Goal: Information Seeking & Learning: Learn about a topic

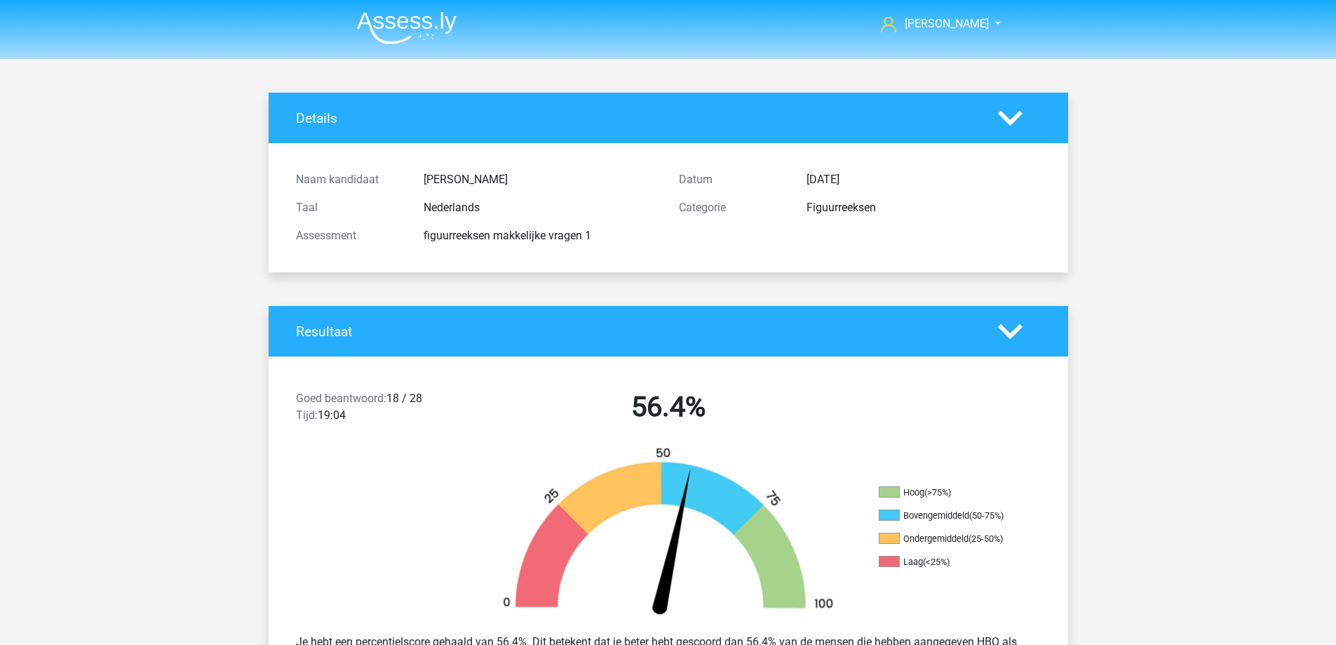
click at [375, 26] on img at bounding box center [407, 27] width 100 height 33
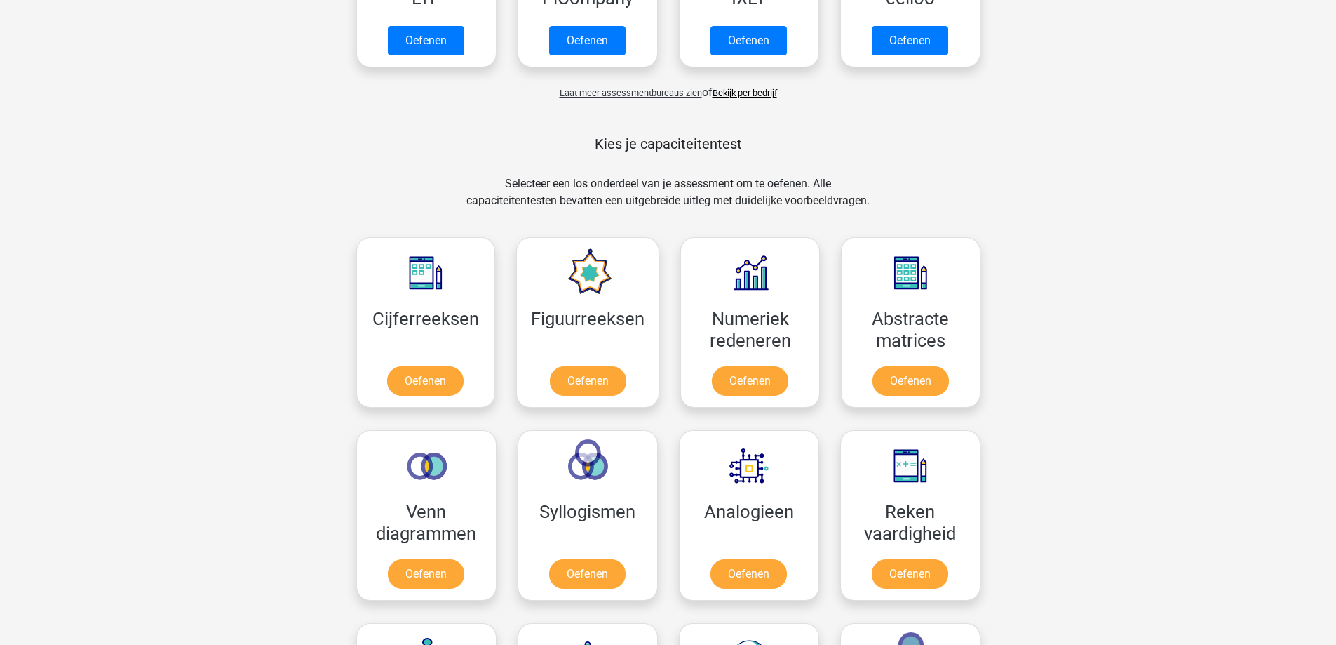
scroll to position [561, 0]
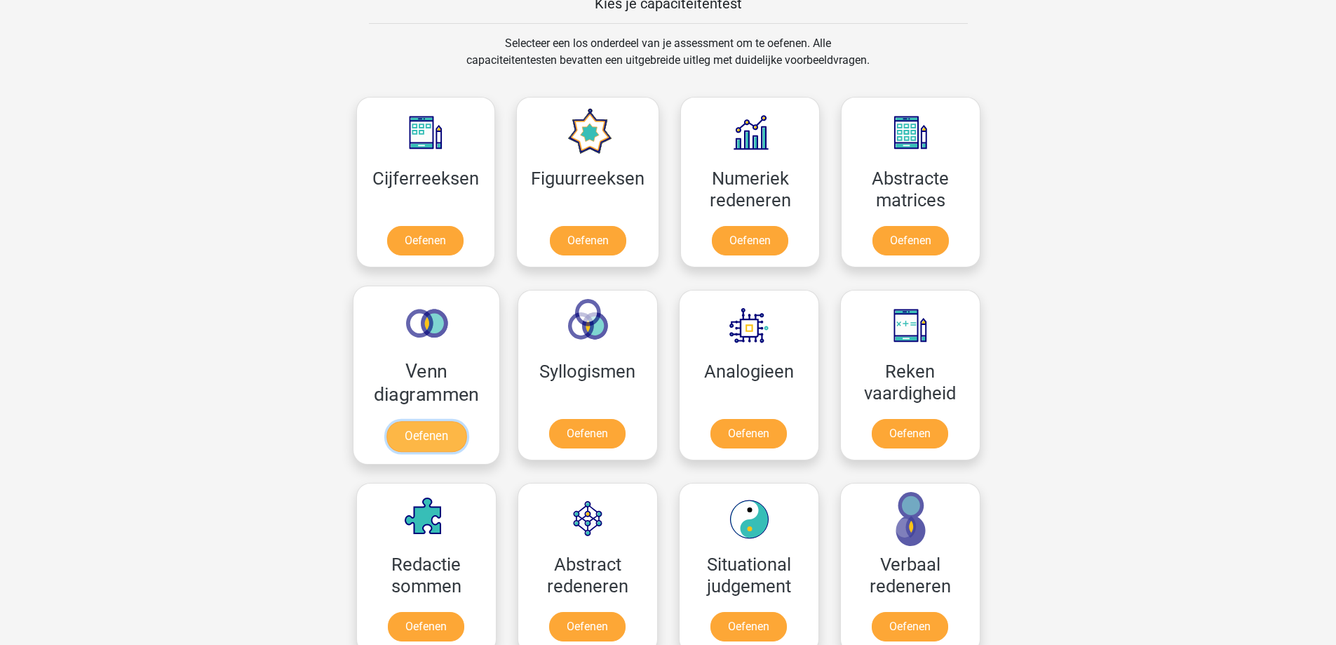
click at [412, 431] on link "Oefenen" at bounding box center [426, 436] width 80 height 31
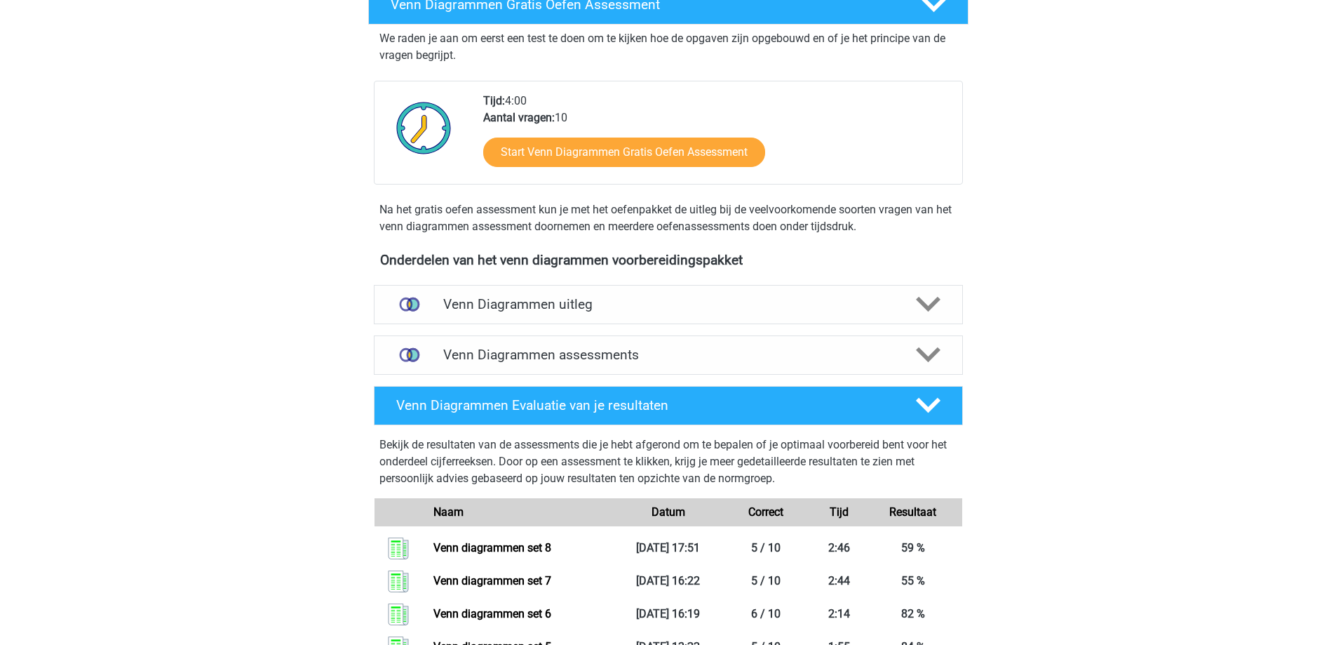
scroll to position [281, 0]
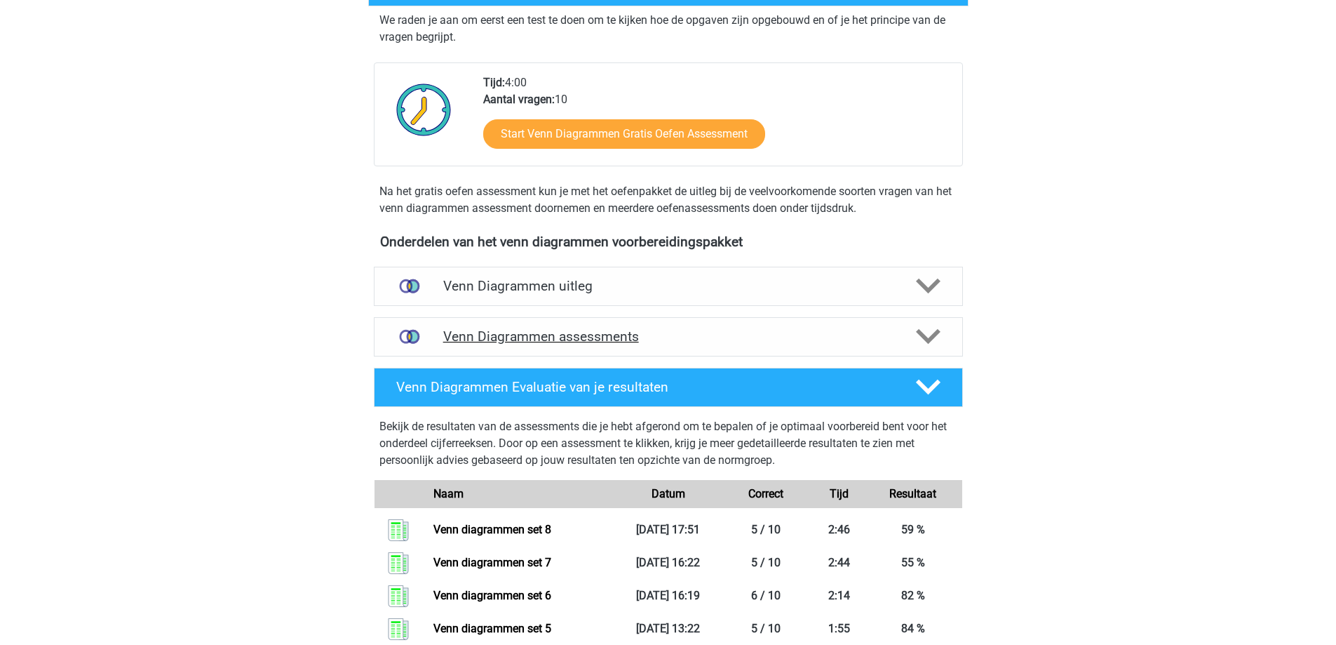
click at [665, 340] on h4 "Venn Diagrammen assessments" at bounding box center [668, 336] width 450 height 16
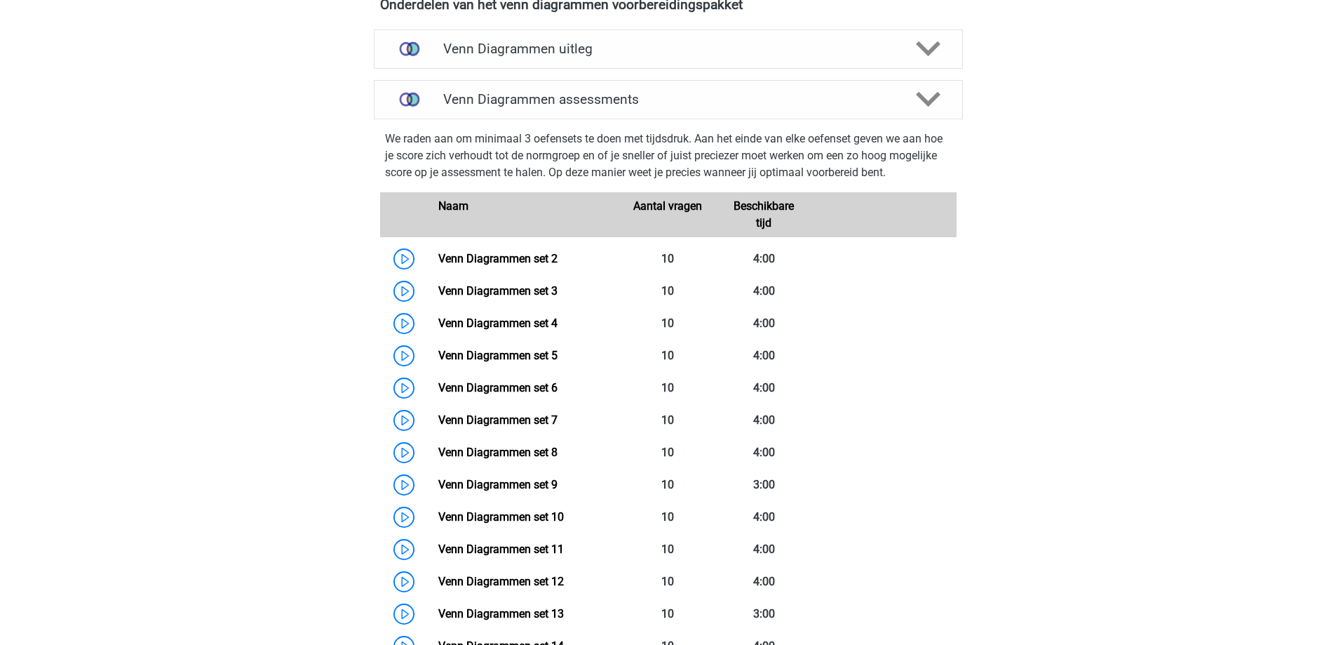
scroll to position [491, 0]
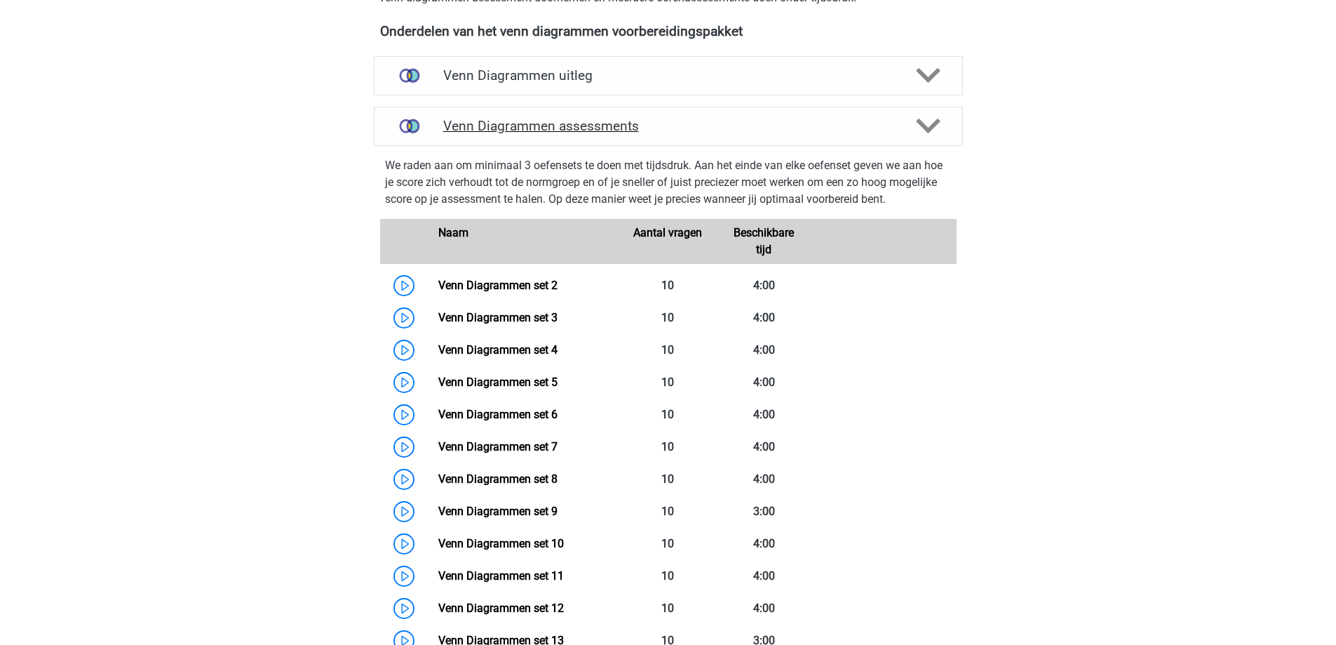
click at [646, 139] on div "Venn Diagrammen assessments" at bounding box center [668, 126] width 589 height 39
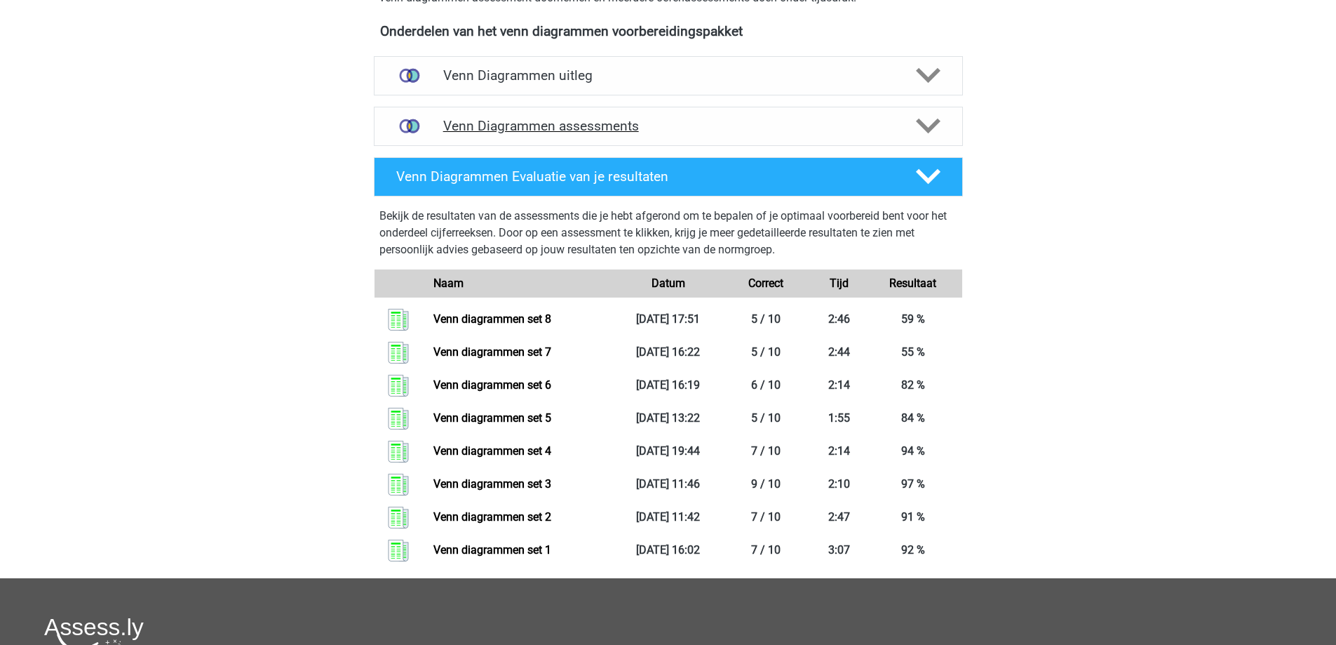
click at [646, 139] on div "Venn Diagrammen assessments" at bounding box center [668, 126] width 589 height 39
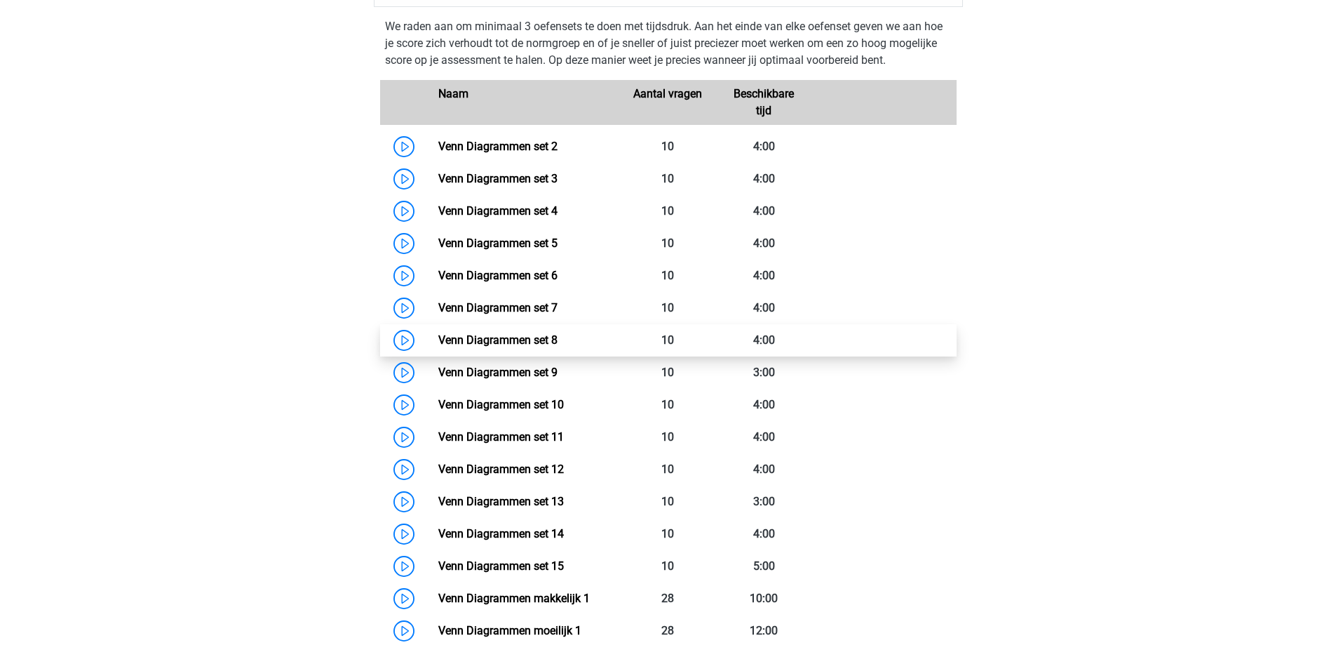
scroll to position [631, 0]
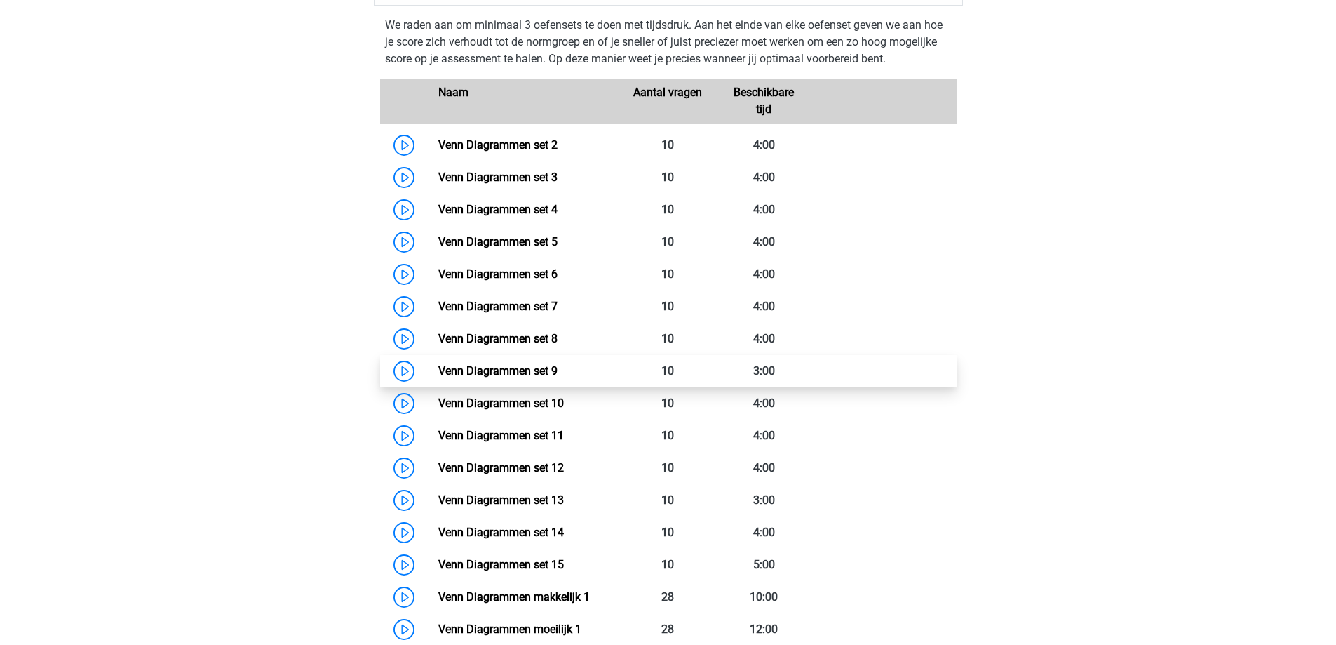
click at [558, 364] on link "Venn Diagrammen set 9" at bounding box center [497, 370] width 119 height 13
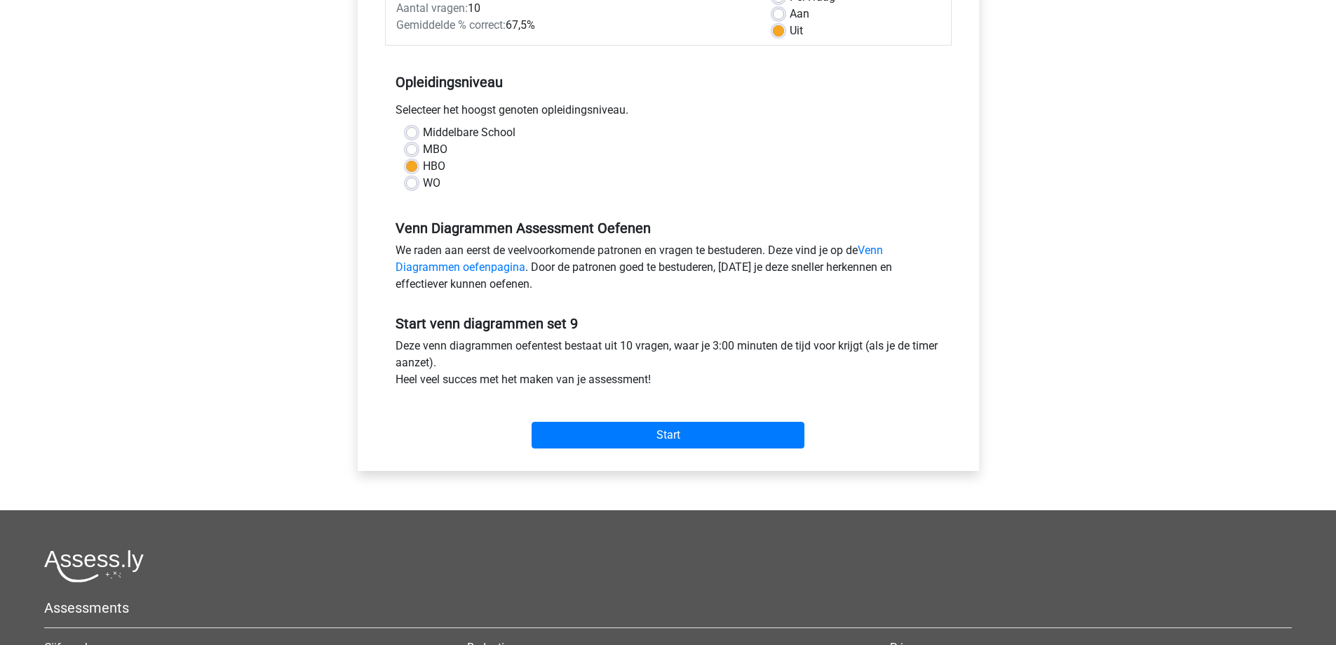
scroll to position [281, 0]
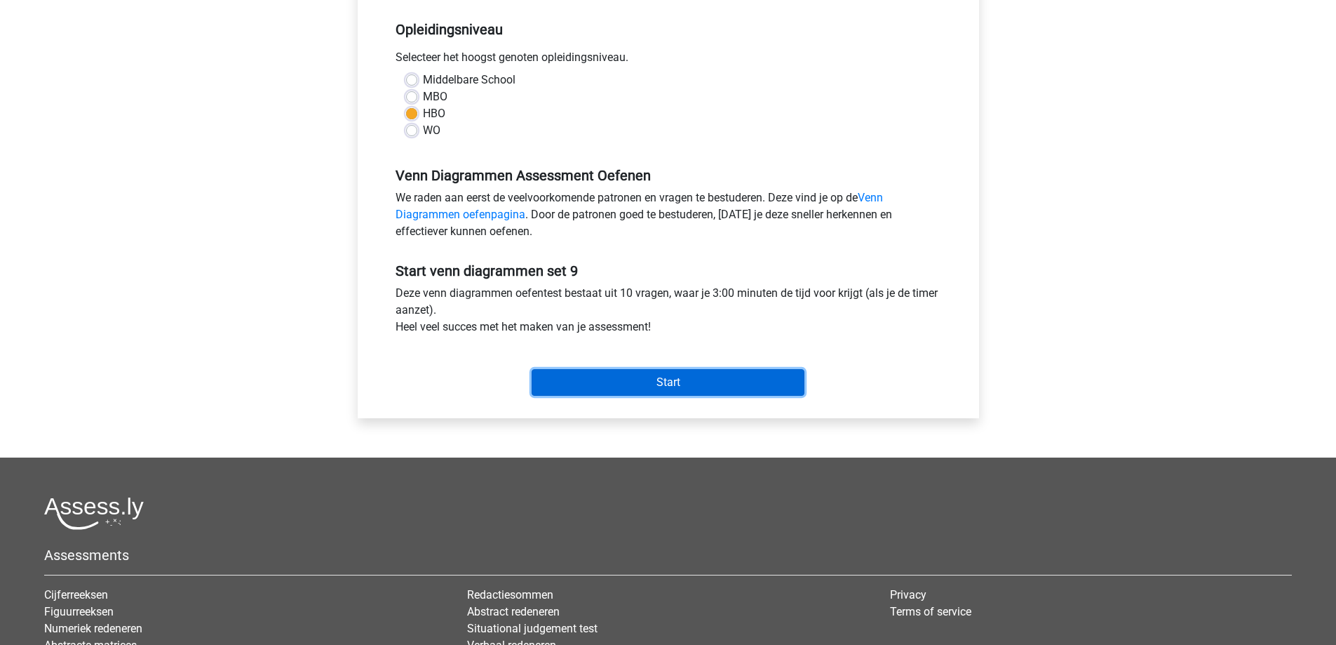
click at [657, 389] on input "Start" at bounding box center [668, 382] width 273 height 27
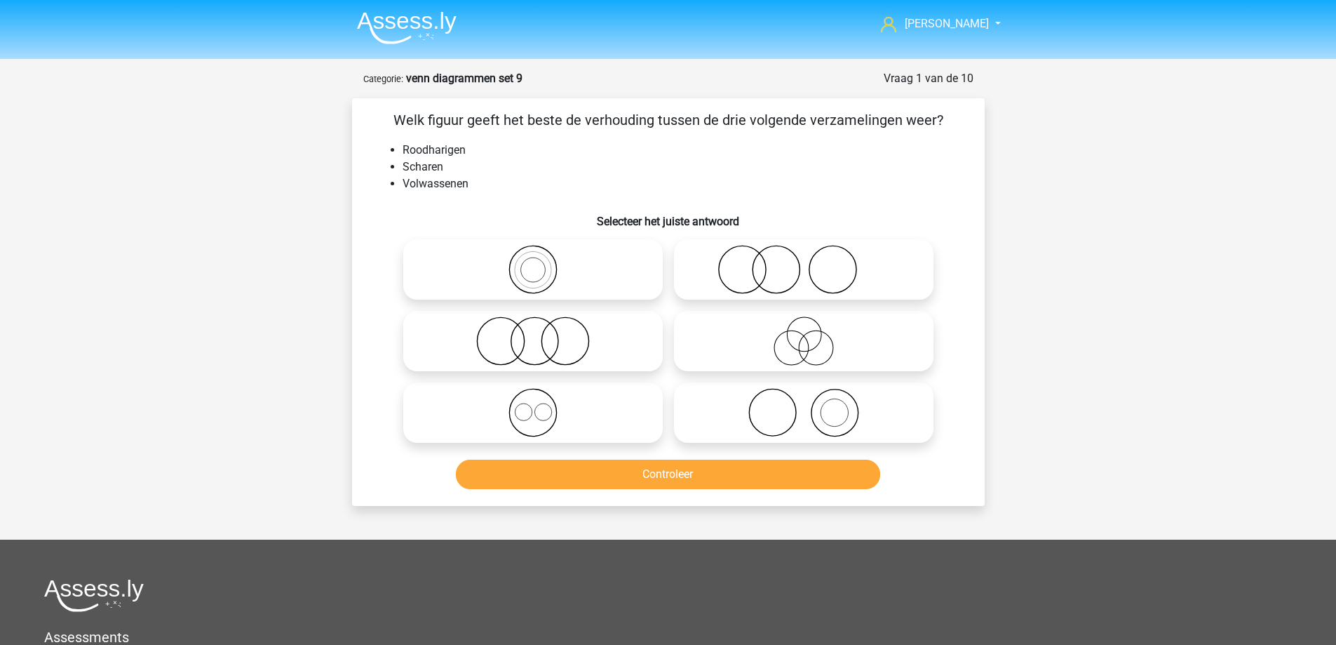
click at [740, 265] on icon at bounding box center [804, 269] width 248 height 49
click at [804, 262] on input "radio" at bounding box center [808, 257] width 9 height 9
radio input "true"
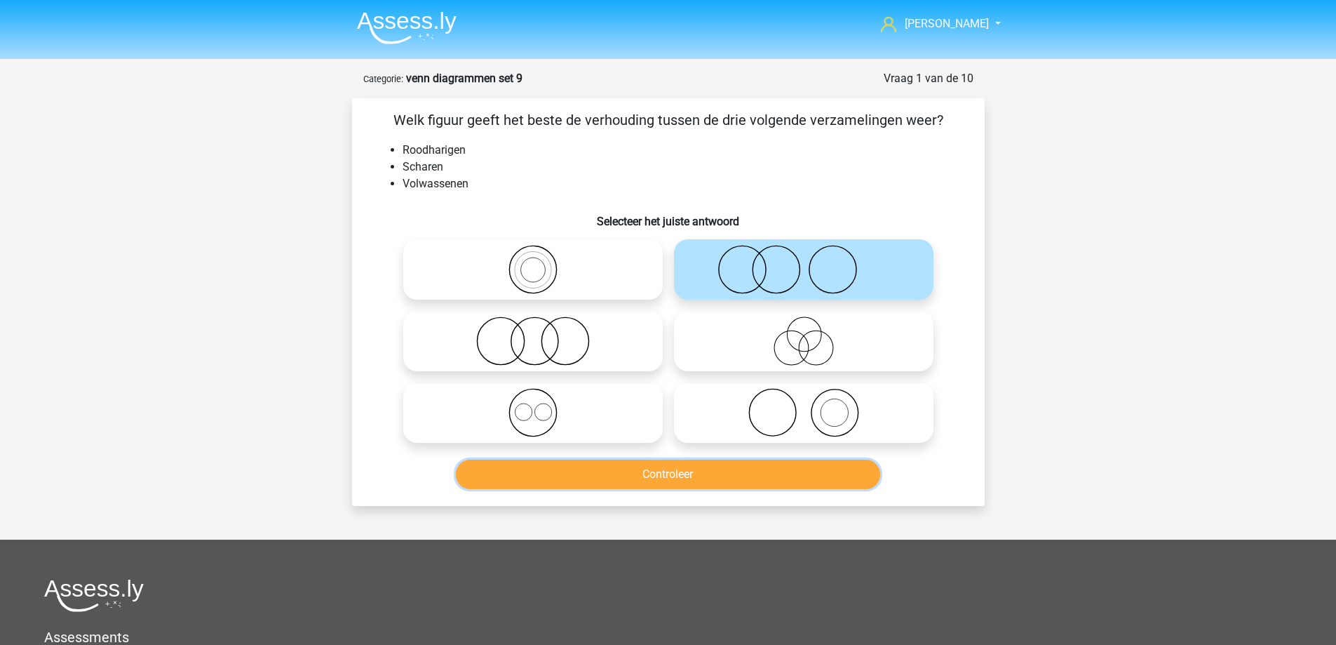
click at [666, 478] on button "Controleer" at bounding box center [668, 473] width 424 height 29
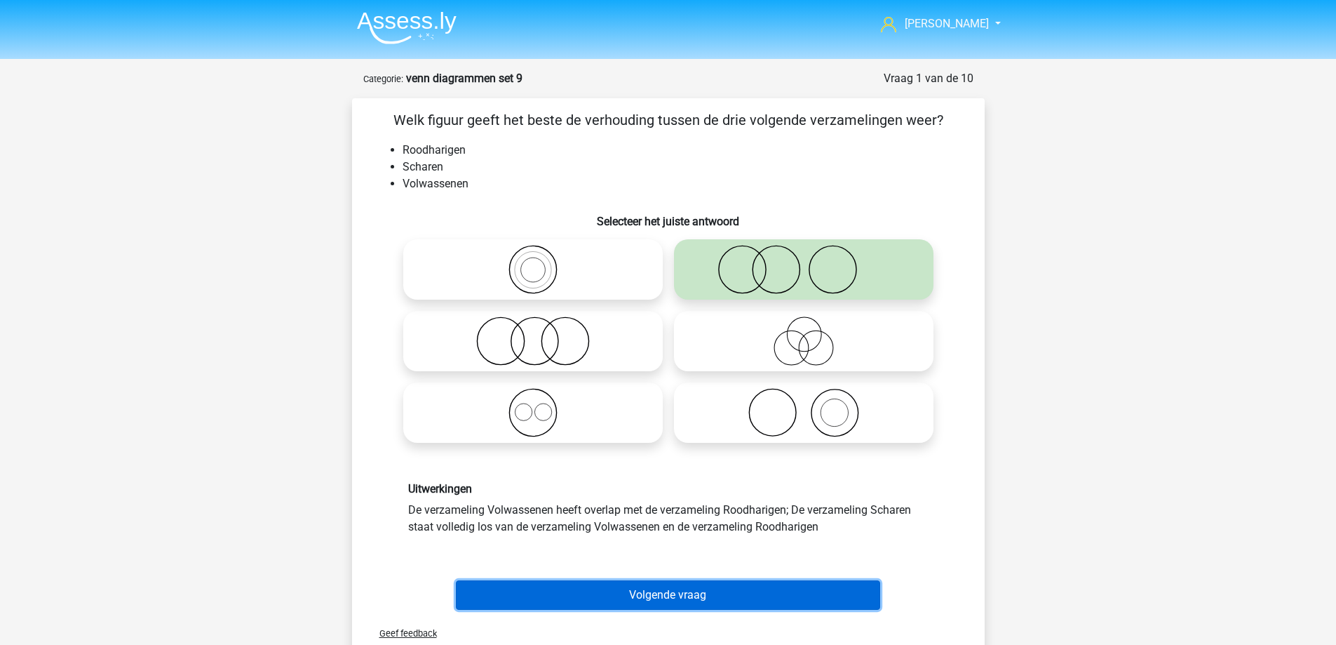
click at [653, 587] on button "Volgende vraag" at bounding box center [668, 594] width 424 height 29
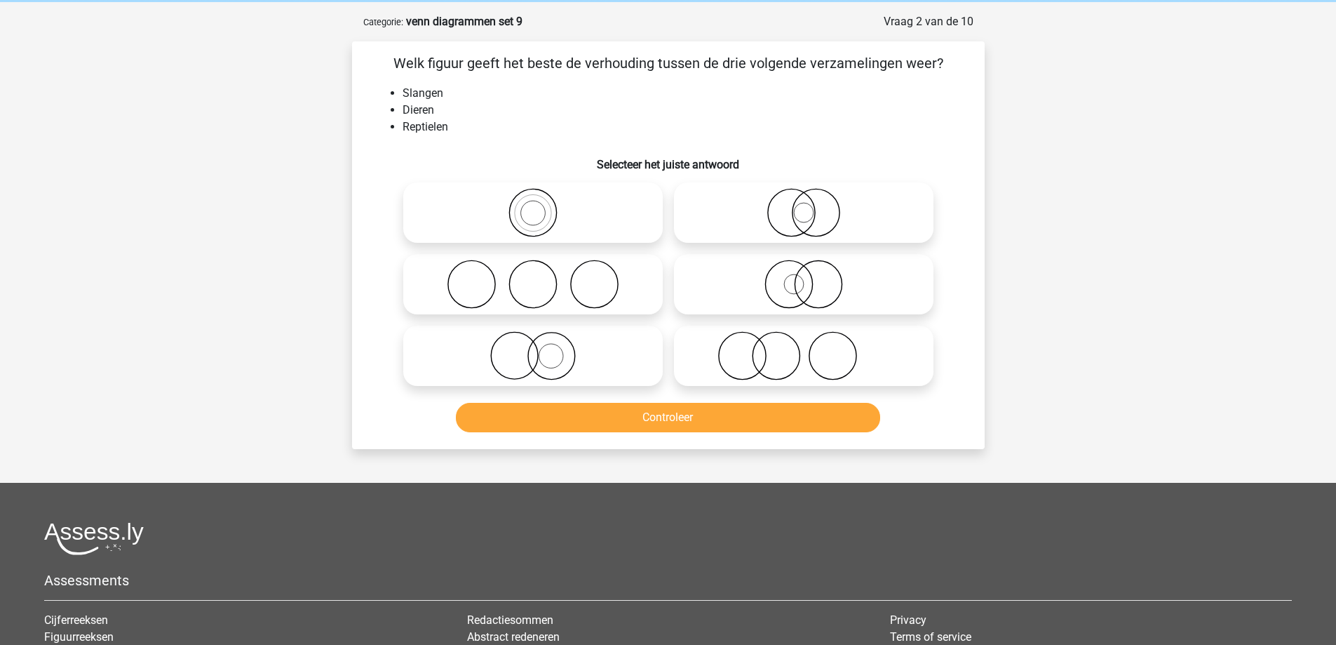
scroll to position [70, 0]
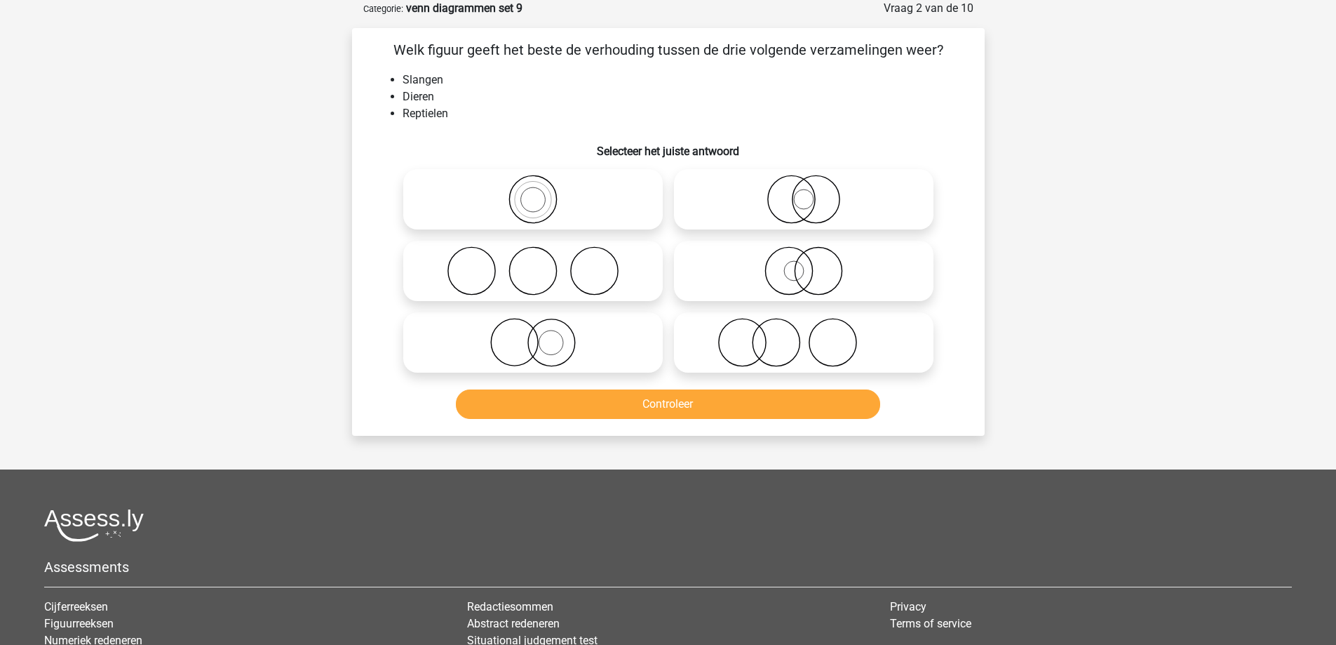
click at [567, 199] on icon at bounding box center [533, 199] width 248 height 49
click at [542, 192] on input "radio" at bounding box center [537, 187] width 9 height 9
radio input "true"
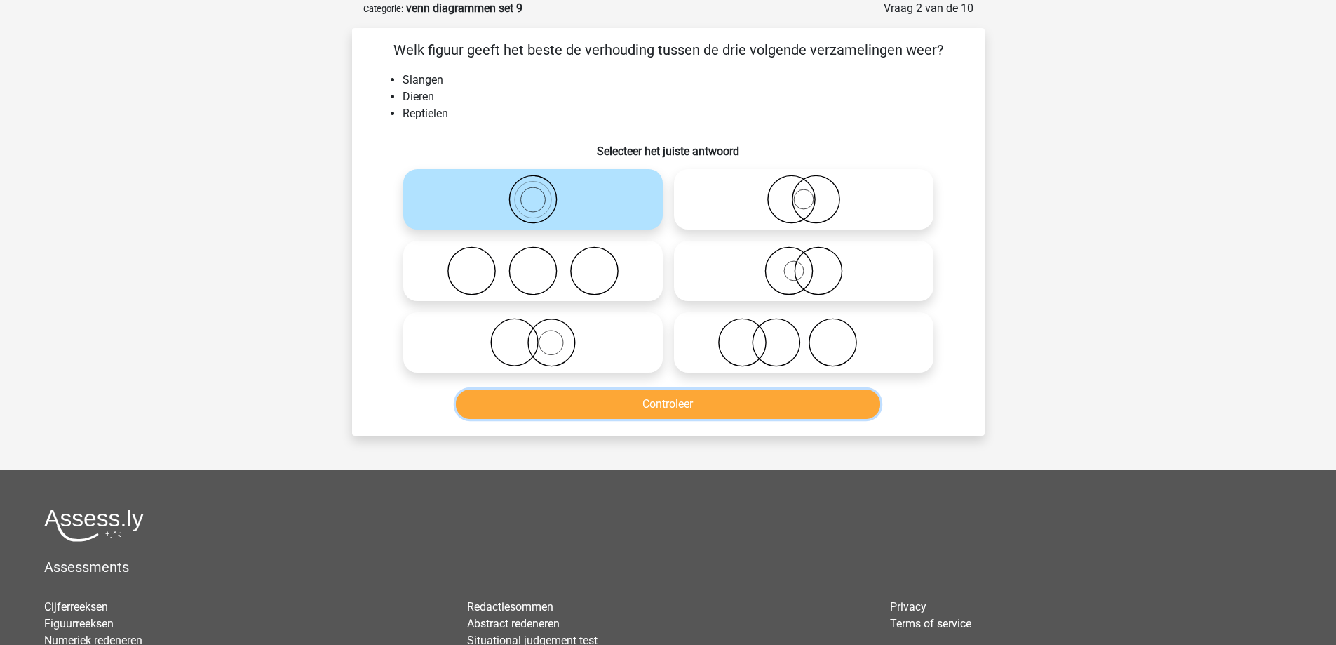
click at [589, 405] on button "Controleer" at bounding box center [668, 403] width 424 height 29
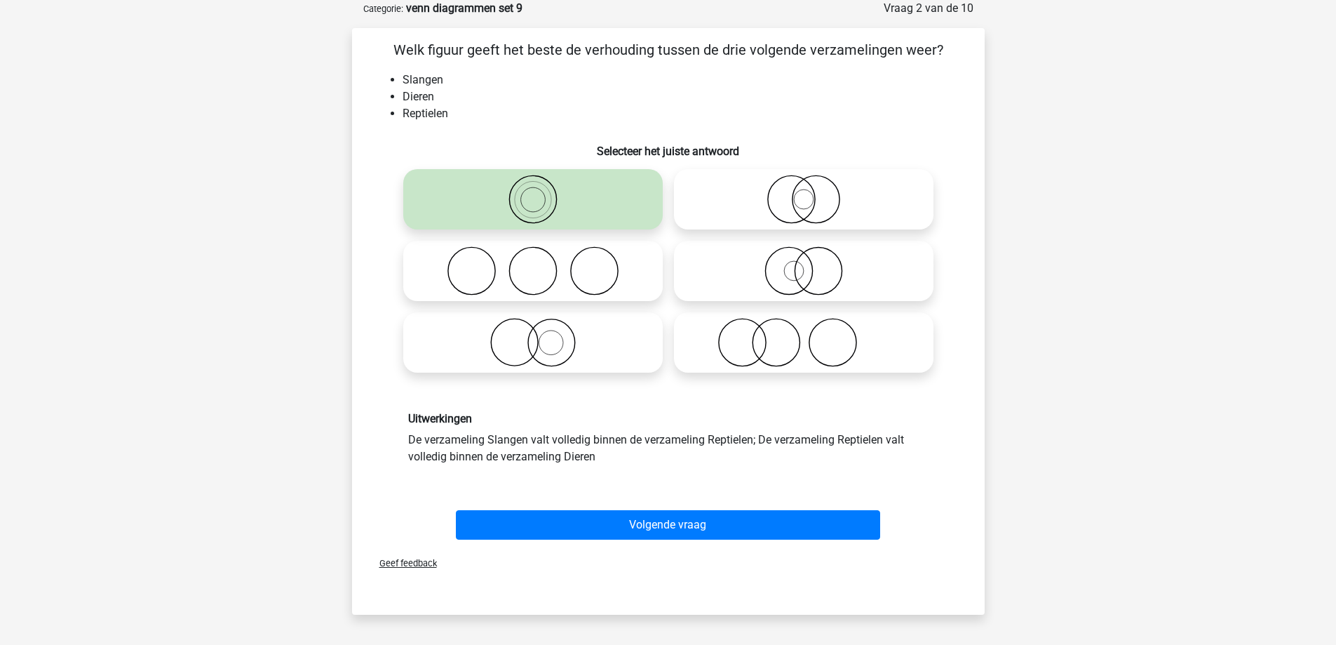
click at [610, 506] on div "Volgende vraag" at bounding box center [669, 522] width 588 height 46
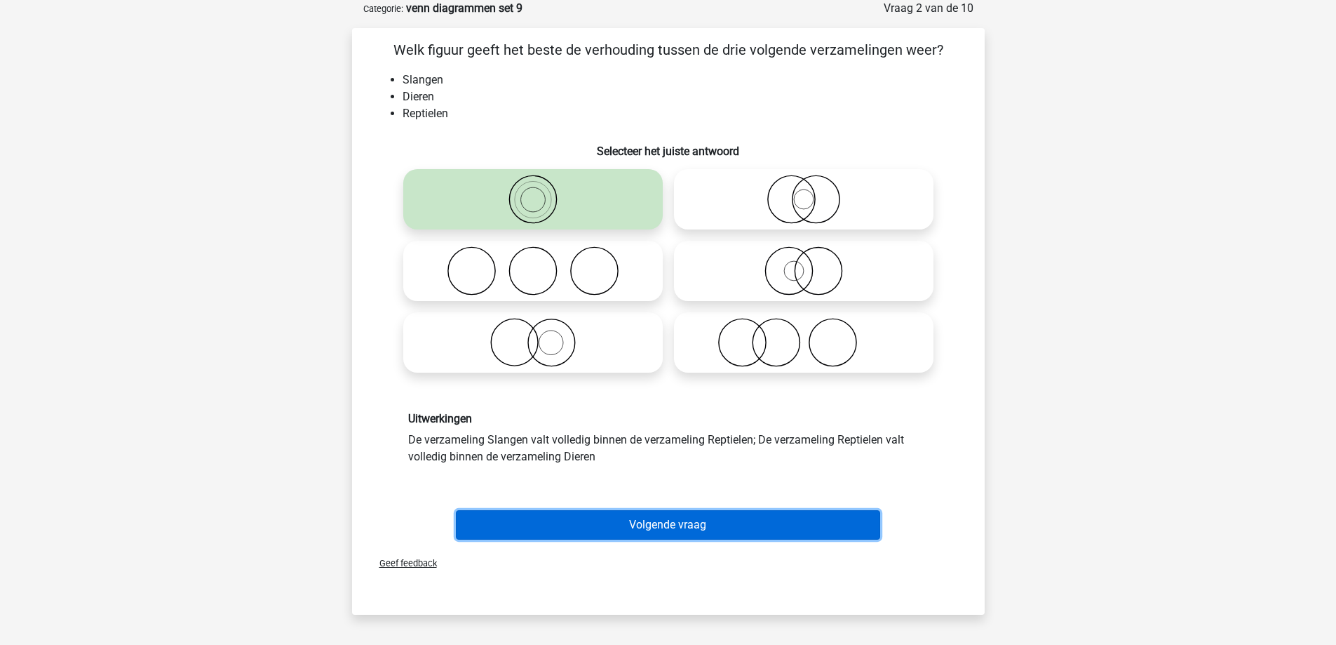
click at [610, 513] on button "Volgende vraag" at bounding box center [668, 524] width 424 height 29
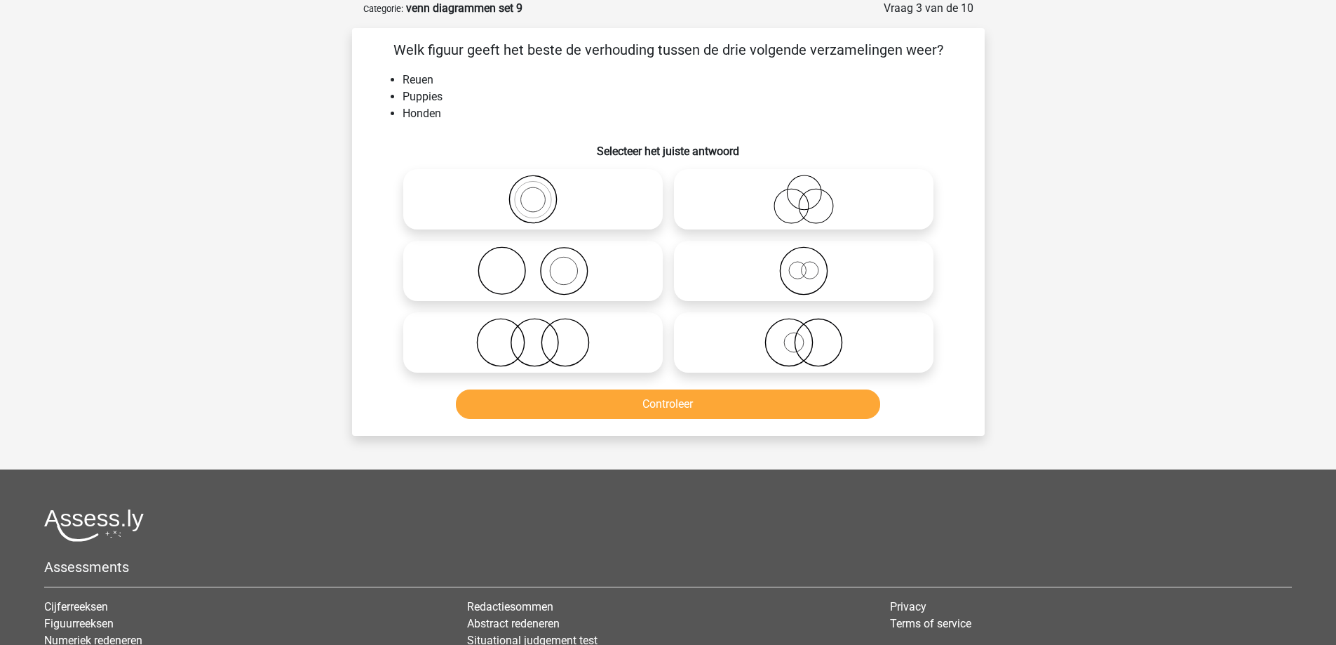
click at [718, 267] on icon at bounding box center [804, 270] width 248 height 49
click at [804, 264] on input "radio" at bounding box center [808, 259] width 9 height 9
radio input "true"
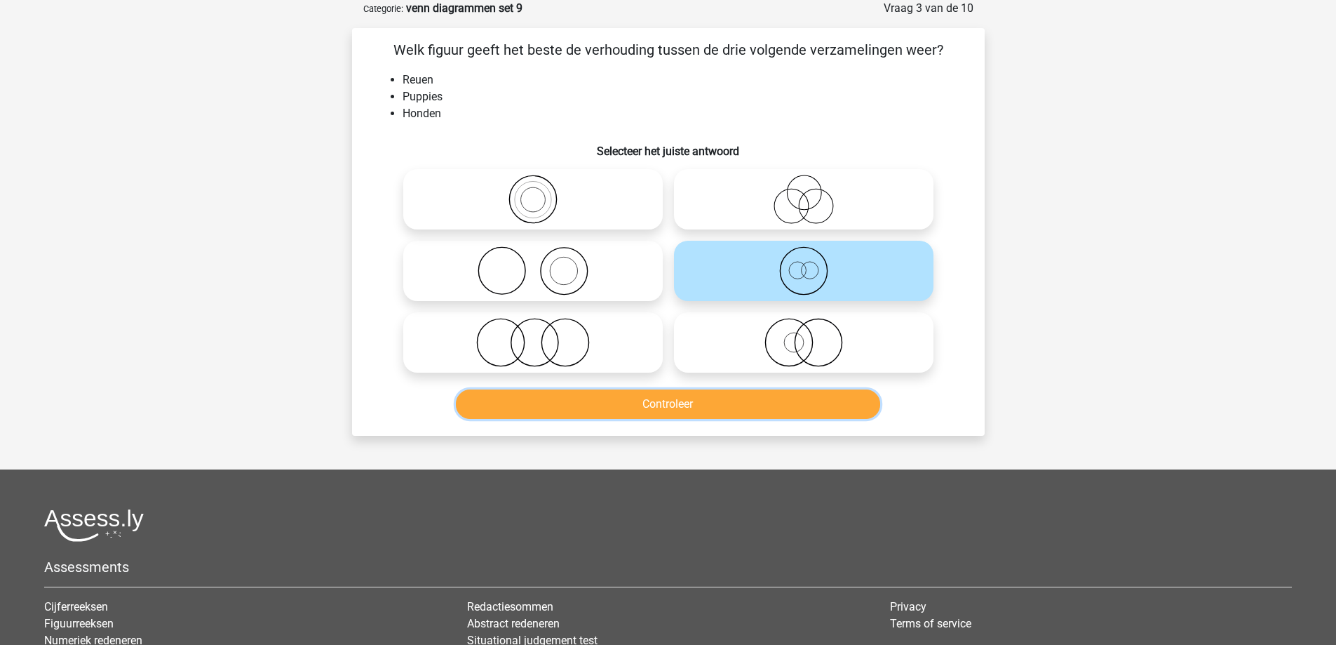
click at [685, 401] on button "Controleer" at bounding box center [668, 403] width 424 height 29
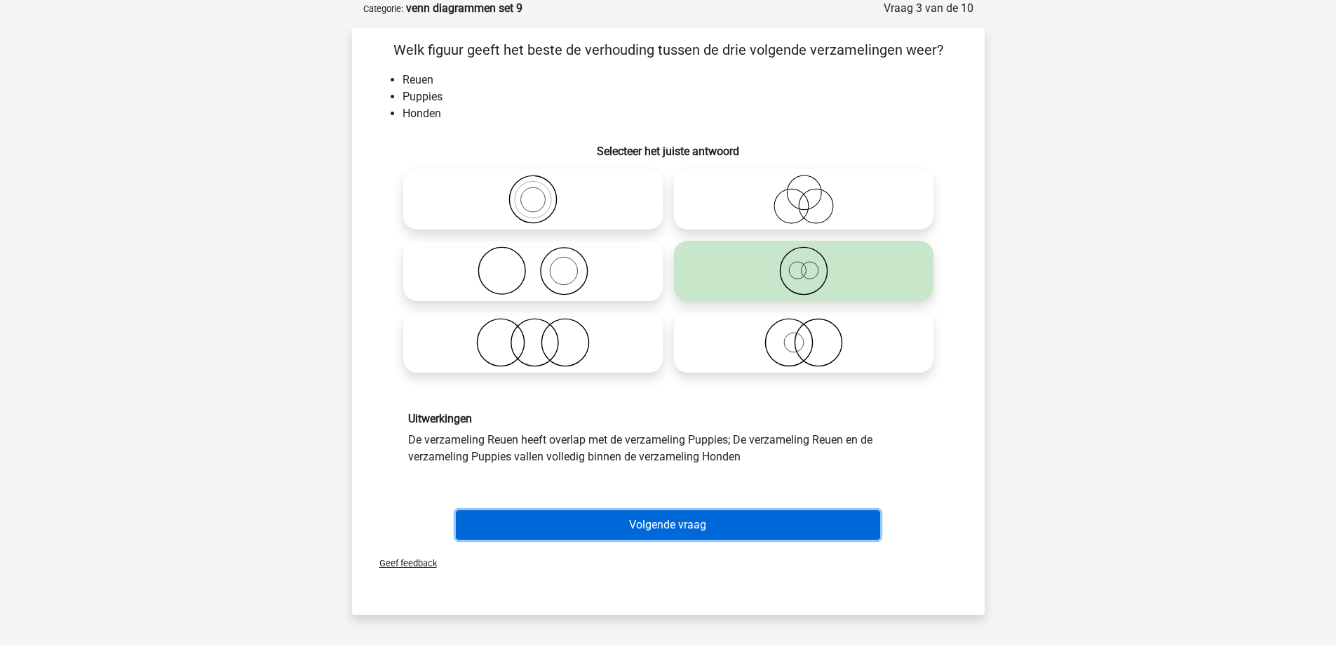
click at [649, 523] on button "Volgende vraag" at bounding box center [668, 524] width 424 height 29
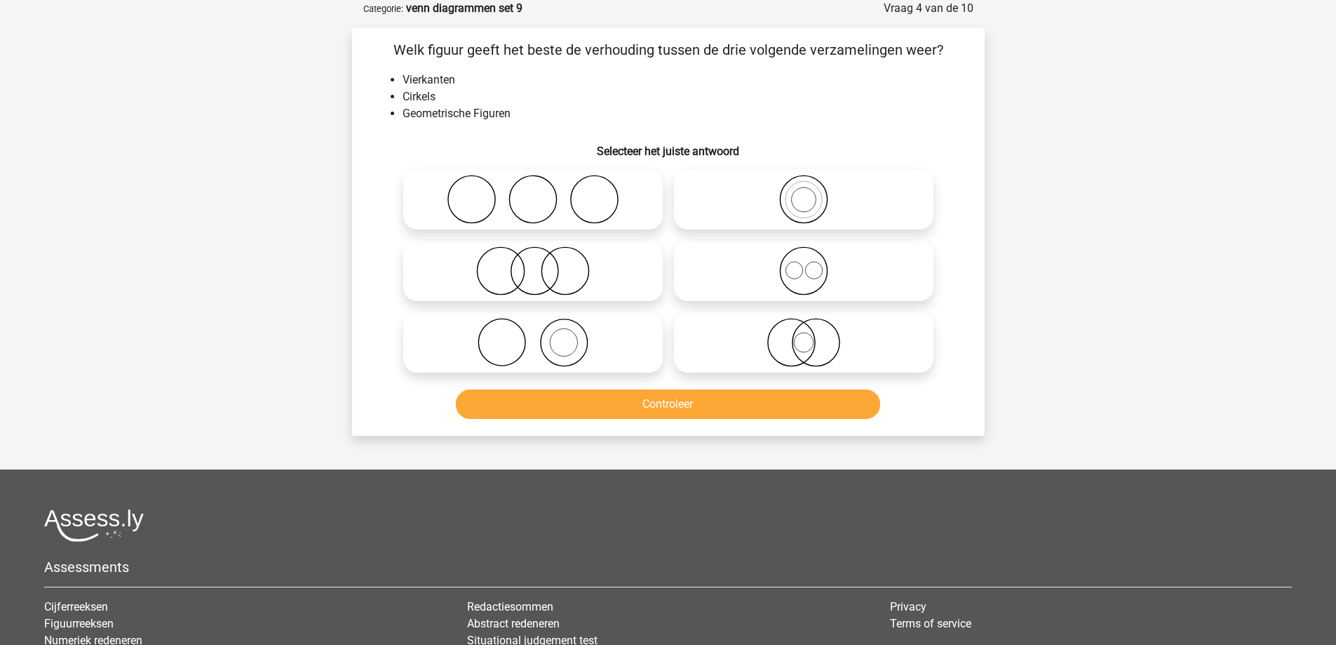
click at [732, 263] on icon at bounding box center [804, 270] width 248 height 49
click at [804, 263] on input "radio" at bounding box center [808, 259] width 9 height 9
radio input "true"
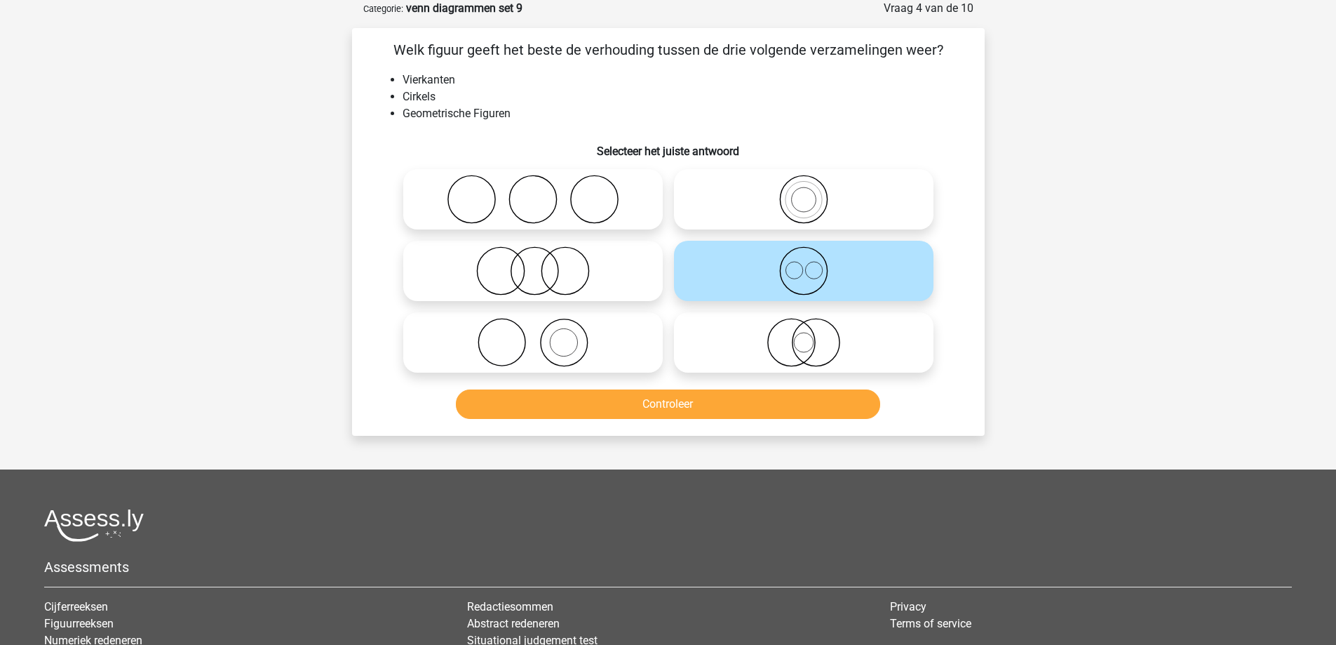
click at [767, 386] on div "Controleer" at bounding box center [669, 401] width 588 height 46
click at [761, 402] on button "Controleer" at bounding box center [668, 403] width 424 height 29
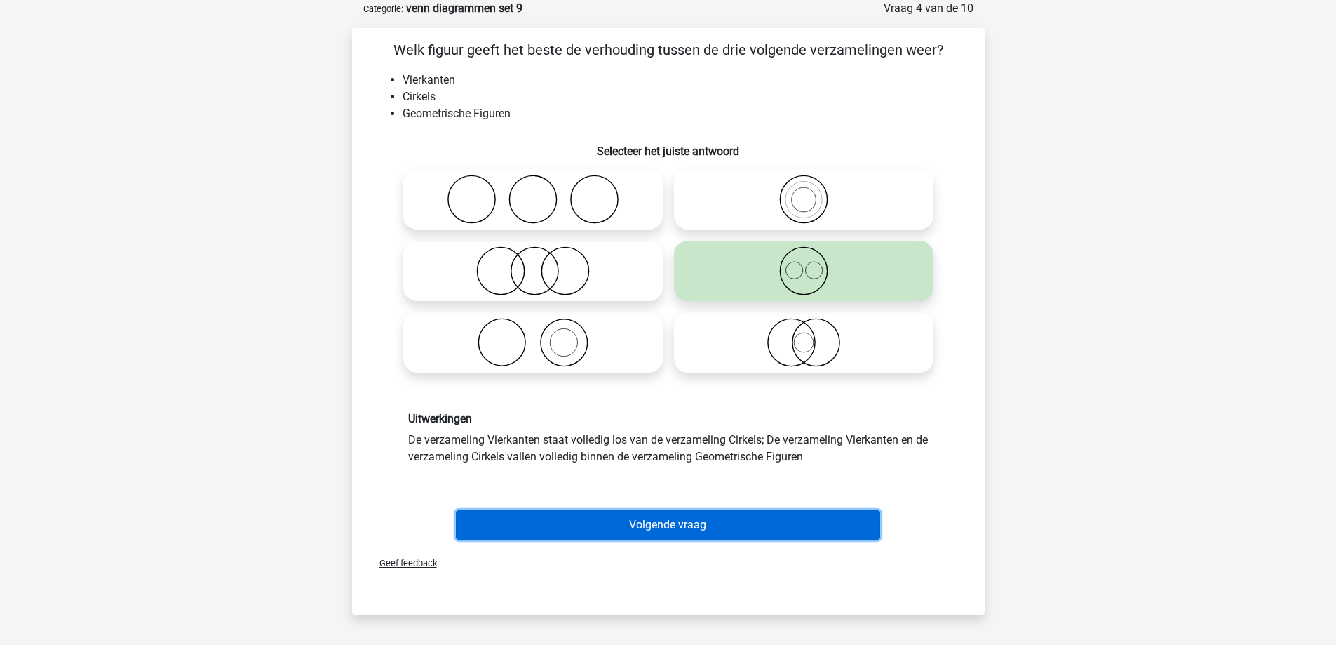
click at [665, 515] on button "Volgende vraag" at bounding box center [668, 524] width 424 height 29
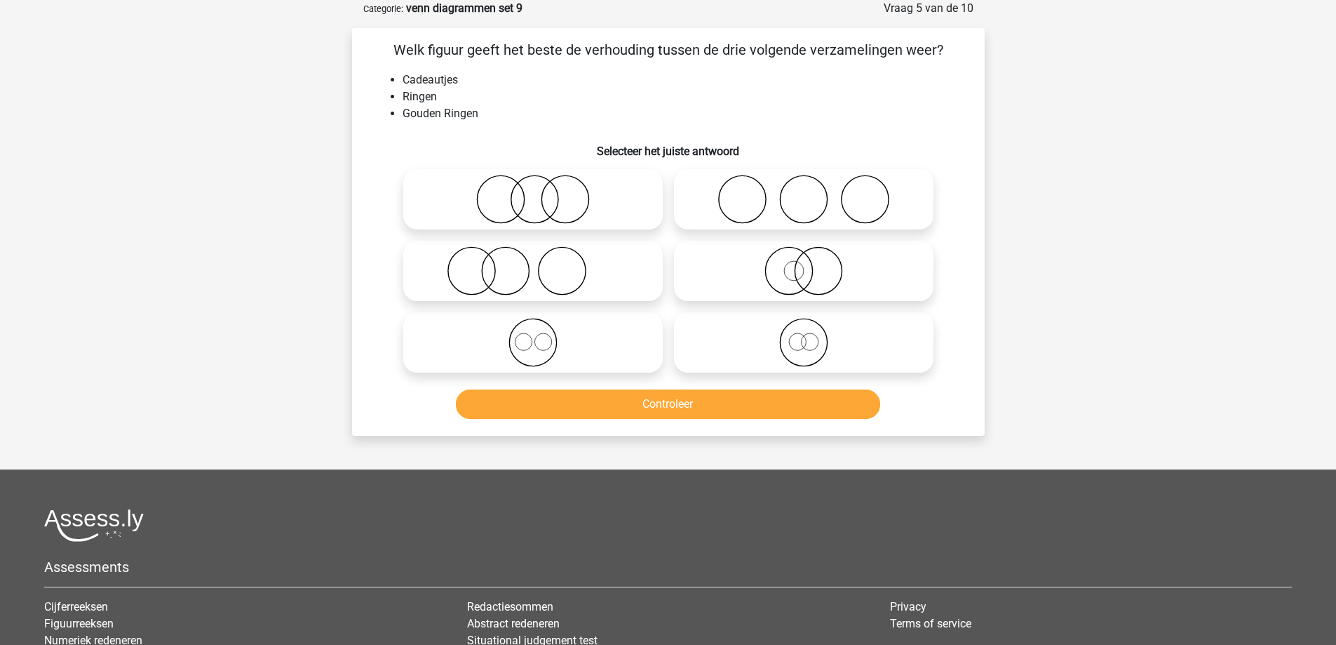
click at [732, 276] on icon at bounding box center [804, 270] width 248 height 49
click at [804, 264] on input "radio" at bounding box center [808, 259] width 9 height 9
radio input "true"
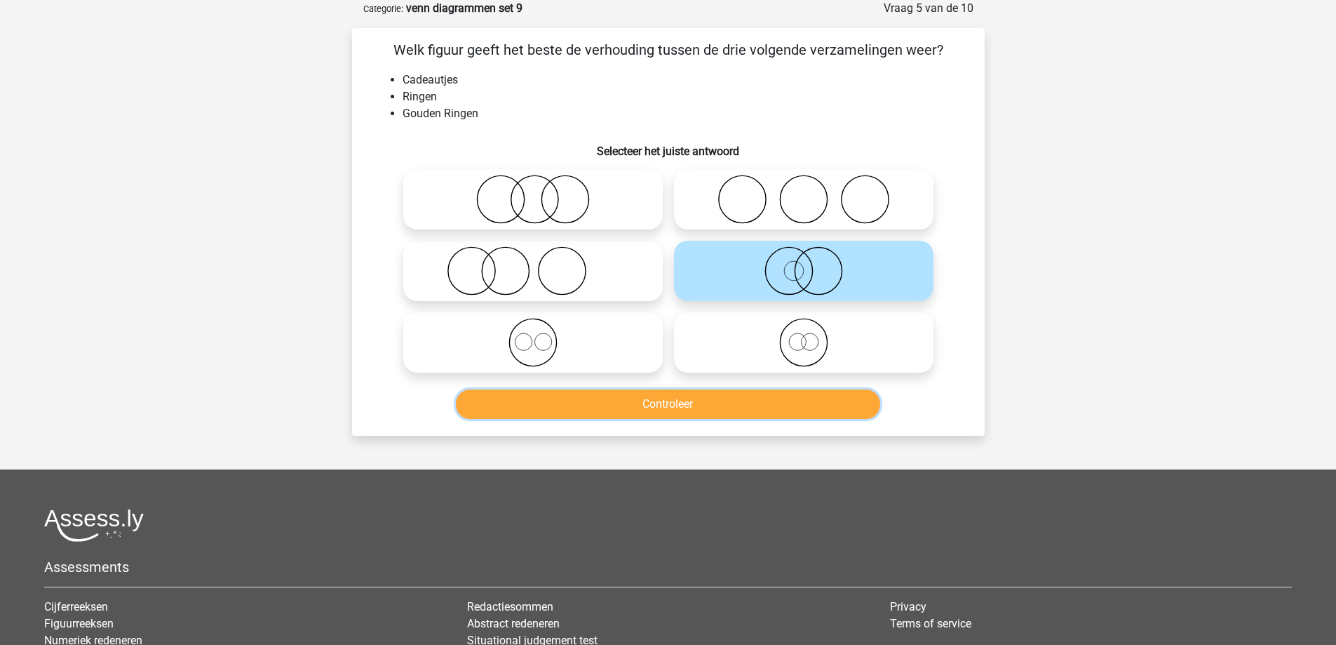
click at [740, 410] on button "Controleer" at bounding box center [668, 403] width 424 height 29
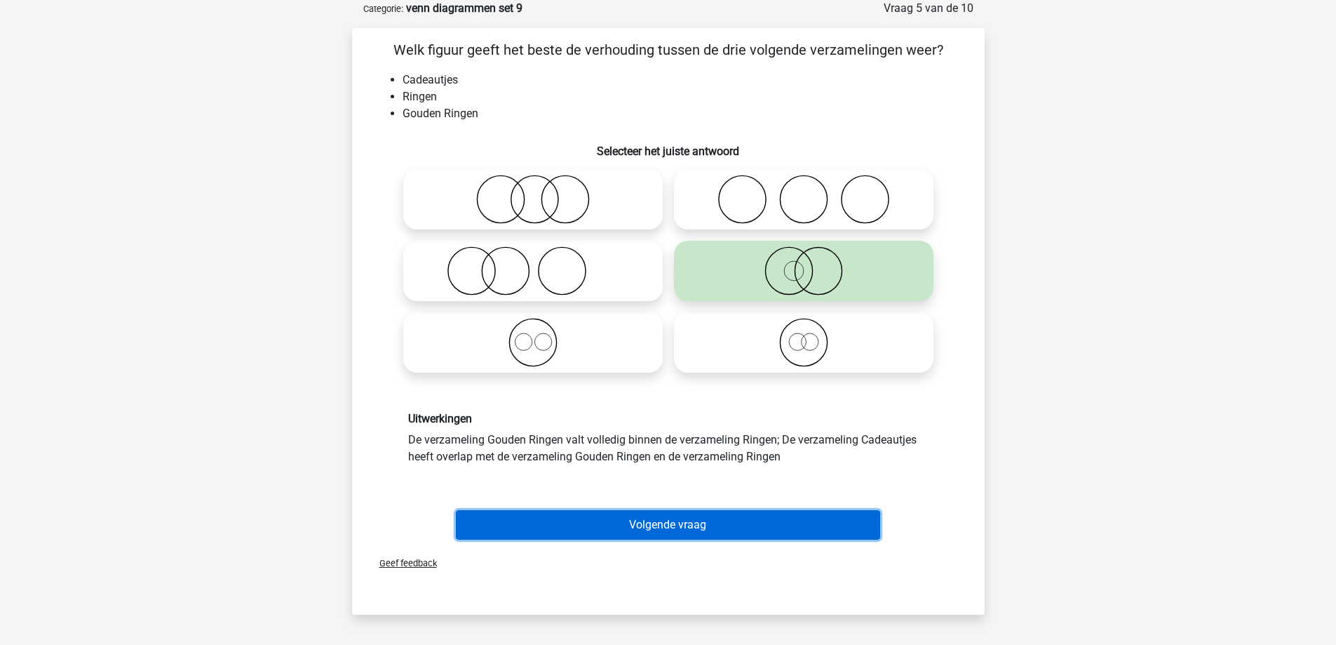
click at [717, 518] on button "Volgende vraag" at bounding box center [668, 524] width 424 height 29
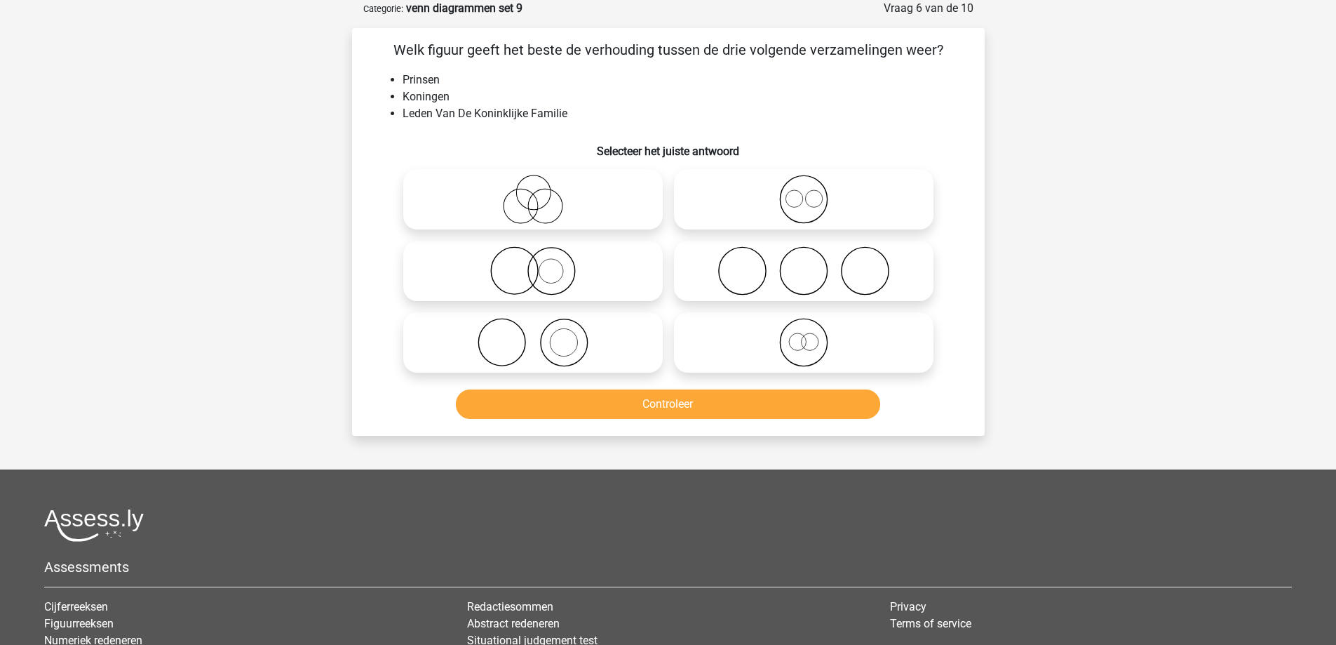
click at [746, 196] on icon at bounding box center [804, 199] width 248 height 49
click at [804, 192] on input "radio" at bounding box center [808, 187] width 9 height 9
radio input "true"
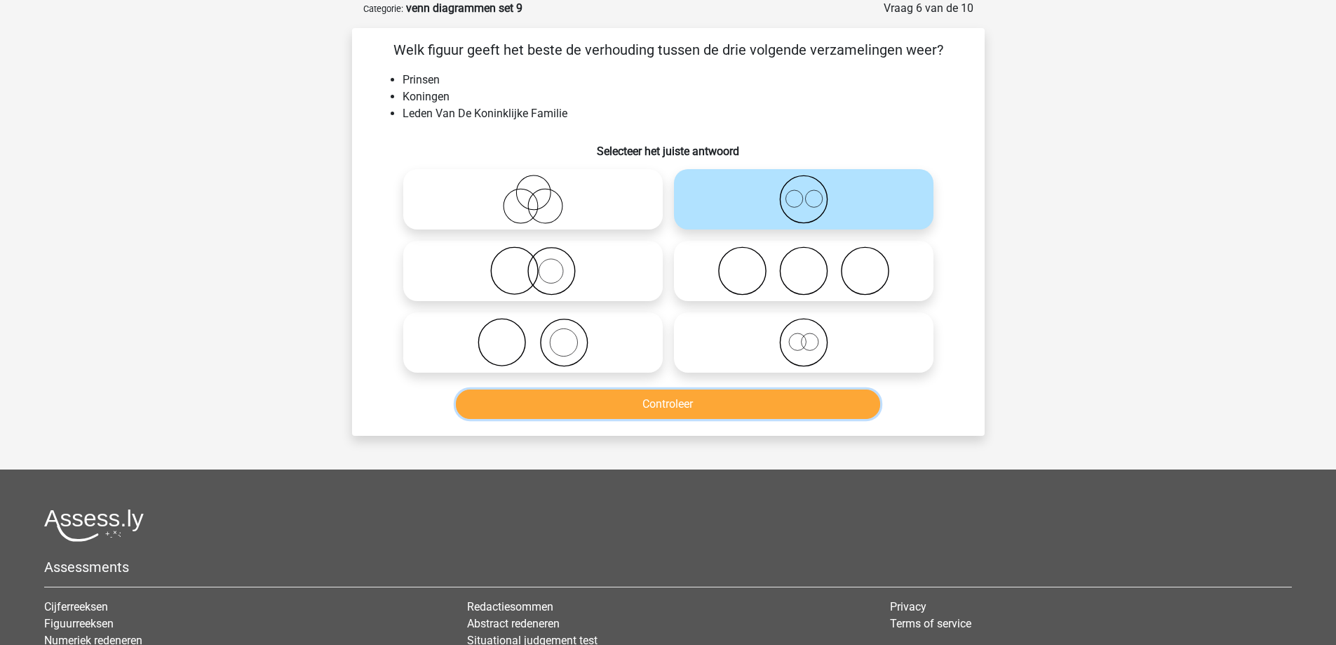
click at [717, 397] on button "Controleer" at bounding box center [668, 403] width 424 height 29
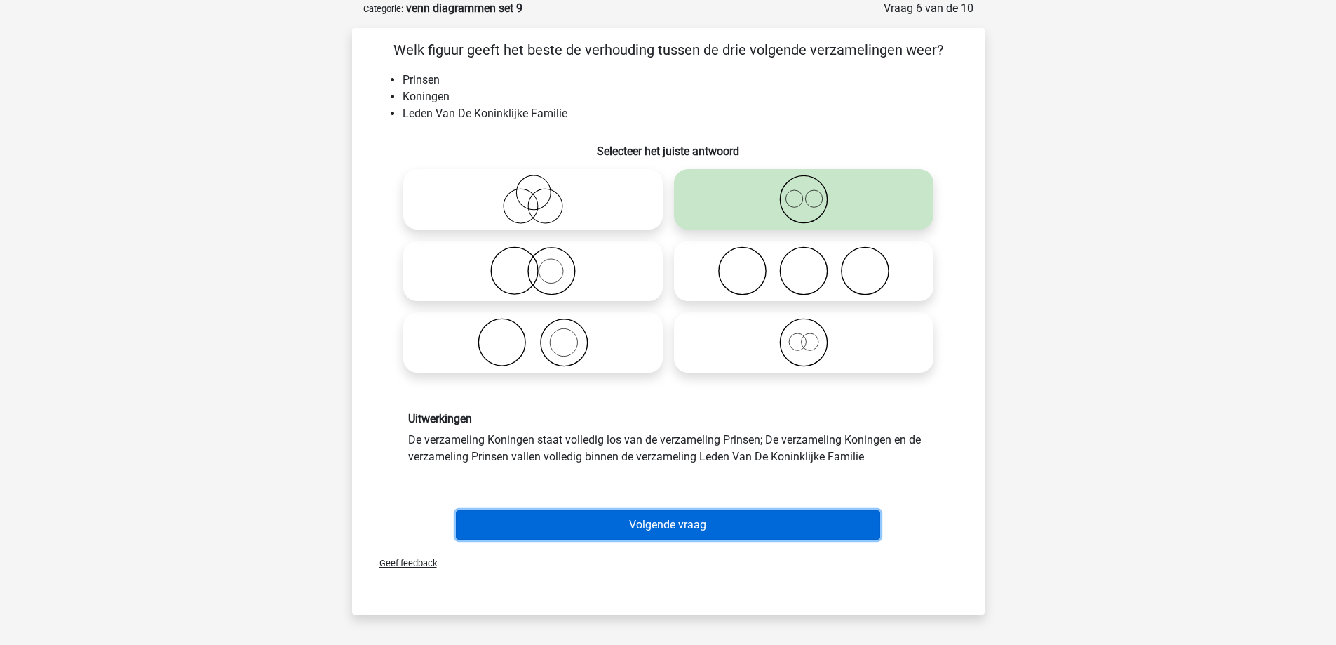
click at [669, 528] on button "Volgende vraag" at bounding box center [668, 524] width 424 height 29
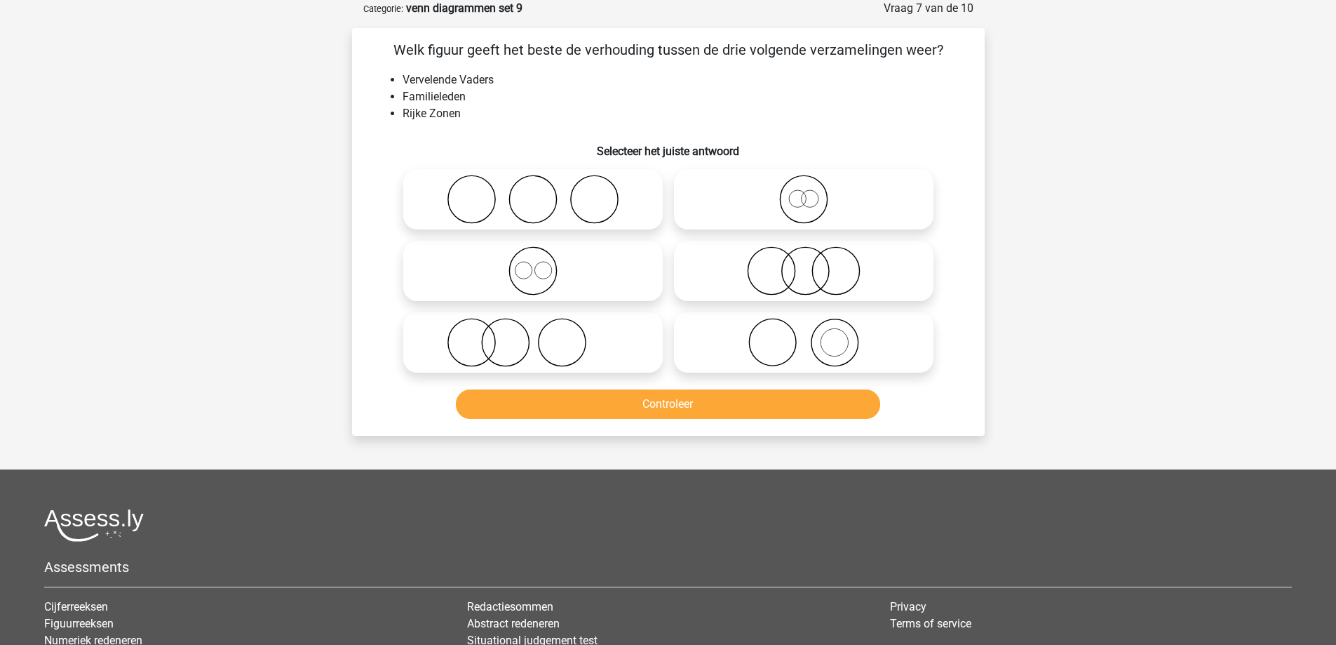
click at [751, 201] on icon at bounding box center [804, 199] width 248 height 49
click at [804, 192] on input "radio" at bounding box center [808, 187] width 9 height 9
radio input "true"
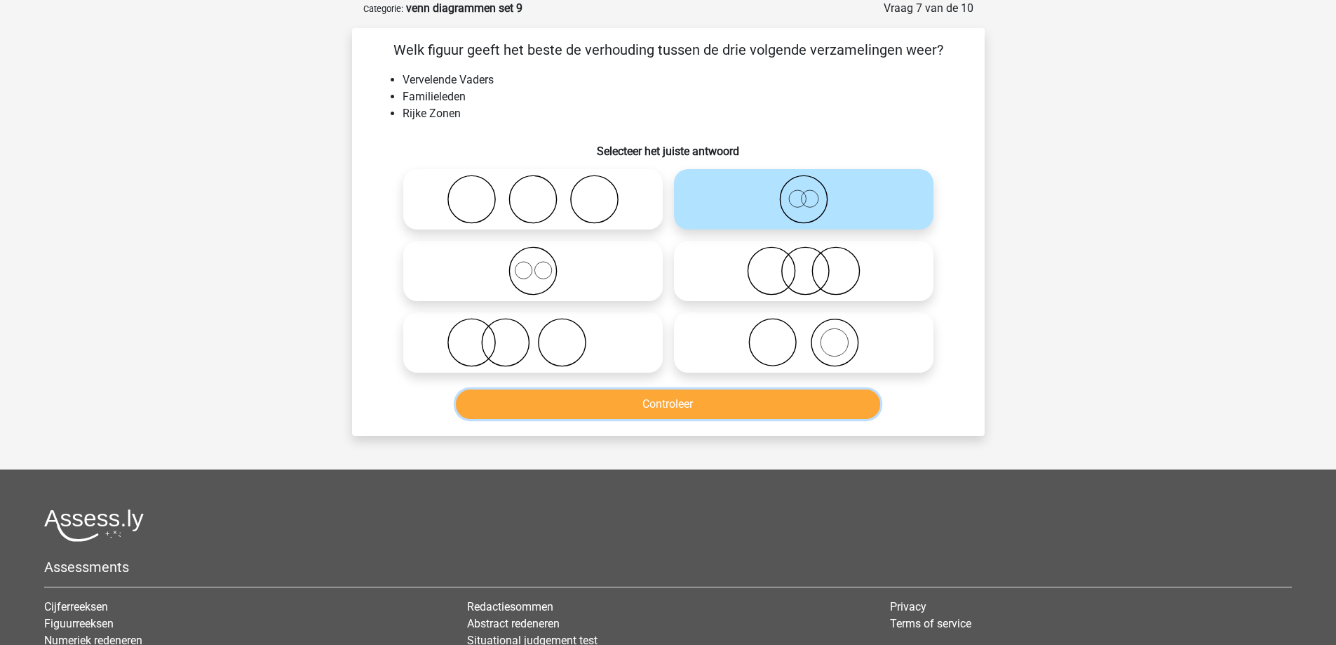
click at [732, 399] on button "Controleer" at bounding box center [668, 403] width 424 height 29
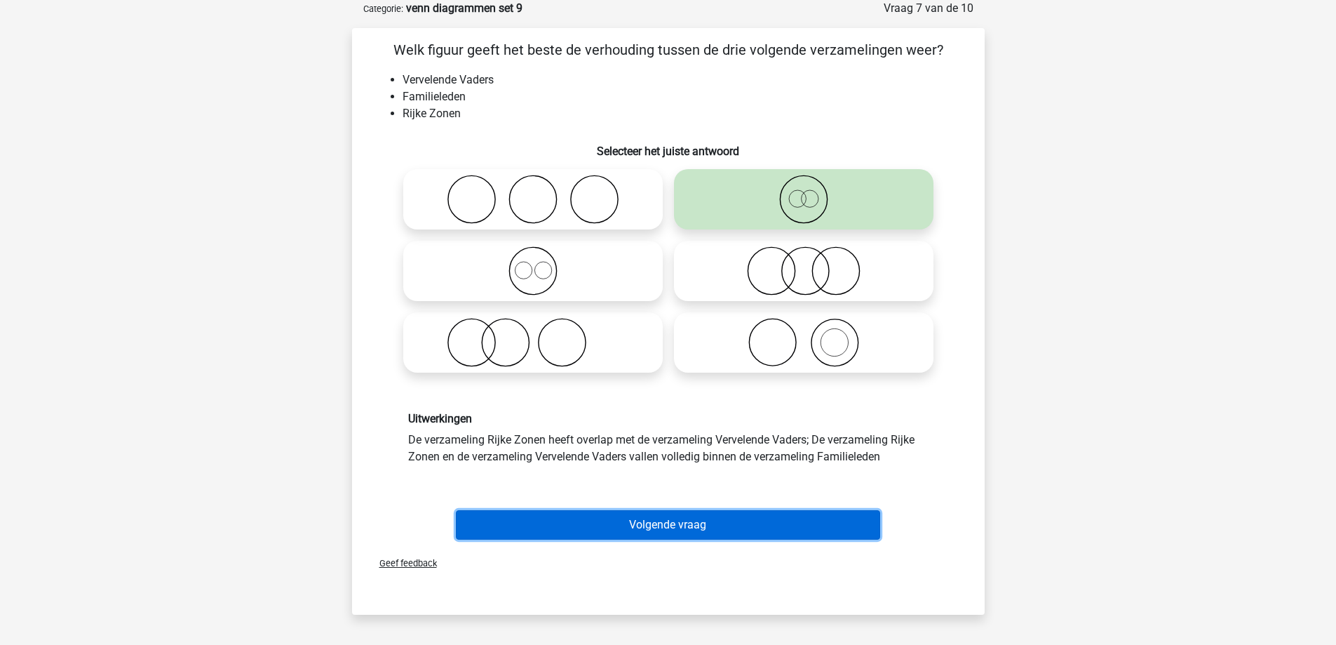
click at [691, 523] on button "Volgende vraag" at bounding box center [668, 524] width 424 height 29
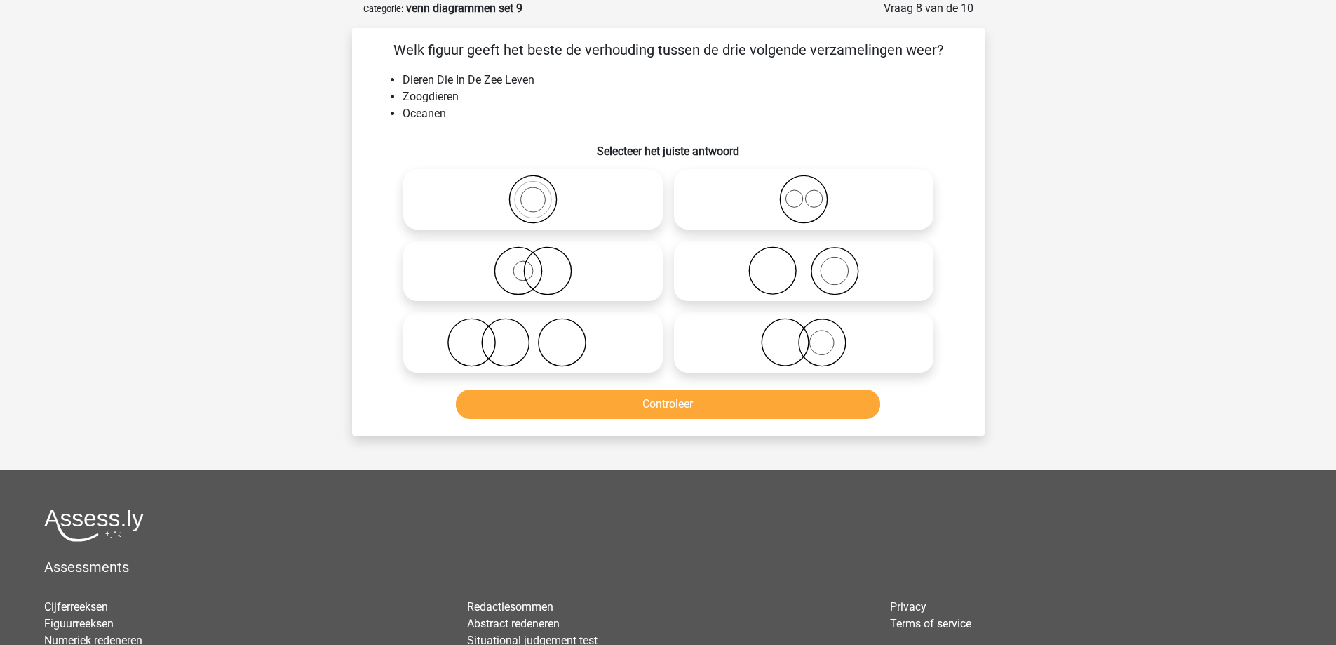
click at [595, 328] on icon at bounding box center [533, 342] width 248 height 49
click at [542, 328] on input "radio" at bounding box center [537, 330] width 9 height 9
radio input "true"
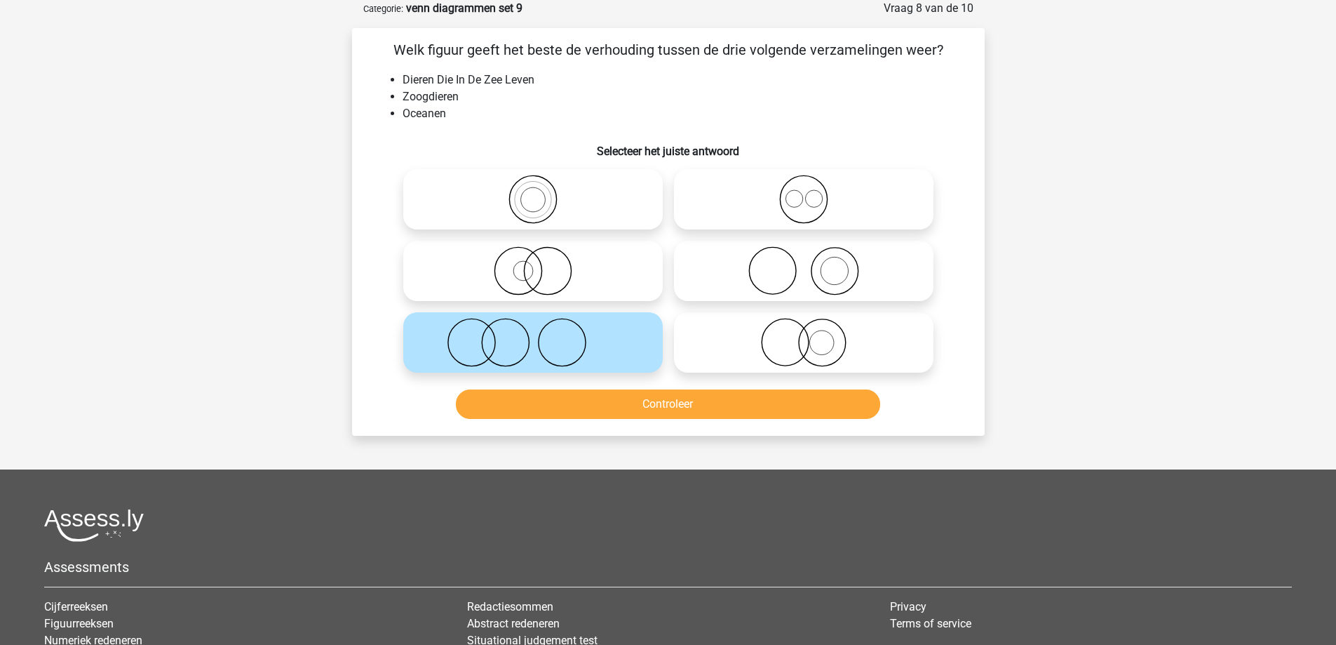
click at [617, 423] on div "Controleer" at bounding box center [669, 406] width 542 height 35
click at [617, 409] on button "Controleer" at bounding box center [668, 403] width 424 height 29
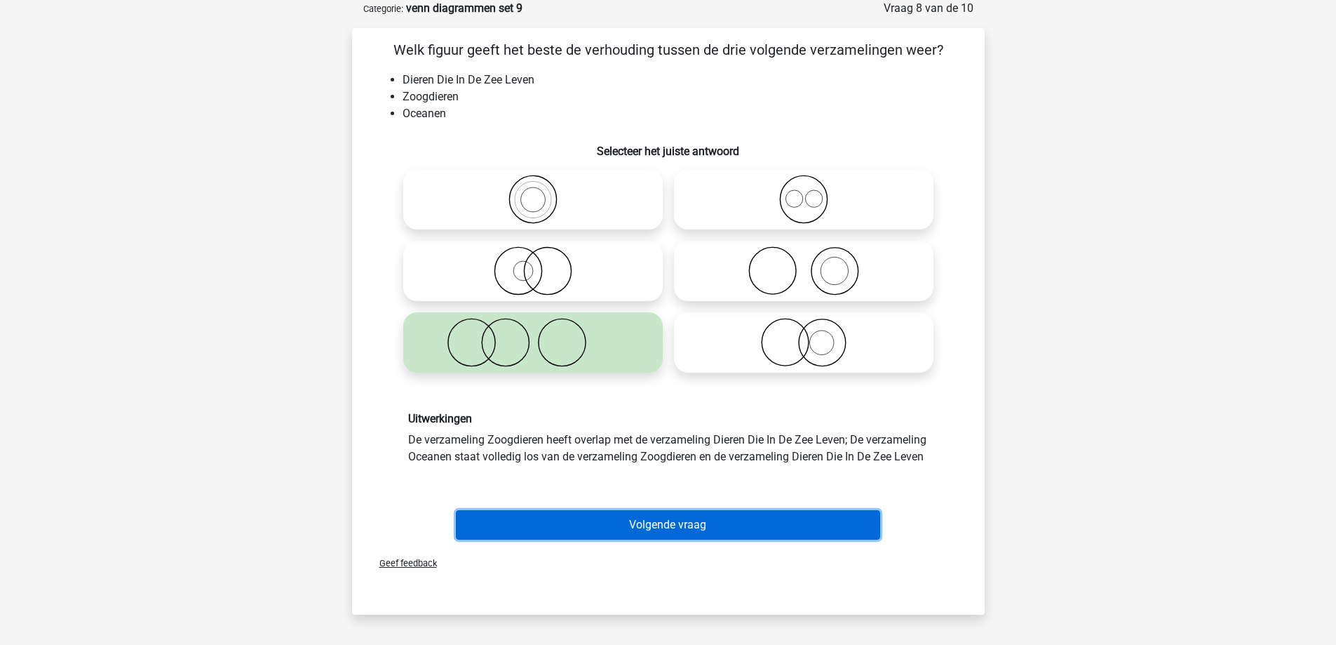
click at [624, 536] on button "Volgende vraag" at bounding box center [668, 524] width 424 height 29
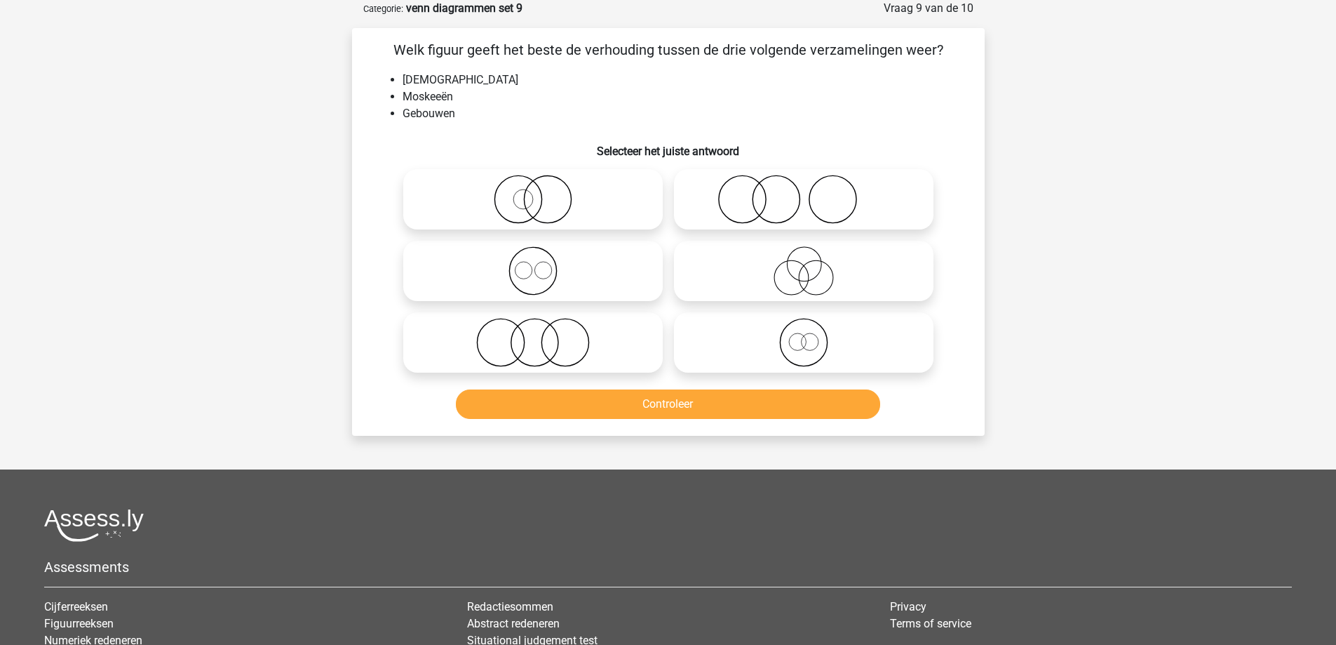
click at [624, 266] on icon at bounding box center [533, 270] width 248 height 49
click at [542, 264] on input "radio" at bounding box center [537, 259] width 9 height 9
radio input "true"
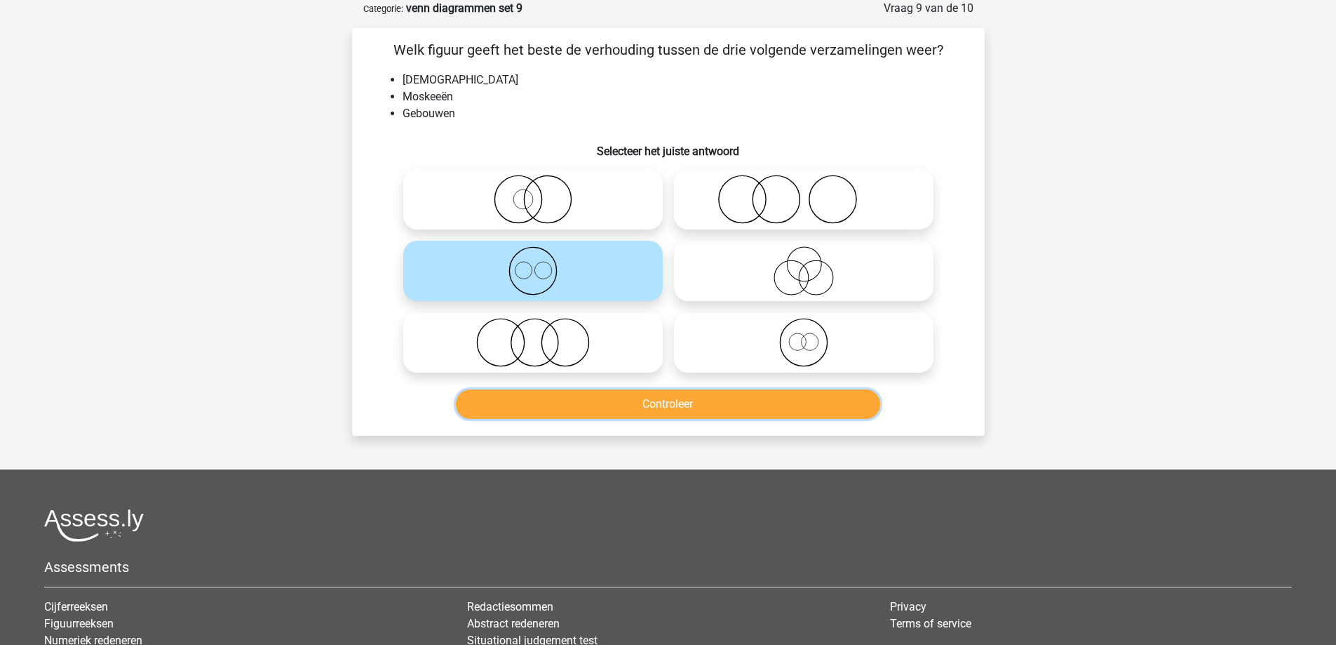
click at [646, 409] on button "Controleer" at bounding box center [668, 403] width 424 height 29
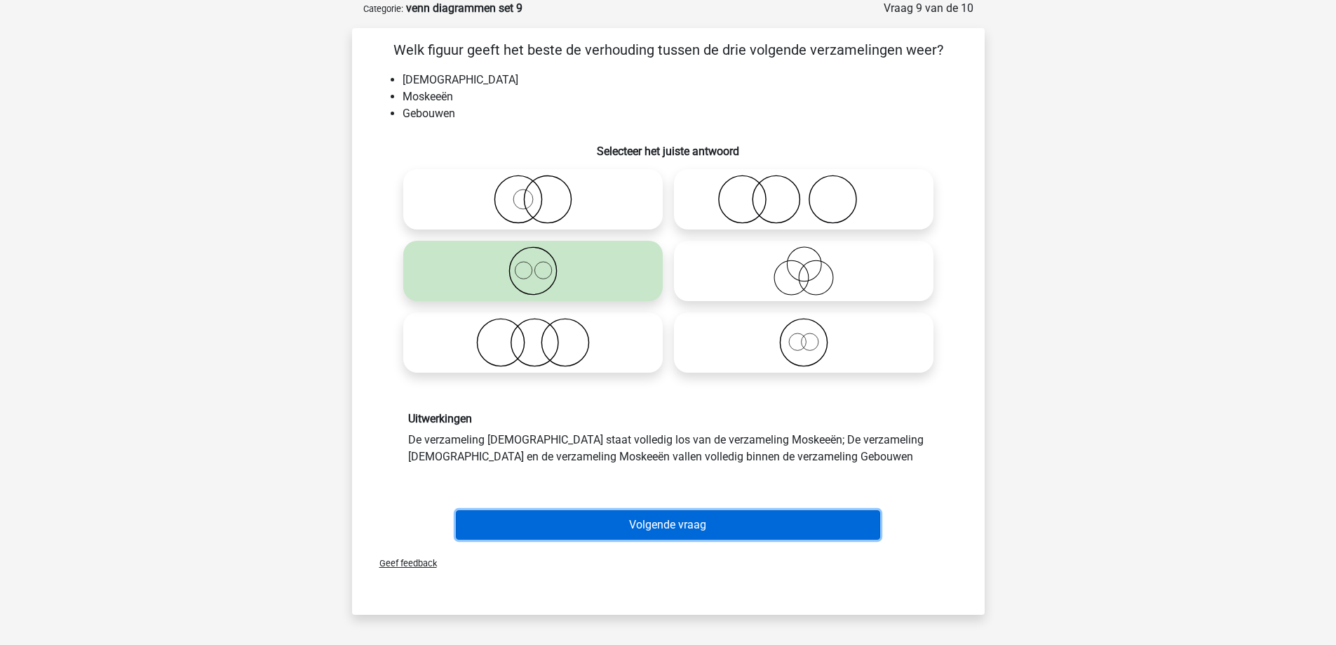
click at [637, 516] on button "Volgende vraag" at bounding box center [668, 524] width 424 height 29
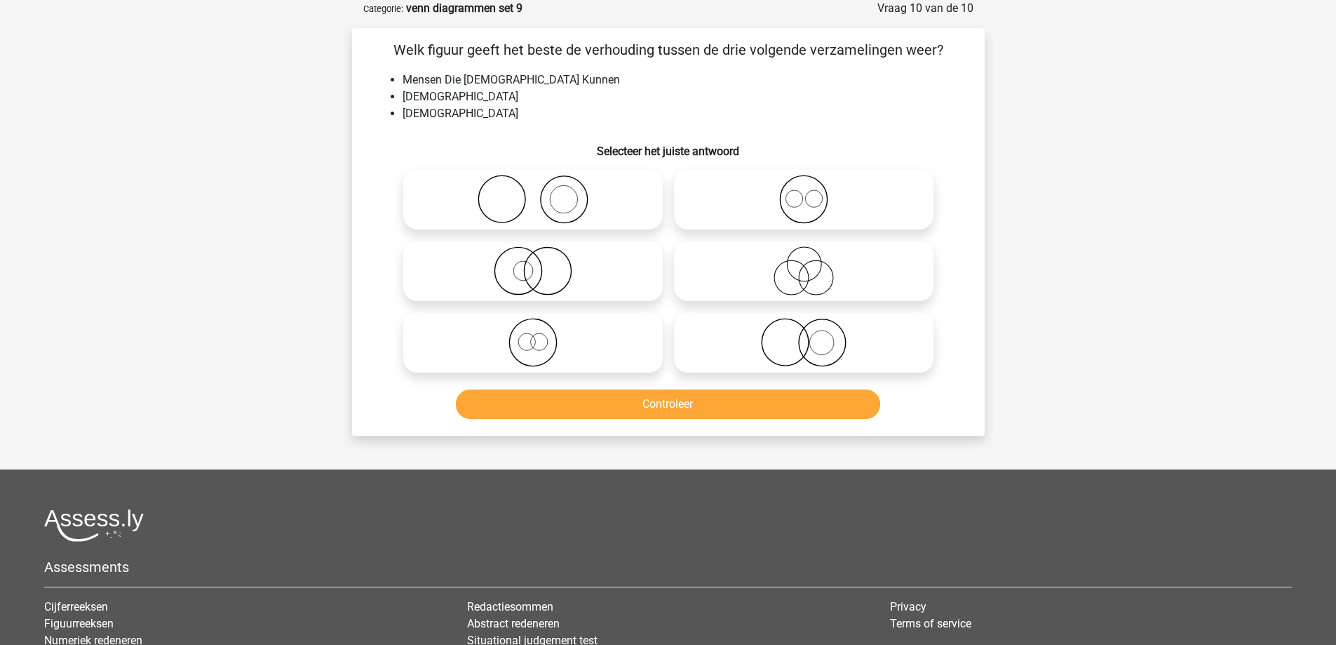
click at [606, 271] on icon at bounding box center [533, 270] width 248 height 49
click at [542, 264] on input "radio" at bounding box center [537, 259] width 9 height 9
radio input "true"
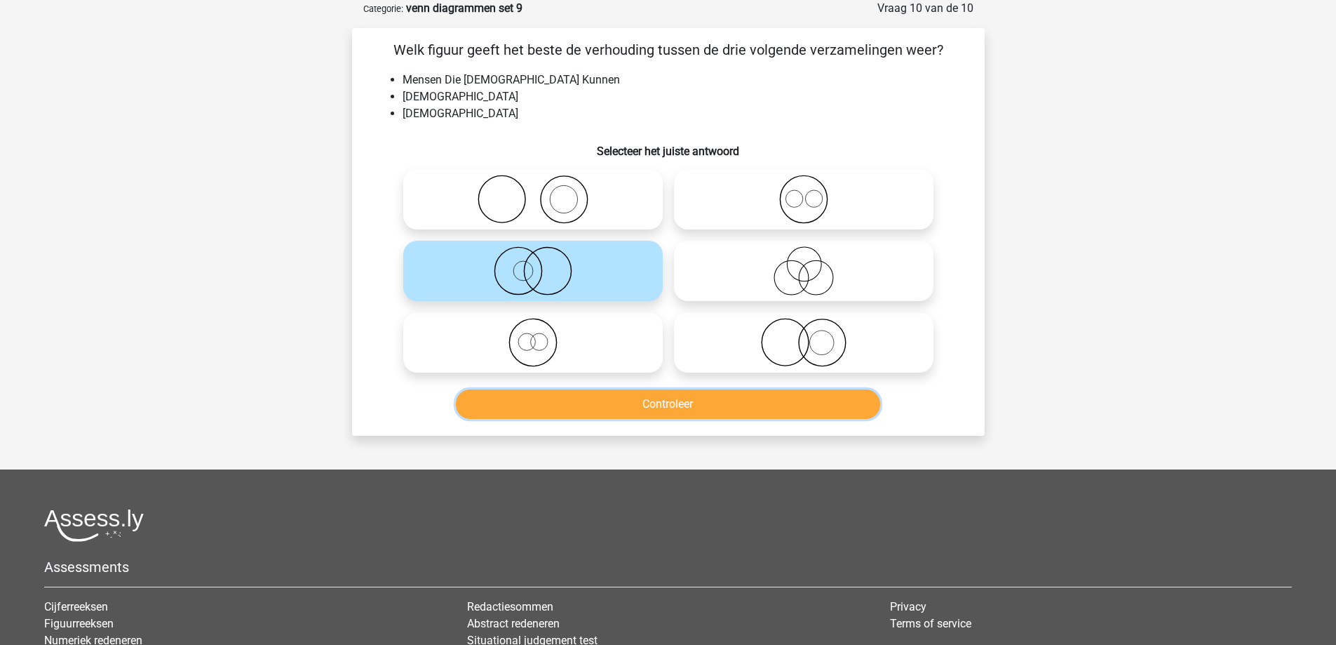
click at [624, 411] on button "Controleer" at bounding box center [668, 403] width 424 height 29
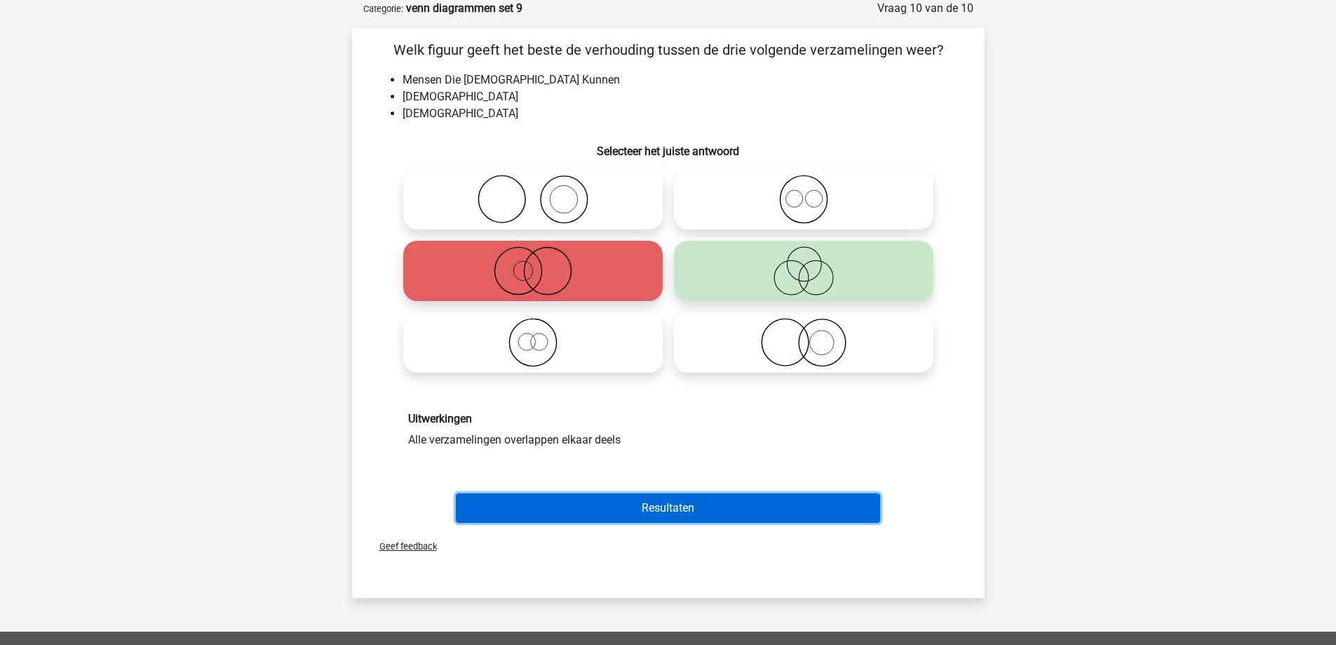
click at [672, 503] on button "Resultaten" at bounding box center [668, 507] width 424 height 29
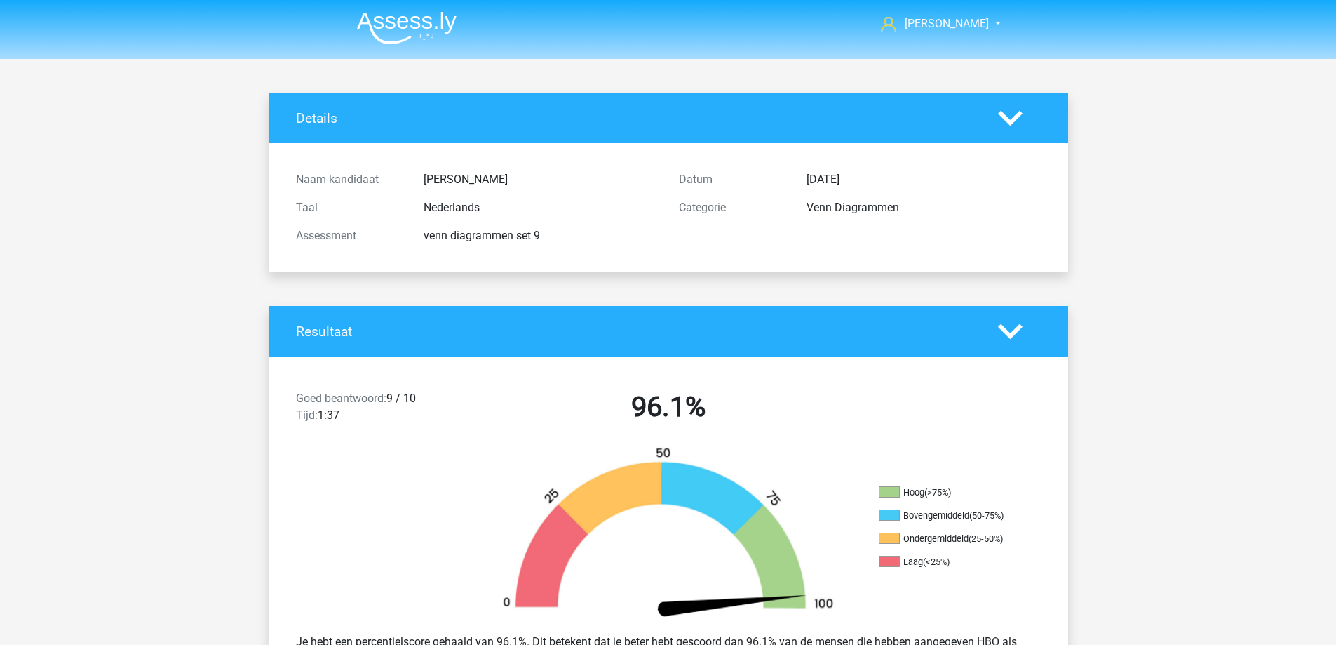
click at [396, 27] on img at bounding box center [407, 27] width 100 height 33
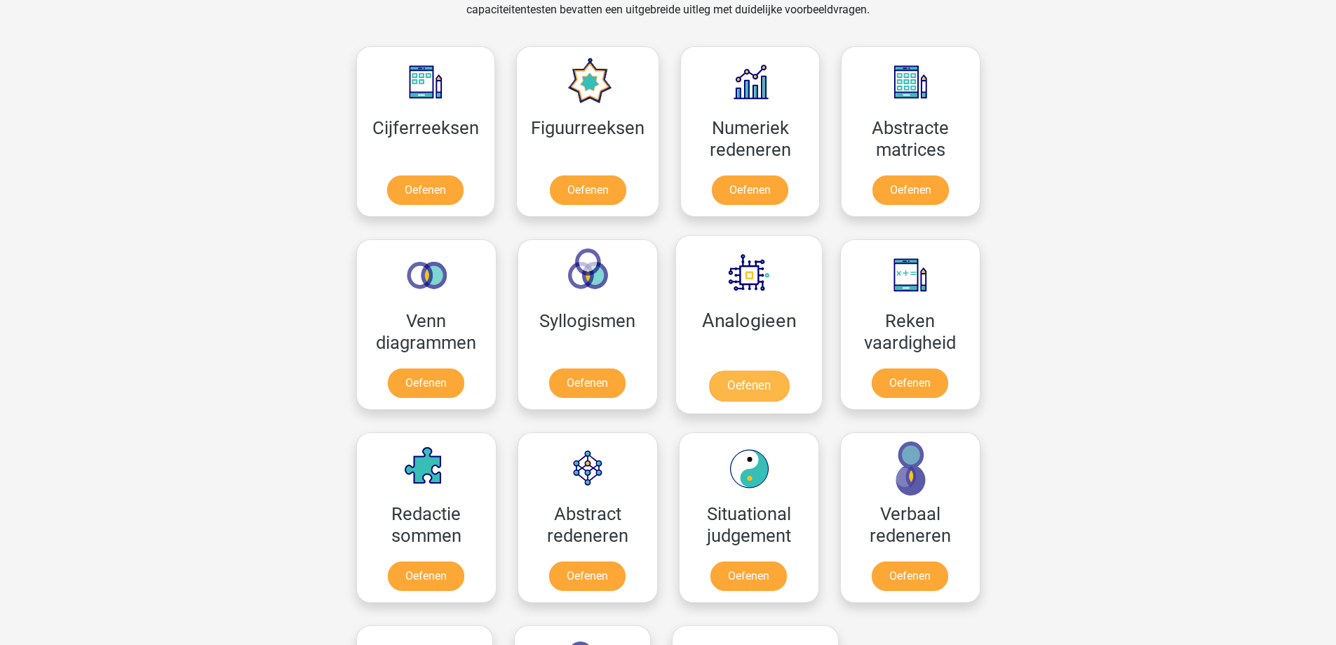
scroll to position [561, 0]
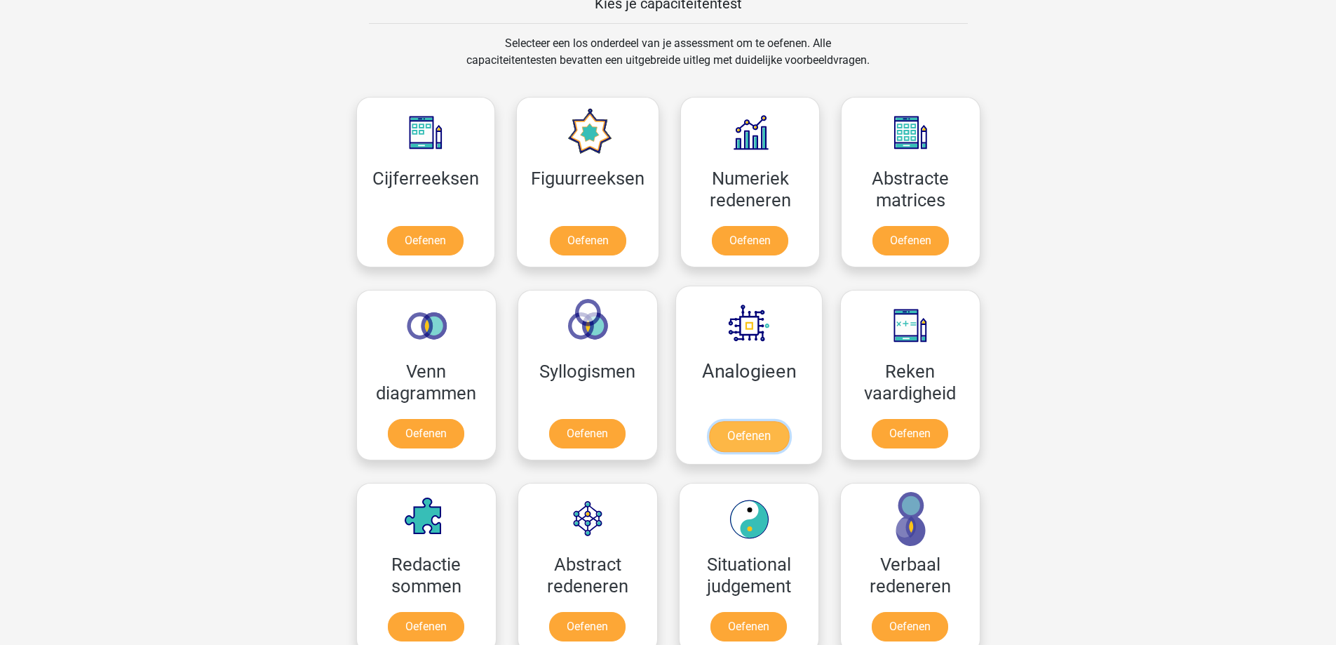
click at [741, 441] on link "Oefenen" at bounding box center [748, 436] width 80 height 31
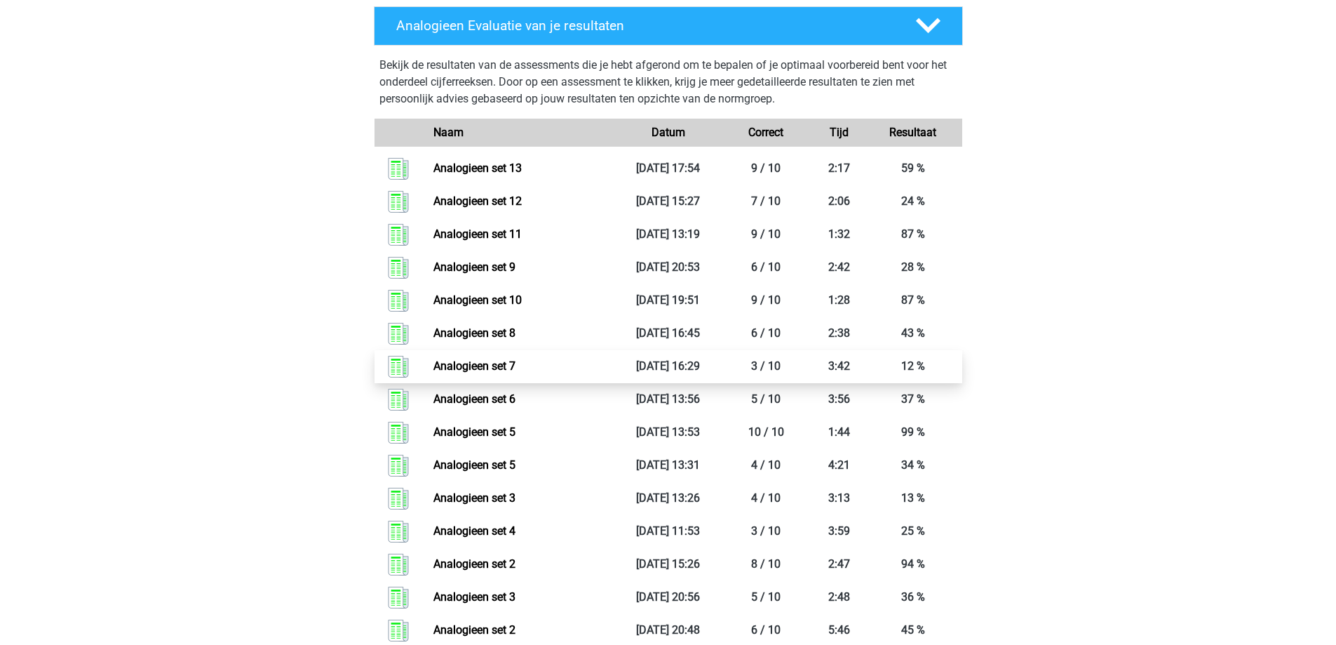
scroll to position [421, 0]
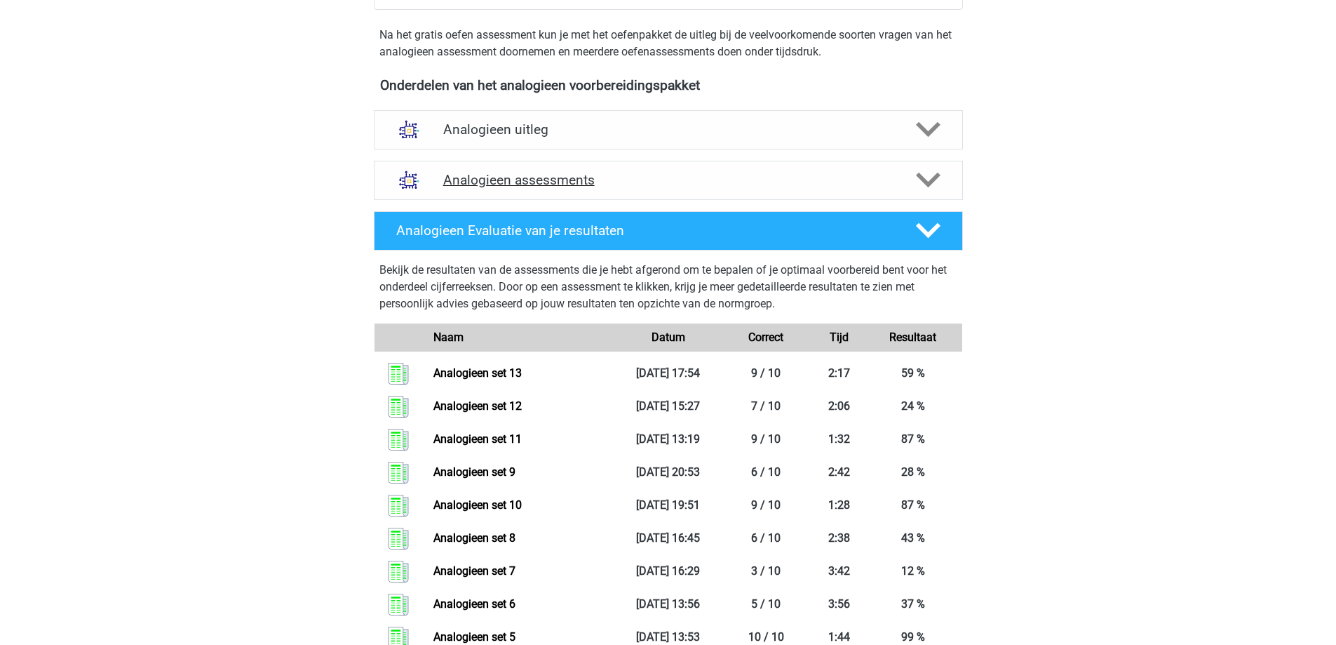
click at [648, 185] on h4 "Analogieen assessments" at bounding box center [668, 180] width 450 height 16
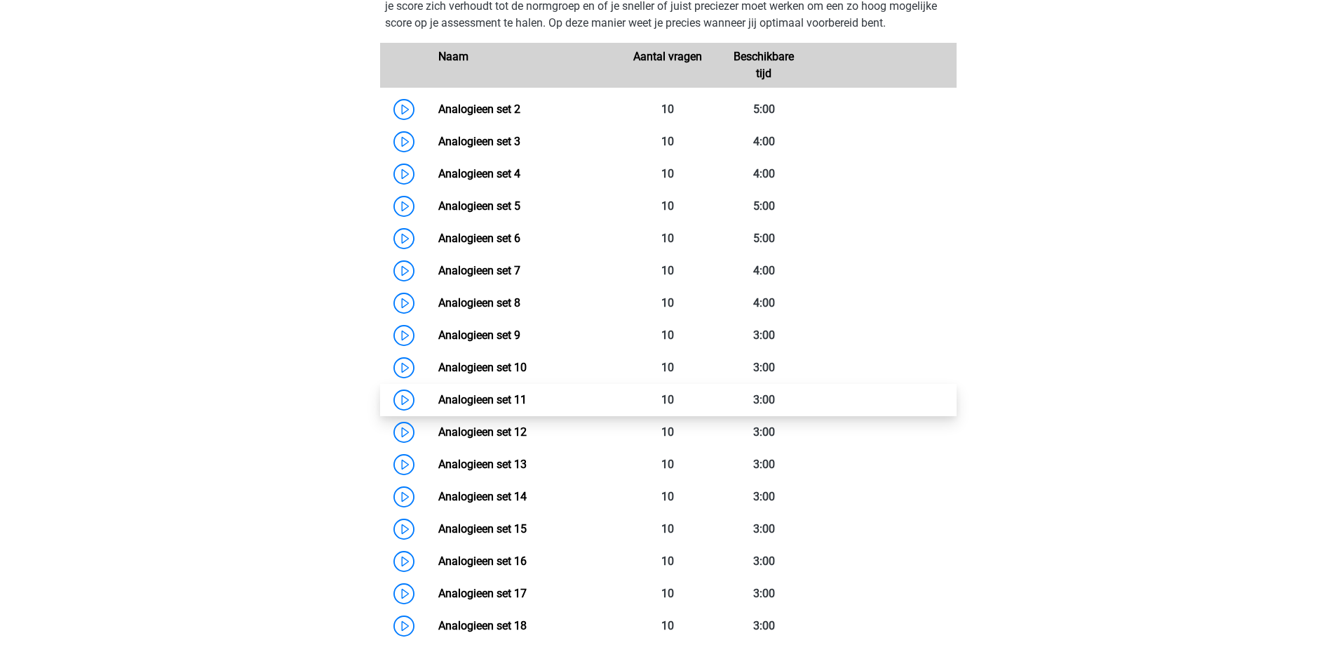
scroll to position [701, 0]
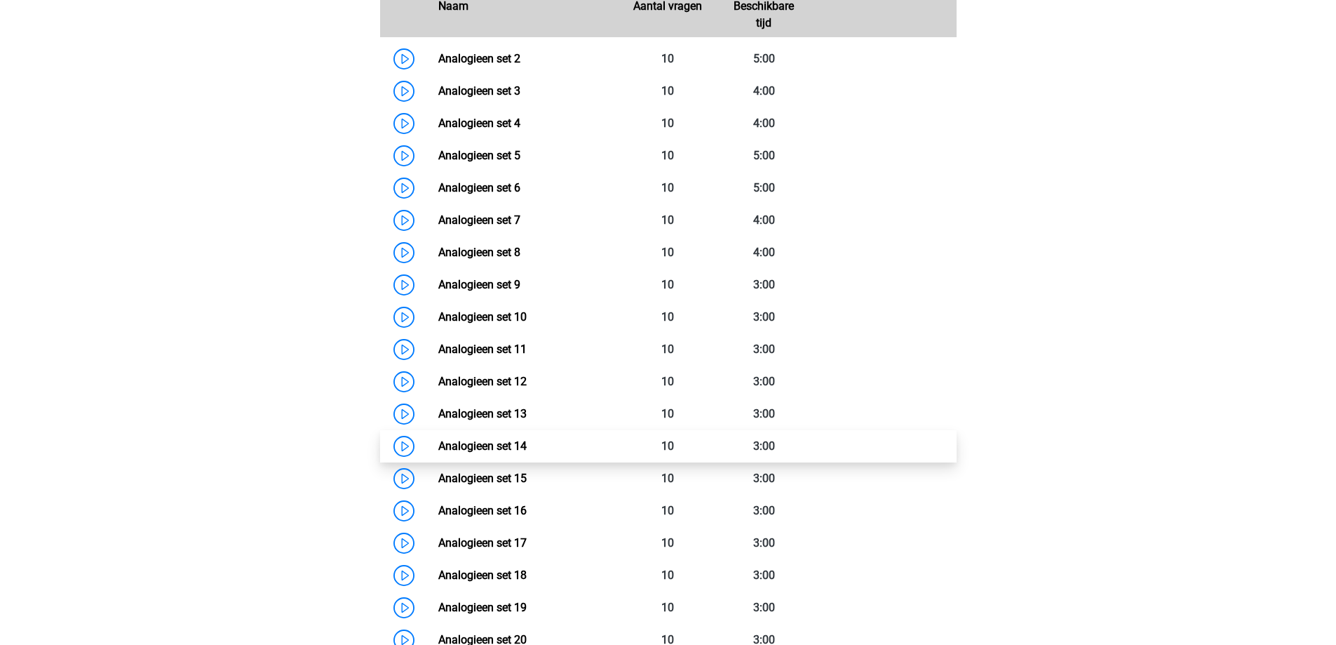
click at [527, 444] on link "Analogieen set 14" at bounding box center [482, 445] width 88 height 13
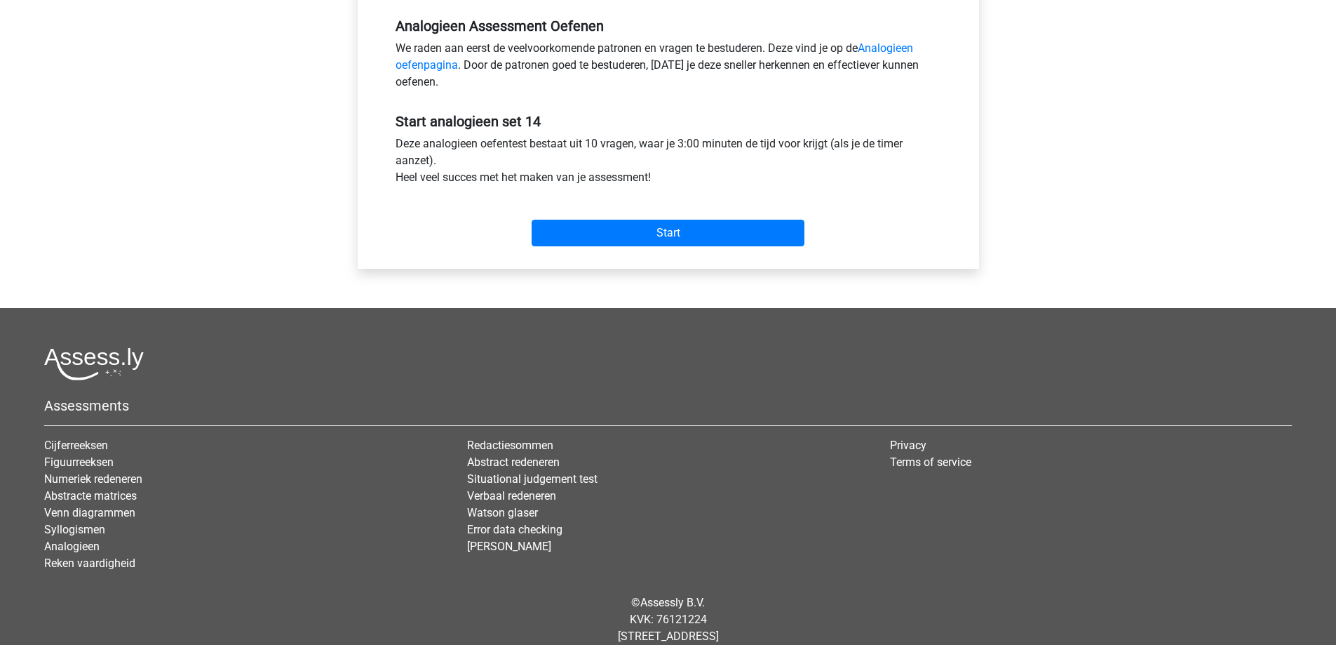
scroll to position [464, 0]
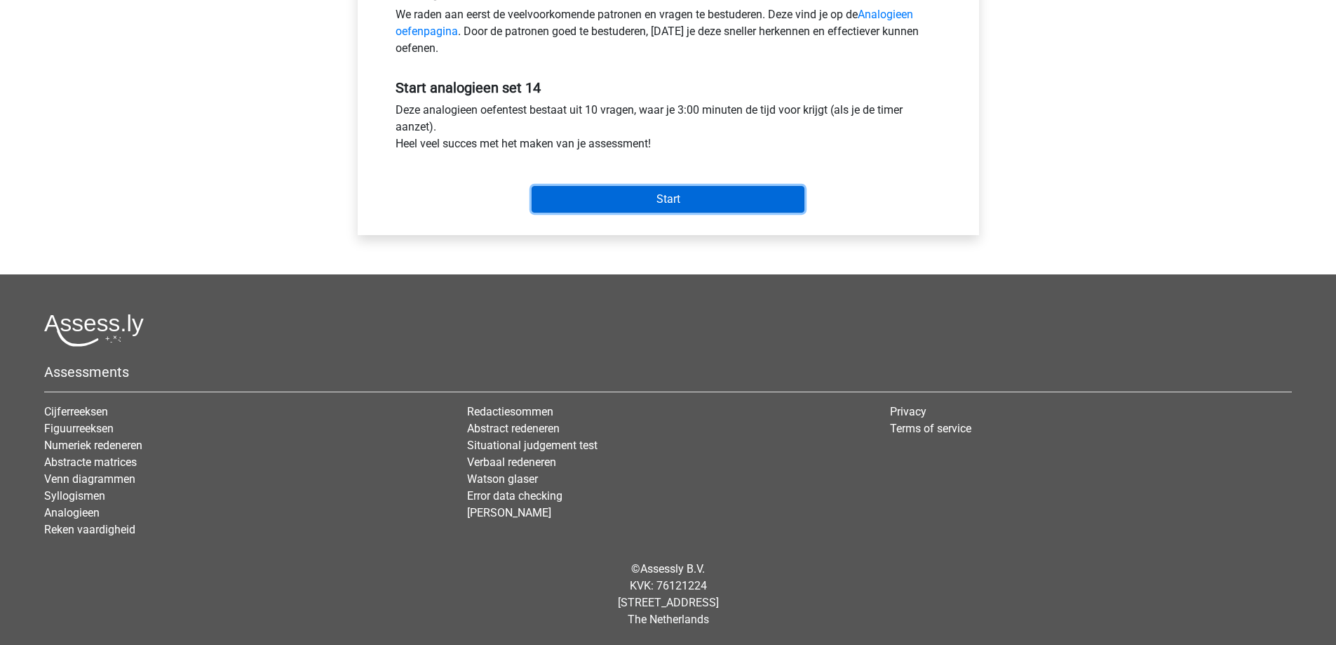
click at [659, 205] on input "Start" at bounding box center [668, 199] width 273 height 27
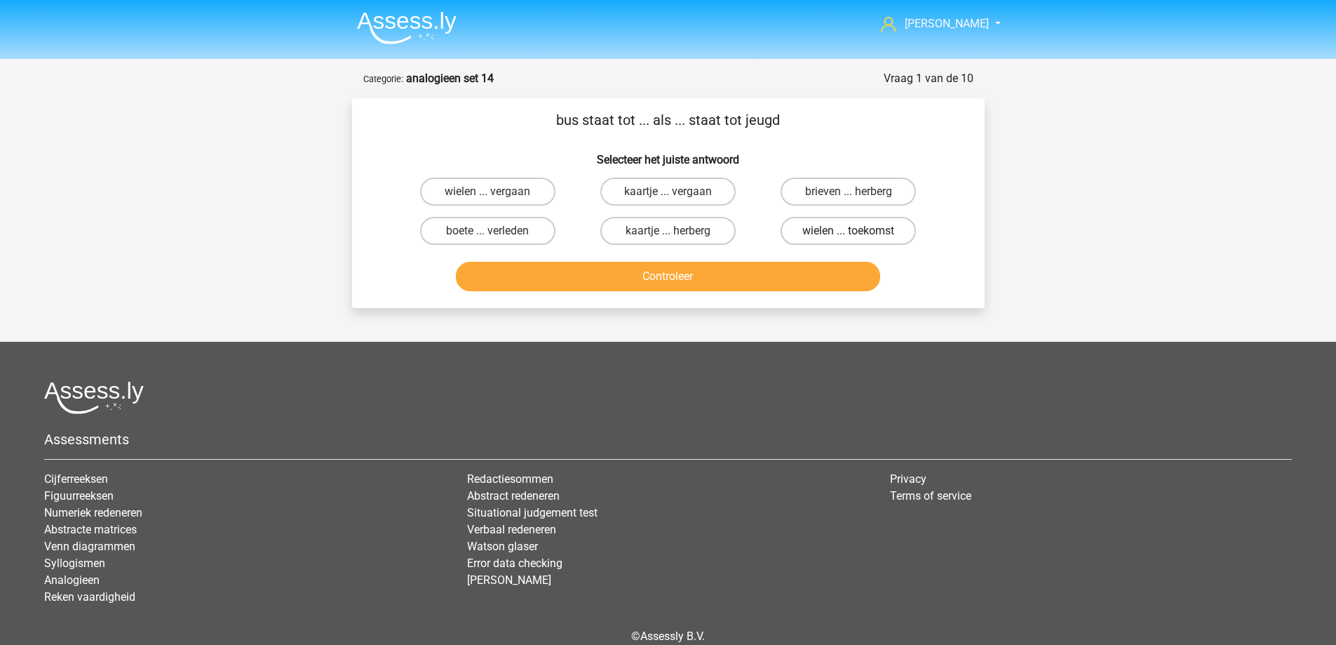
click at [824, 230] on label "wielen ... toekomst" at bounding box center [848, 231] width 135 height 28
click at [849, 231] on input "wielen ... toekomst" at bounding box center [853, 235] width 9 height 9
radio input "true"
click at [807, 267] on button "Controleer" at bounding box center [668, 276] width 424 height 29
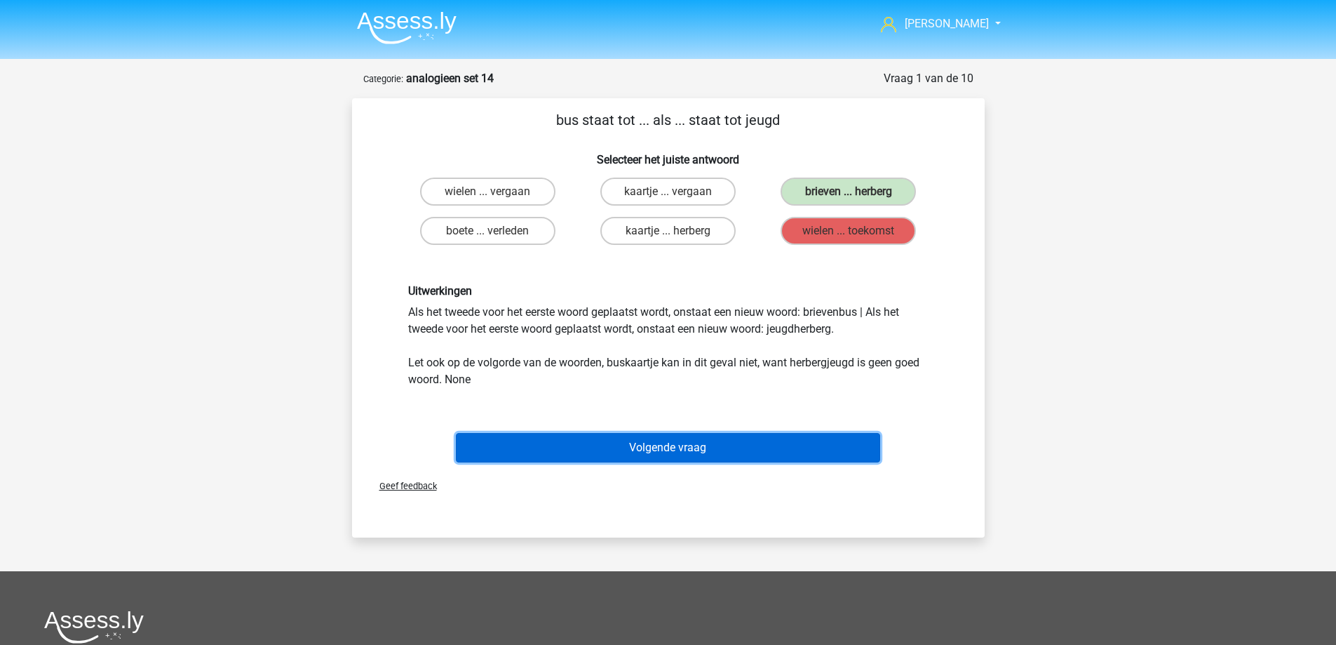
click at [707, 441] on button "Volgende vraag" at bounding box center [668, 447] width 424 height 29
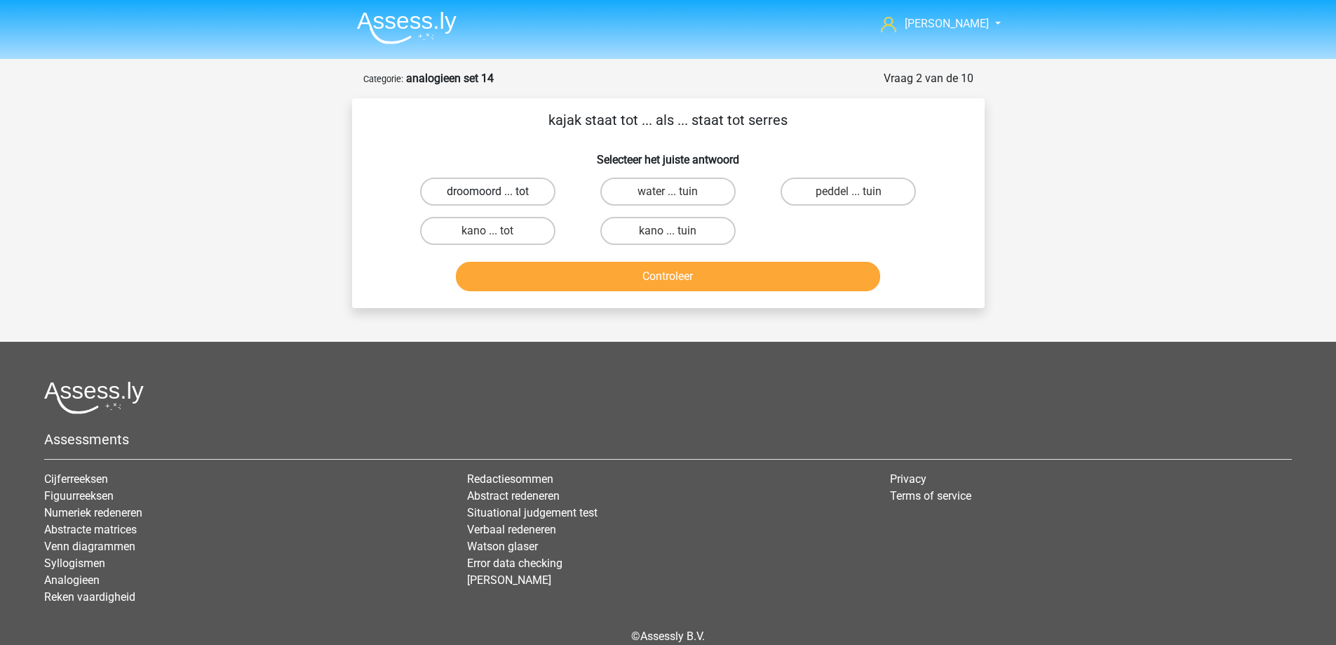
click at [527, 196] on label "droomoord ... tot" at bounding box center [487, 191] width 135 height 28
click at [497, 196] on input "droomoord ... tot" at bounding box center [492, 196] width 9 height 9
radio input "true"
click at [557, 264] on button "Controleer" at bounding box center [668, 276] width 424 height 29
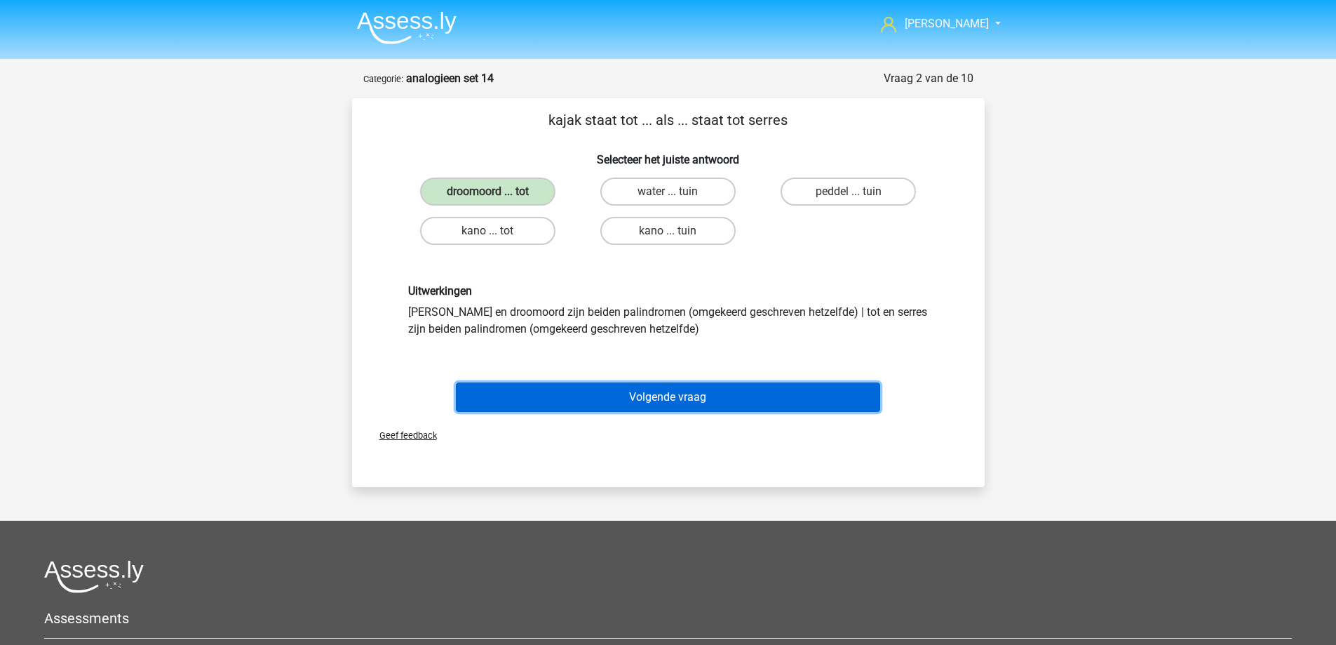
click at [579, 402] on button "Volgende vraag" at bounding box center [668, 396] width 424 height 29
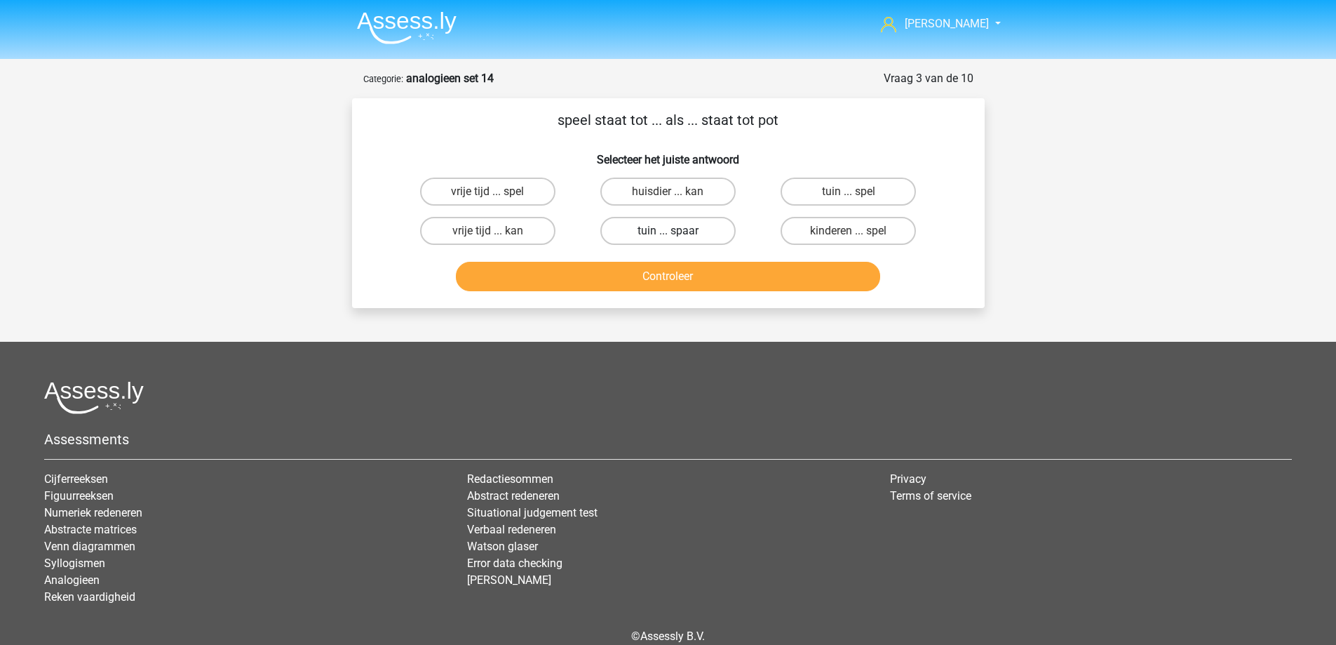
click at [634, 228] on label "tuin ... spaar" at bounding box center [667, 231] width 135 height 28
click at [668, 231] on input "tuin ... spaar" at bounding box center [672, 235] width 9 height 9
radio input "true"
click at [654, 286] on button "Controleer" at bounding box center [668, 276] width 424 height 29
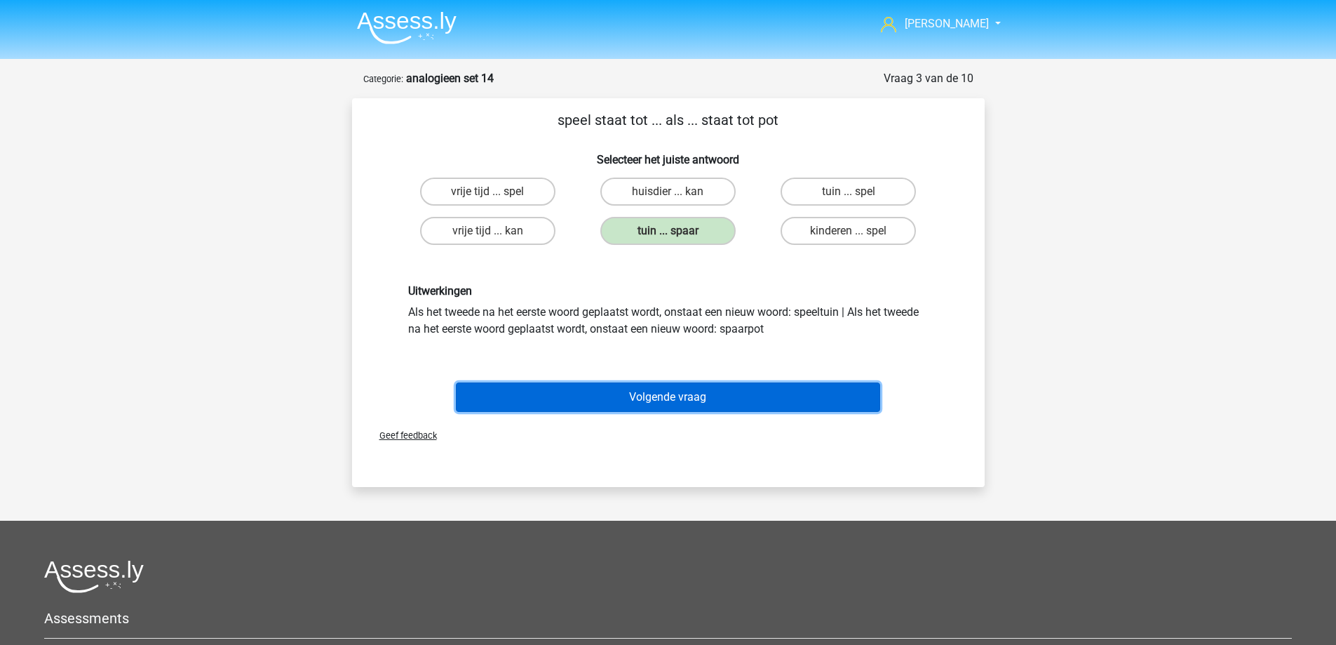
click at [638, 410] on button "Volgende vraag" at bounding box center [668, 396] width 424 height 29
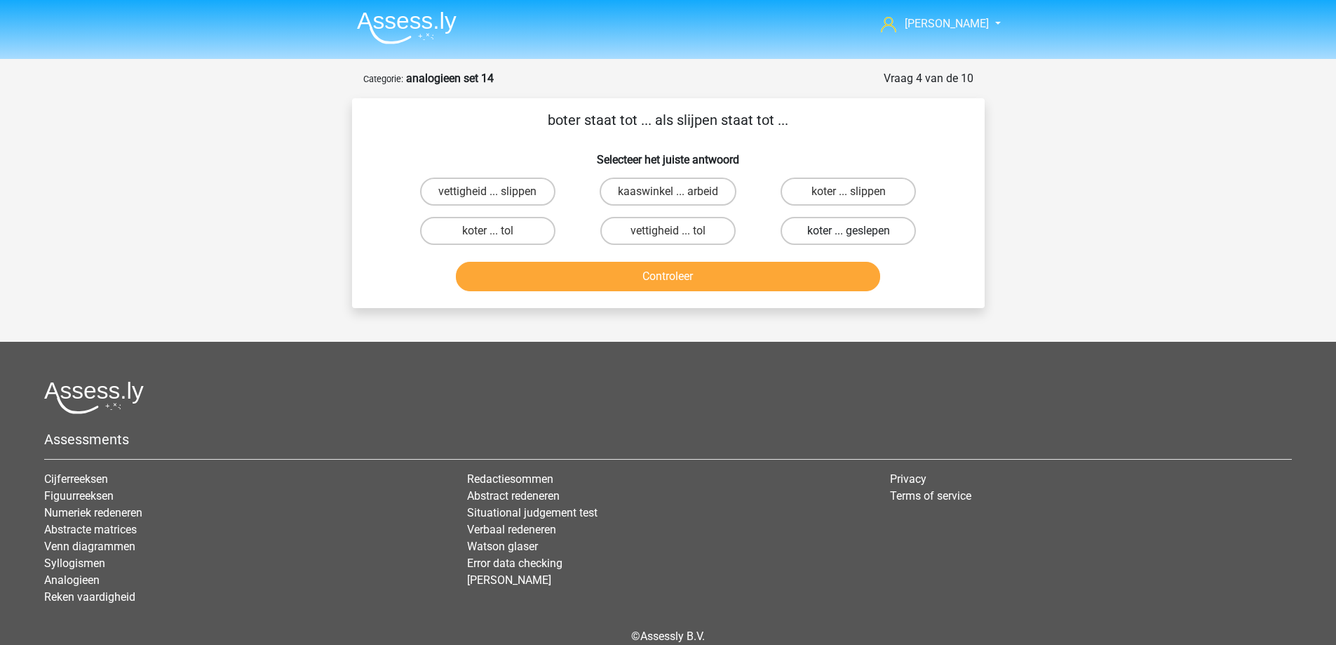
click at [802, 230] on label "koter ... geslepen" at bounding box center [848, 231] width 135 height 28
click at [849, 231] on input "koter ... geslepen" at bounding box center [853, 235] width 9 height 9
radio input "true"
click at [770, 264] on button "Controleer" at bounding box center [668, 276] width 424 height 29
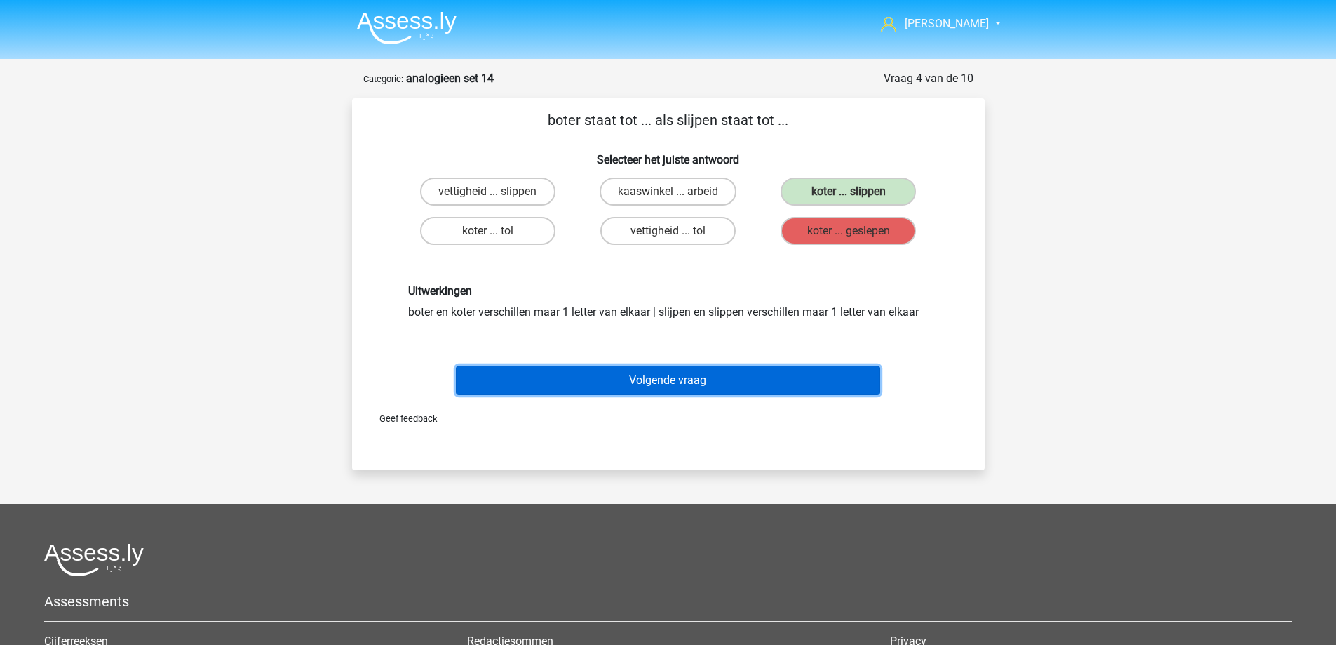
click at [716, 375] on button "Volgende vraag" at bounding box center [668, 379] width 424 height 29
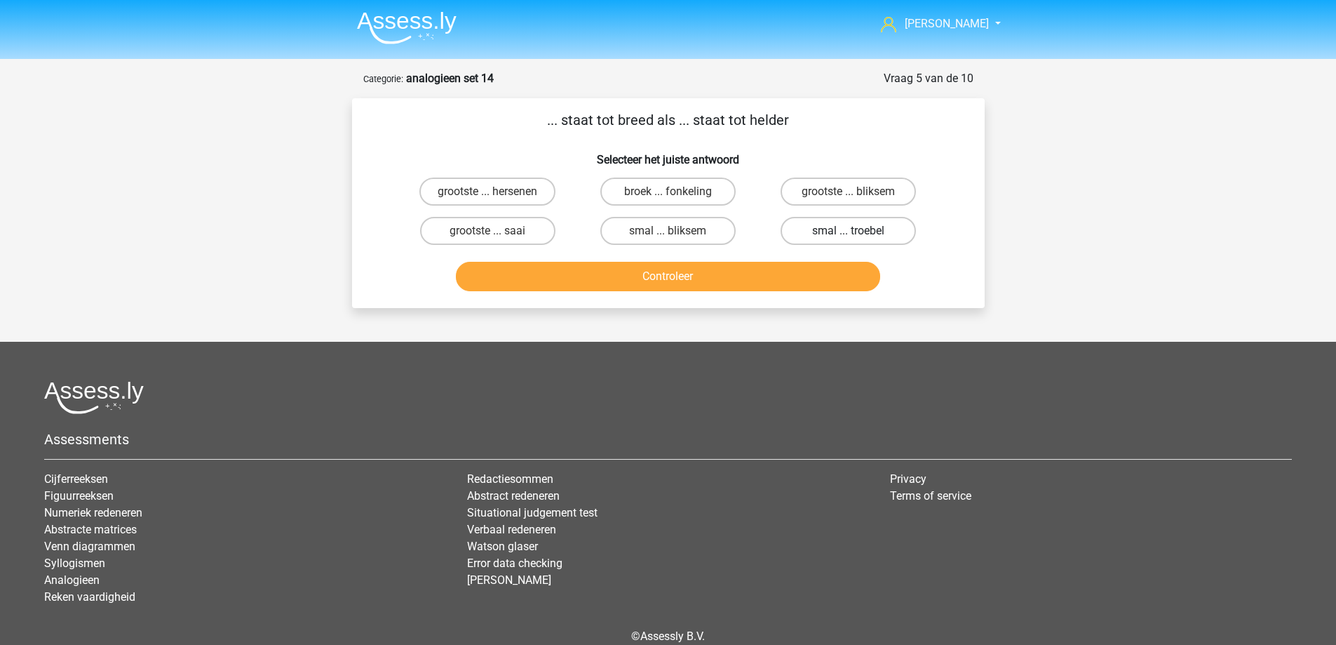
click at [791, 227] on label "smal ... troebel" at bounding box center [848, 231] width 135 height 28
click at [849, 231] on input "smal ... troebel" at bounding box center [853, 235] width 9 height 9
radio input "true"
click at [768, 262] on button "Controleer" at bounding box center [668, 276] width 424 height 29
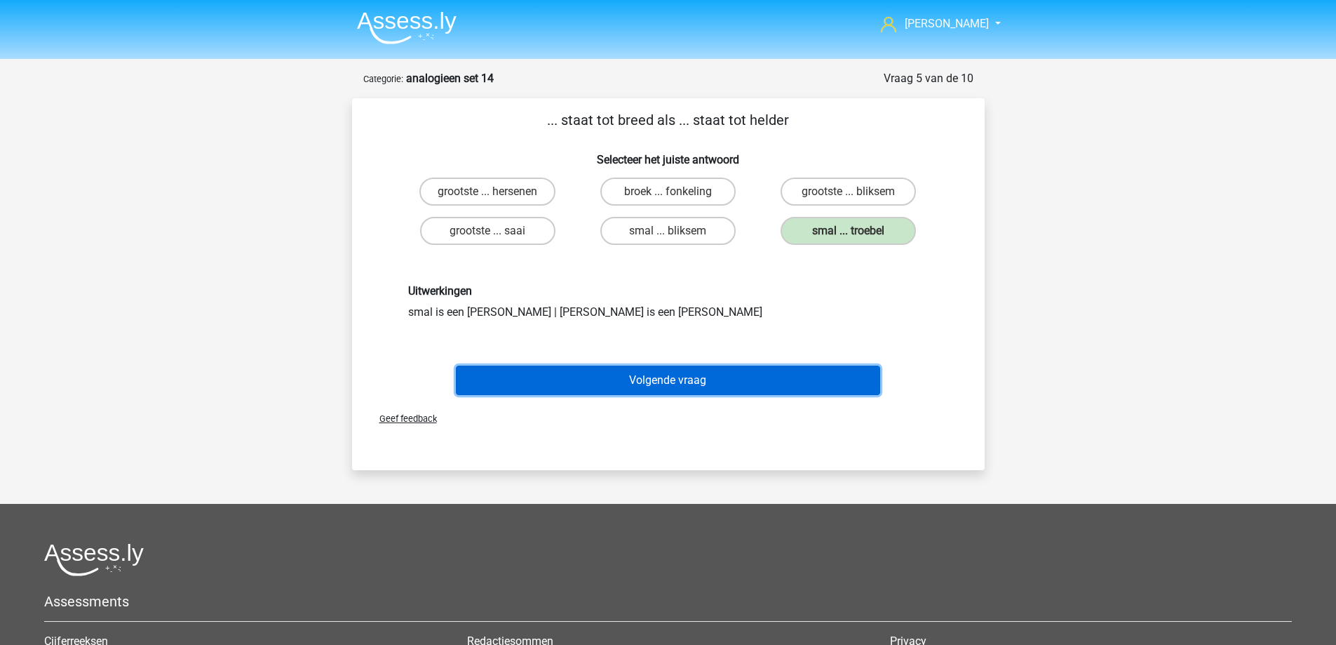
click at [678, 375] on button "Volgende vraag" at bounding box center [668, 379] width 424 height 29
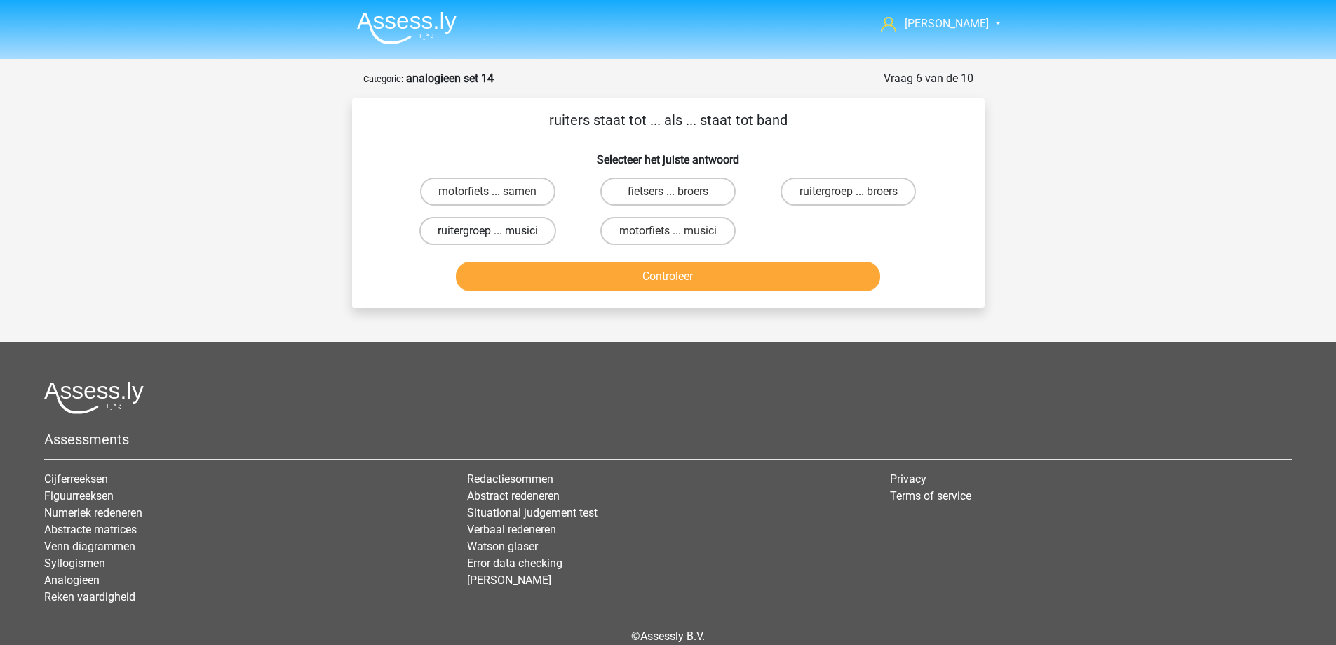
click at [535, 229] on label "ruitergroep ... musici" at bounding box center [487, 231] width 137 height 28
click at [497, 231] on input "ruitergroep ... musici" at bounding box center [492, 235] width 9 height 9
radio input "true"
click at [626, 280] on button "Controleer" at bounding box center [668, 276] width 424 height 29
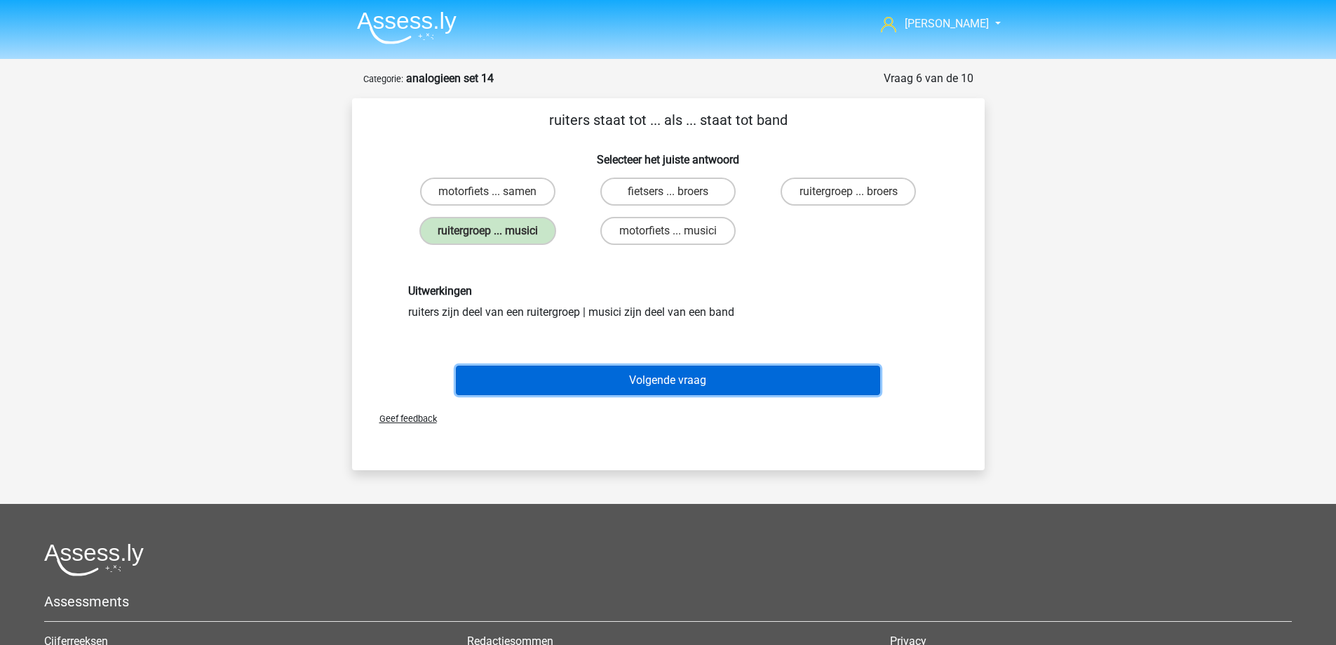
click at [641, 377] on button "Volgende vraag" at bounding box center [668, 379] width 424 height 29
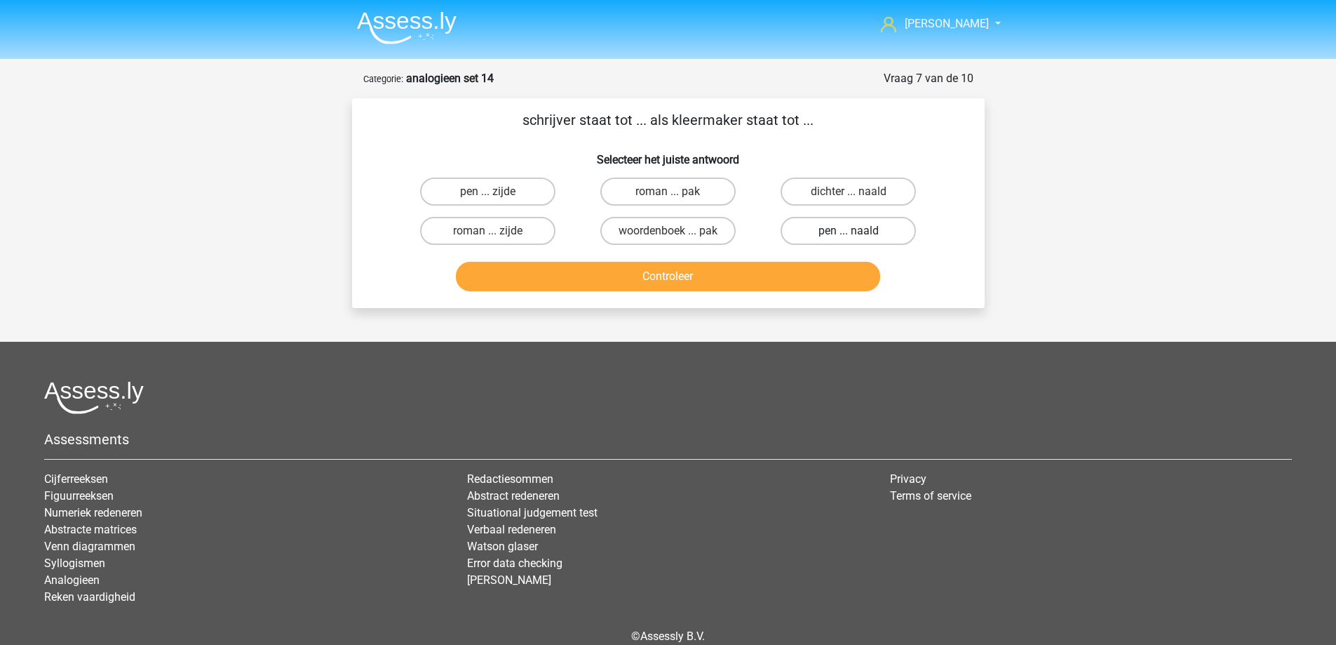
click at [852, 223] on label "pen ... naald" at bounding box center [848, 231] width 135 height 28
click at [852, 231] on input "pen ... naald" at bounding box center [853, 235] width 9 height 9
radio input "true"
click at [712, 278] on button "Controleer" at bounding box center [668, 276] width 424 height 29
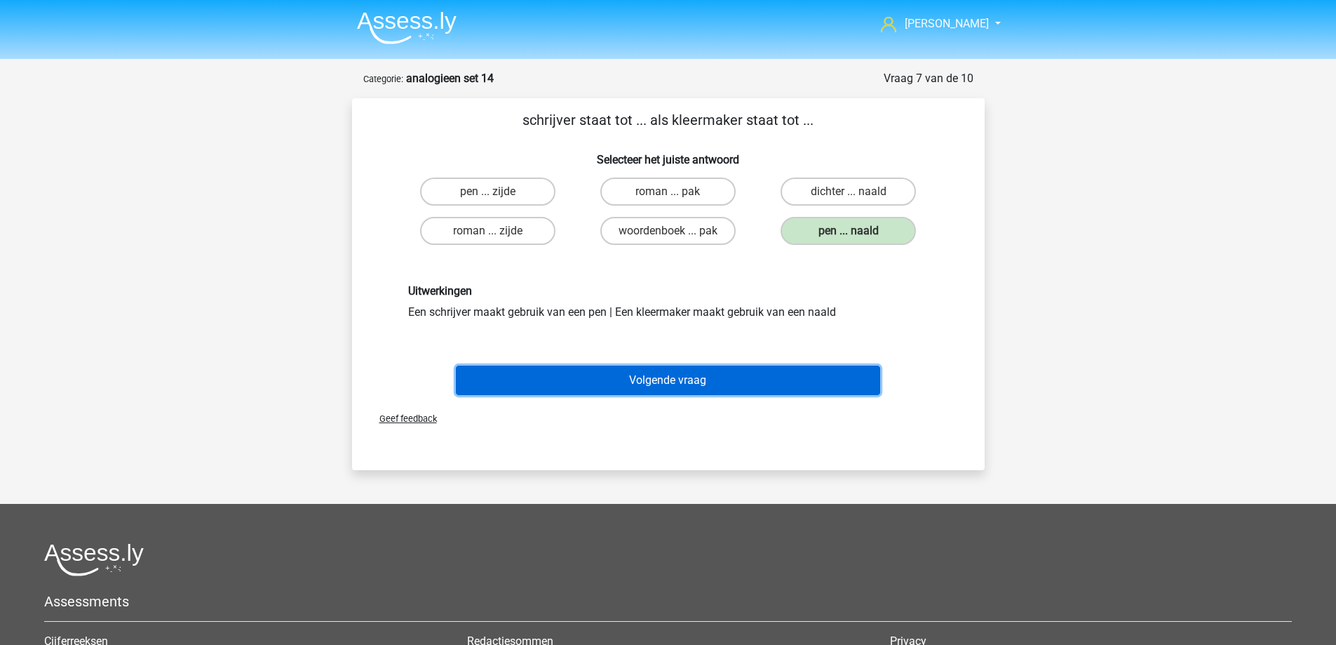
click at [701, 365] on button "Volgende vraag" at bounding box center [668, 379] width 424 height 29
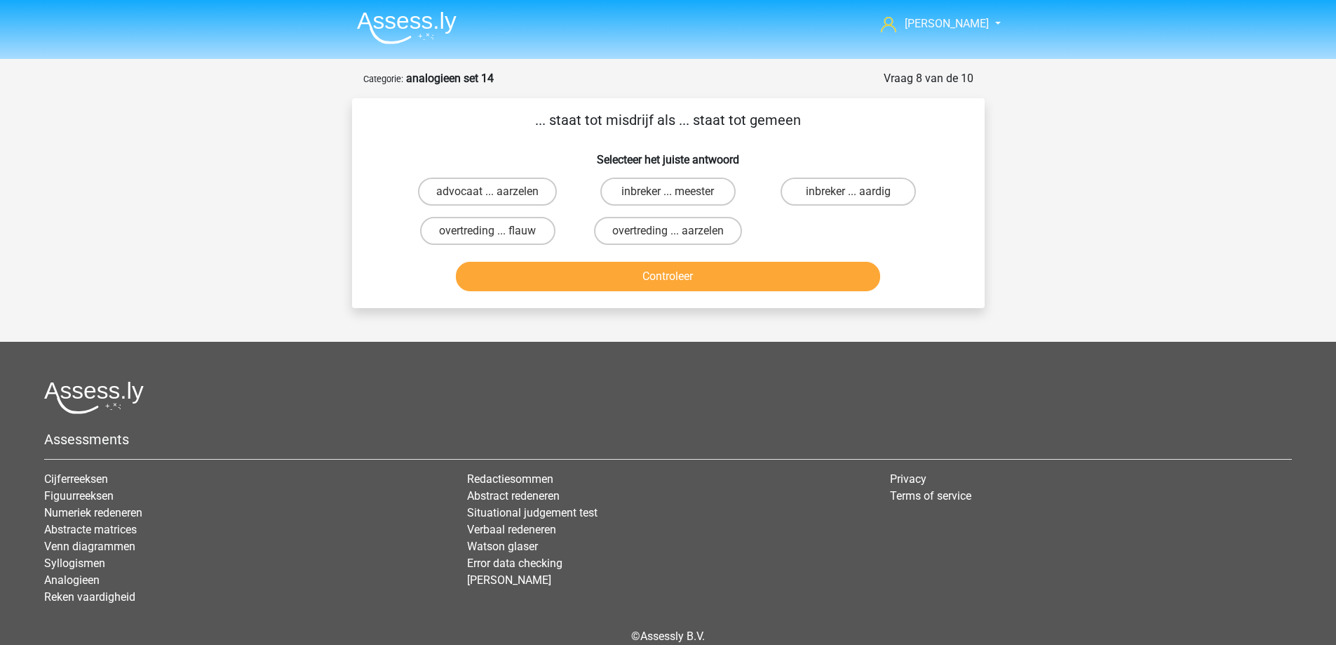
scroll to position [67, 0]
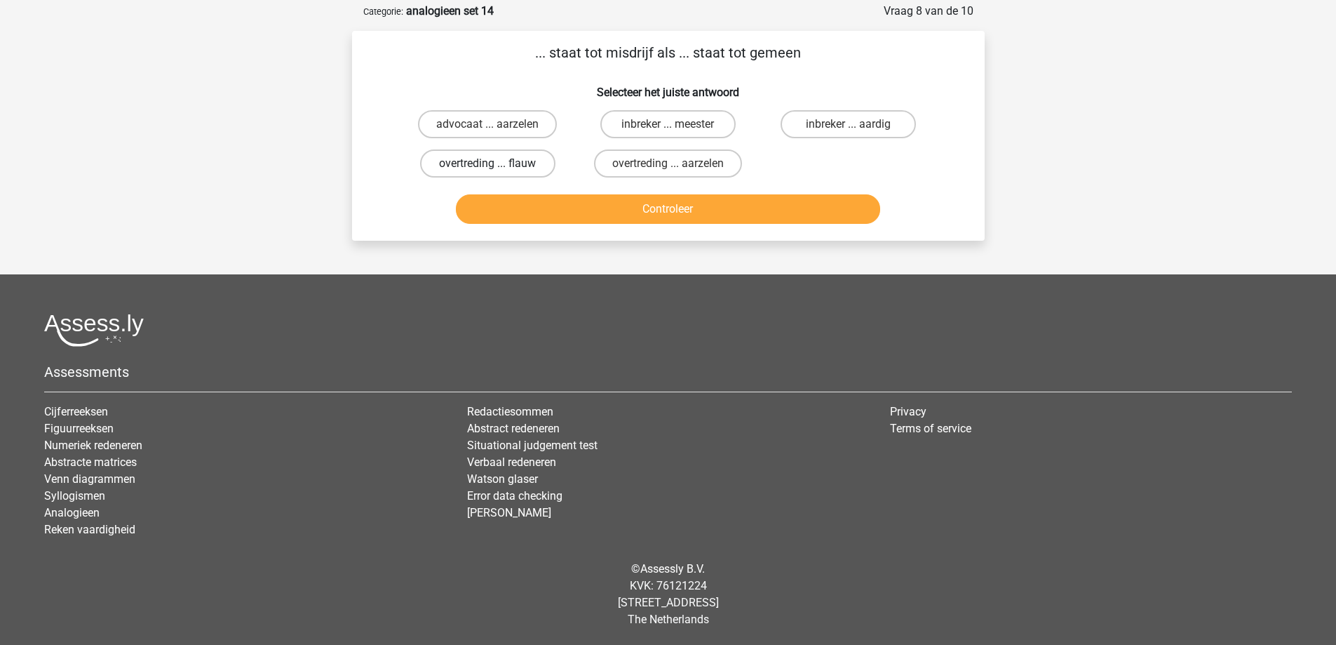
click at [523, 166] on label "overtreding ... flauw" at bounding box center [487, 163] width 135 height 28
click at [497, 166] on input "overtreding ... flauw" at bounding box center [492, 167] width 9 height 9
radio input "true"
click at [598, 211] on button "Controleer" at bounding box center [668, 208] width 424 height 29
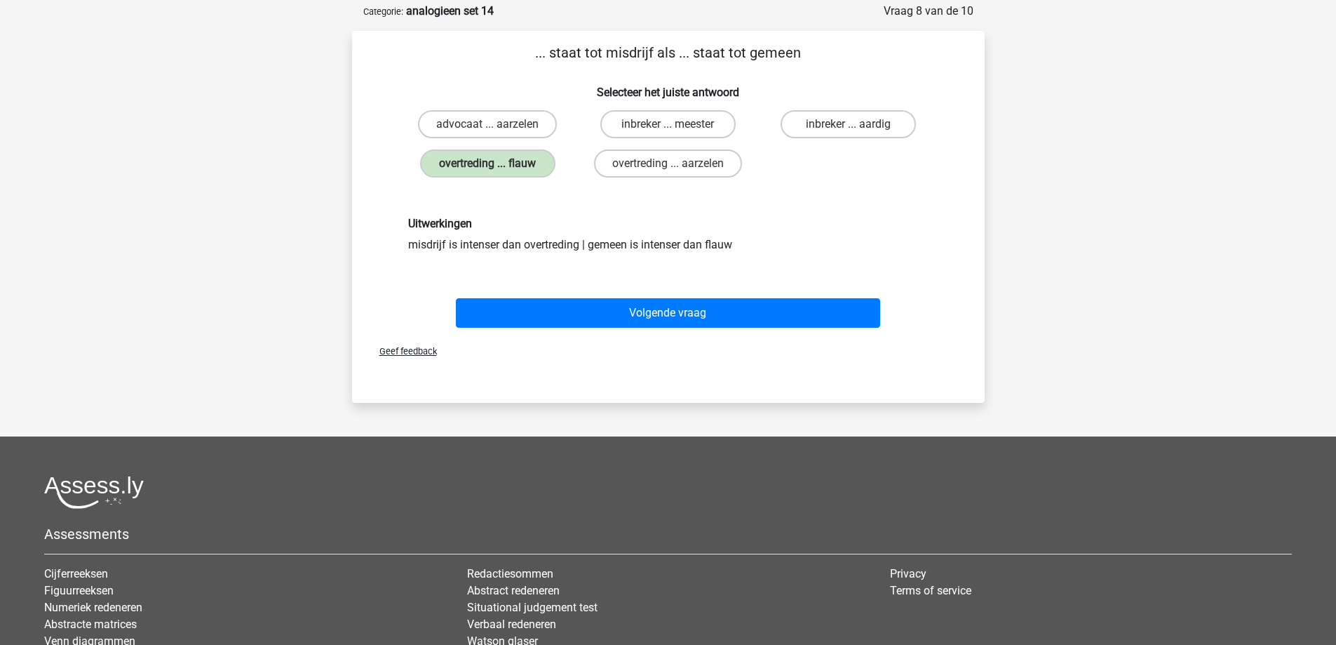
click at [630, 330] on div "Volgende vraag" at bounding box center [669, 315] width 542 height 35
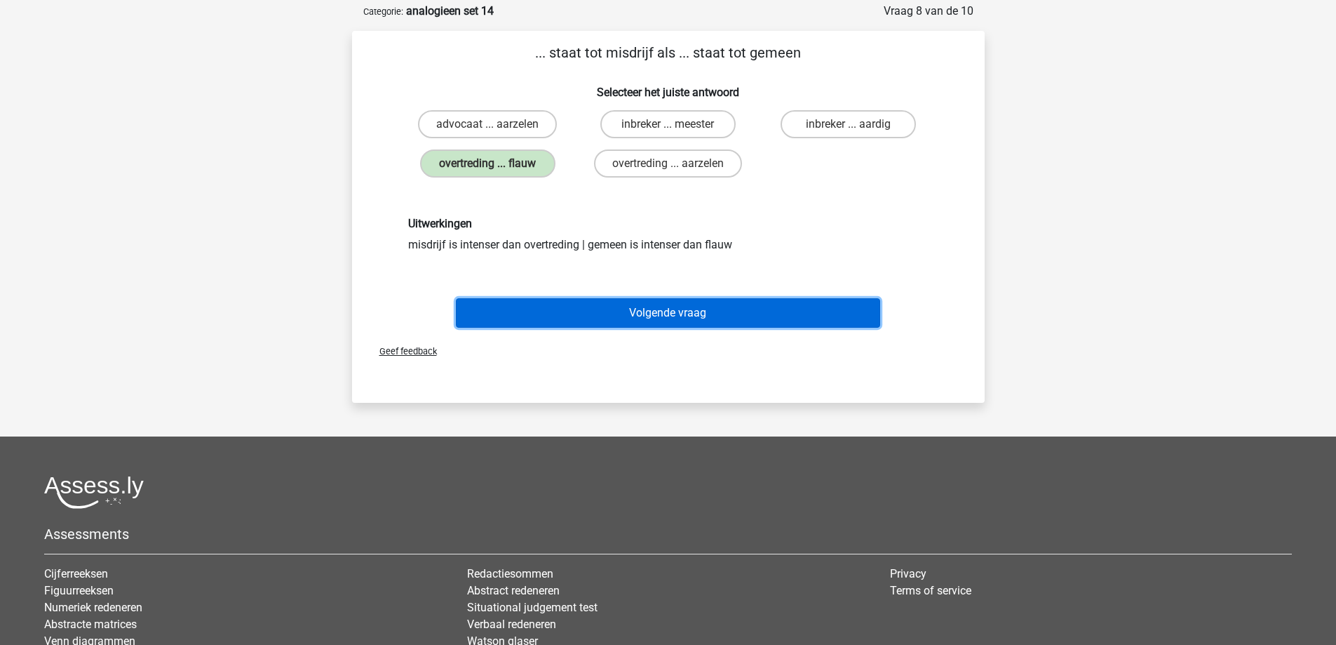
click at [630, 320] on button "Volgende vraag" at bounding box center [668, 312] width 424 height 29
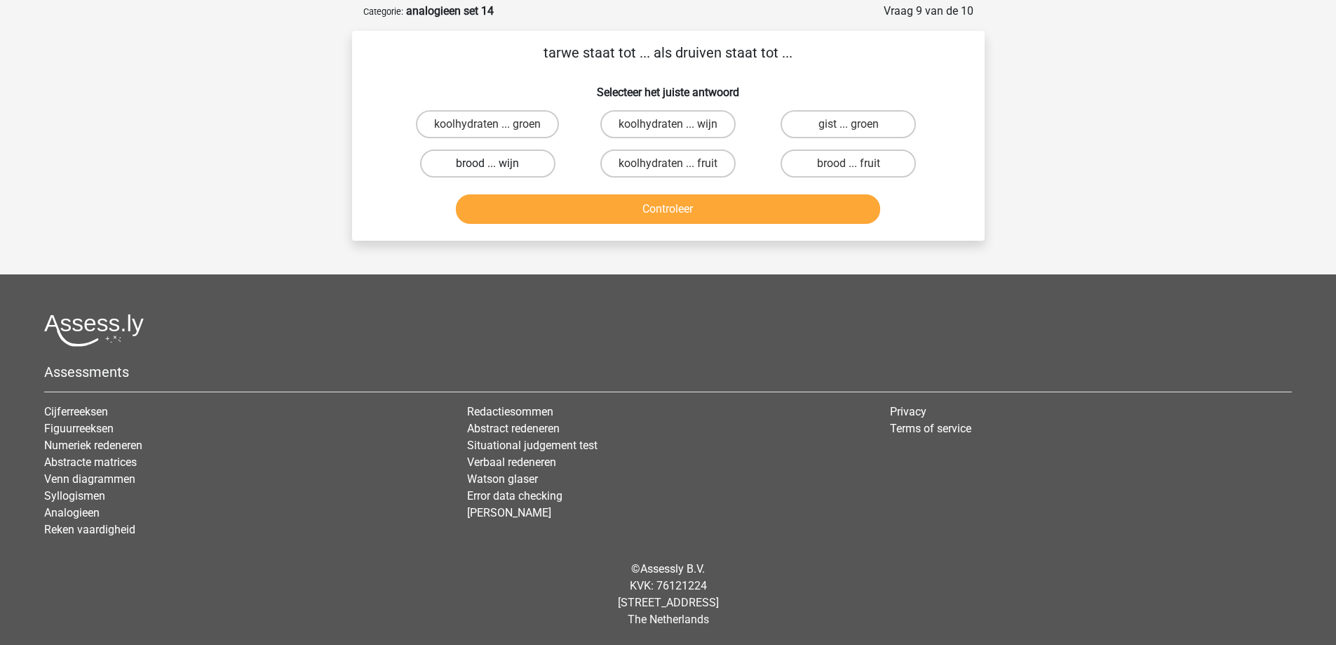
click at [527, 166] on label "brood ... wijn" at bounding box center [487, 163] width 135 height 28
click at [497, 166] on input "brood ... wijn" at bounding box center [492, 167] width 9 height 9
radio input "true"
click at [577, 217] on button "Controleer" at bounding box center [668, 208] width 424 height 29
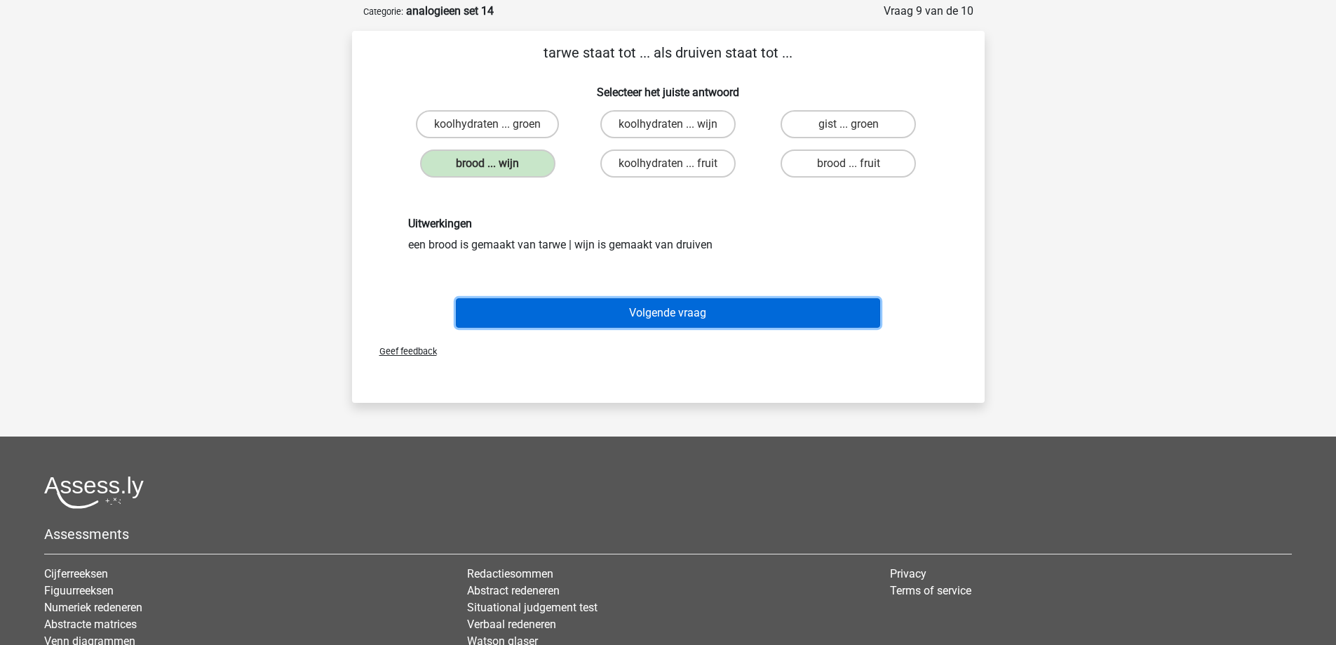
click at [599, 304] on button "Volgende vraag" at bounding box center [668, 312] width 424 height 29
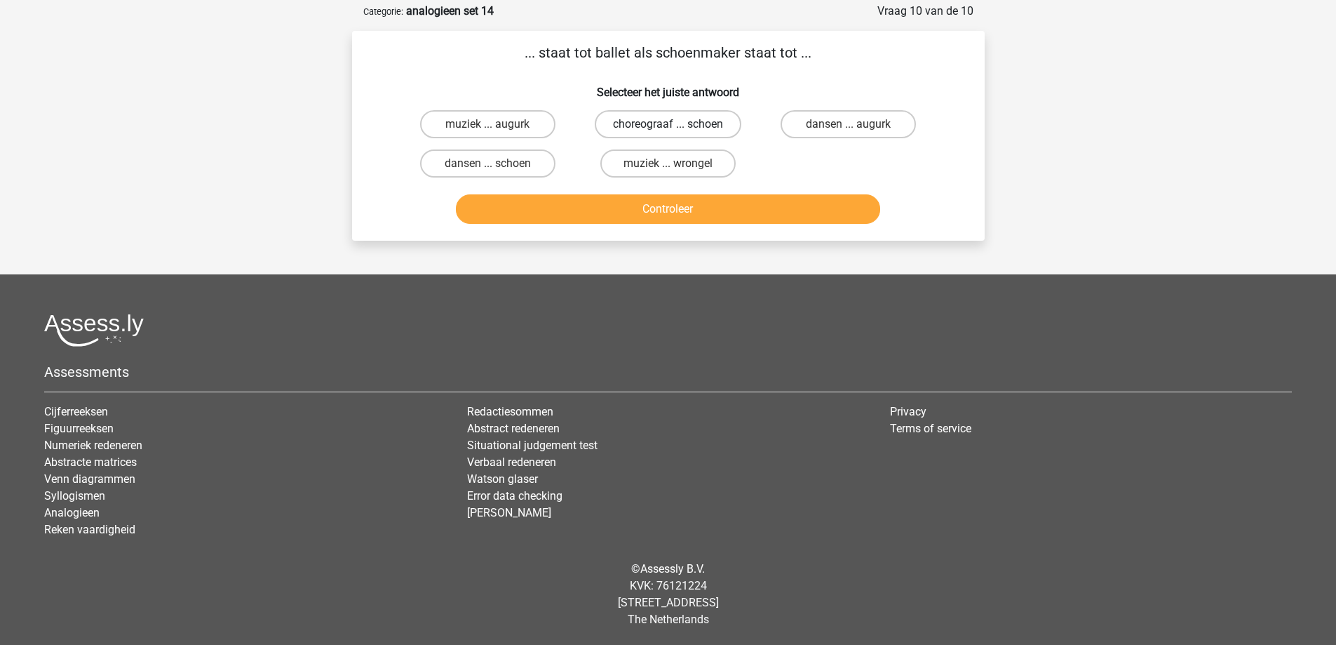
click at [643, 123] on label "choreograaf ... schoen" at bounding box center [668, 124] width 147 height 28
click at [668, 124] on input "choreograaf ... schoen" at bounding box center [672, 128] width 9 height 9
radio input "true"
click at [656, 203] on button "Controleer" at bounding box center [668, 208] width 424 height 29
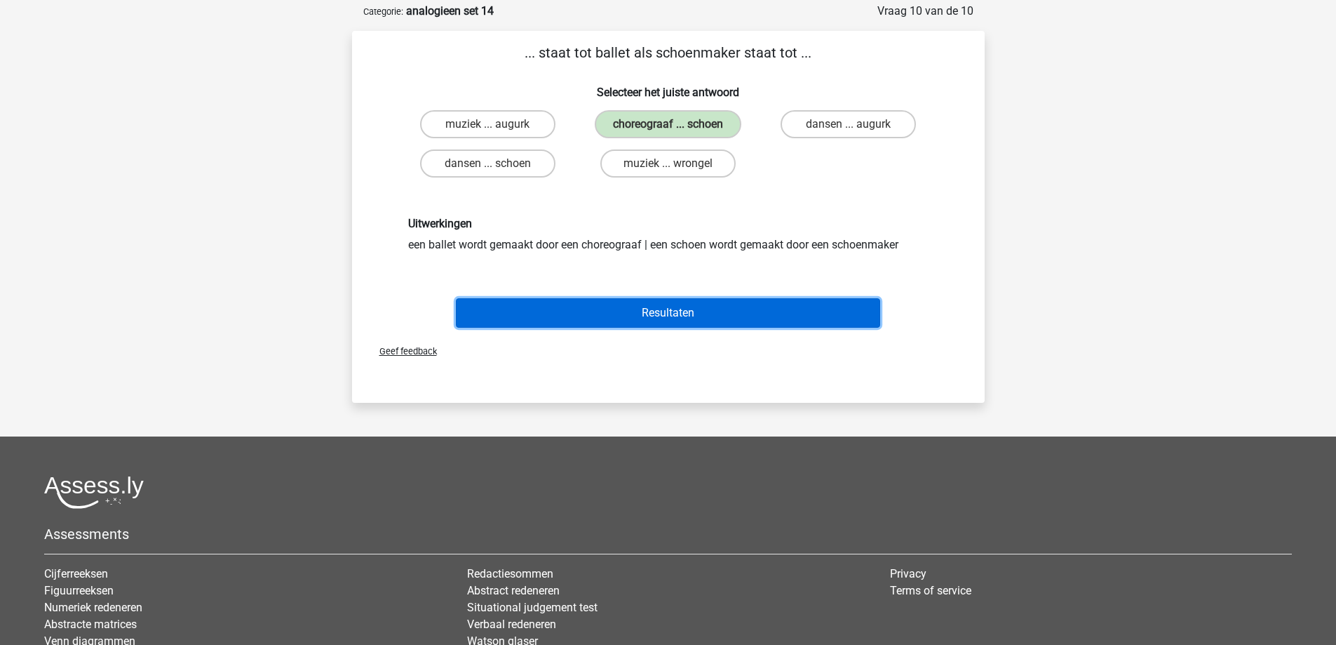
click at [653, 313] on button "Resultaten" at bounding box center [668, 312] width 424 height 29
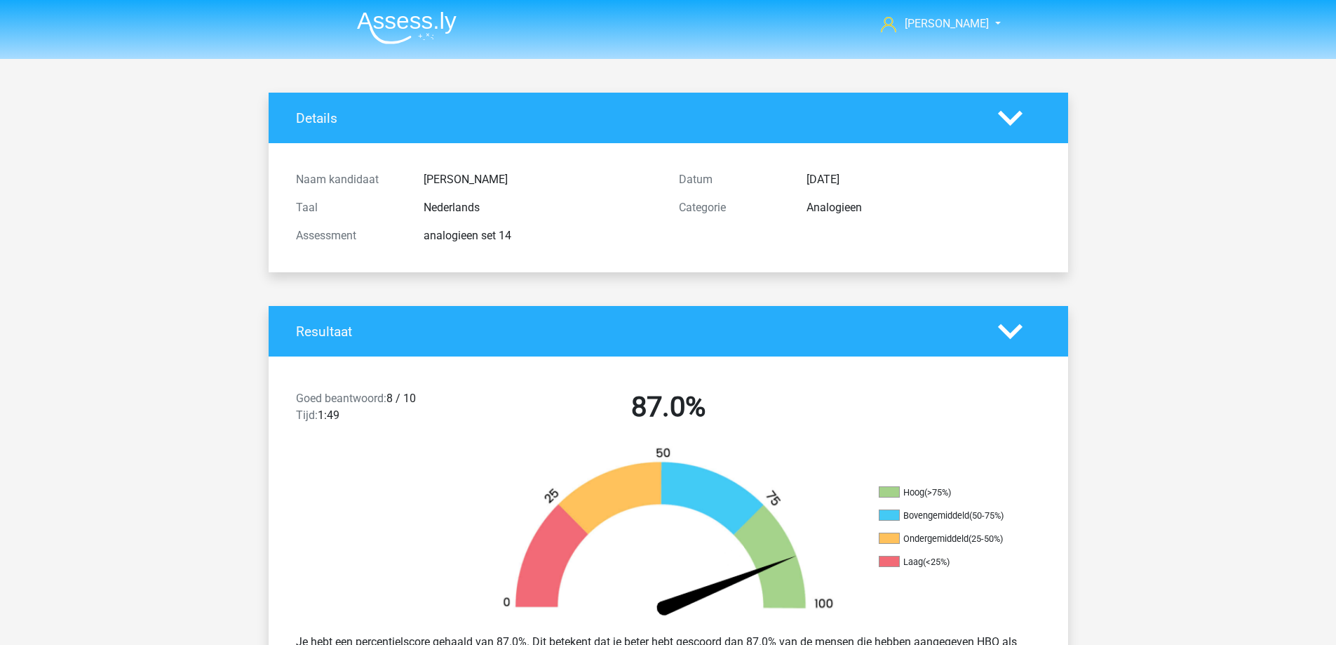
click at [429, 29] on img at bounding box center [407, 27] width 100 height 33
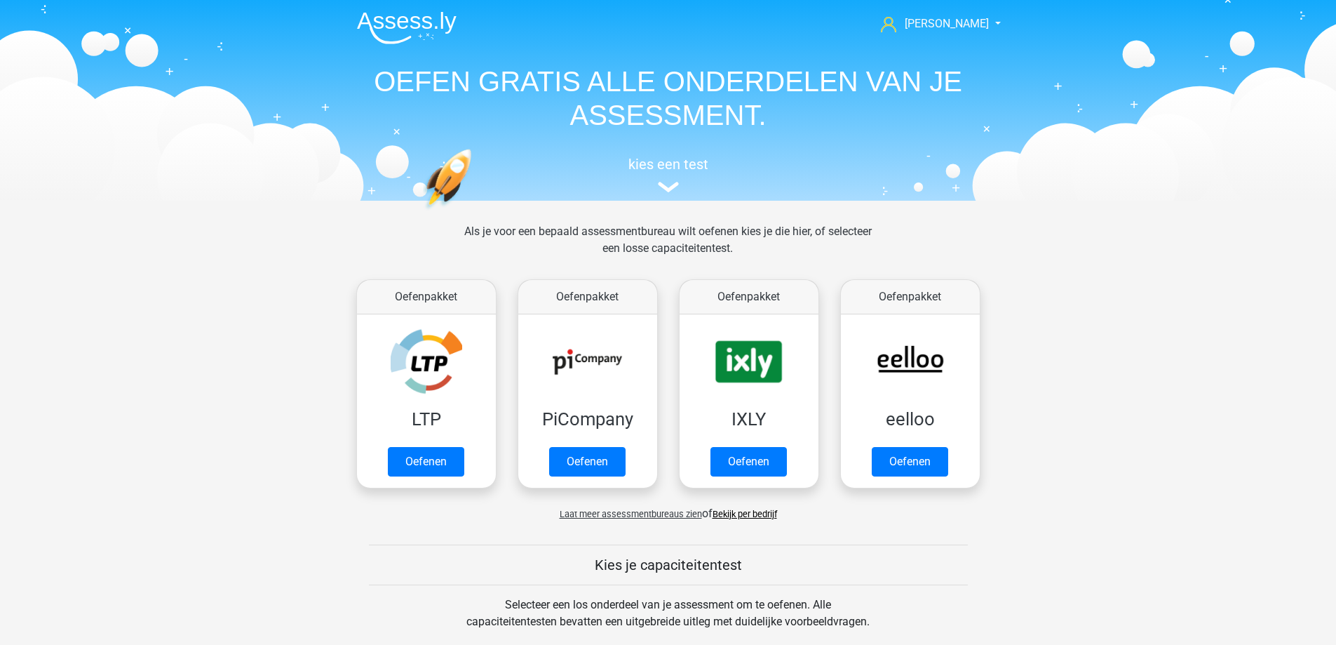
scroll to position [421, 0]
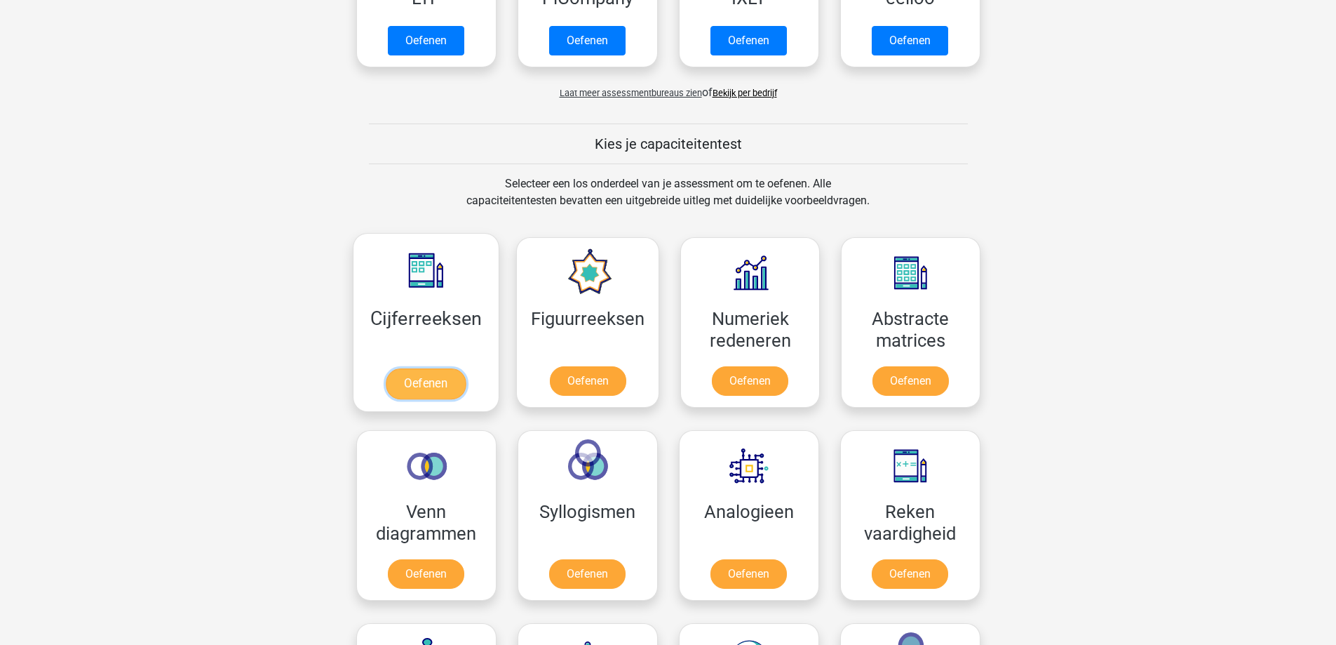
click at [440, 384] on link "Oefenen" at bounding box center [426, 383] width 80 height 31
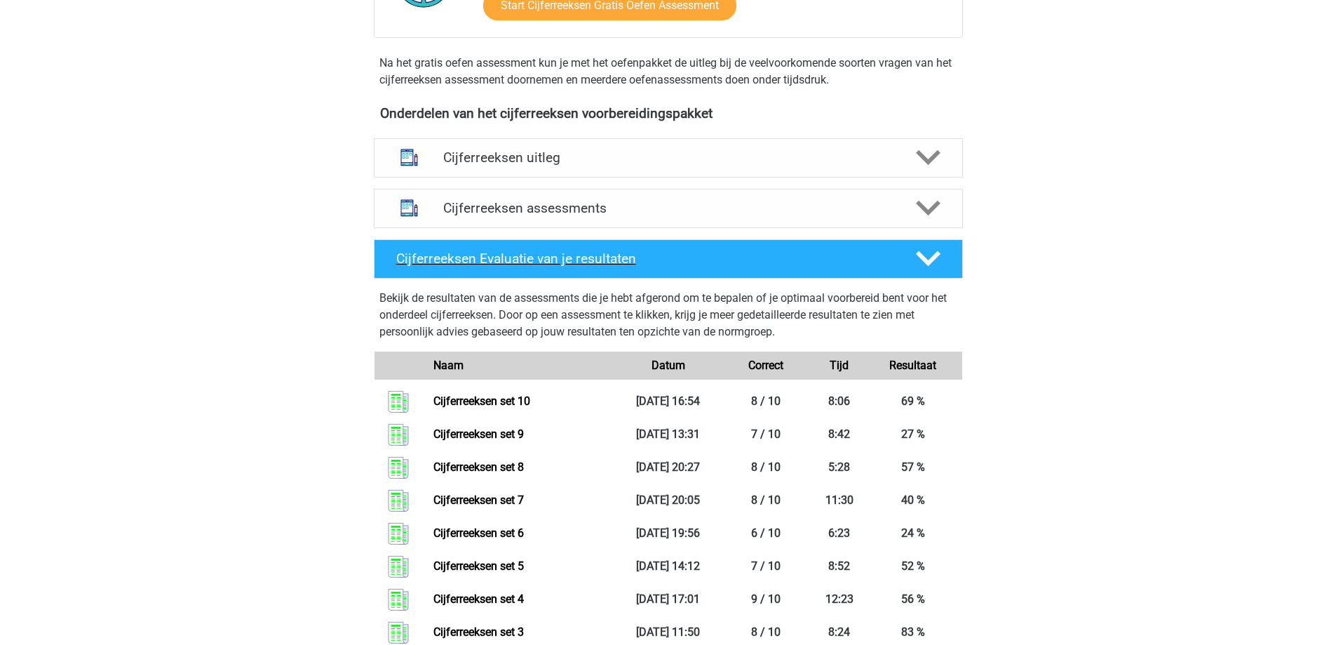
scroll to position [421, 0]
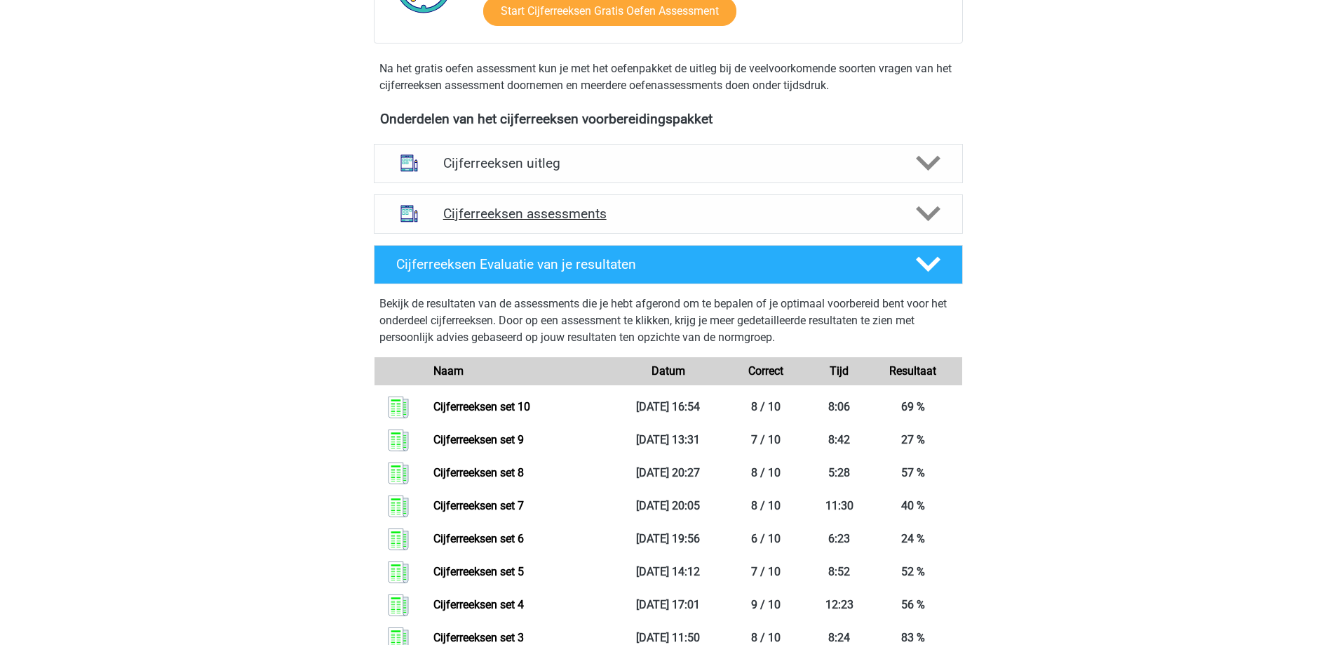
click at [673, 222] on div "Cijferreeksen assessments" at bounding box center [668, 213] width 589 height 39
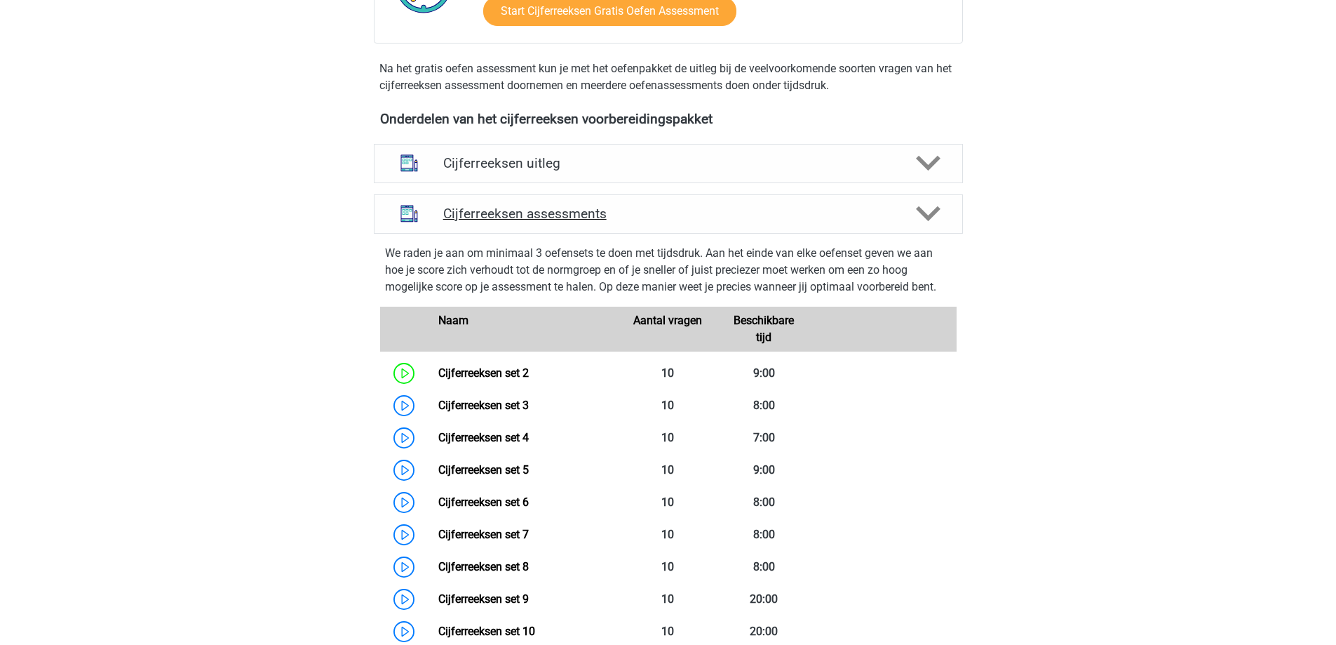
click at [610, 222] on h4 "Cijferreeksen assessments" at bounding box center [668, 214] width 450 height 16
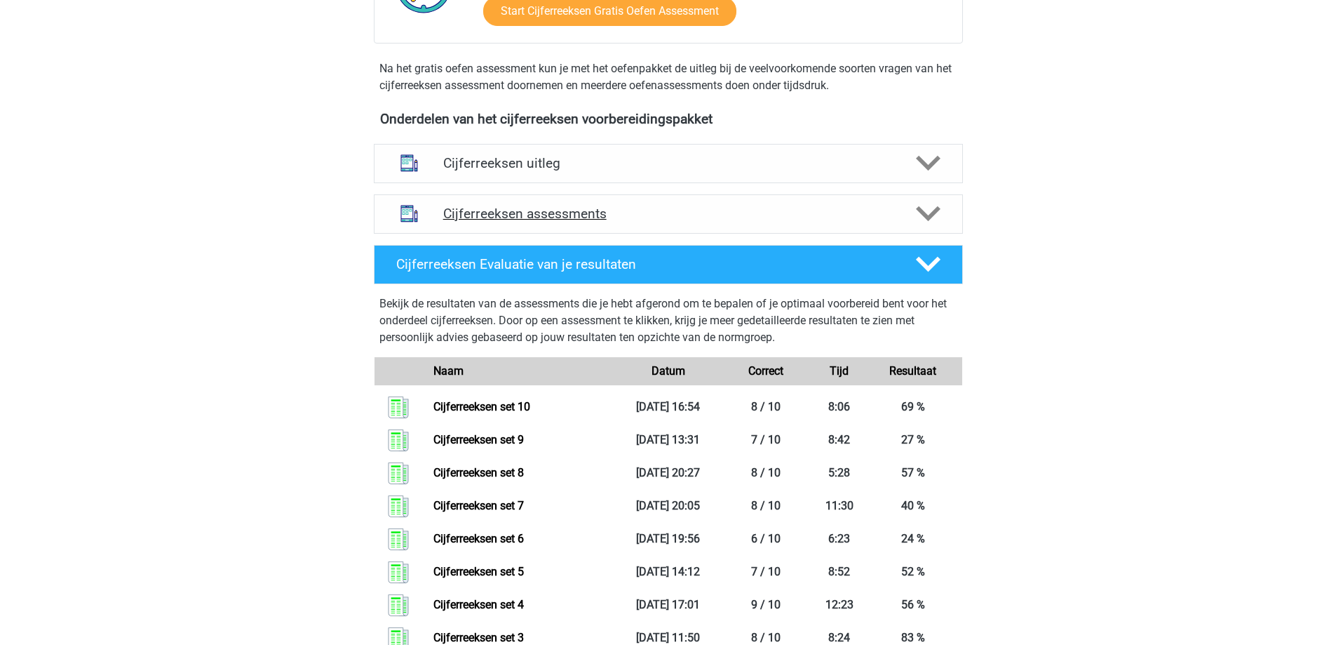
click at [666, 222] on h4 "Cijferreeksen assessments" at bounding box center [668, 214] width 450 height 16
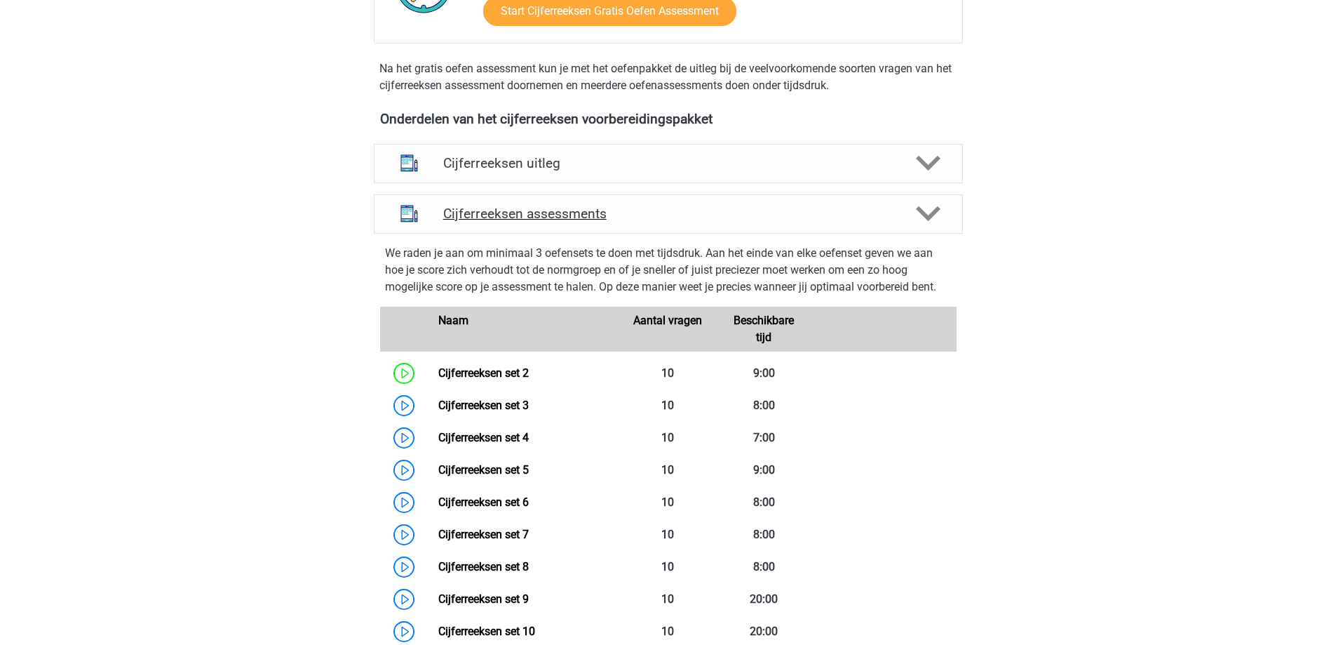
click at [672, 217] on div "Cijferreeksen assessments" at bounding box center [668, 213] width 589 height 39
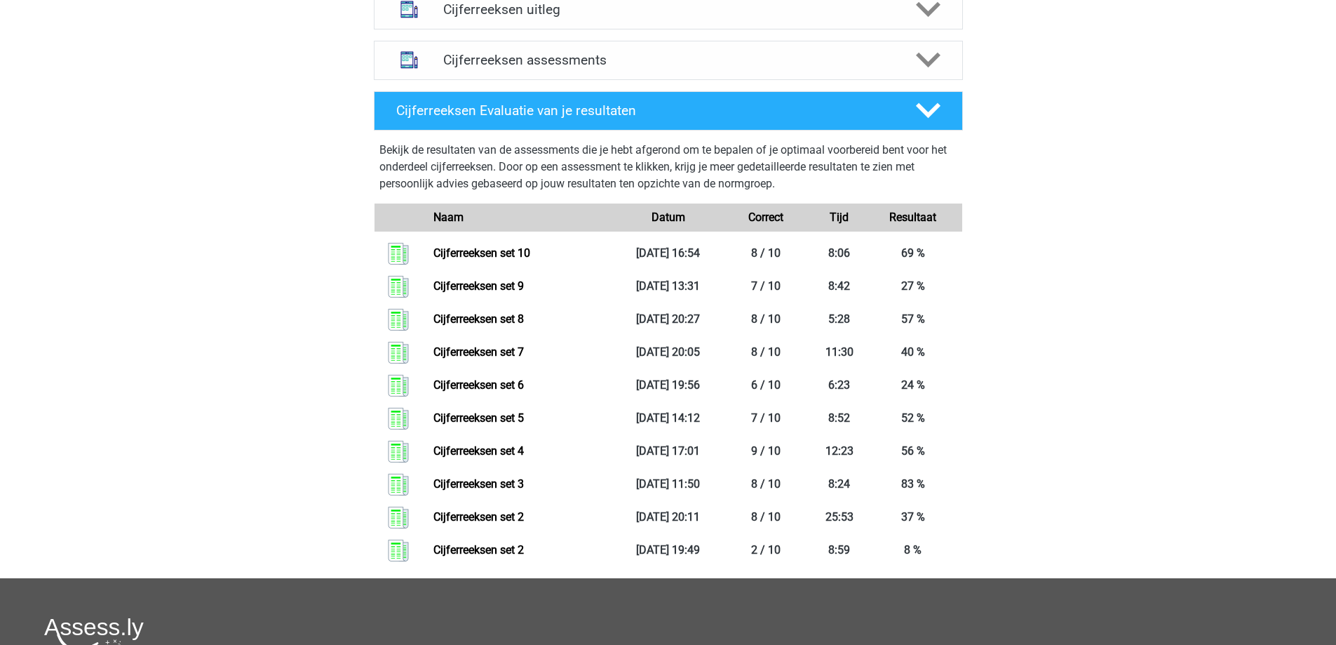
scroll to position [491, 0]
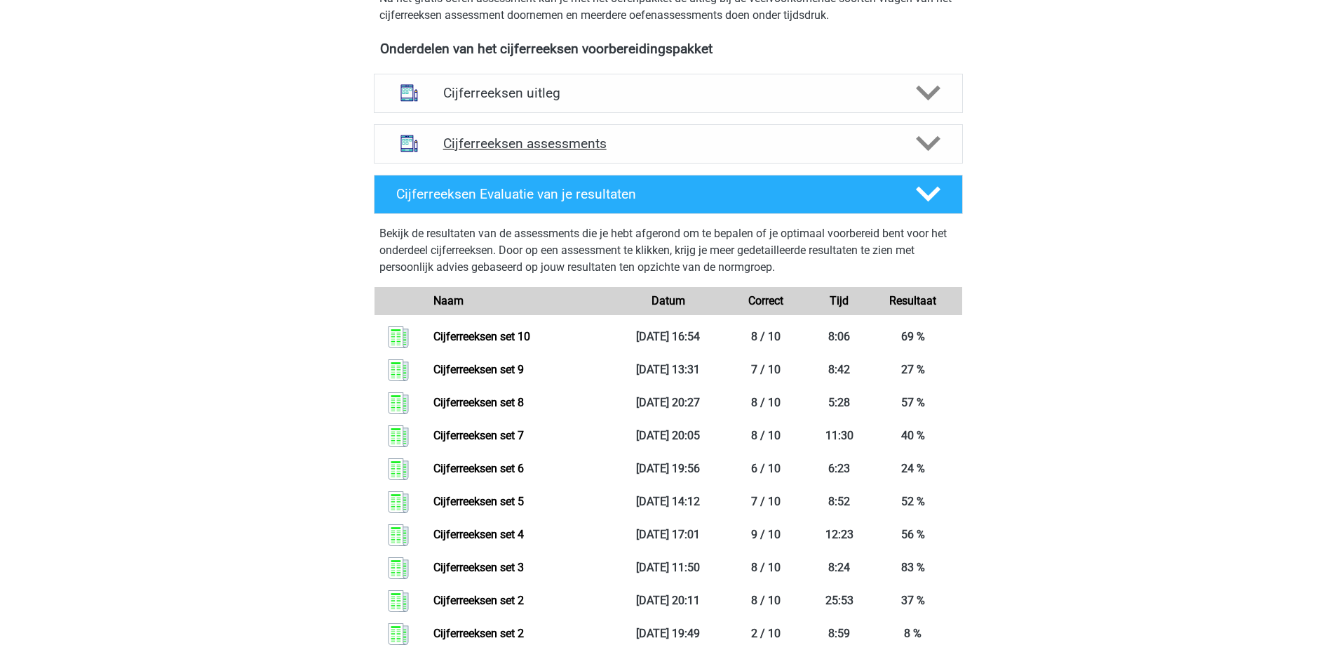
click at [634, 152] on h4 "Cijferreeksen assessments" at bounding box center [668, 143] width 450 height 16
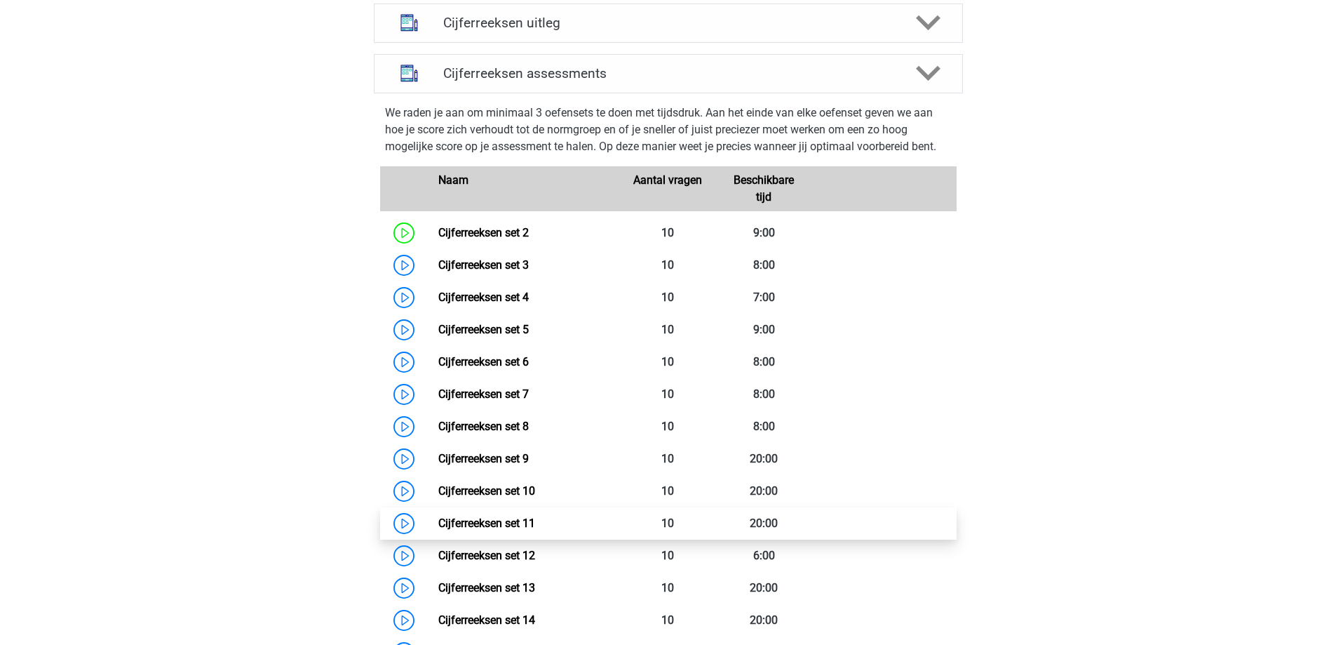
scroll to position [631, 0]
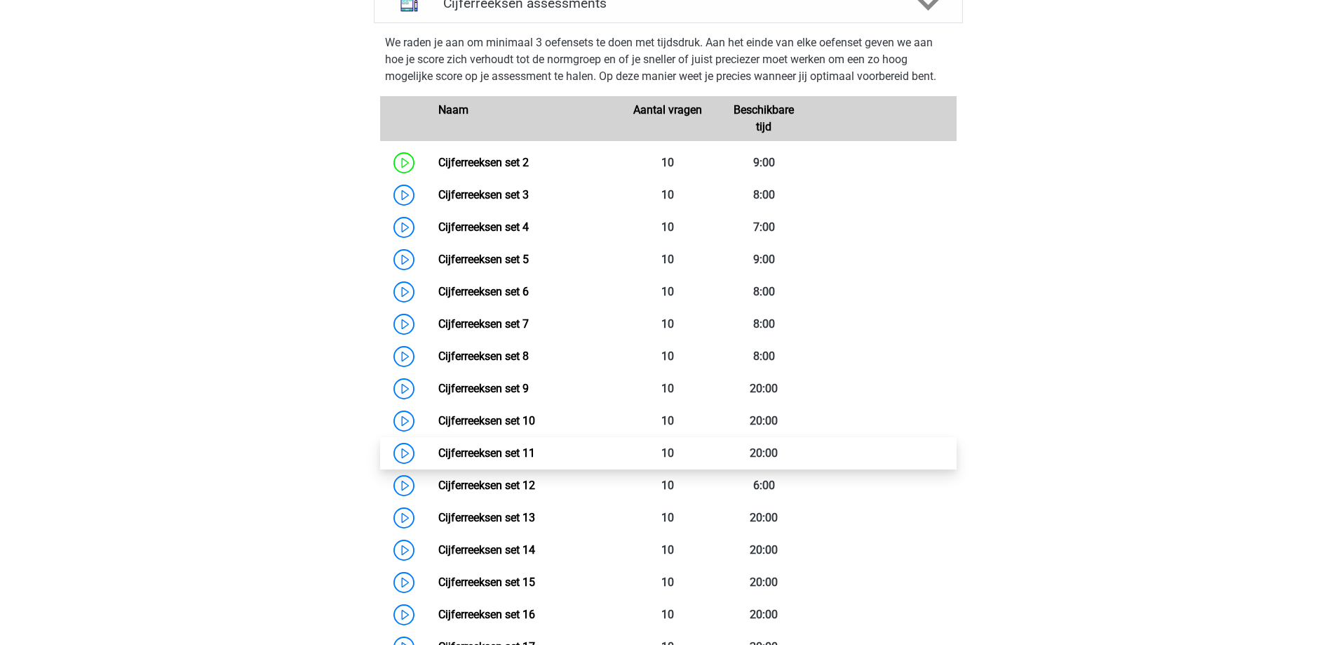
click at [535, 459] on link "Cijferreeksen set 11" at bounding box center [486, 452] width 97 height 13
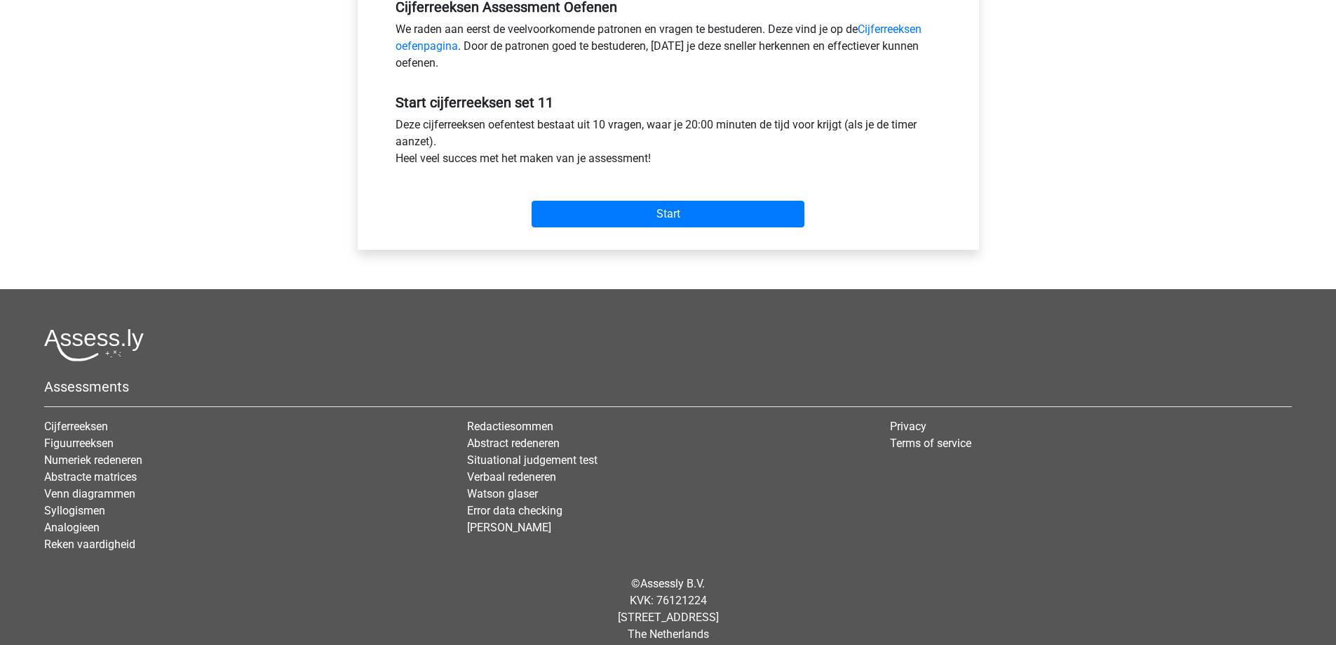
scroll to position [464, 0]
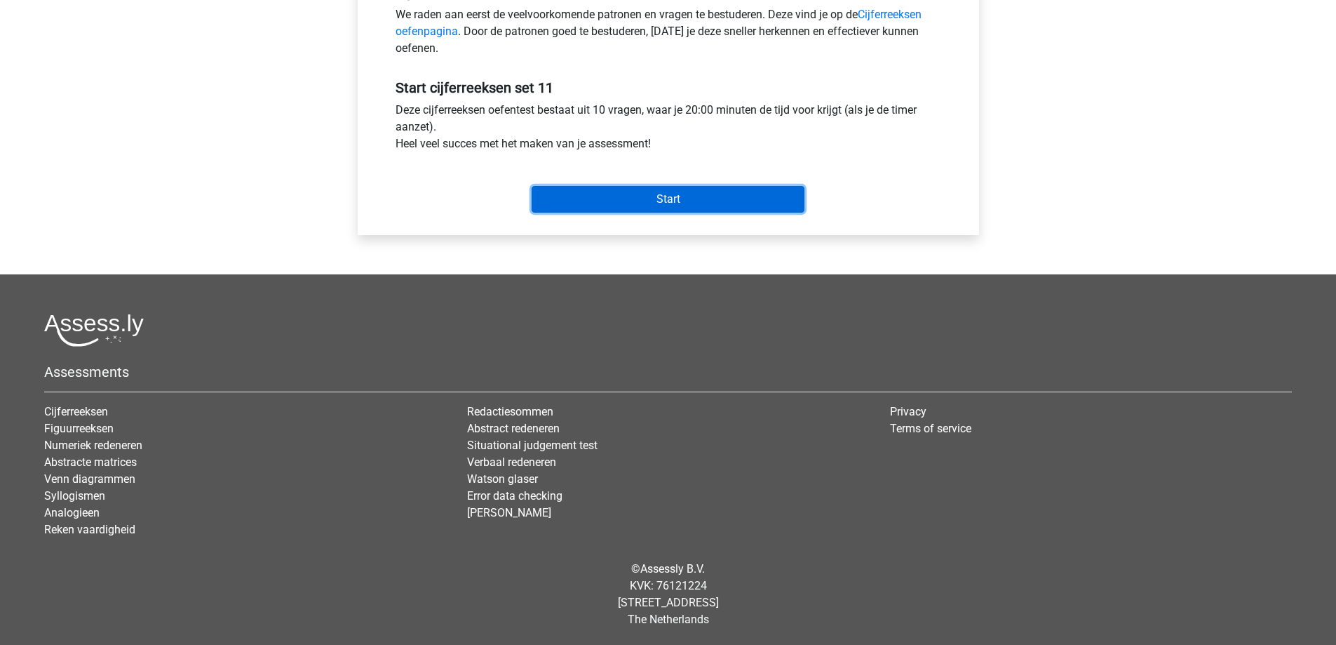
click at [657, 206] on input "Start" at bounding box center [668, 199] width 273 height 27
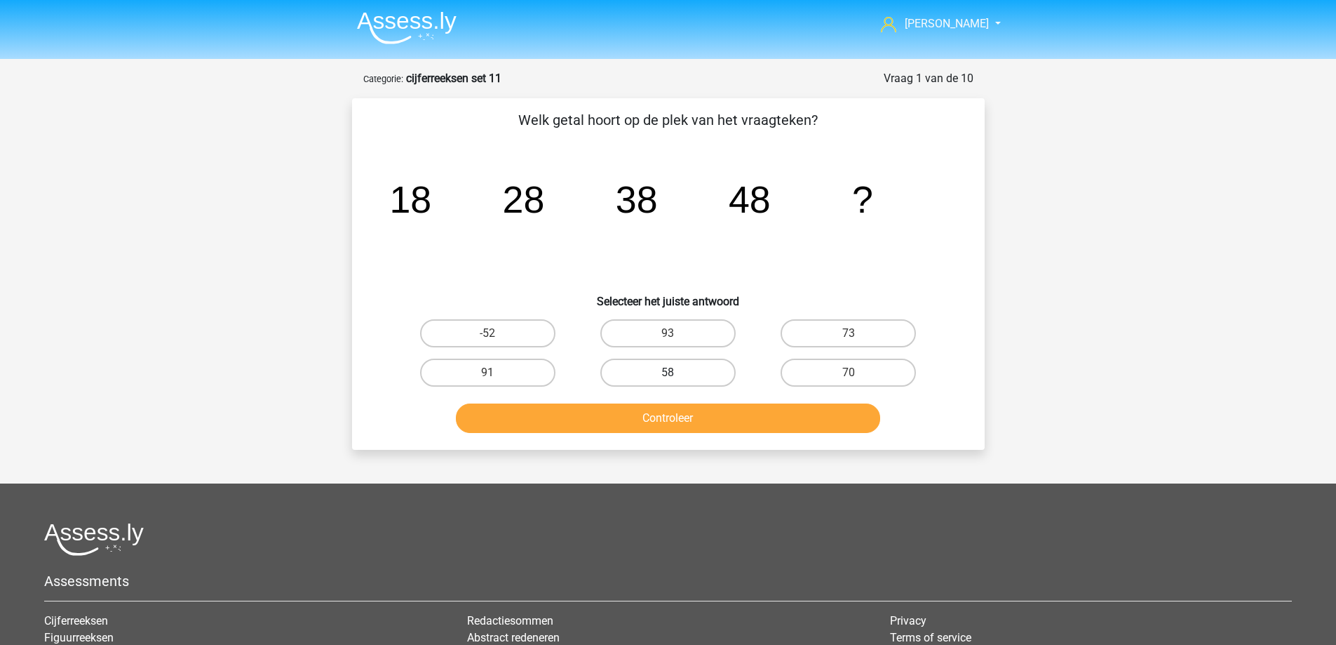
click at [609, 376] on label "58" at bounding box center [667, 372] width 135 height 28
click at [668, 376] on input "58" at bounding box center [672, 376] width 9 height 9
radio input "true"
click at [623, 409] on button "Controleer" at bounding box center [668, 417] width 424 height 29
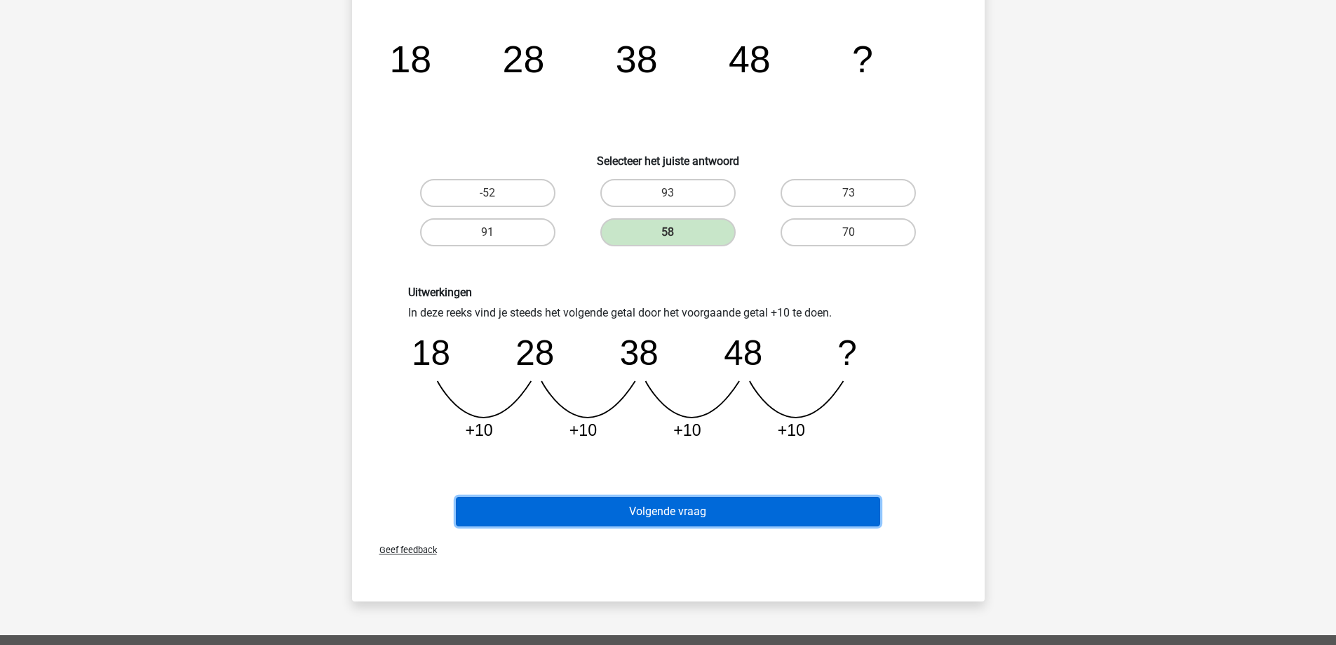
click at [621, 504] on button "Volgende vraag" at bounding box center [668, 511] width 424 height 29
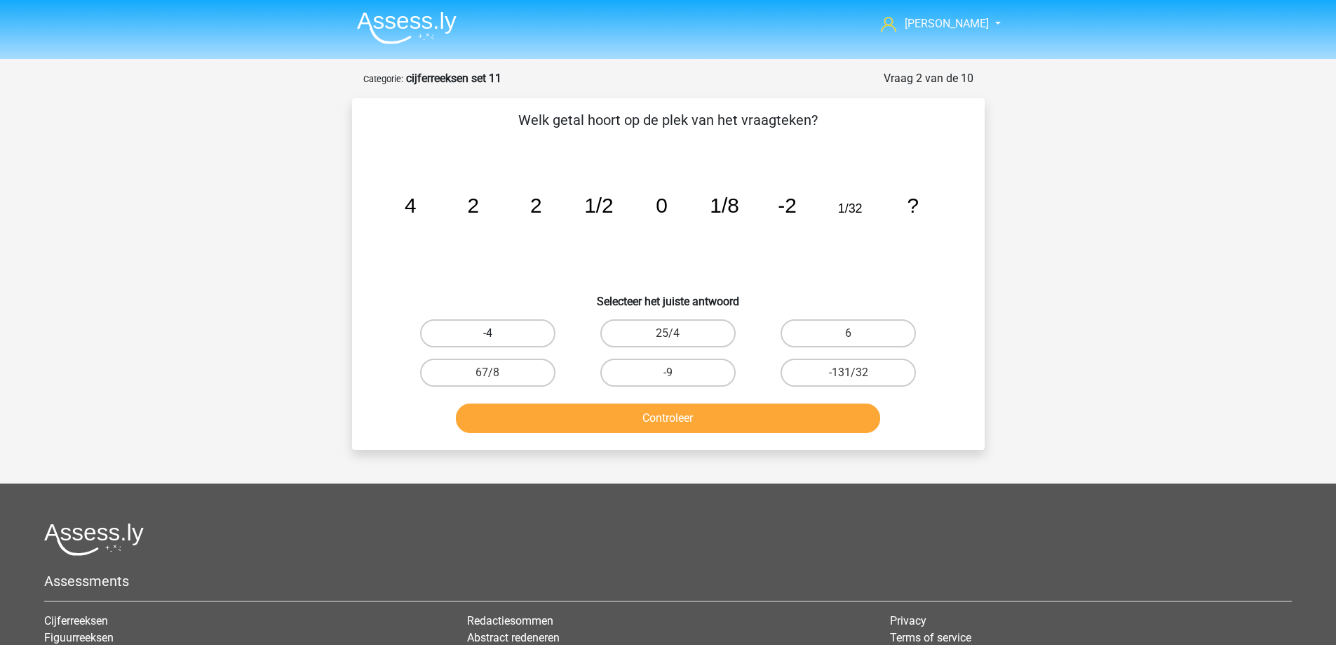
click at [537, 333] on label "-4" at bounding box center [487, 333] width 135 height 28
click at [497, 333] on input "-4" at bounding box center [492, 337] width 9 height 9
radio input "true"
click at [593, 406] on button "Controleer" at bounding box center [668, 417] width 424 height 29
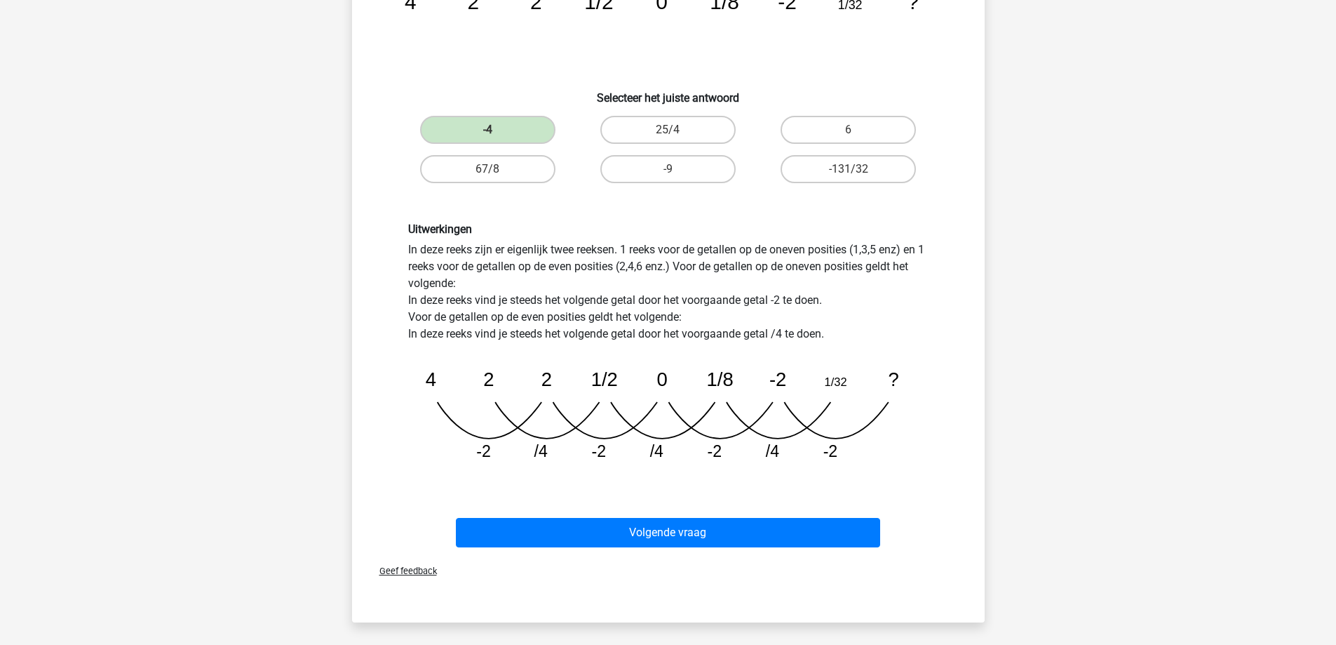
scroll to position [210, 0]
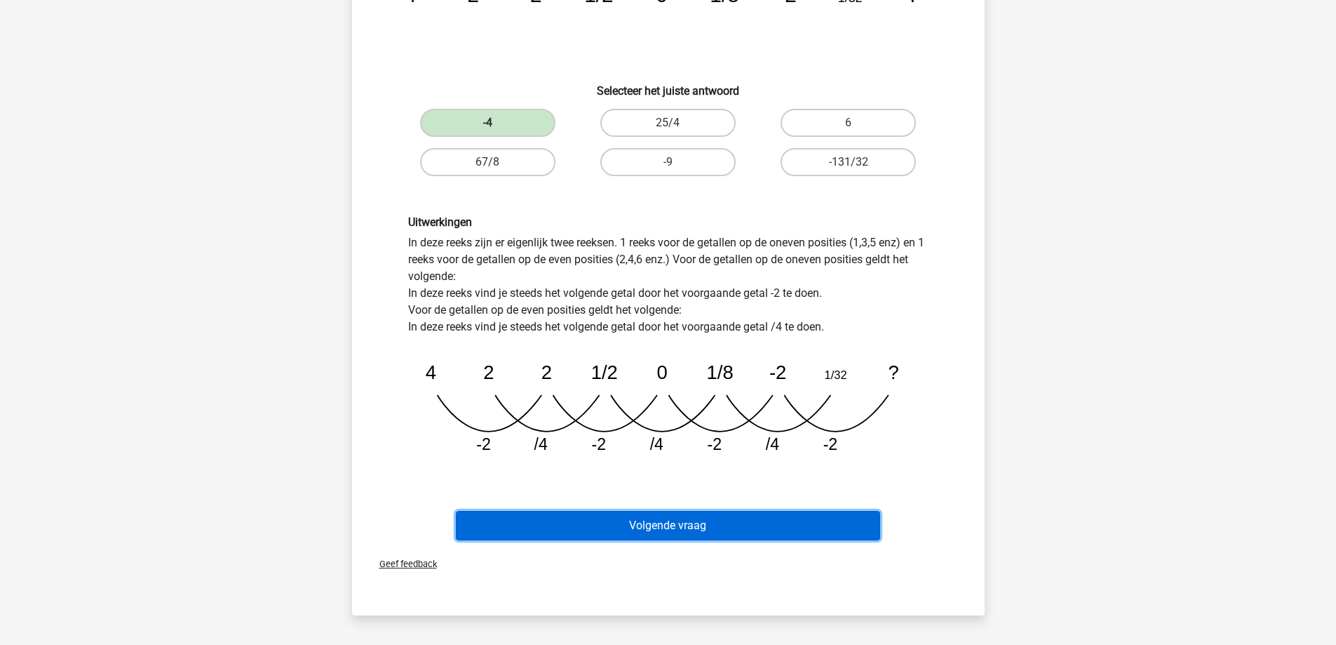
click at [725, 525] on button "Volgende vraag" at bounding box center [668, 525] width 424 height 29
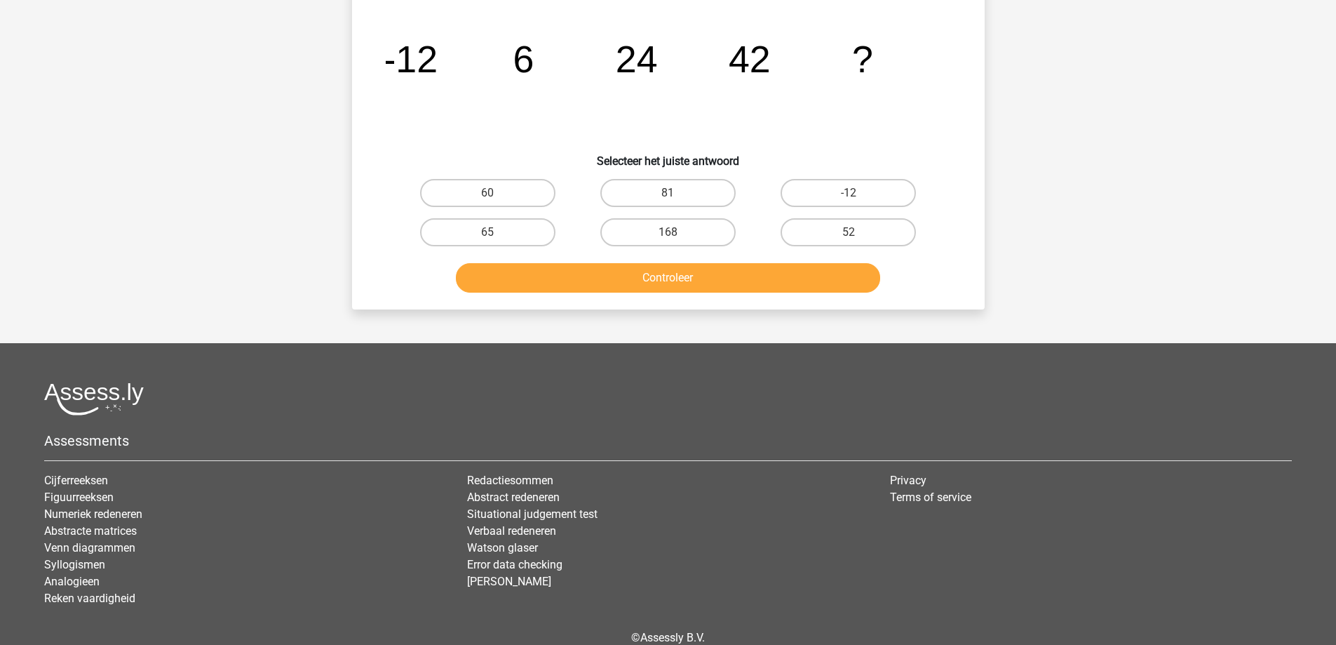
scroll to position [70, 0]
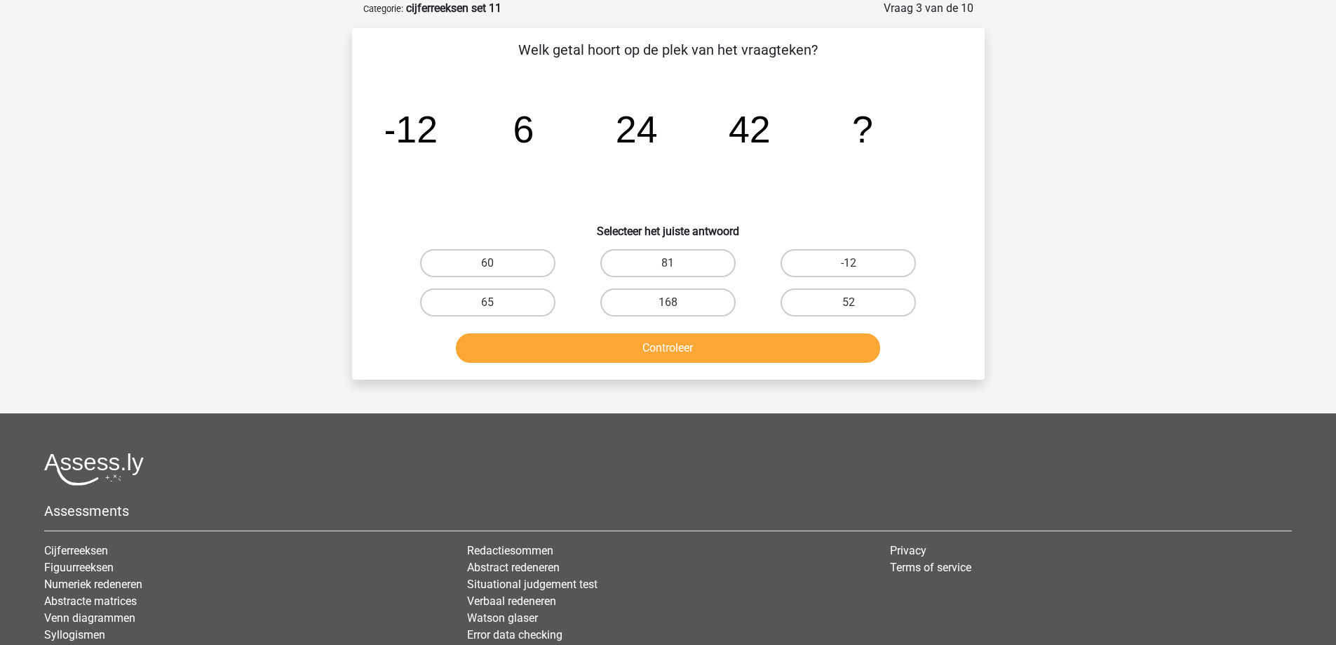
drag, startPoint x: 535, startPoint y: 257, endPoint x: 568, endPoint y: 291, distance: 47.6
click at [534, 260] on label "60" at bounding box center [487, 263] width 135 height 28
click at [497, 263] on input "60" at bounding box center [492, 267] width 9 height 9
radio input "true"
click at [605, 345] on button "Controleer" at bounding box center [668, 347] width 424 height 29
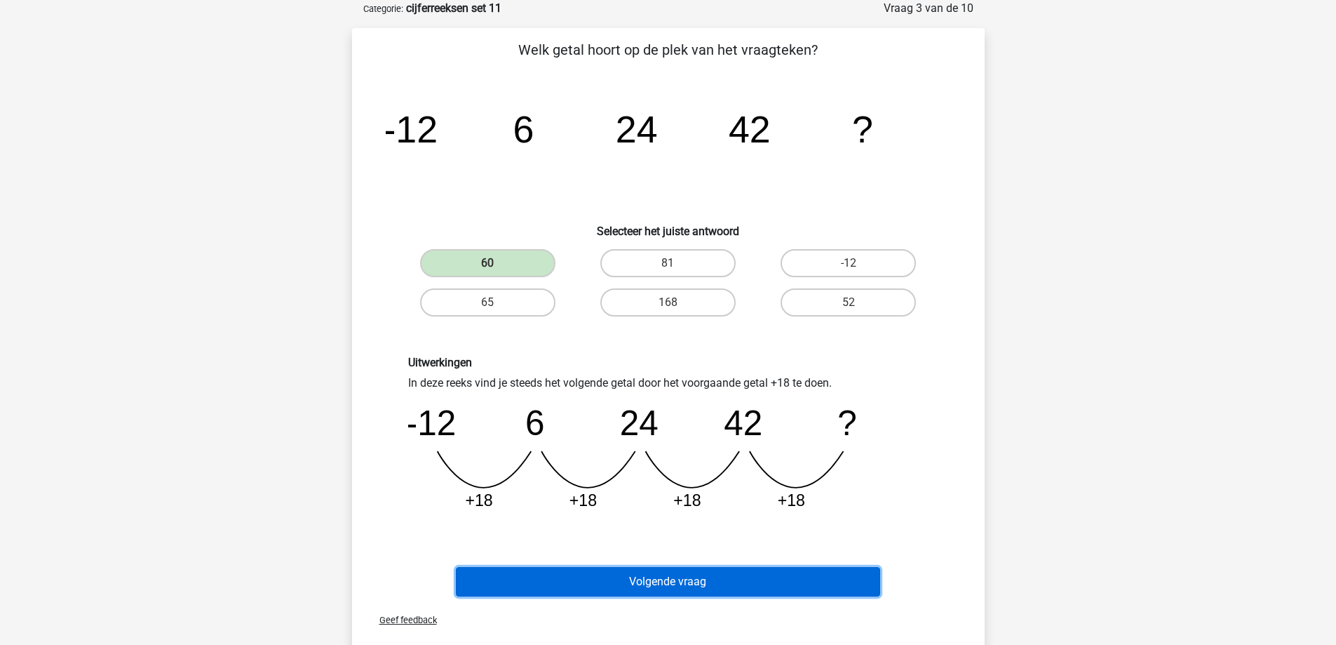
click at [664, 591] on button "Volgende vraag" at bounding box center [668, 581] width 424 height 29
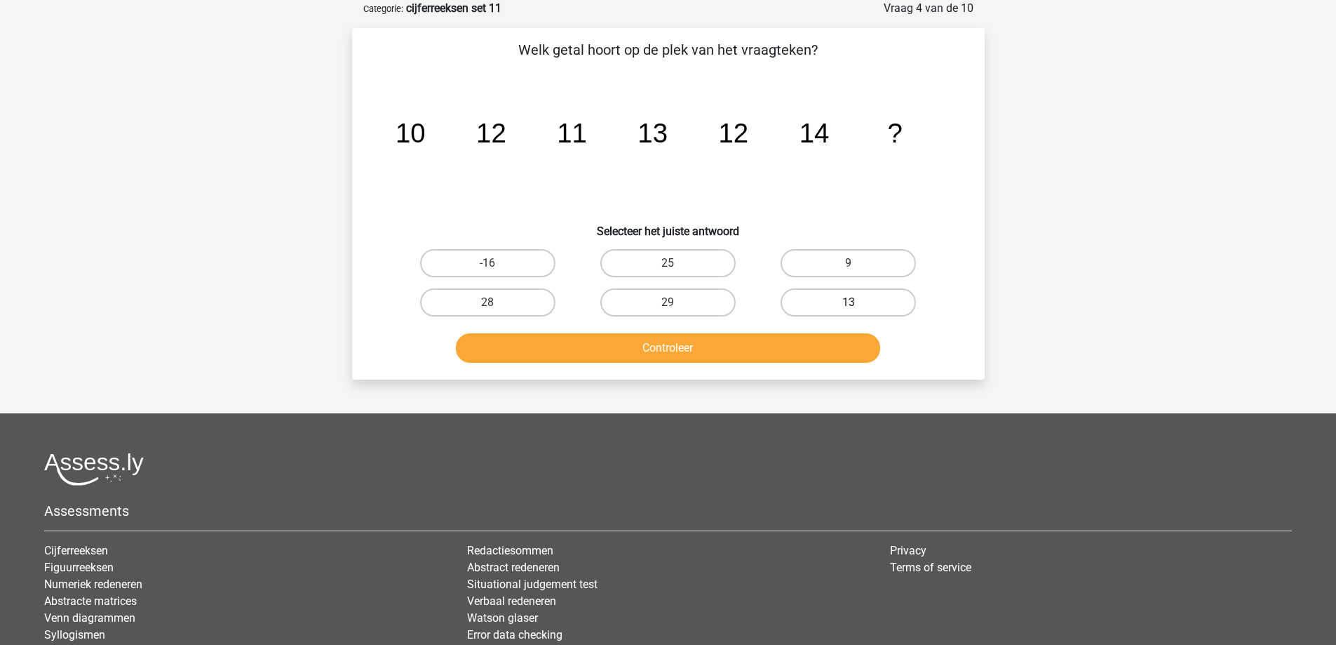
drag, startPoint x: 833, startPoint y: 295, endPoint x: 821, endPoint y: 321, distance: 28.3
click at [833, 296] on label "13" at bounding box center [848, 302] width 135 height 28
click at [849, 302] on input "13" at bounding box center [853, 306] width 9 height 9
radio input "true"
click at [755, 358] on button "Controleer" at bounding box center [668, 347] width 424 height 29
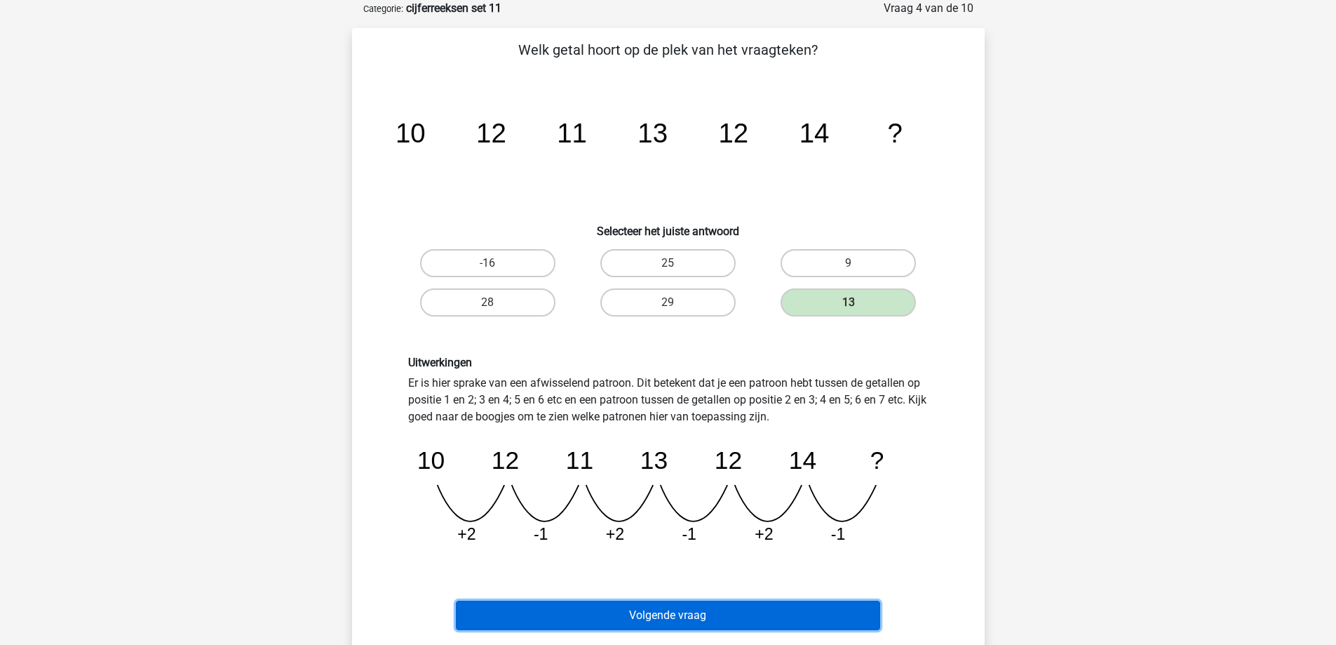
click at [654, 614] on button "Volgende vraag" at bounding box center [668, 614] width 424 height 29
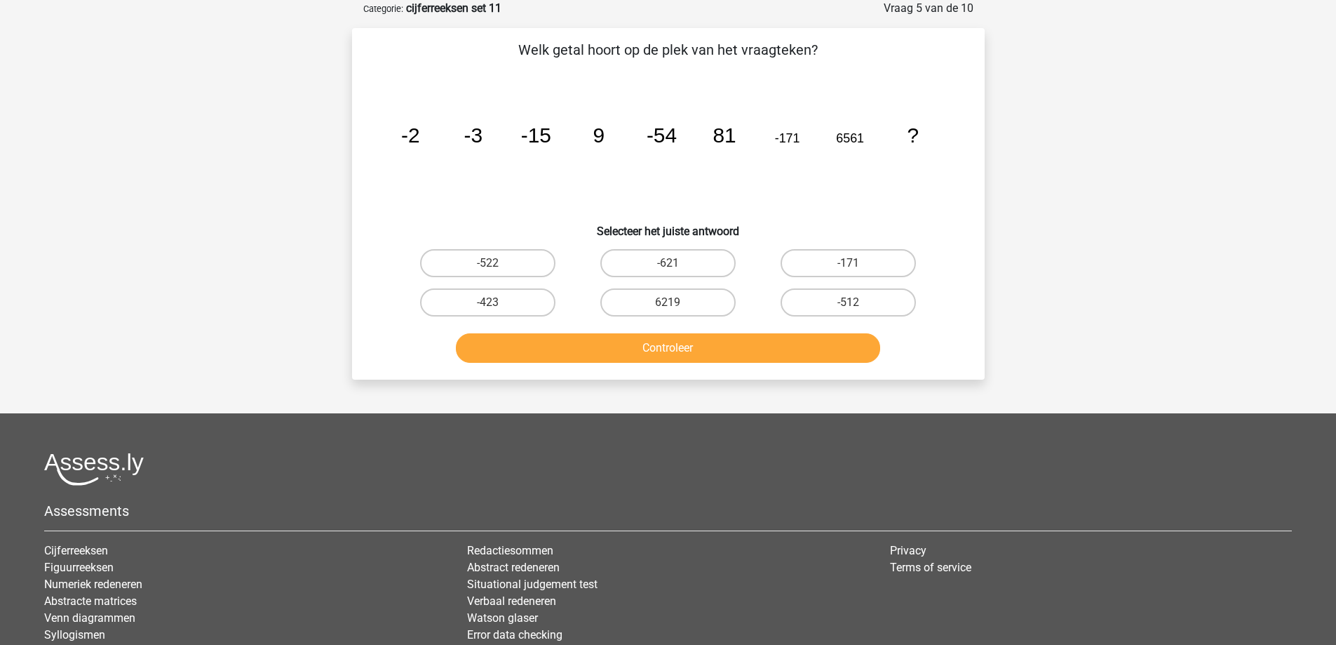
drag, startPoint x: 892, startPoint y: 302, endPoint x: 855, endPoint y: 318, distance: 40.5
click at [892, 302] on label "-512" at bounding box center [848, 302] width 135 height 28
click at [858, 302] on input "-512" at bounding box center [853, 306] width 9 height 9
radio input "true"
click at [790, 364] on div "Controleer" at bounding box center [669, 350] width 542 height 35
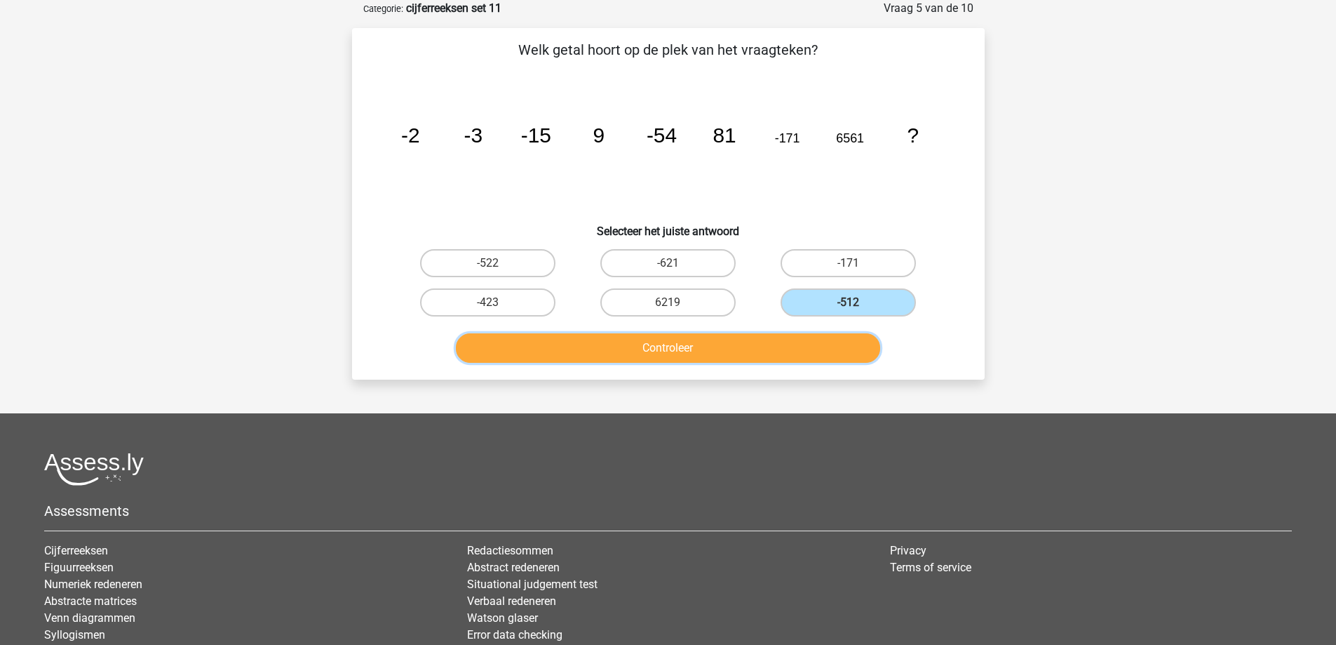
click at [784, 345] on button "Controleer" at bounding box center [668, 347] width 424 height 29
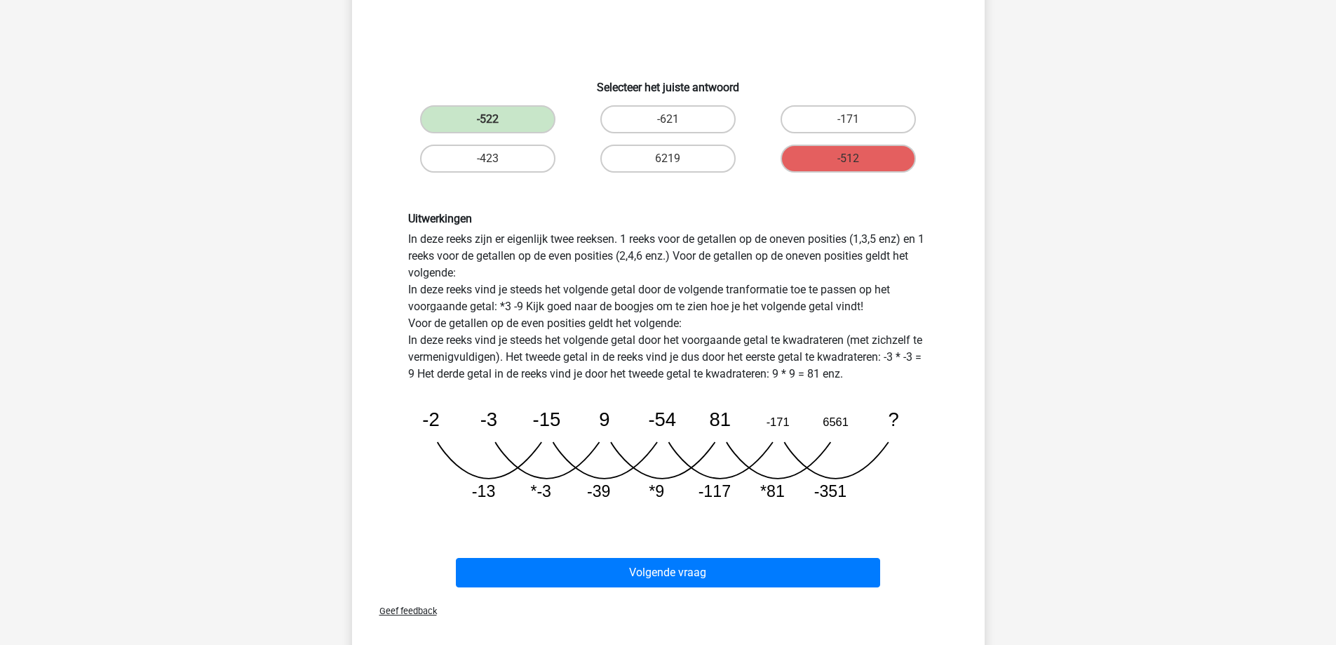
scroll to position [210, 0]
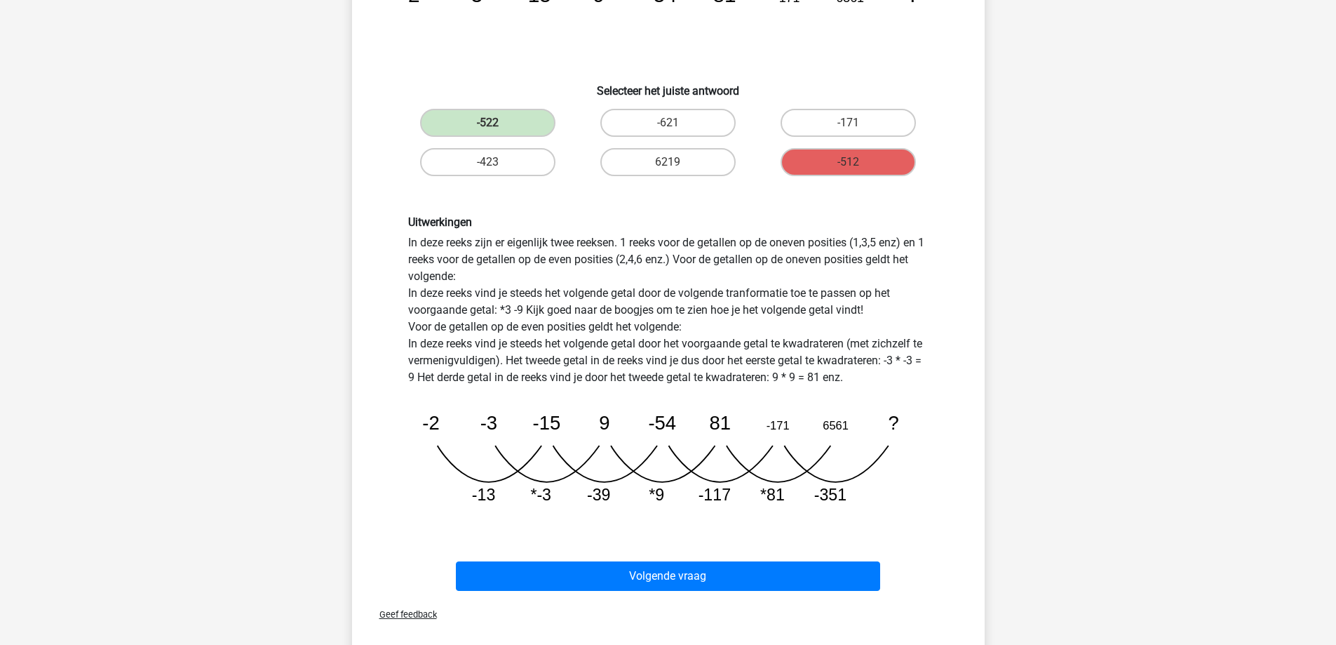
click at [709, 557] on div "Volgende vraag" at bounding box center [669, 573] width 588 height 46
click at [710, 560] on div "Volgende vraag" at bounding box center [669, 573] width 588 height 46
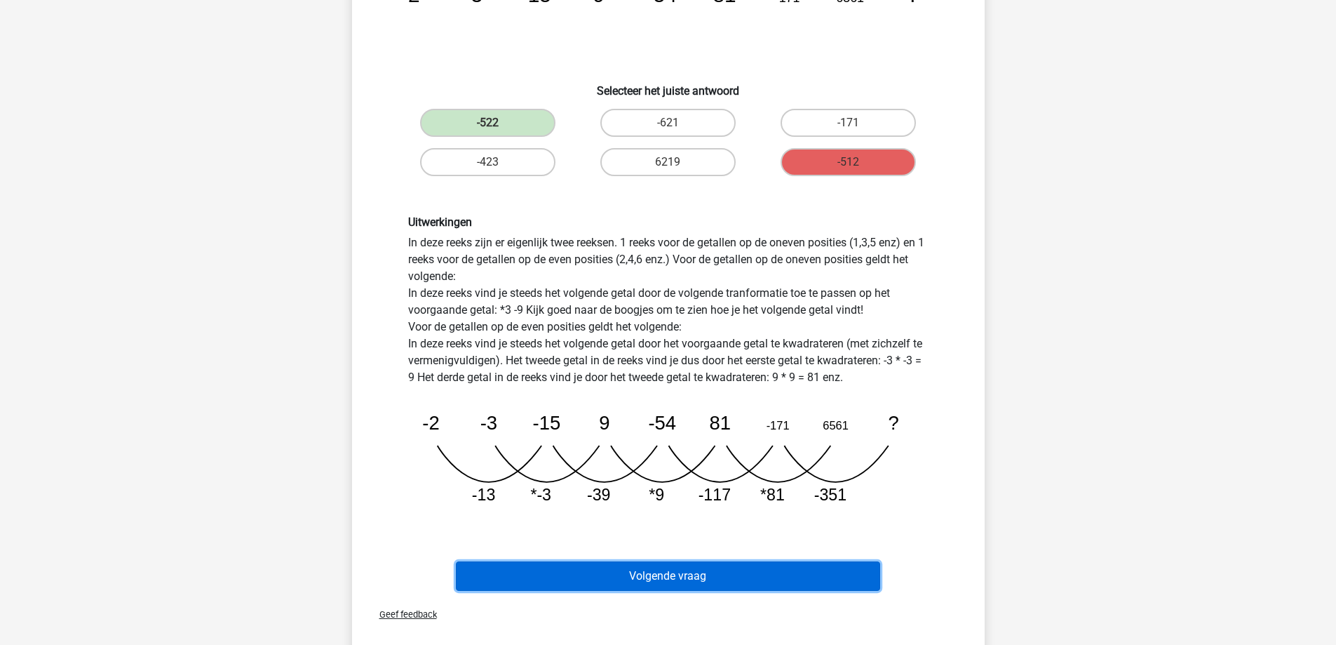
click at [713, 570] on button "Volgende vraag" at bounding box center [668, 575] width 424 height 29
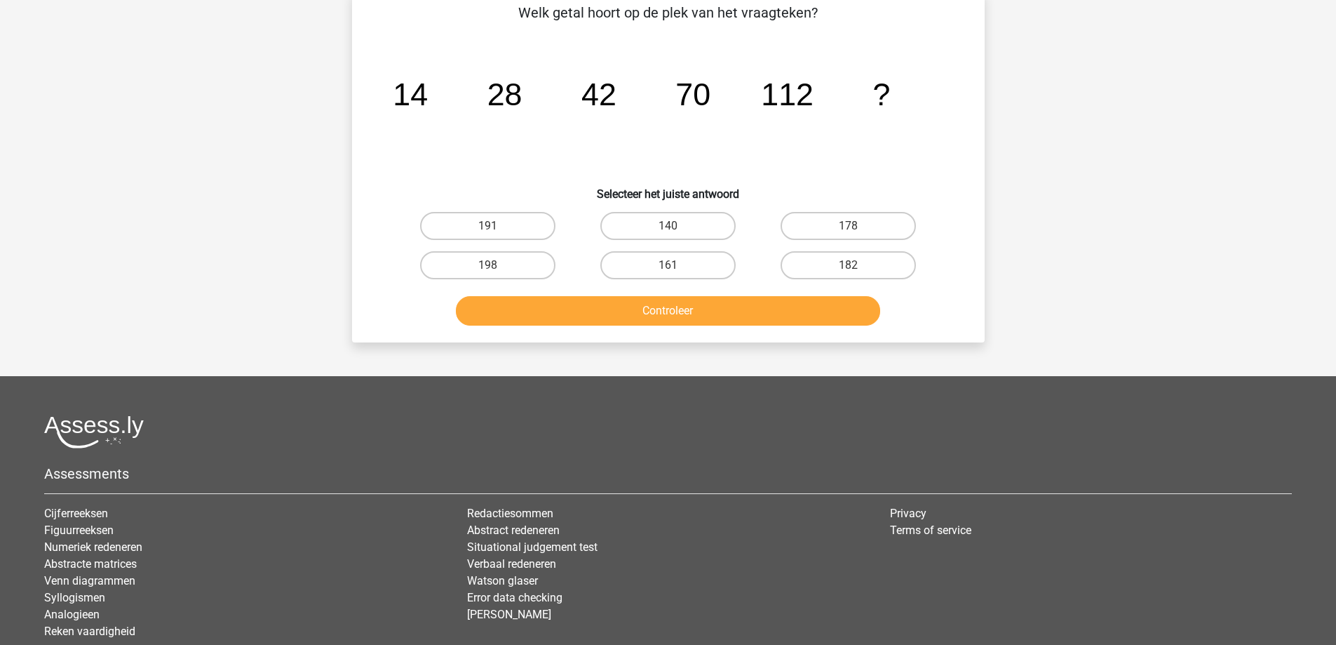
scroll to position [70, 0]
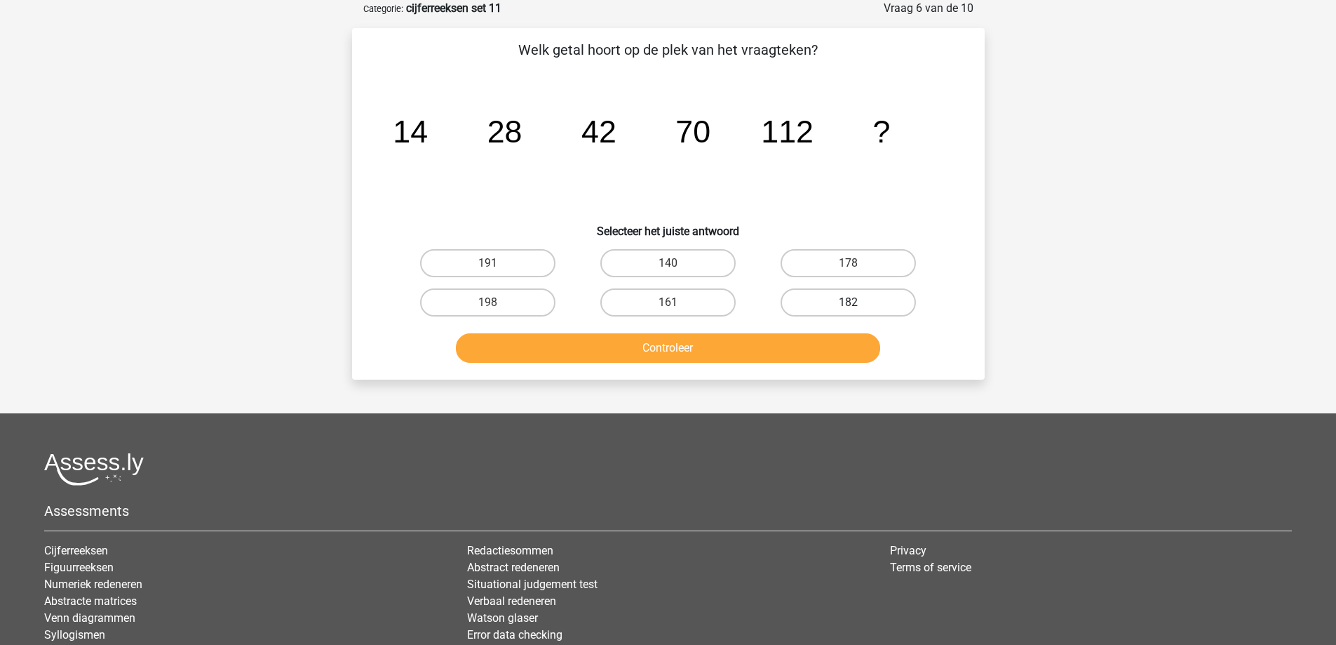
click at [842, 294] on label "182" at bounding box center [848, 302] width 135 height 28
click at [849, 302] on input "182" at bounding box center [853, 306] width 9 height 9
radio input "true"
click at [768, 350] on button "Controleer" at bounding box center [668, 347] width 424 height 29
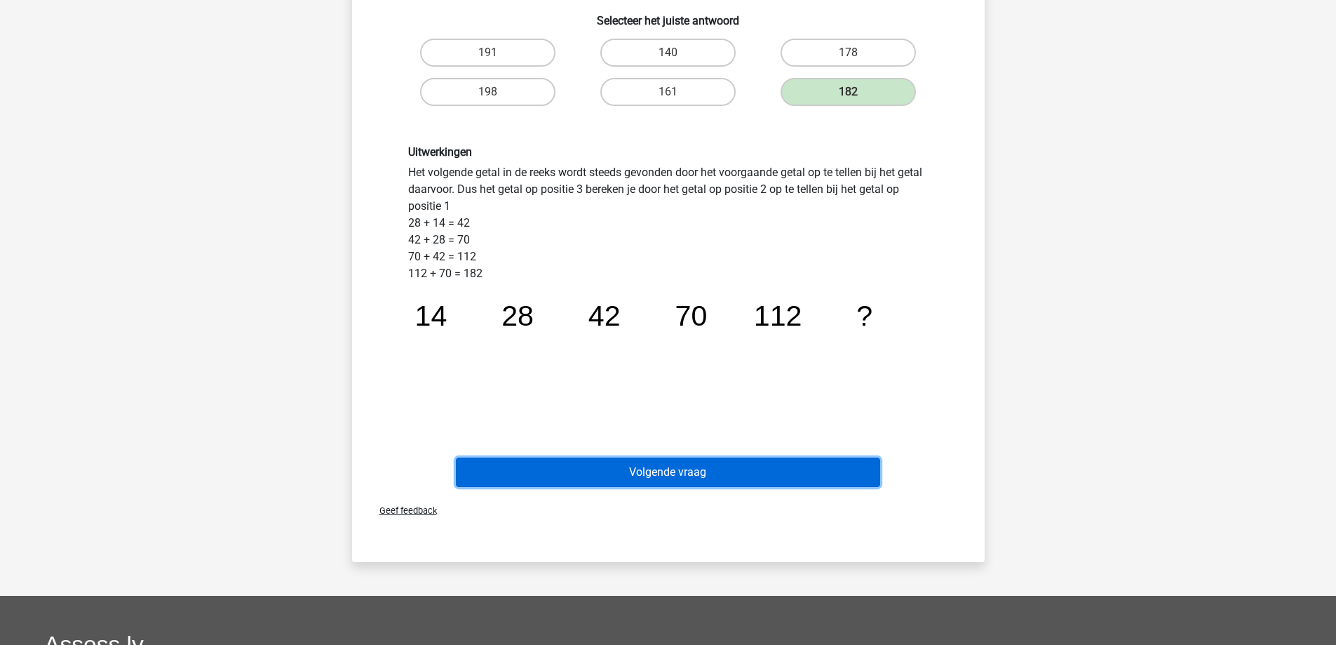
click at [680, 467] on button "Volgende vraag" at bounding box center [668, 471] width 424 height 29
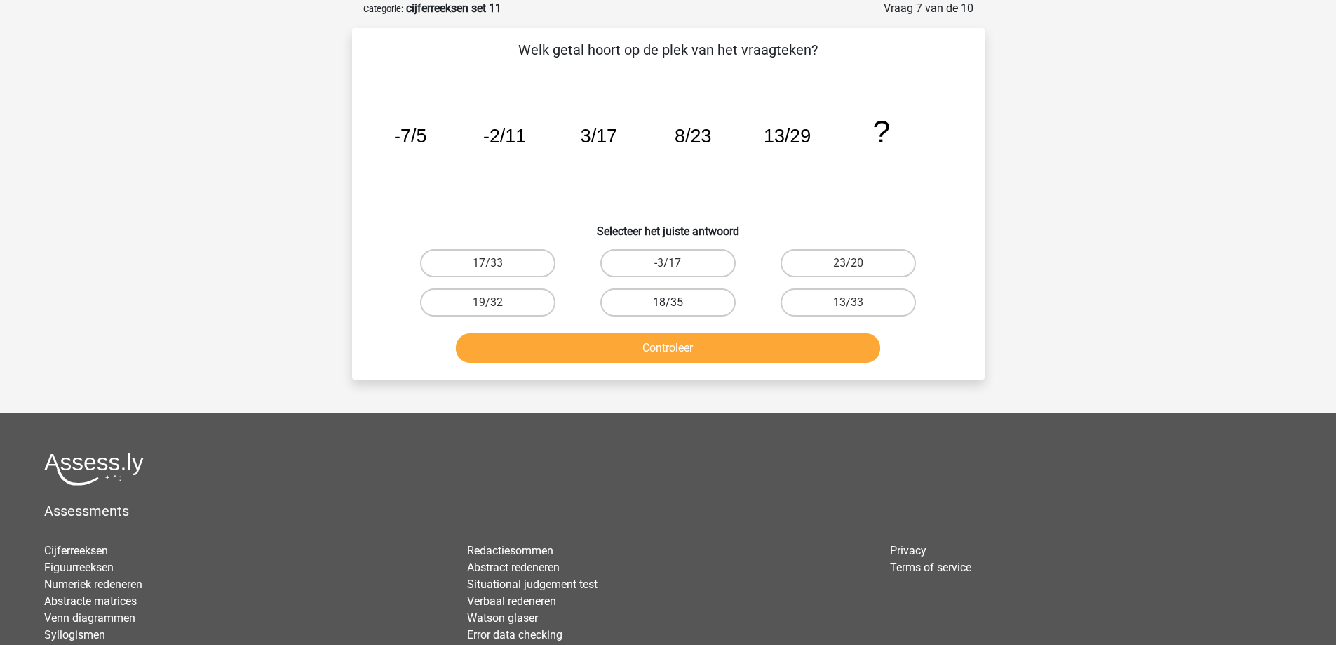
click at [655, 302] on label "18/35" at bounding box center [667, 302] width 135 height 28
click at [668, 302] on input "18/35" at bounding box center [672, 306] width 9 height 9
radio input "true"
click at [654, 360] on button "Controleer" at bounding box center [668, 347] width 424 height 29
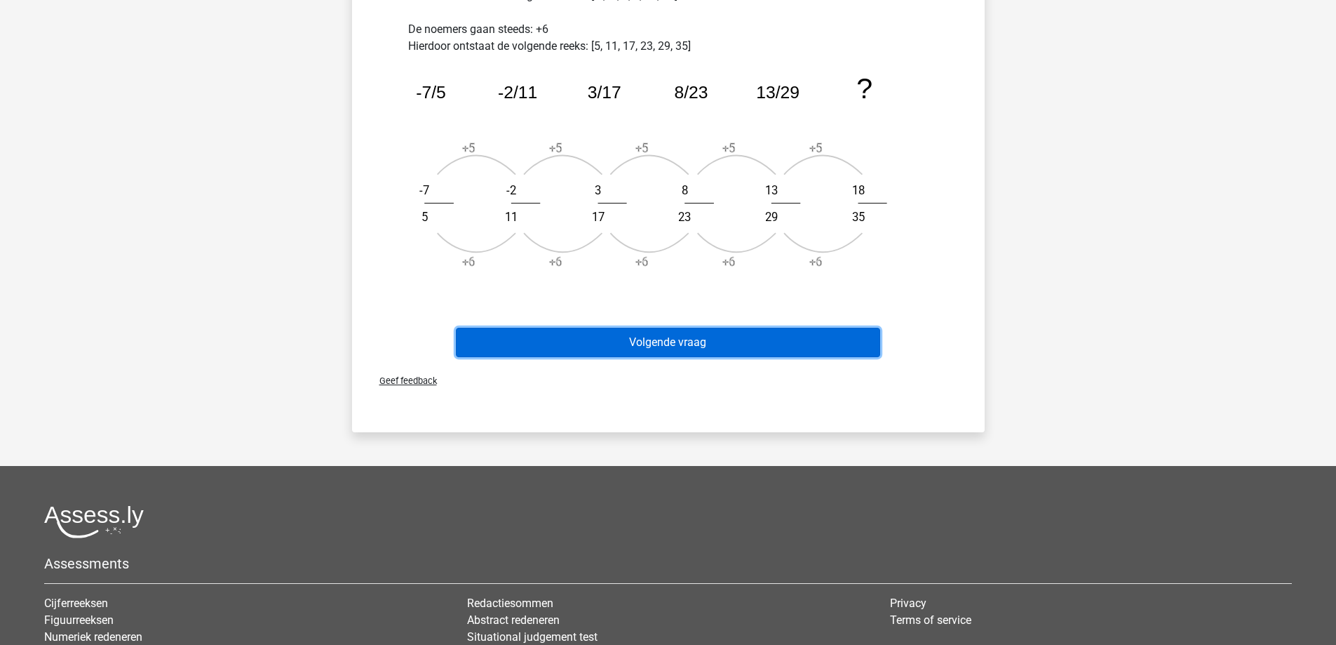
click at [683, 340] on button "Volgende vraag" at bounding box center [668, 342] width 424 height 29
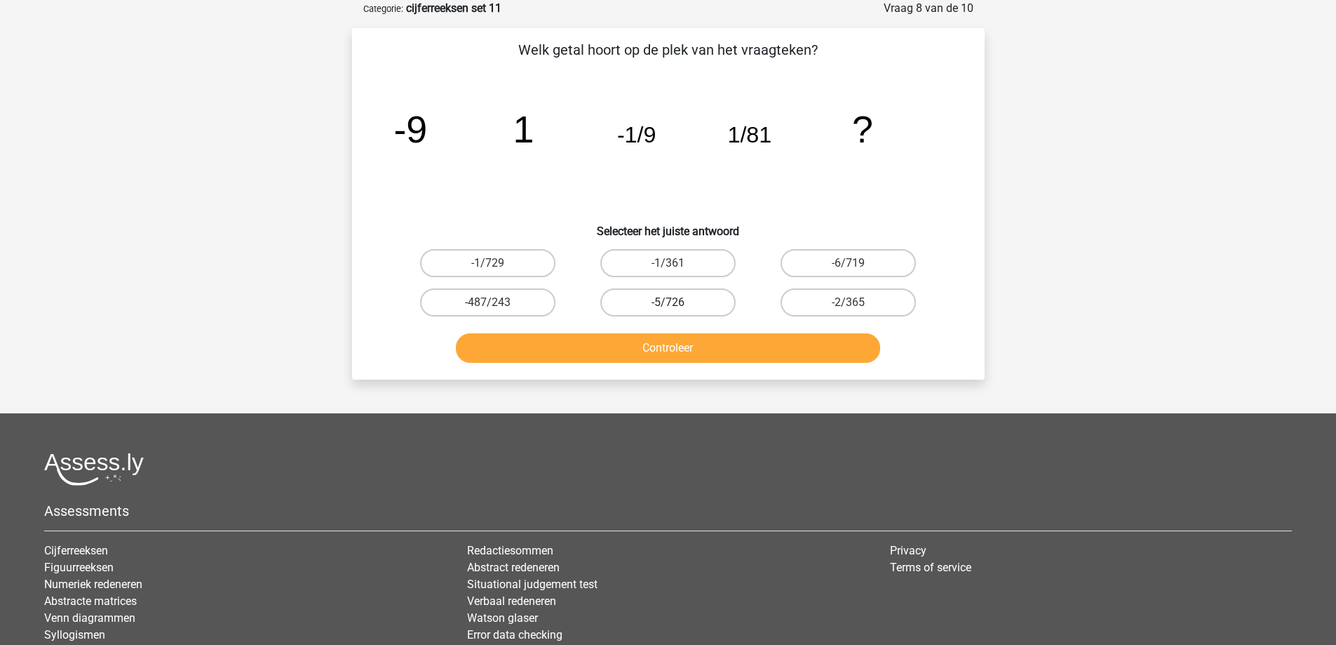
click at [704, 302] on label "-5/726" at bounding box center [667, 302] width 135 height 28
click at [677, 302] on input "-5/726" at bounding box center [672, 306] width 9 height 9
radio input "true"
click at [688, 353] on button "Controleer" at bounding box center [668, 347] width 424 height 29
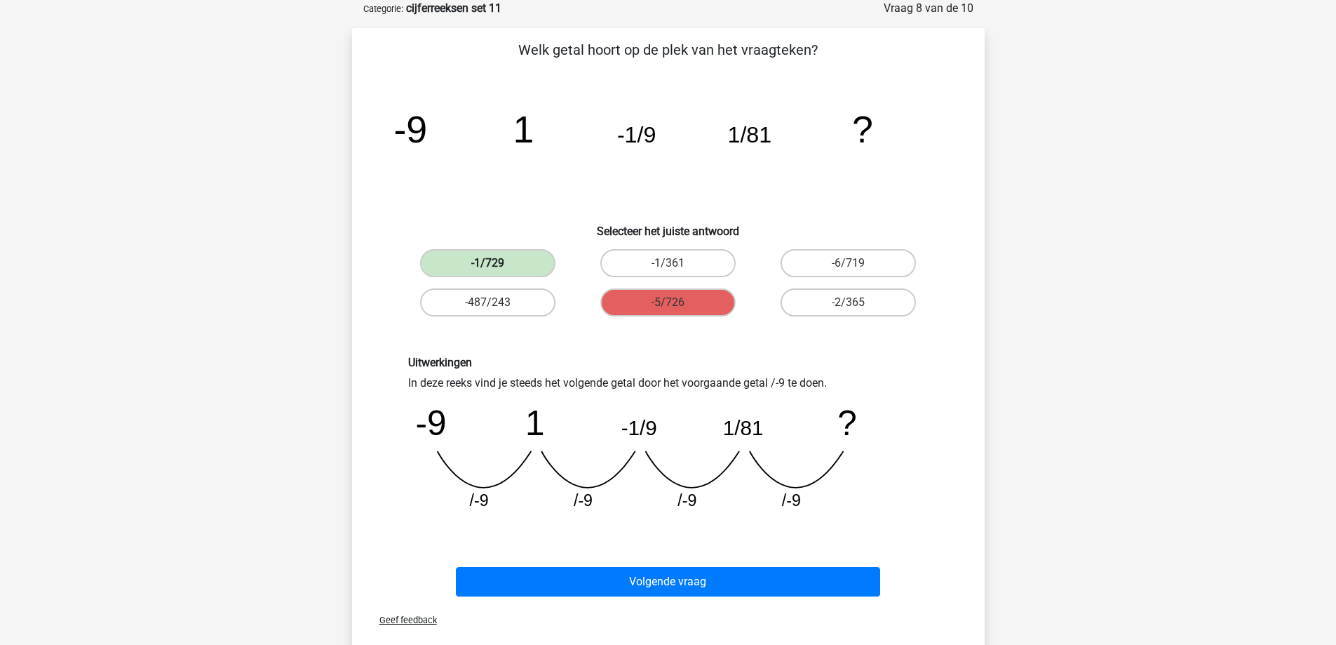
click at [500, 260] on label "-1/729" at bounding box center [487, 263] width 135 height 28
click at [502, 260] on label "-1/729" at bounding box center [487, 263] width 135 height 28
click at [505, 260] on label "-1/729" at bounding box center [487, 263] width 135 height 28
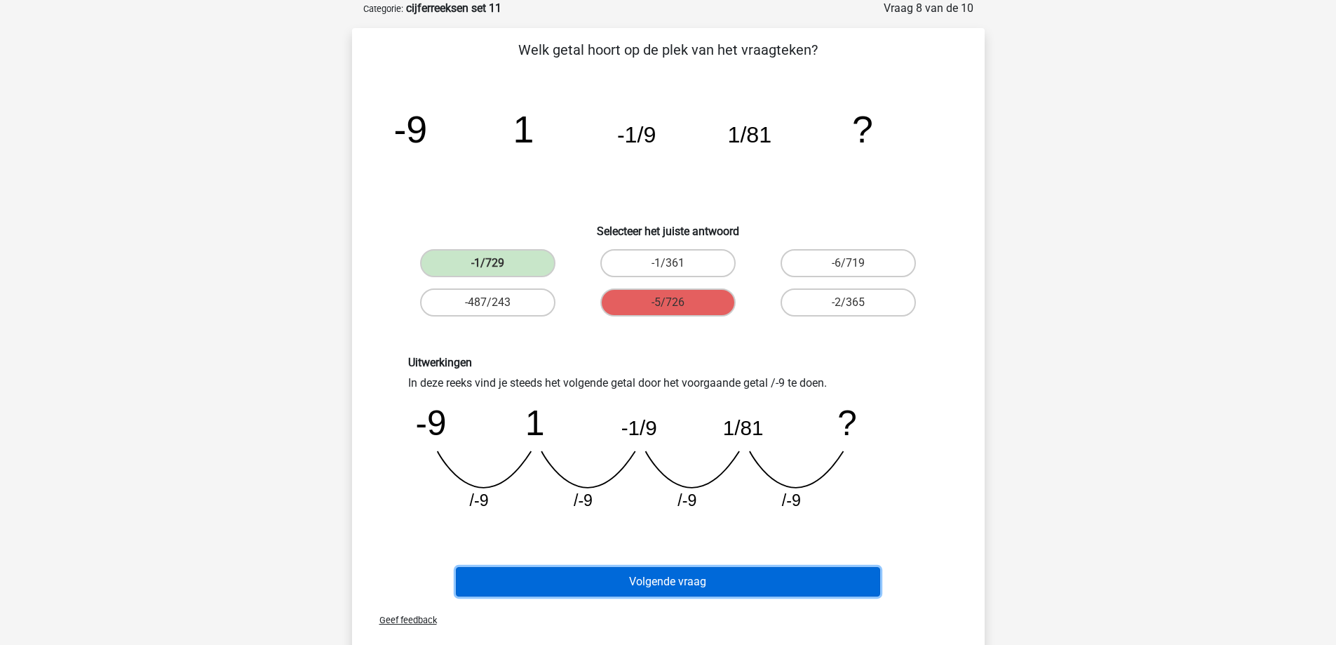
click at [658, 567] on button "Volgende vraag" at bounding box center [668, 581] width 424 height 29
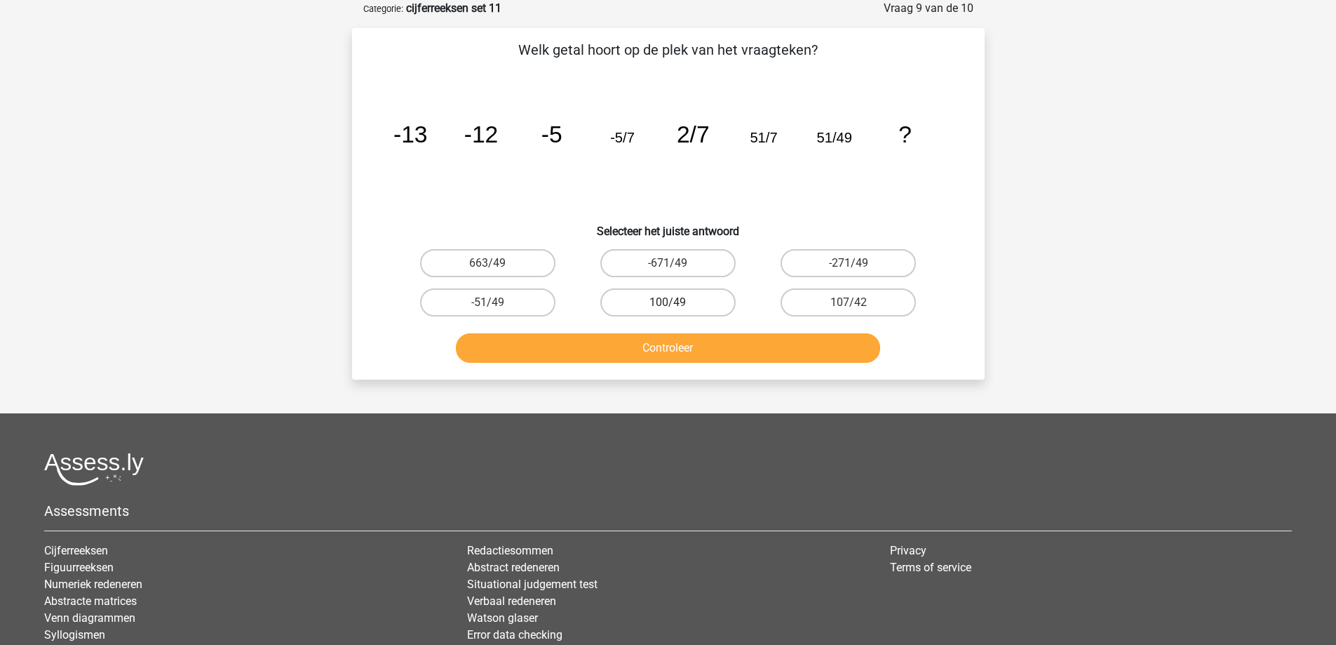
click at [699, 300] on label "100/49" at bounding box center [667, 302] width 135 height 28
click at [677, 302] on input "100/49" at bounding box center [672, 306] width 9 height 9
radio input "true"
click at [697, 337] on button "Controleer" at bounding box center [668, 347] width 424 height 29
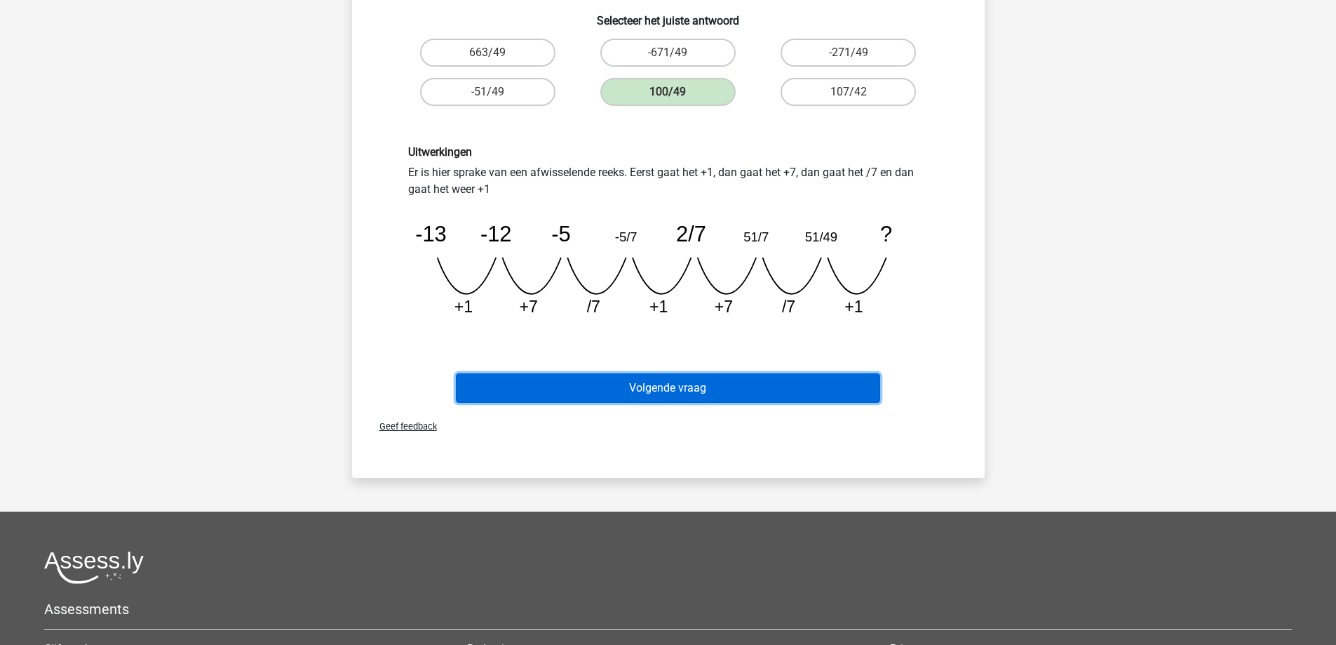
click at [646, 394] on button "Volgende vraag" at bounding box center [668, 387] width 424 height 29
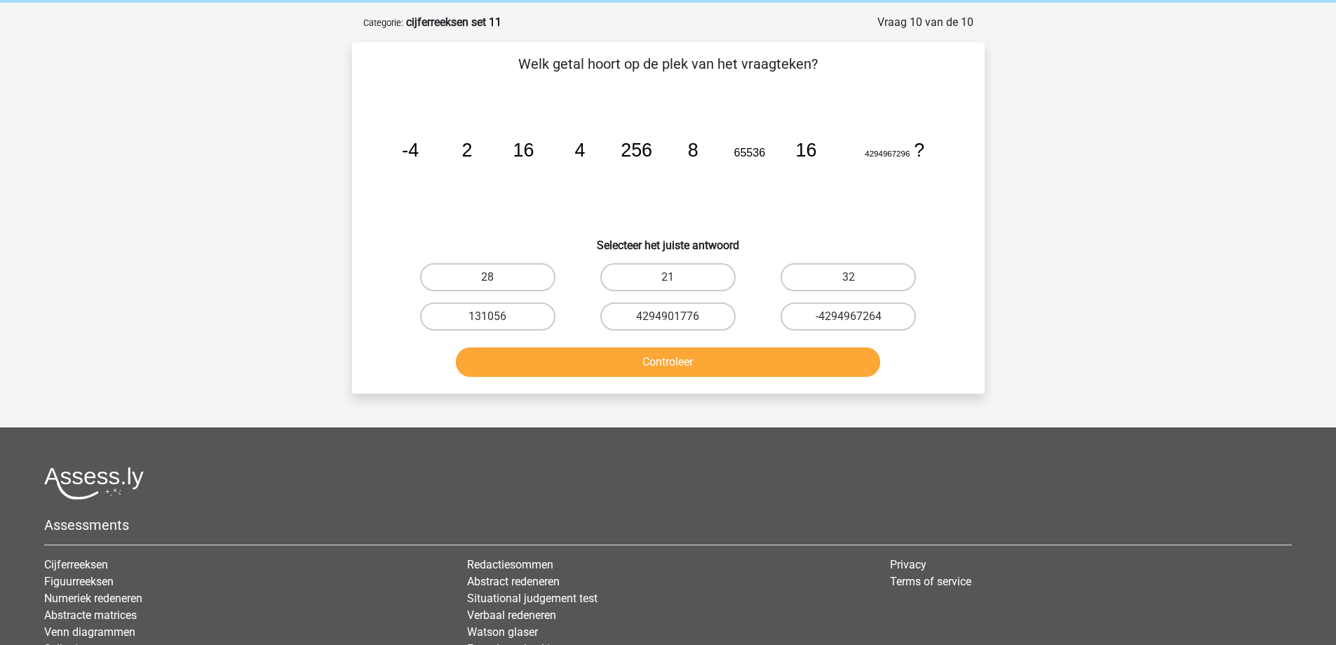
scroll to position [0, 0]
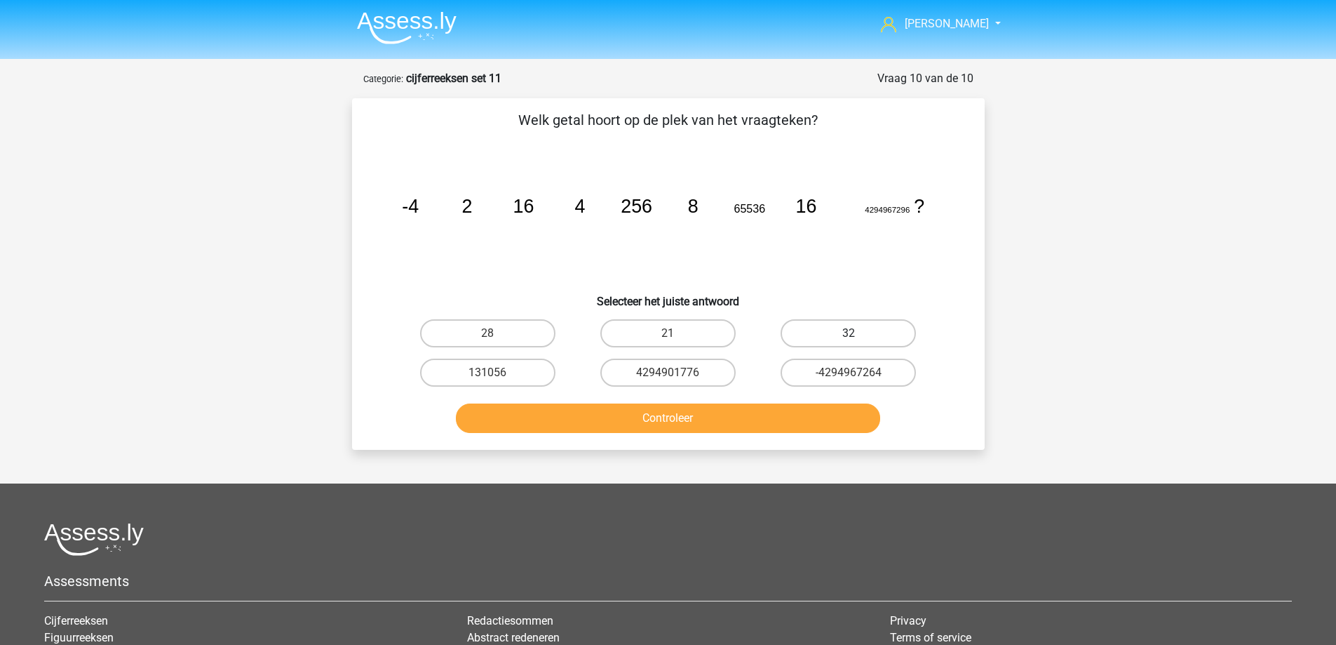
click at [806, 321] on label "32" at bounding box center [848, 333] width 135 height 28
click at [849, 333] on input "32" at bounding box center [853, 337] width 9 height 9
radio input "true"
click at [739, 415] on button "Controleer" at bounding box center [668, 417] width 424 height 29
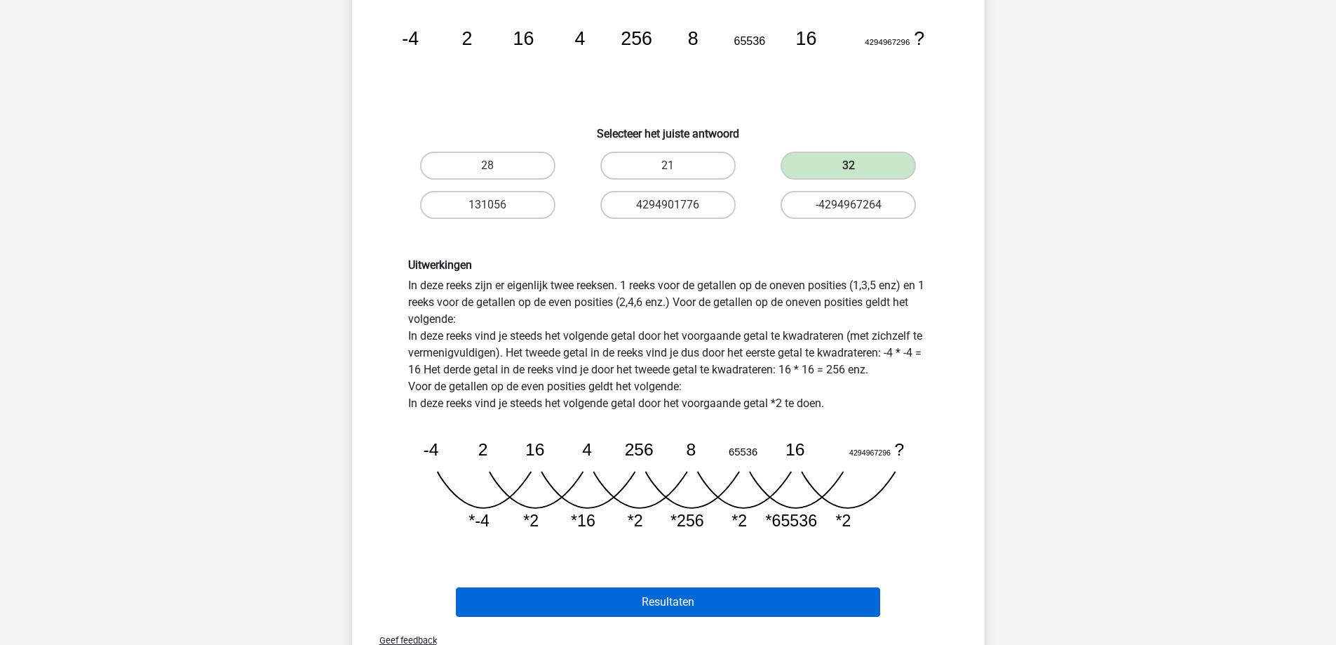
scroll to position [351, 0]
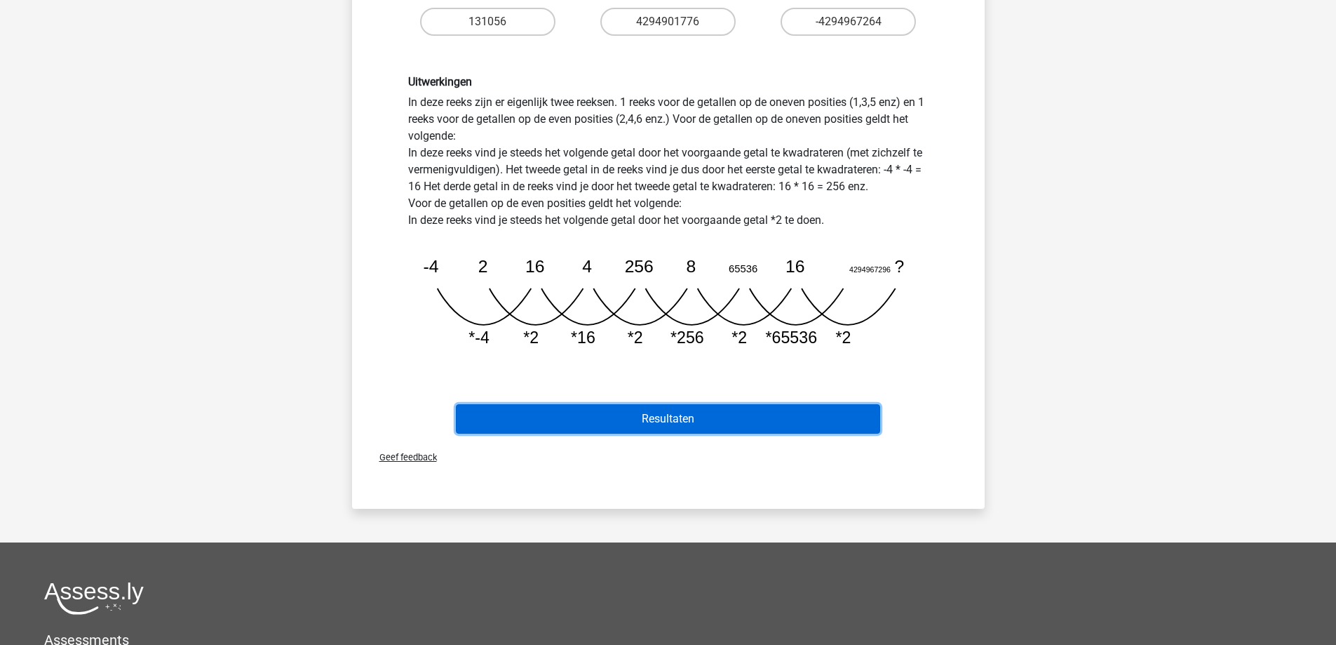
click at [710, 419] on button "Resultaten" at bounding box center [668, 418] width 424 height 29
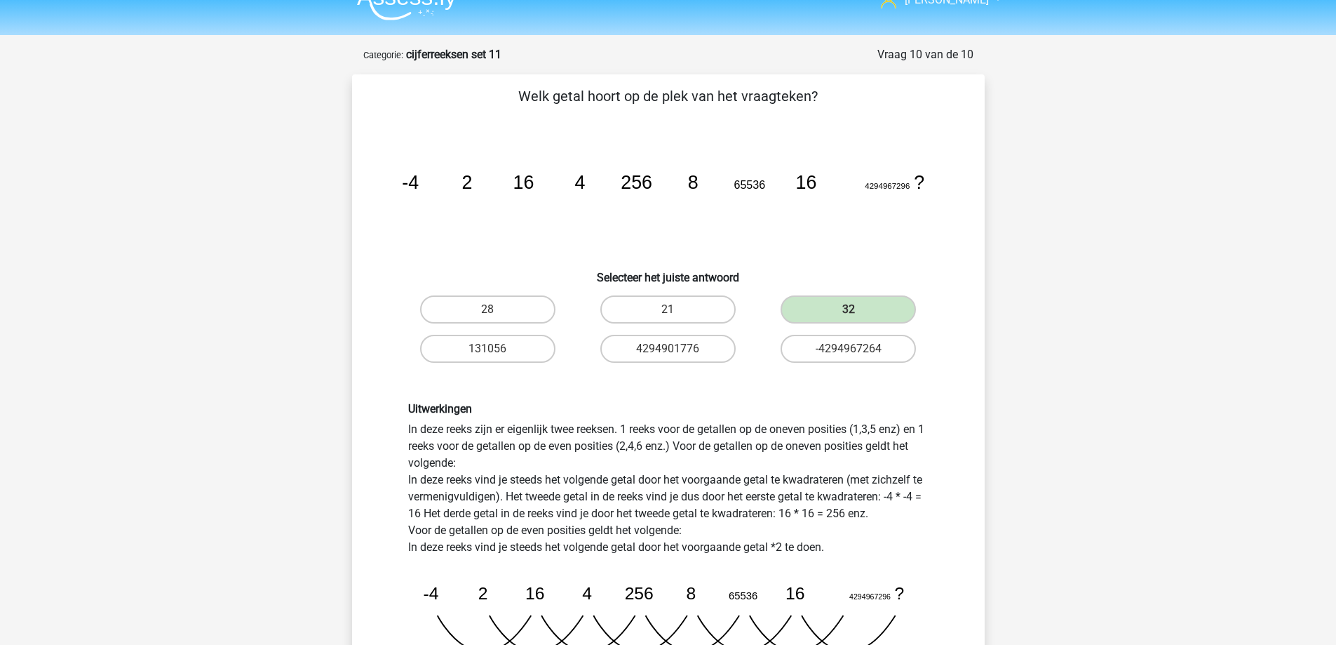
scroll to position [0, 0]
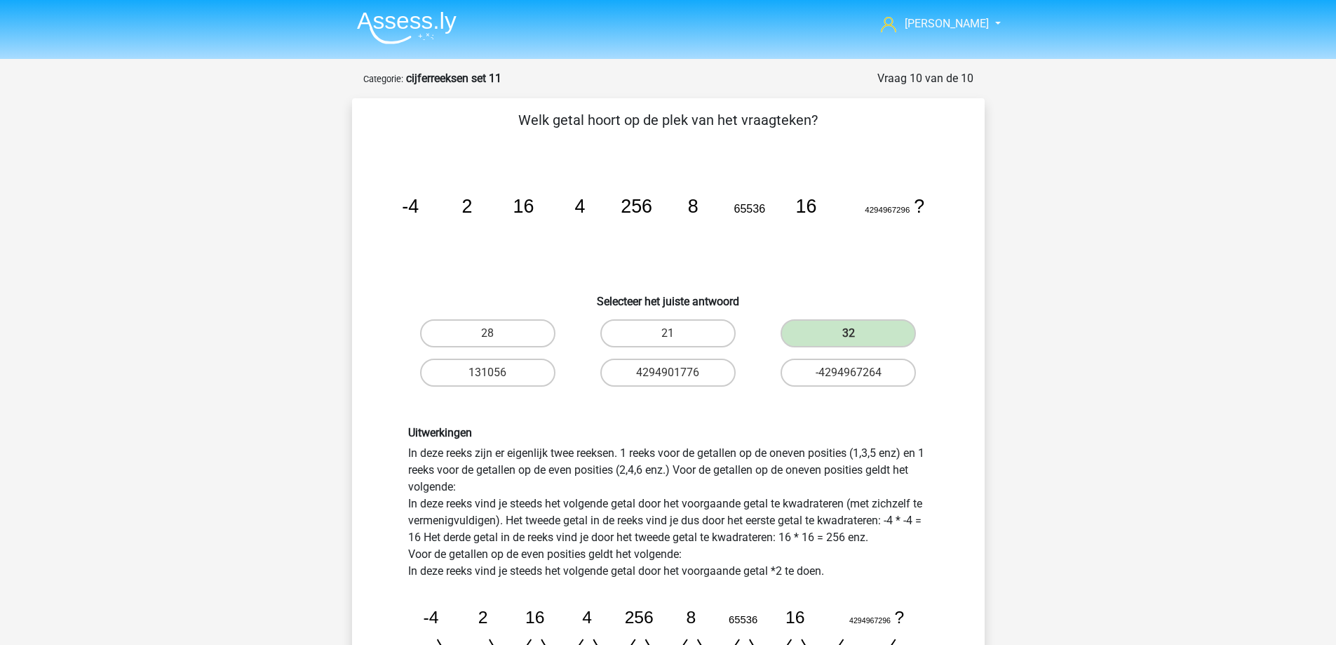
click at [385, 24] on img at bounding box center [407, 27] width 100 height 33
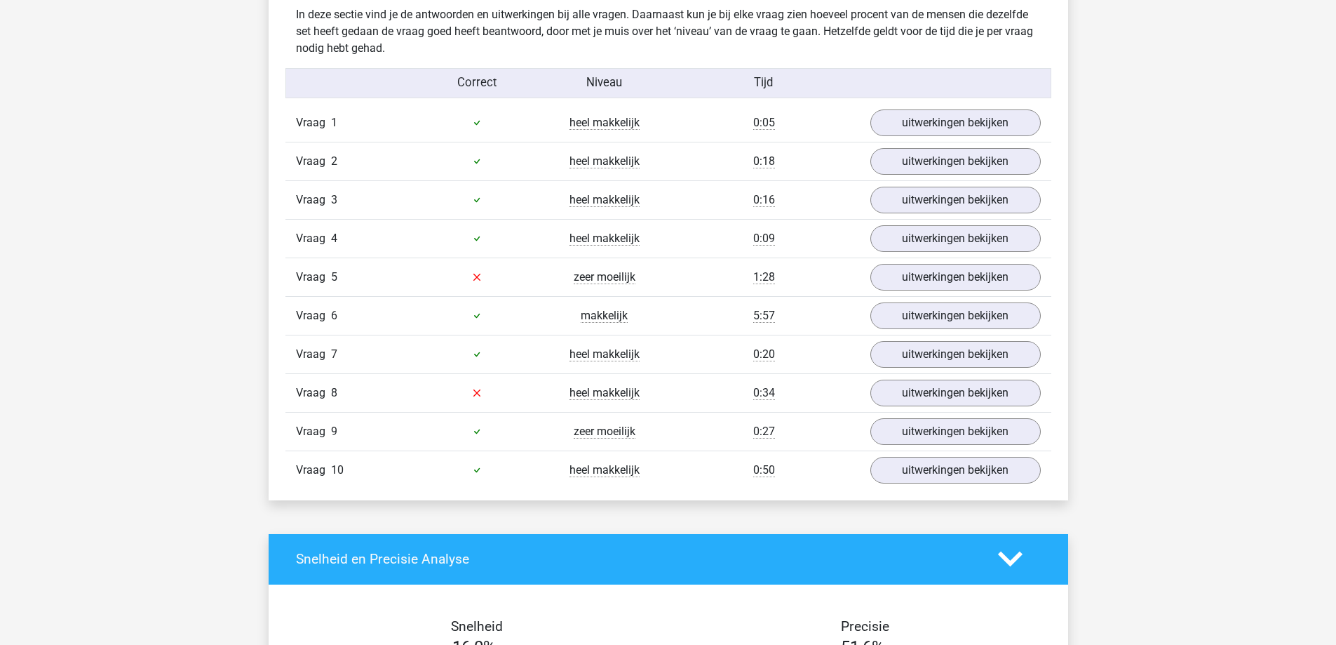
scroll to position [842, 0]
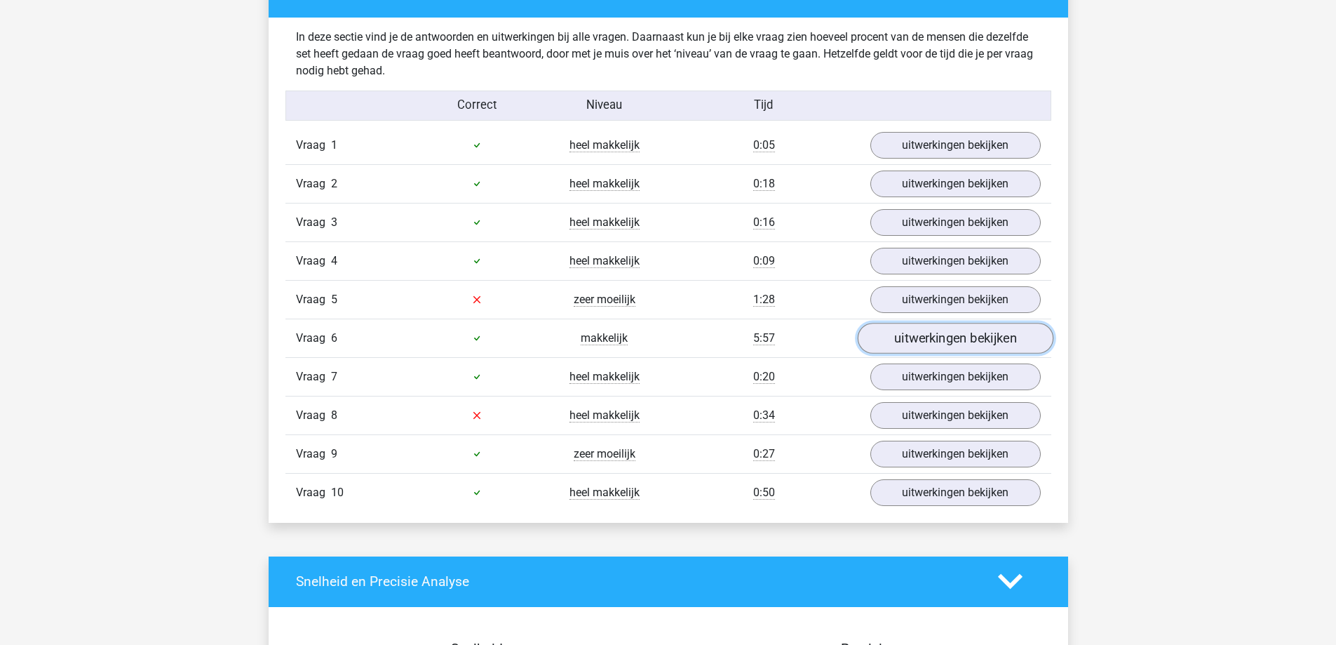
click at [894, 330] on link "uitwerkingen bekijken" at bounding box center [955, 338] width 196 height 31
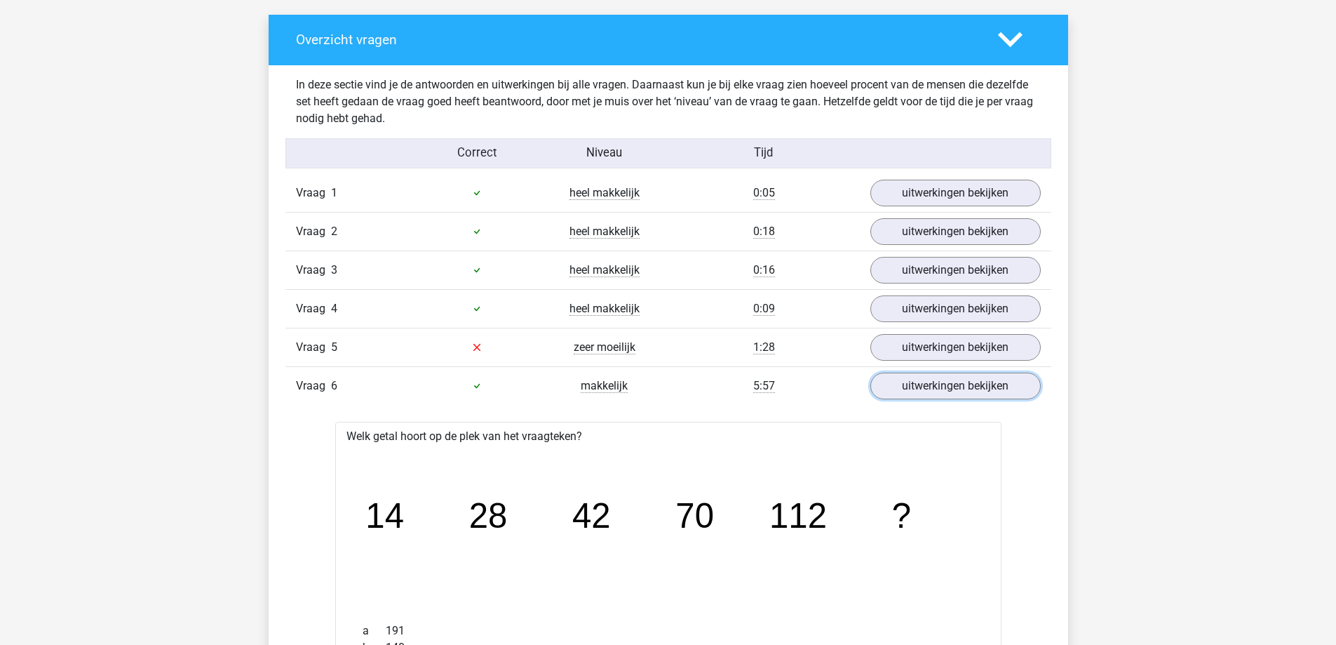
scroll to position [772, 0]
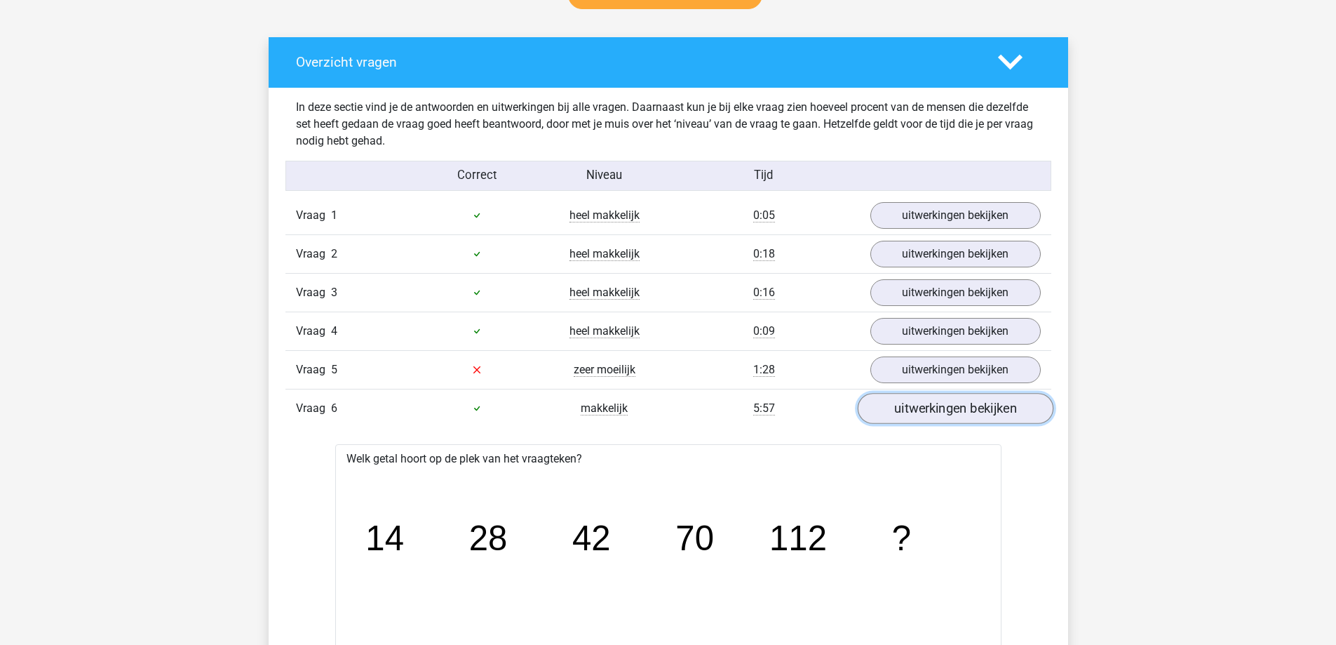
click at [911, 407] on link "uitwerkingen bekijken" at bounding box center [955, 408] width 196 height 31
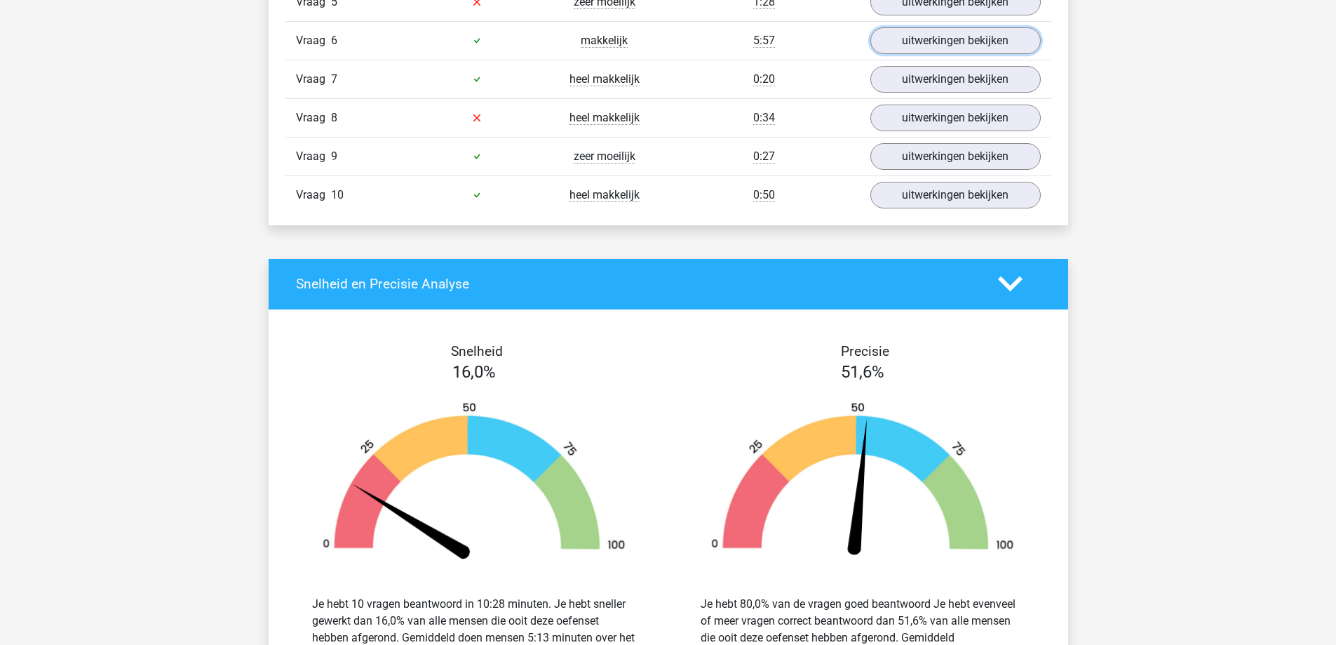
scroll to position [1193, 0]
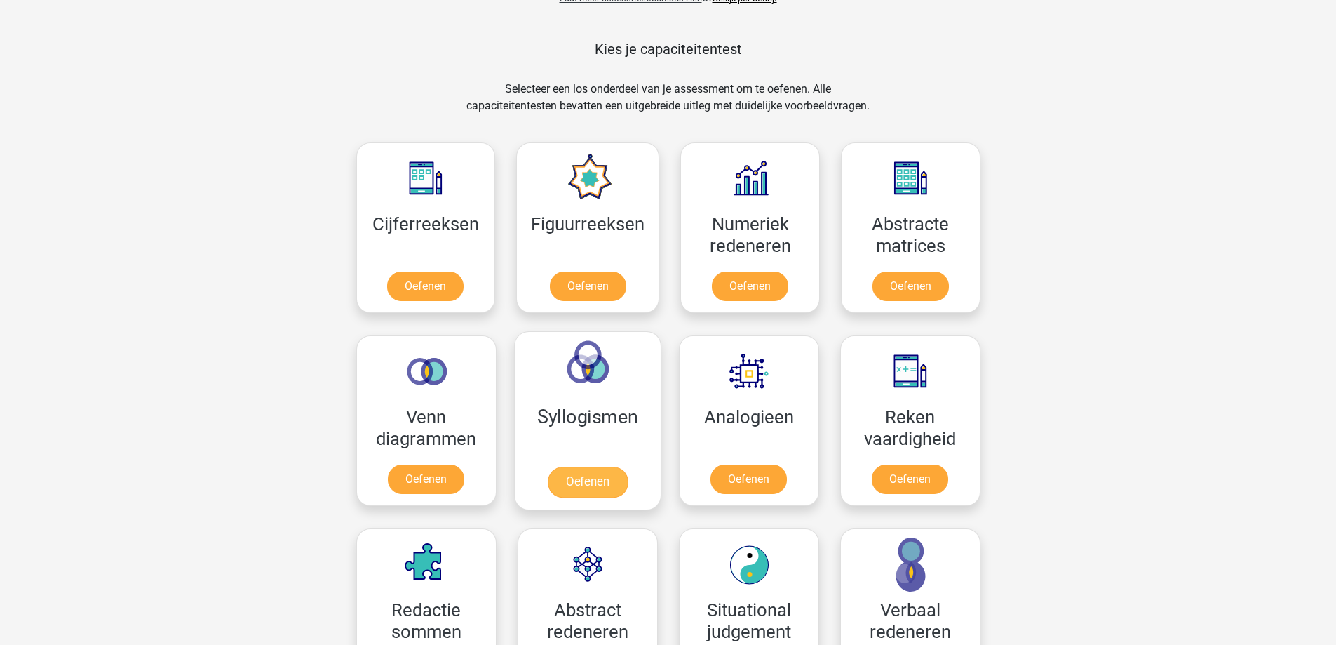
scroll to position [561, 0]
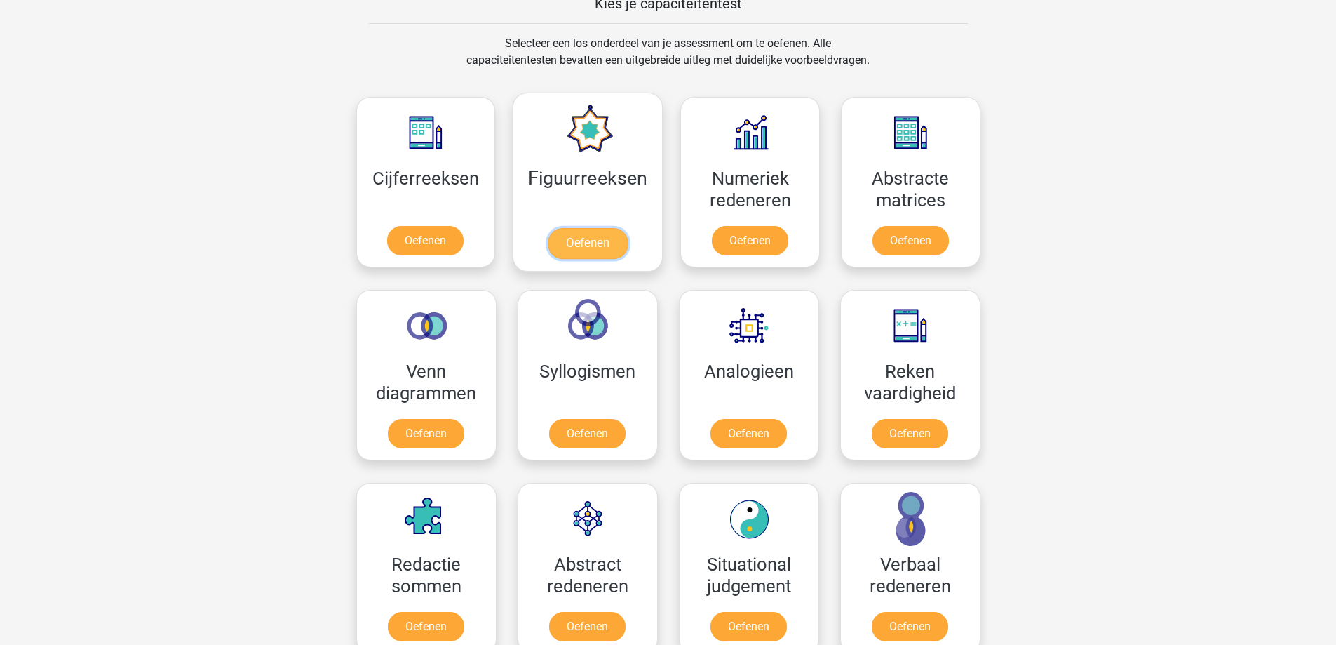
click at [598, 234] on link "Oefenen" at bounding box center [588, 243] width 80 height 31
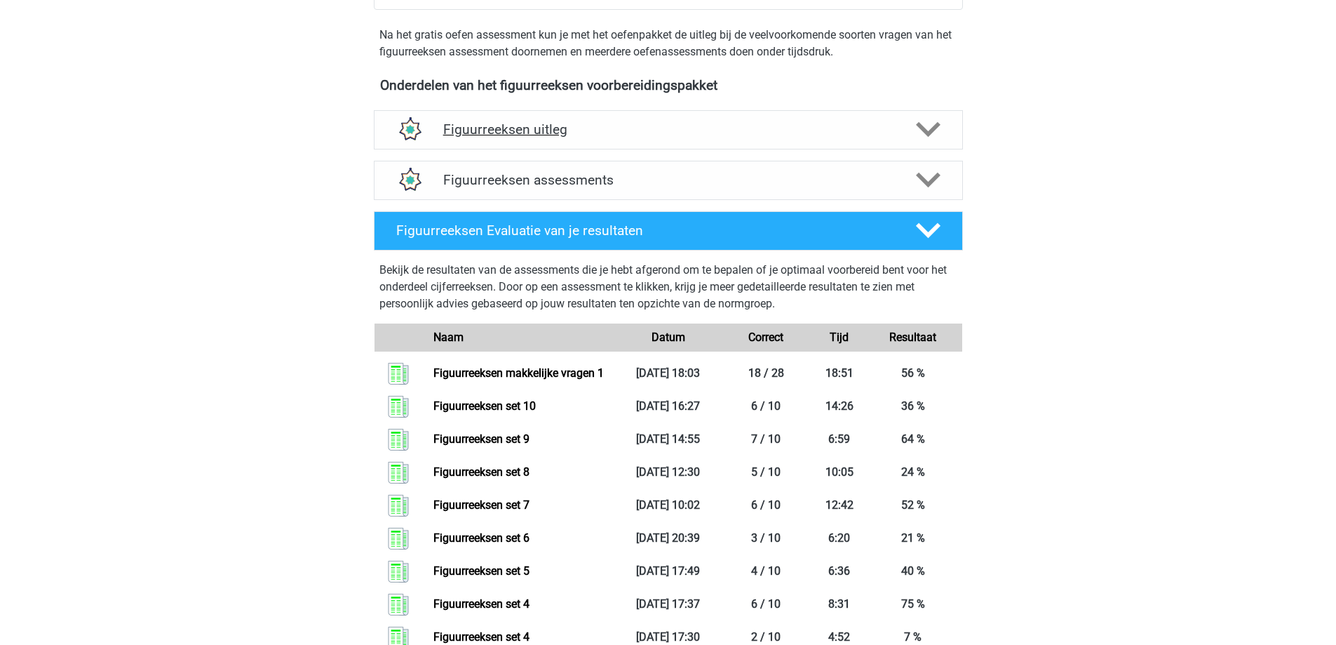
scroll to position [421, 0]
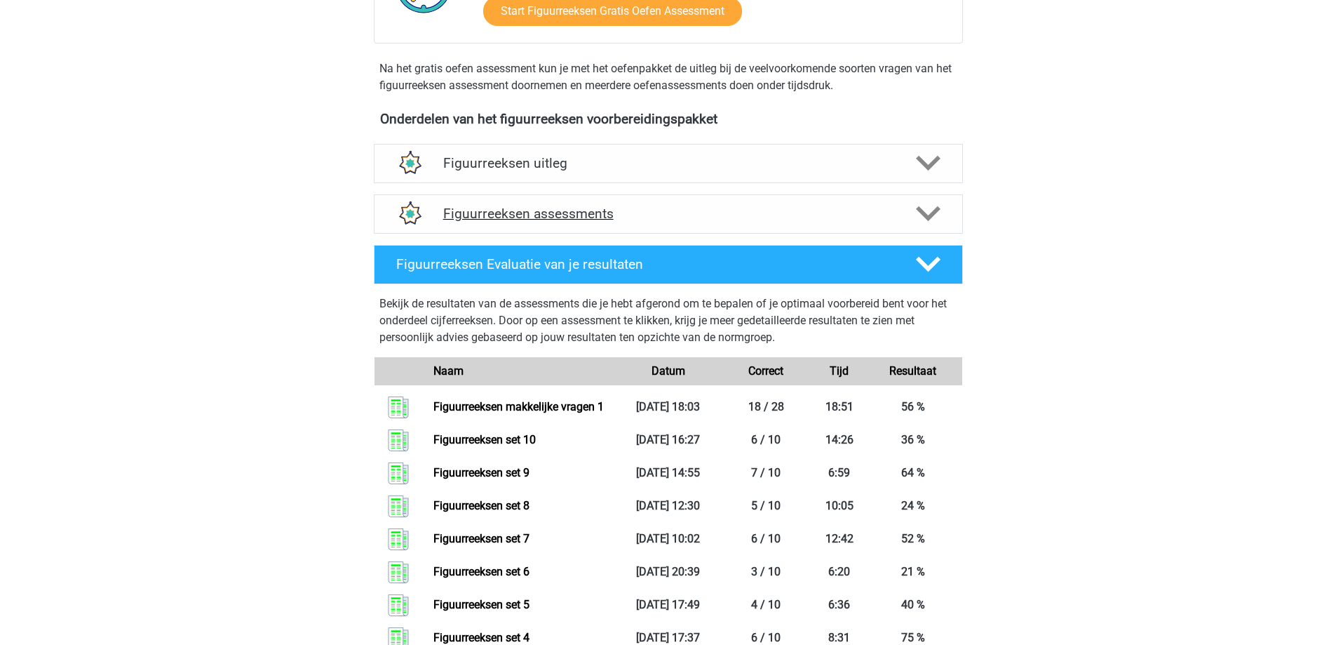
click at [927, 215] on polygon at bounding box center [928, 213] width 25 height 15
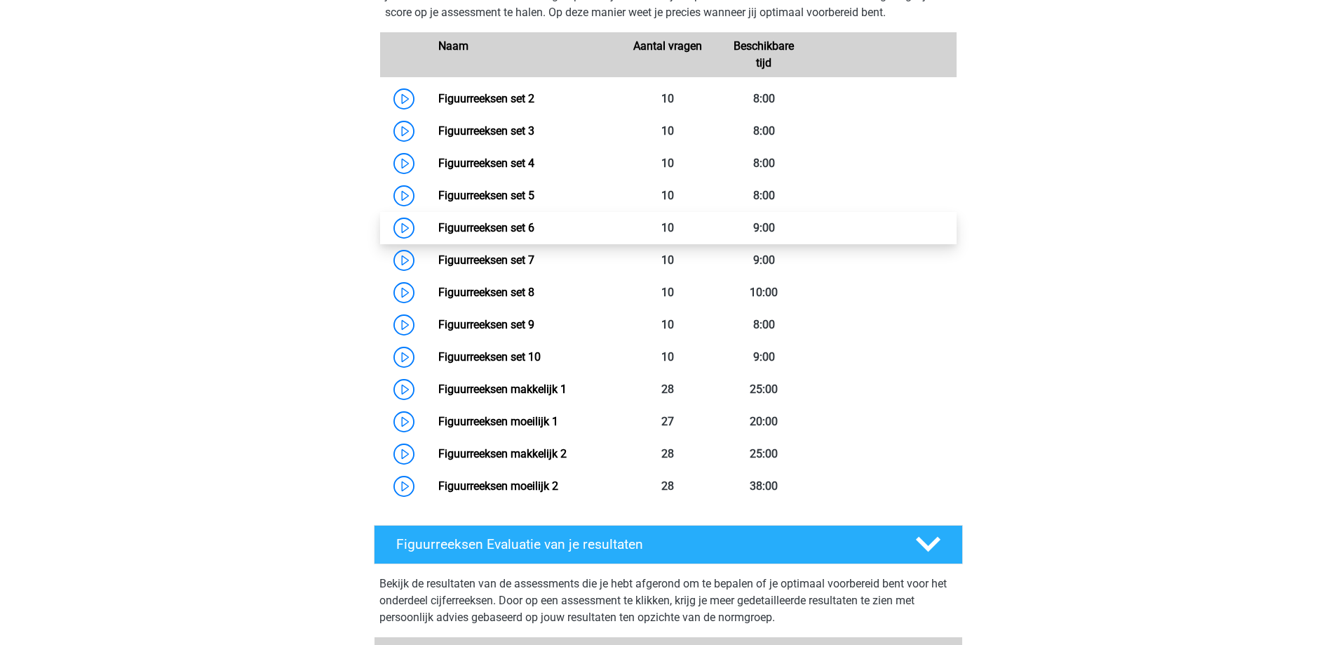
scroll to position [701, 0]
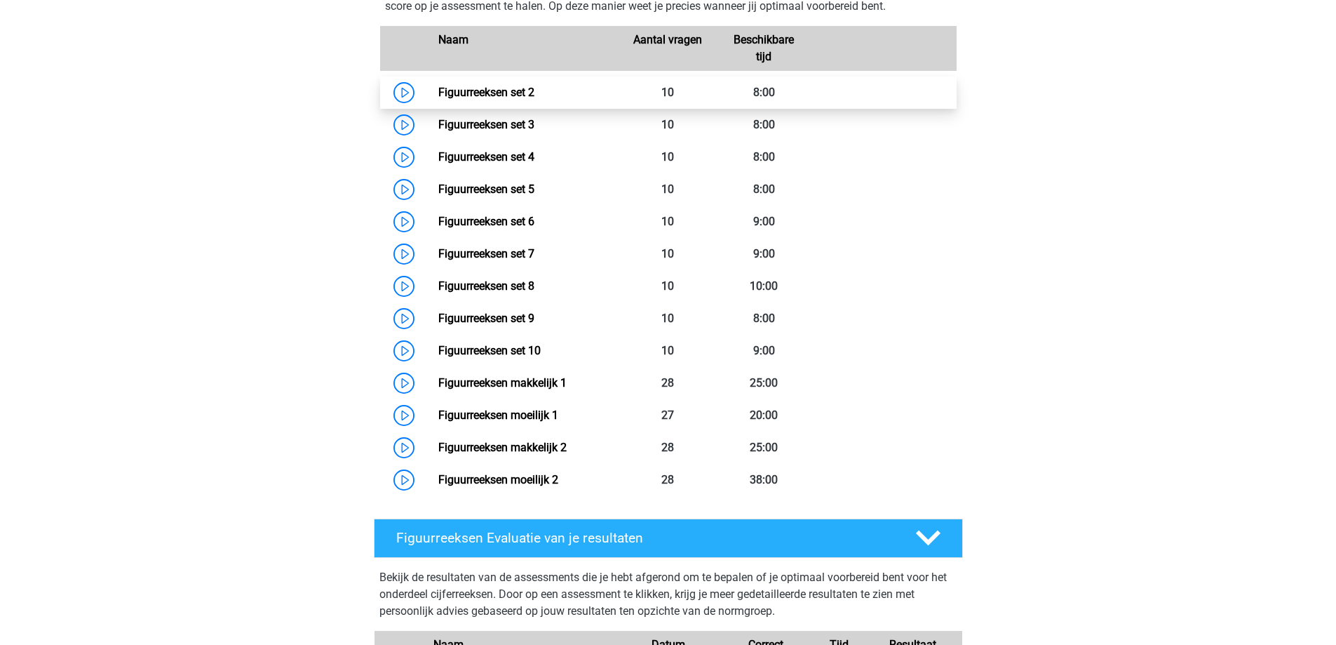
click at [535, 94] on link "Figuurreeksen set 2" at bounding box center [486, 92] width 96 height 13
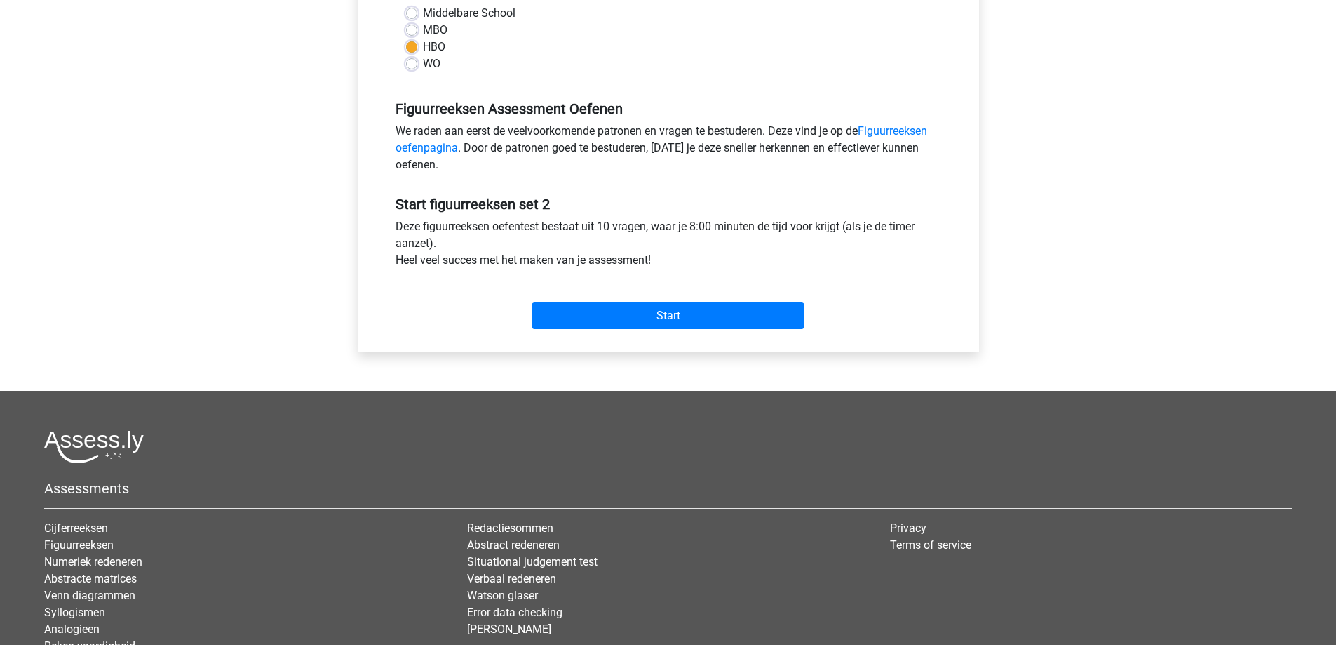
scroll to position [464, 0]
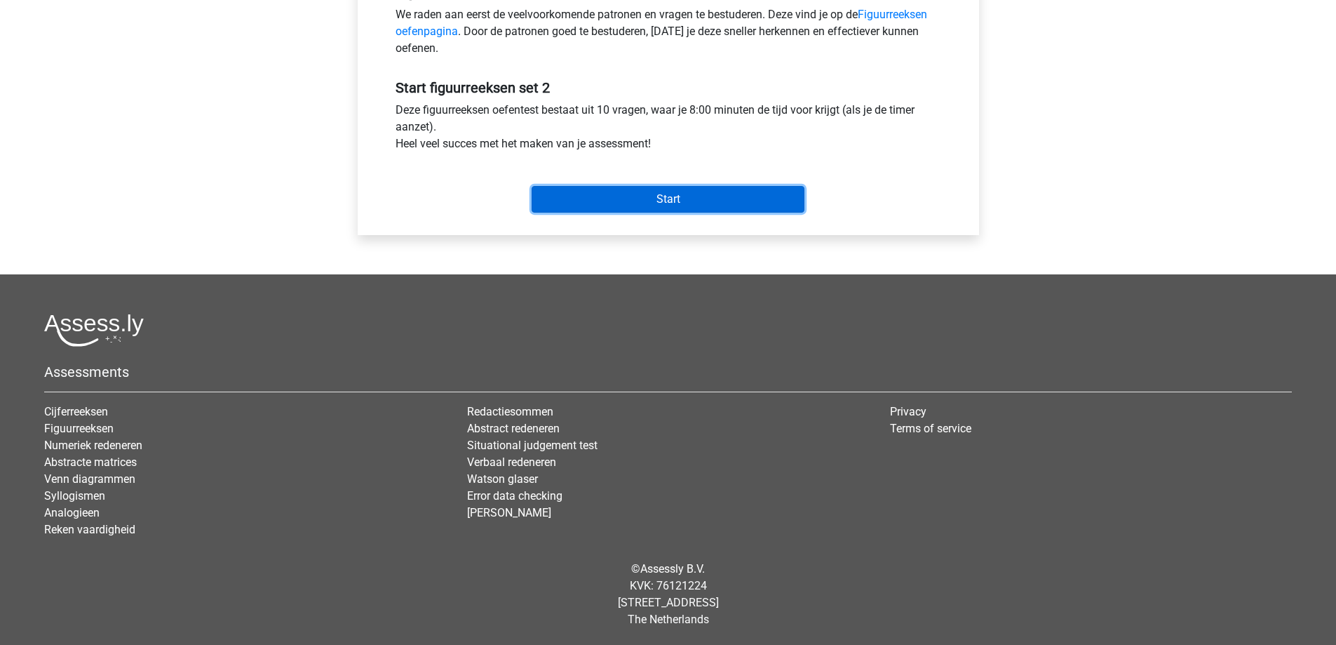
click at [642, 207] on input "Start" at bounding box center [668, 199] width 273 height 27
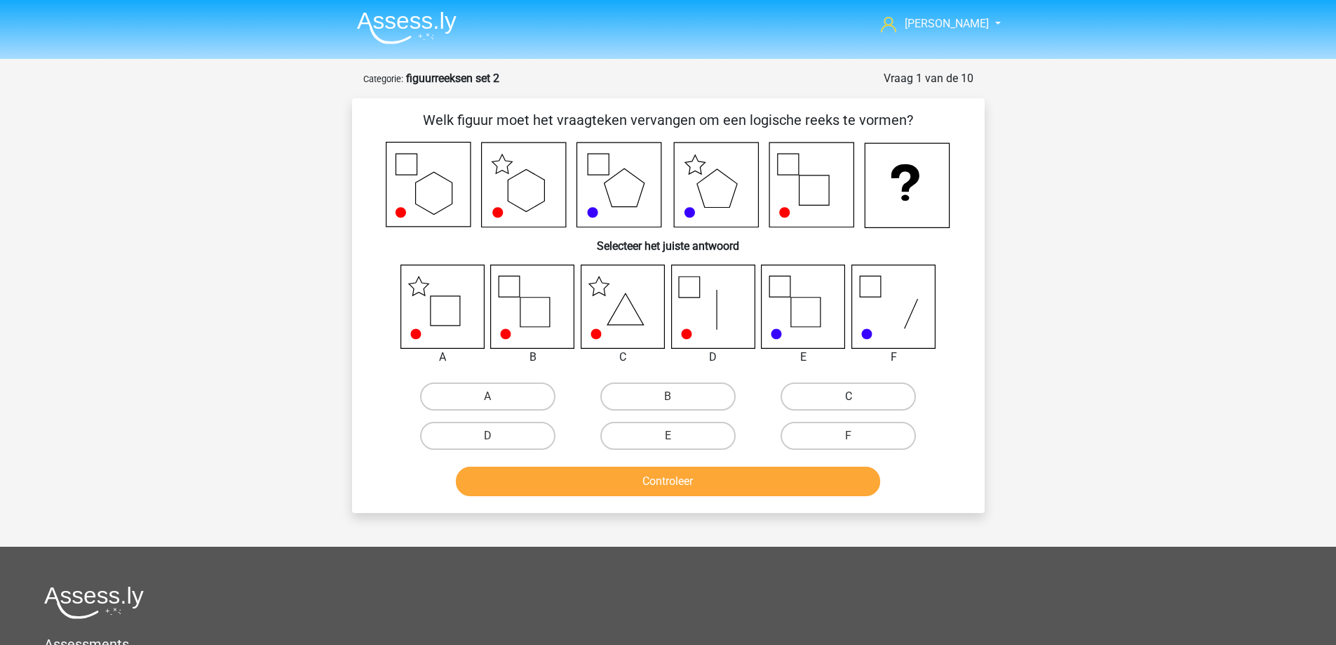
click at [846, 403] on label "C" at bounding box center [848, 396] width 135 height 28
click at [849, 403] on input "C" at bounding box center [853, 400] width 9 height 9
radio input "true"
click at [701, 489] on button "Controleer" at bounding box center [668, 480] width 424 height 29
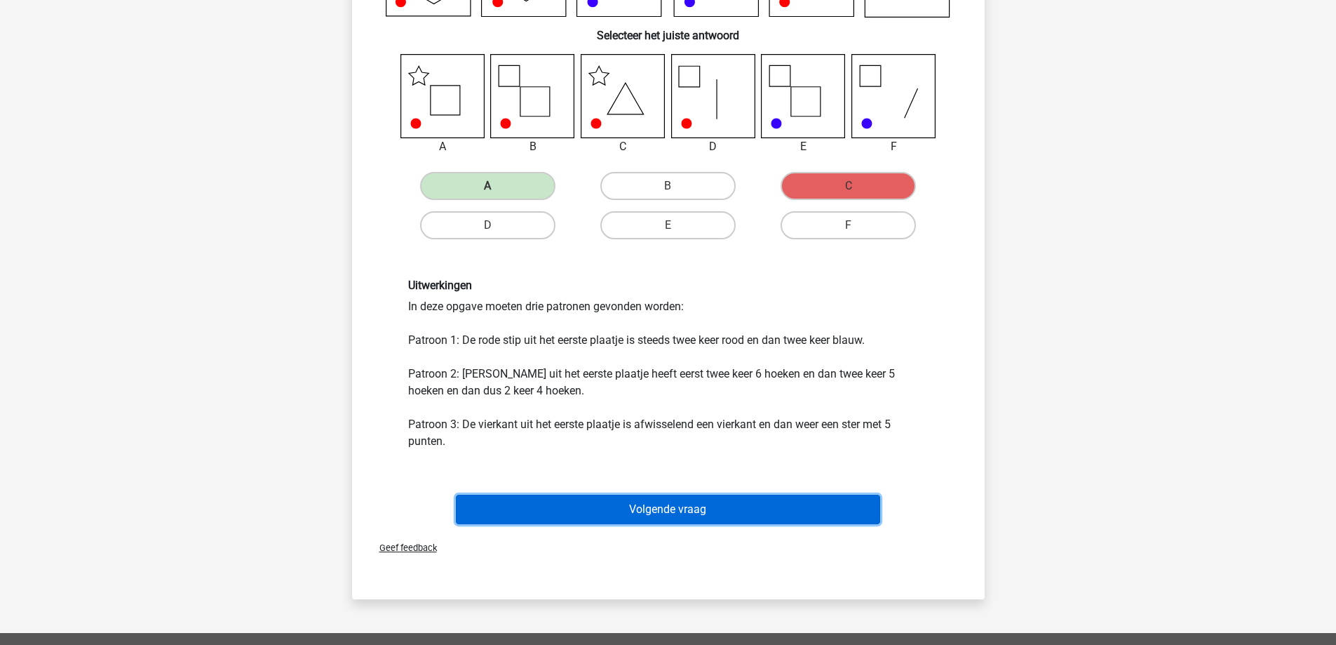
click at [648, 520] on button "Volgende vraag" at bounding box center [668, 509] width 424 height 29
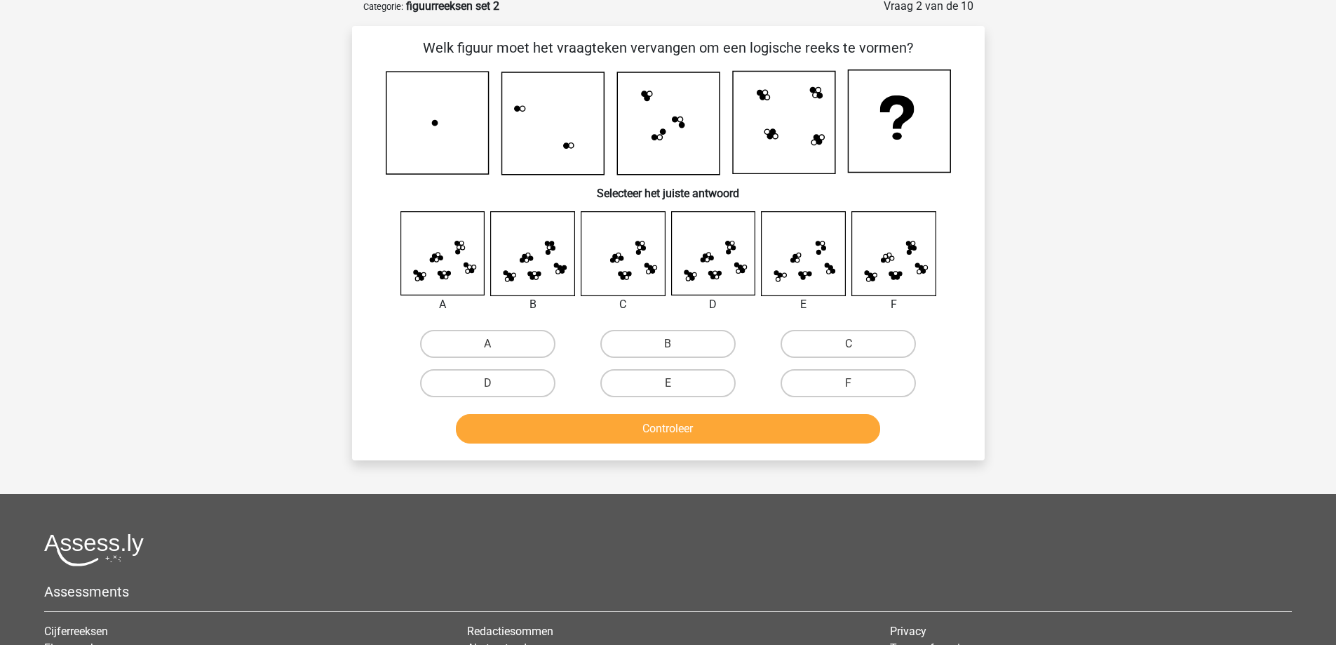
scroll to position [70, 0]
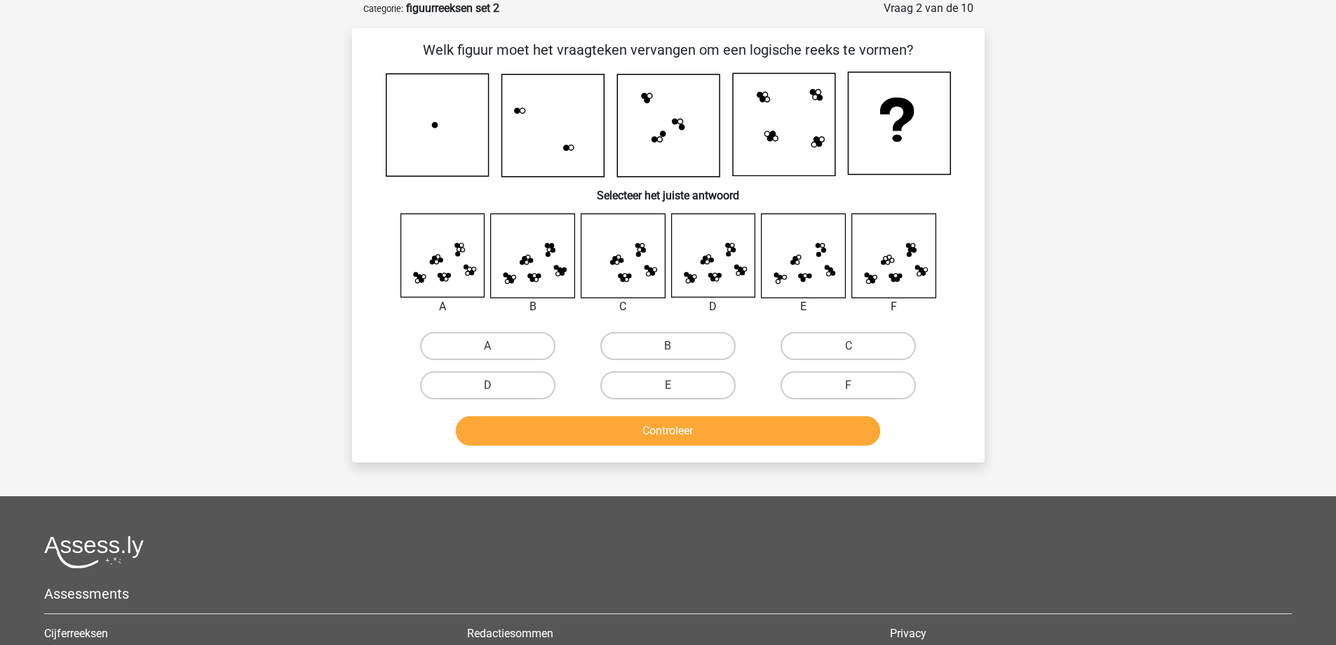
click at [536, 272] on icon at bounding box center [532, 255] width 83 height 83
click at [687, 348] on label "B" at bounding box center [667, 346] width 135 height 28
click at [677, 348] on input "B" at bounding box center [672, 350] width 9 height 9
radio input "true"
click at [660, 433] on button "Controleer" at bounding box center [668, 430] width 424 height 29
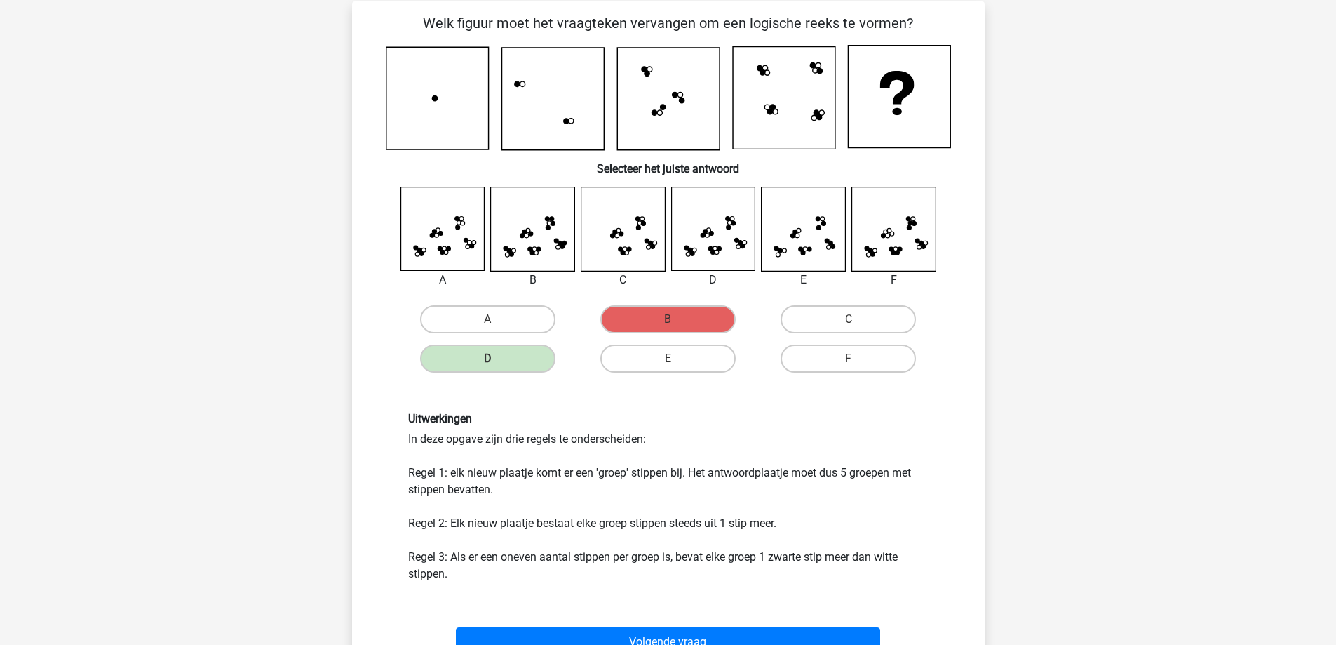
scroll to position [0, 0]
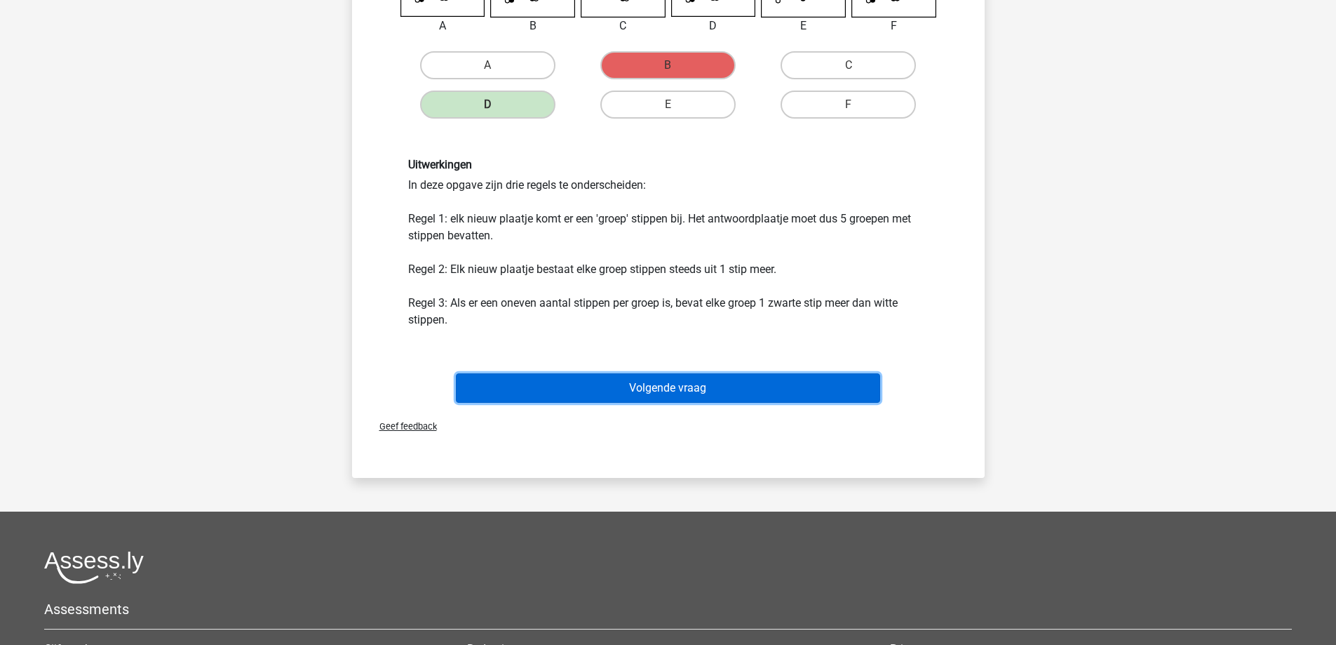
click at [697, 389] on button "Volgende vraag" at bounding box center [668, 387] width 424 height 29
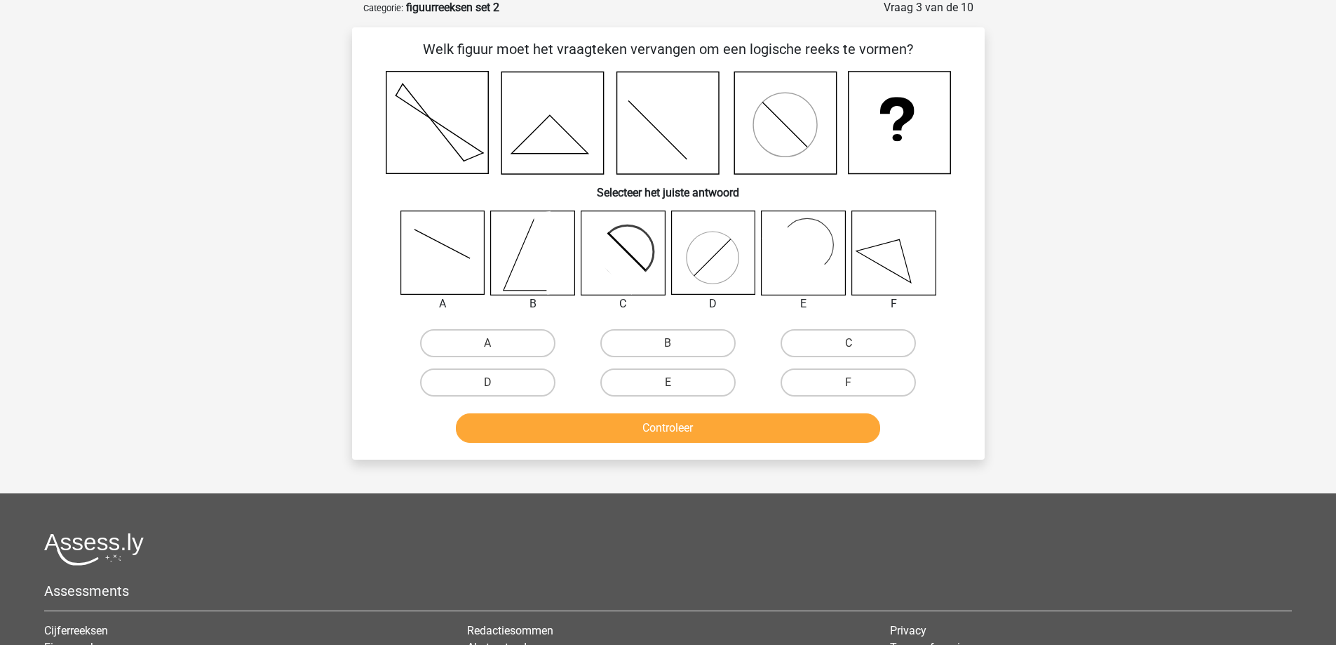
scroll to position [70, 0]
click at [432, 255] on icon at bounding box center [442, 253] width 83 height 83
click at [494, 353] on label "A" at bounding box center [487, 344] width 135 height 28
click at [494, 353] on input "A" at bounding box center [492, 348] width 9 height 9
radio input "true"
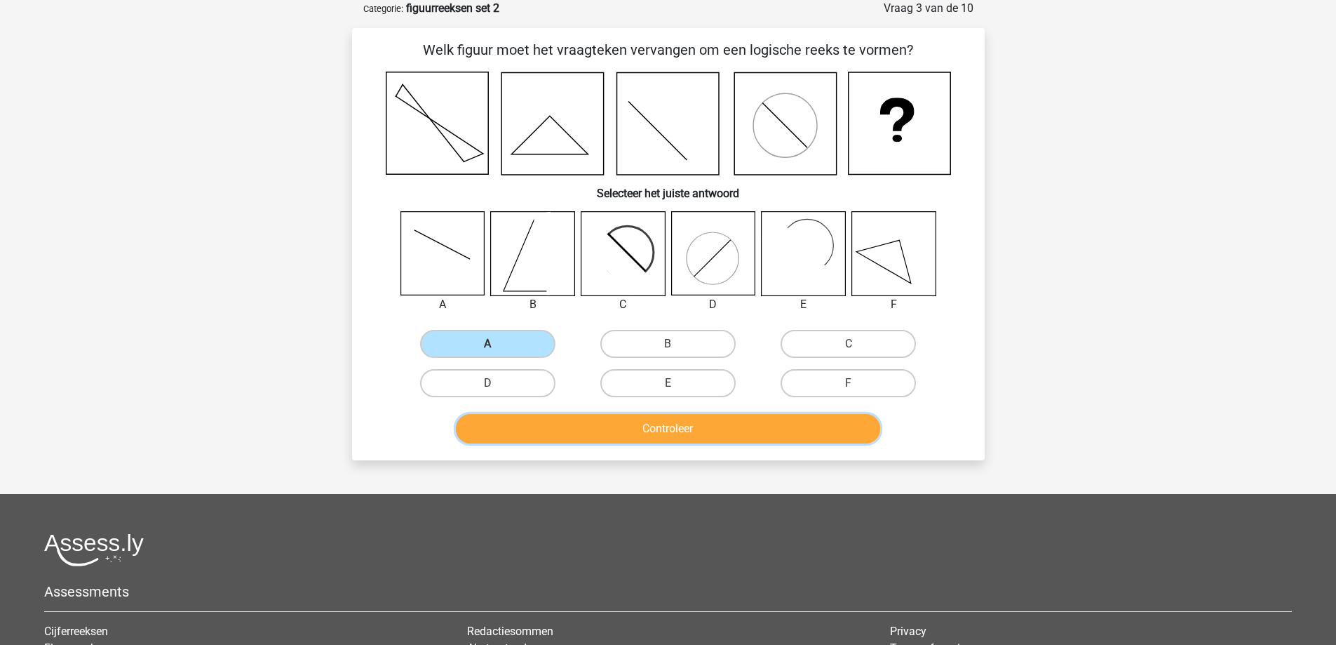
click at [584, 426] on button "Controleer" at bounding box center [668, 428] width 424 height 29
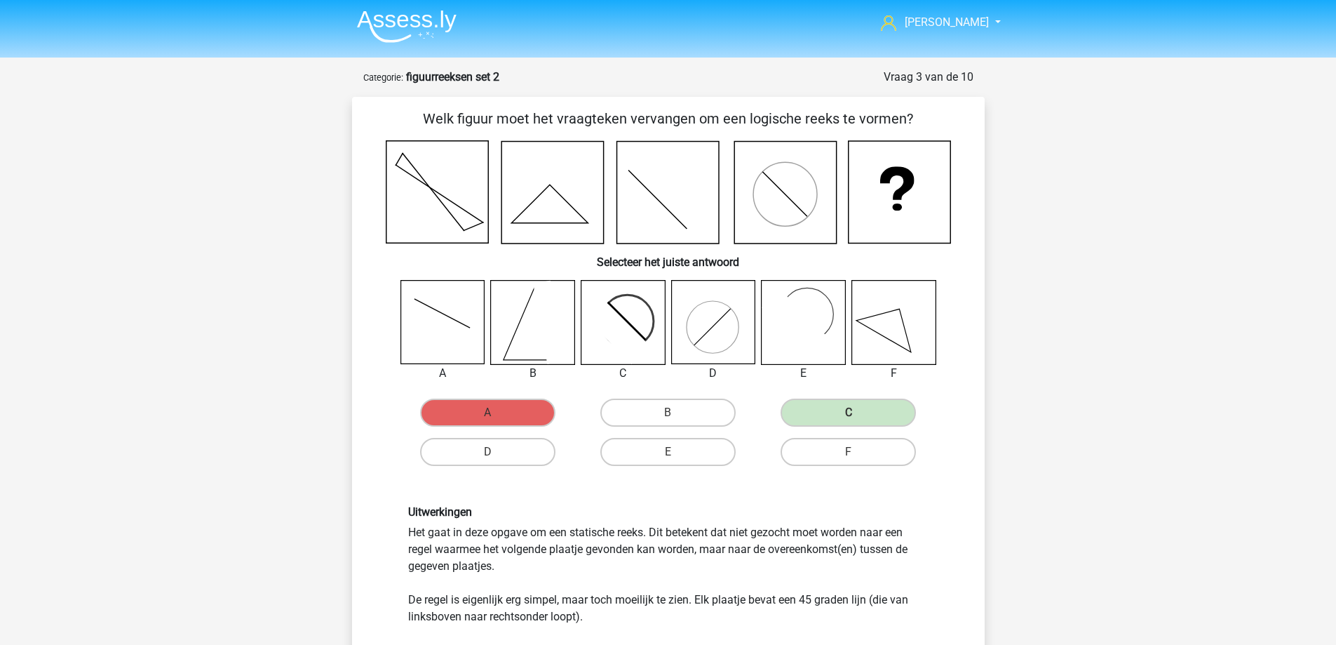
scroll to position [0, 0]
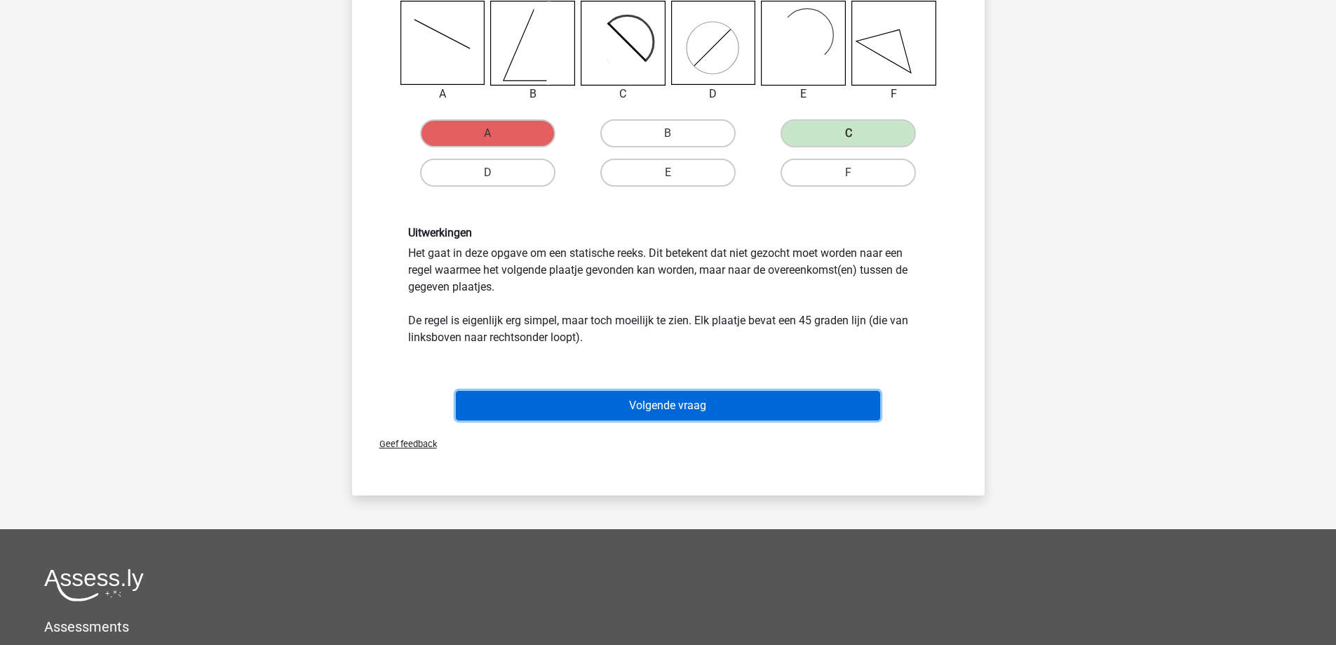
click at [678, 408] on button "Volgende vraag" at bounding box center [668, 405] width 424 height 29
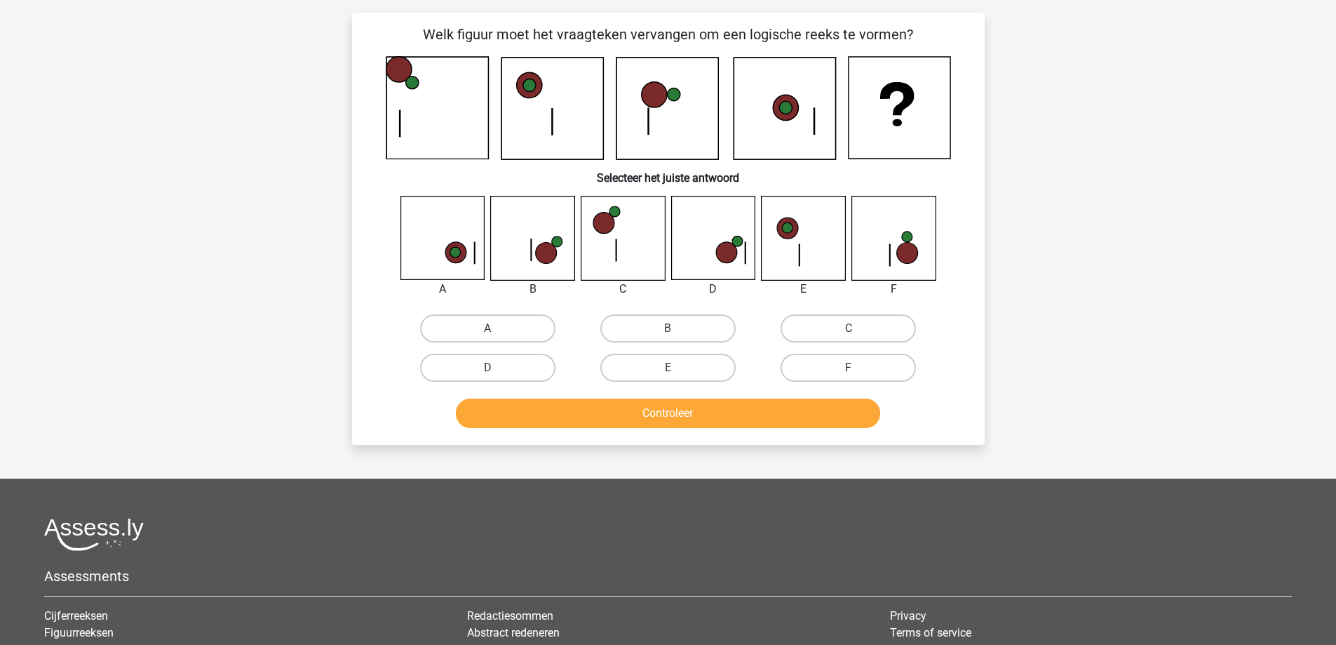
scroll to position [70, 0]
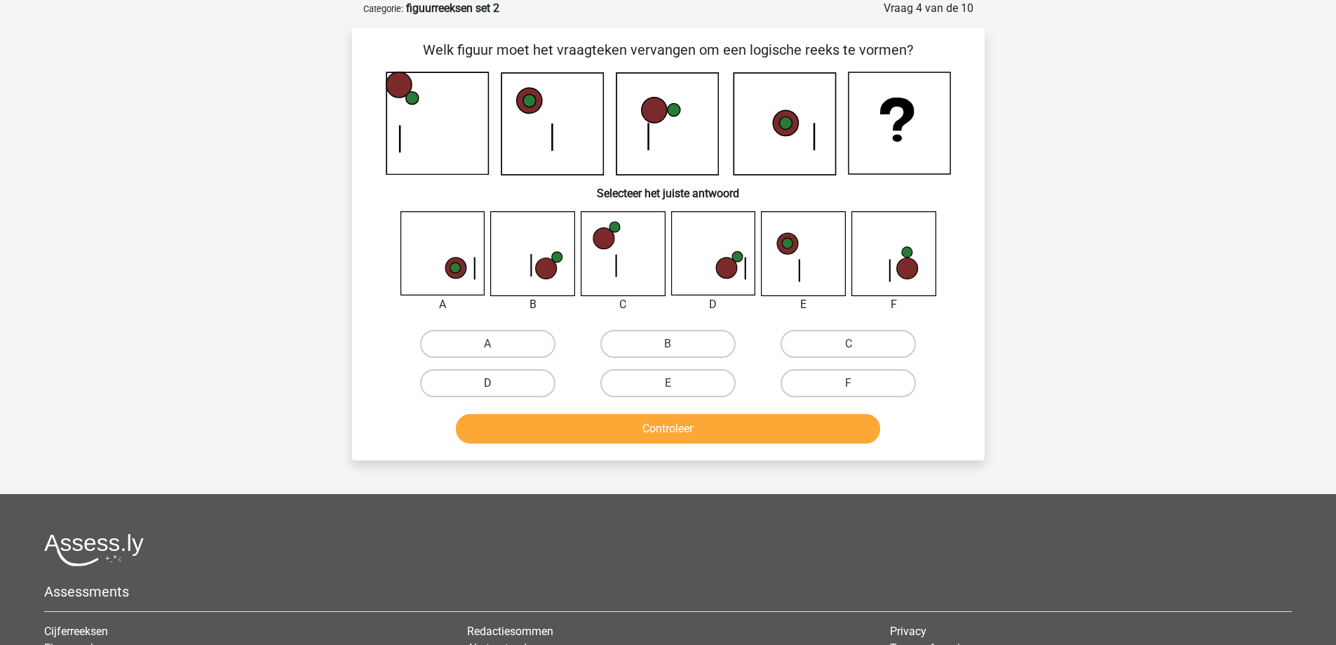
click at [495, 379] on label "D" at bounding box center [487, 383] width 135 height 28
click at [495, 383] on input "D" at bounding box center [492, 387] width 9 height 9
radio input "true"
click at [565, 434] on button "Controleer" at bounding box center [668, 428] width 424 height 29
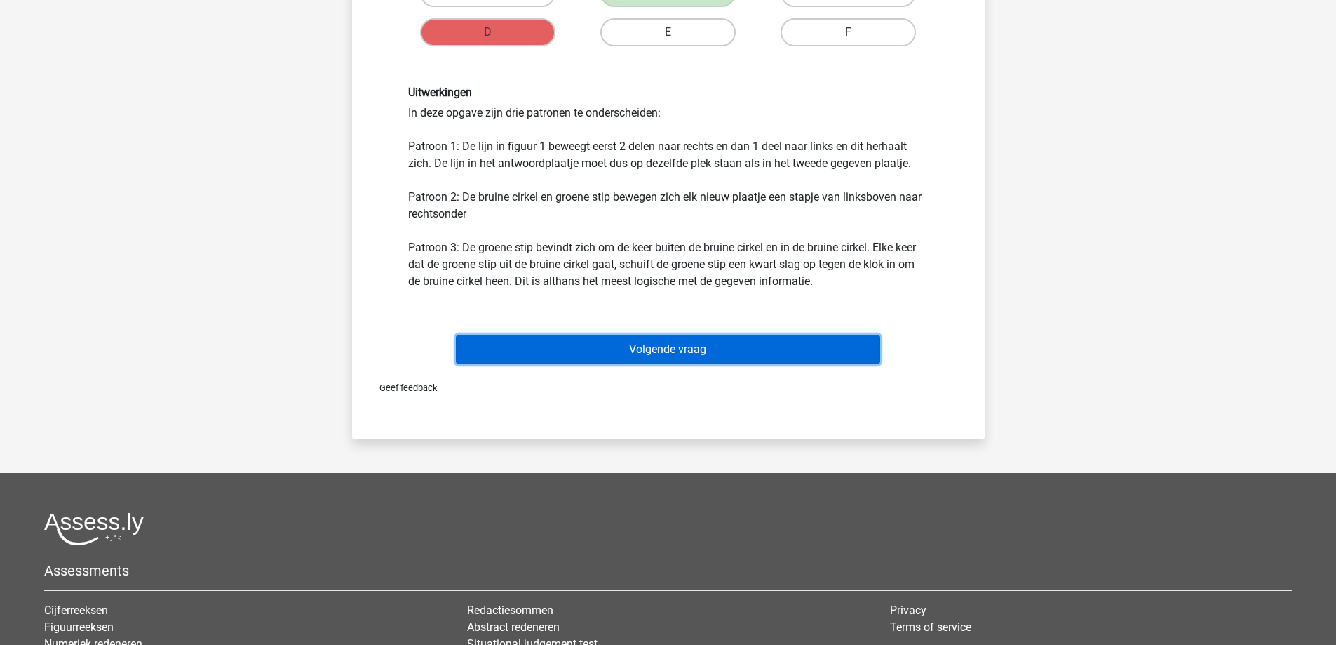
click at [626, 336] on button "Volgende vraag" at bounding box center [668, 349] width 424 height 29
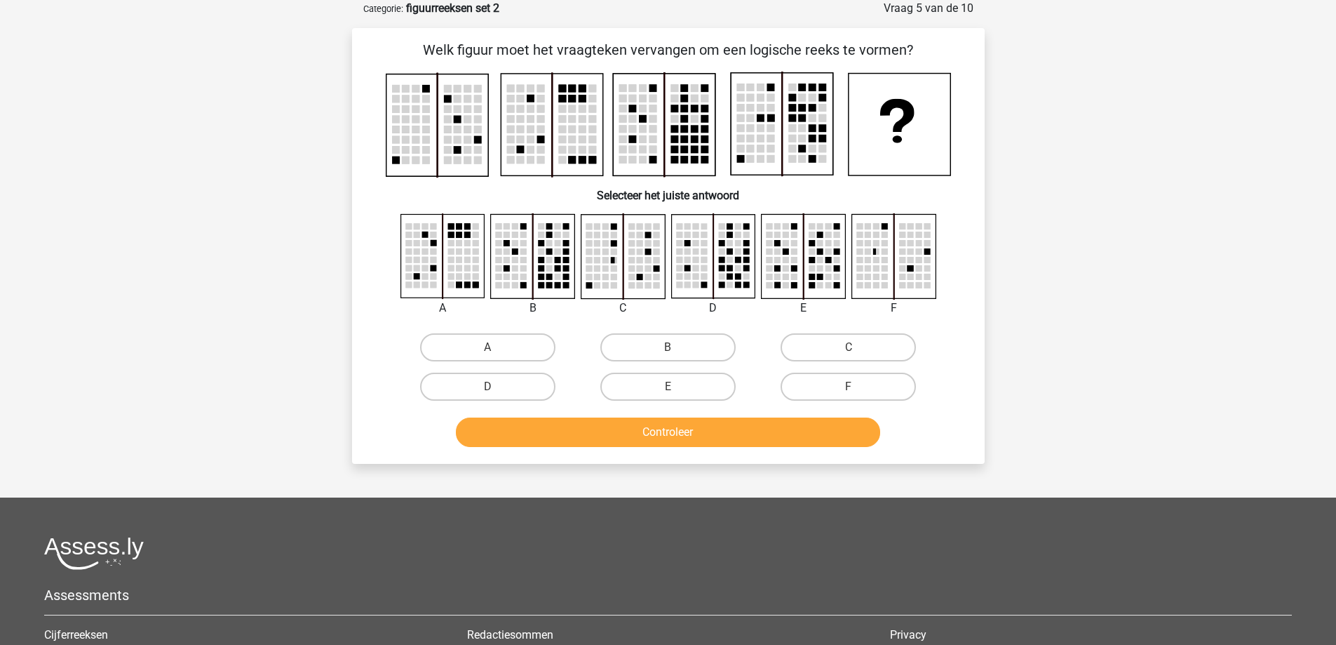
scroll to position [0, 0]
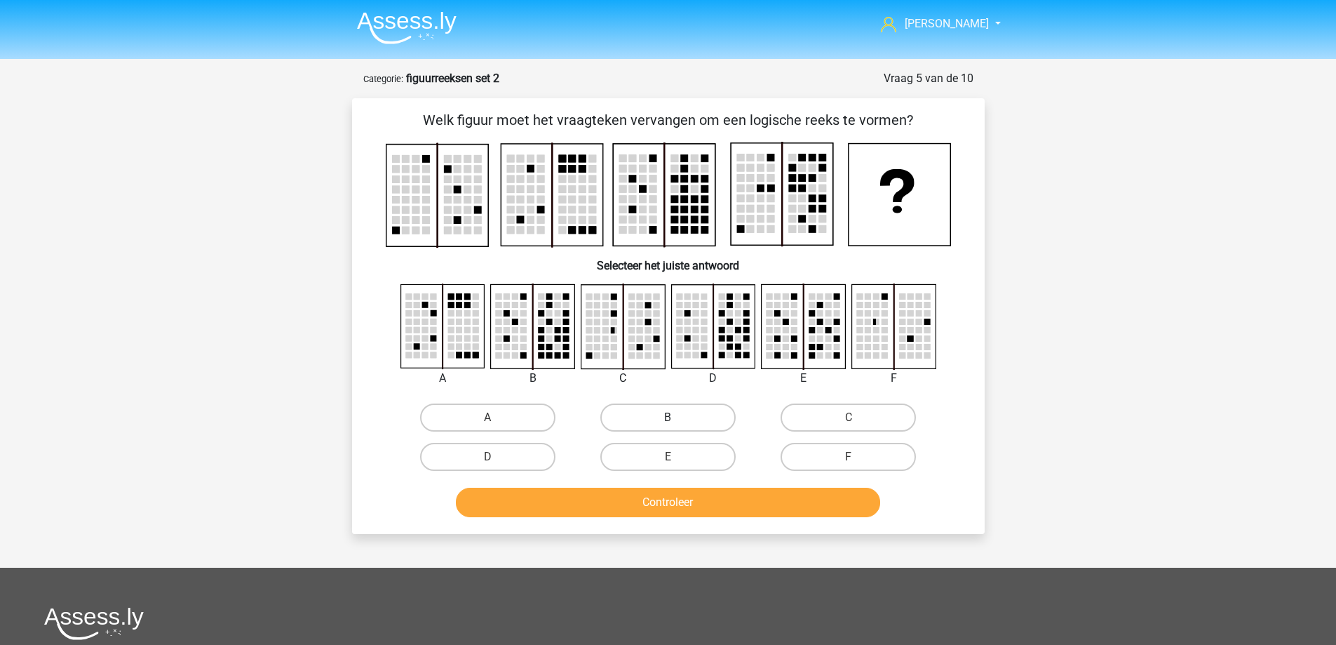
click at [659, 408] on label "B" at bounding box center [667, 417] width 135 height 28
click at [668, 417] on input "B" at bounding box center [672, 421] width 9 height 9
radio input "true"
click at [633, 507] on button "Controleer" at bounding box center [668, 502] width 424 height 29
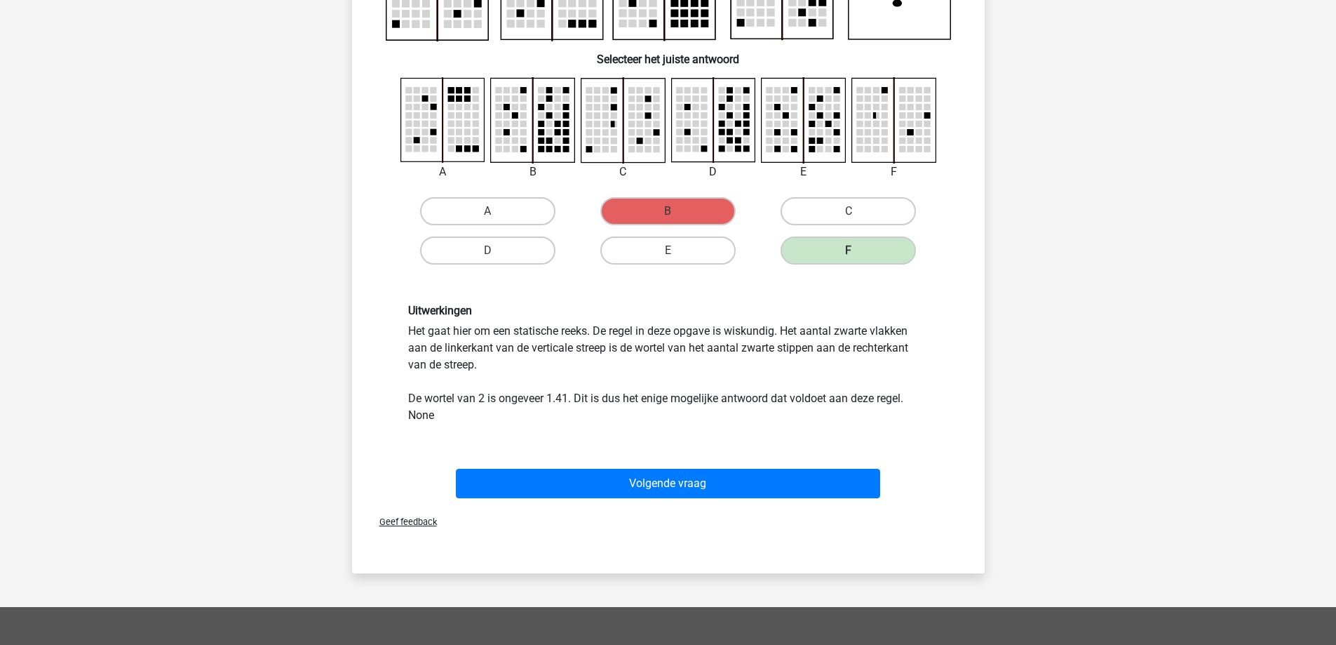
scroll to position [210, 0]
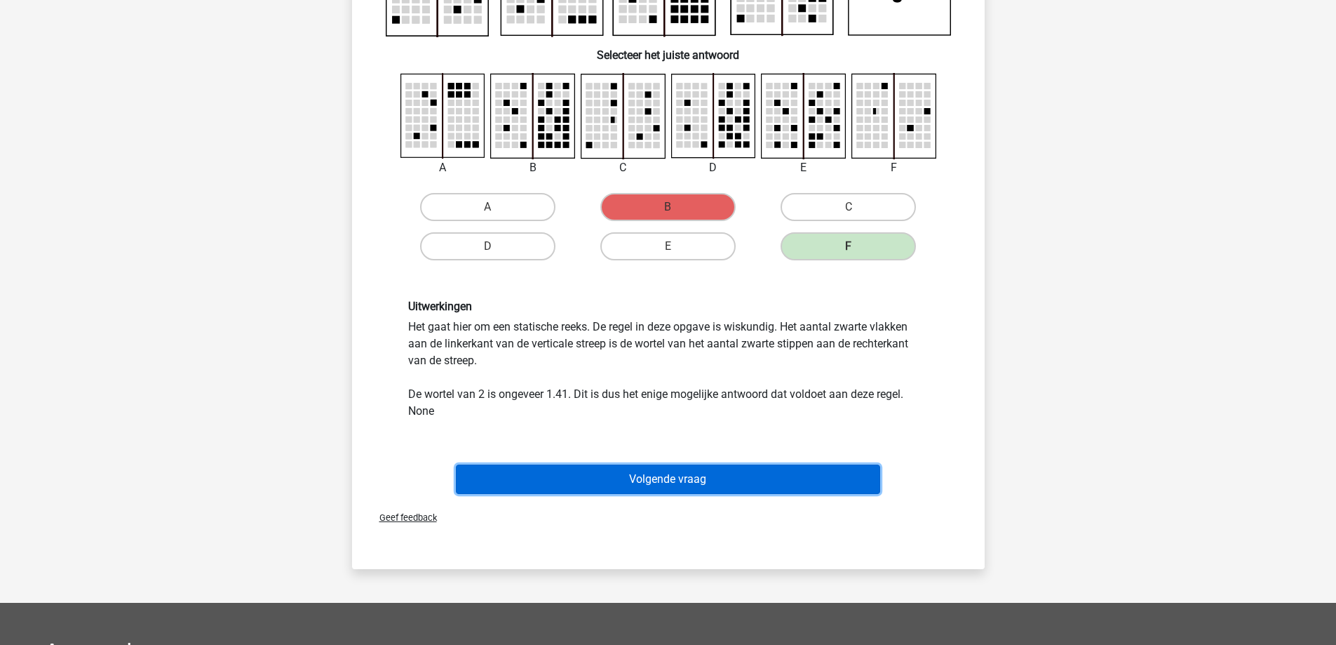
click at [637, 479] on button "Volgende vraag" at bounding box center [668, 478] width 424 height 29
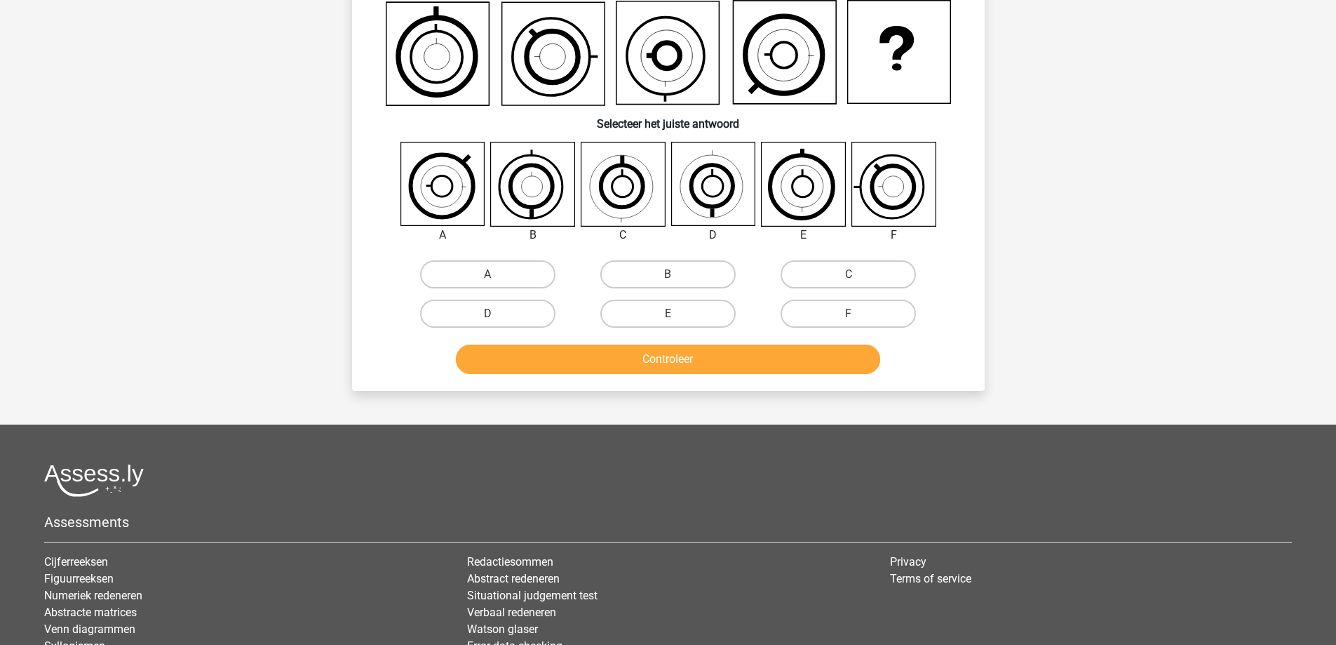
scroll to position [70, 0]
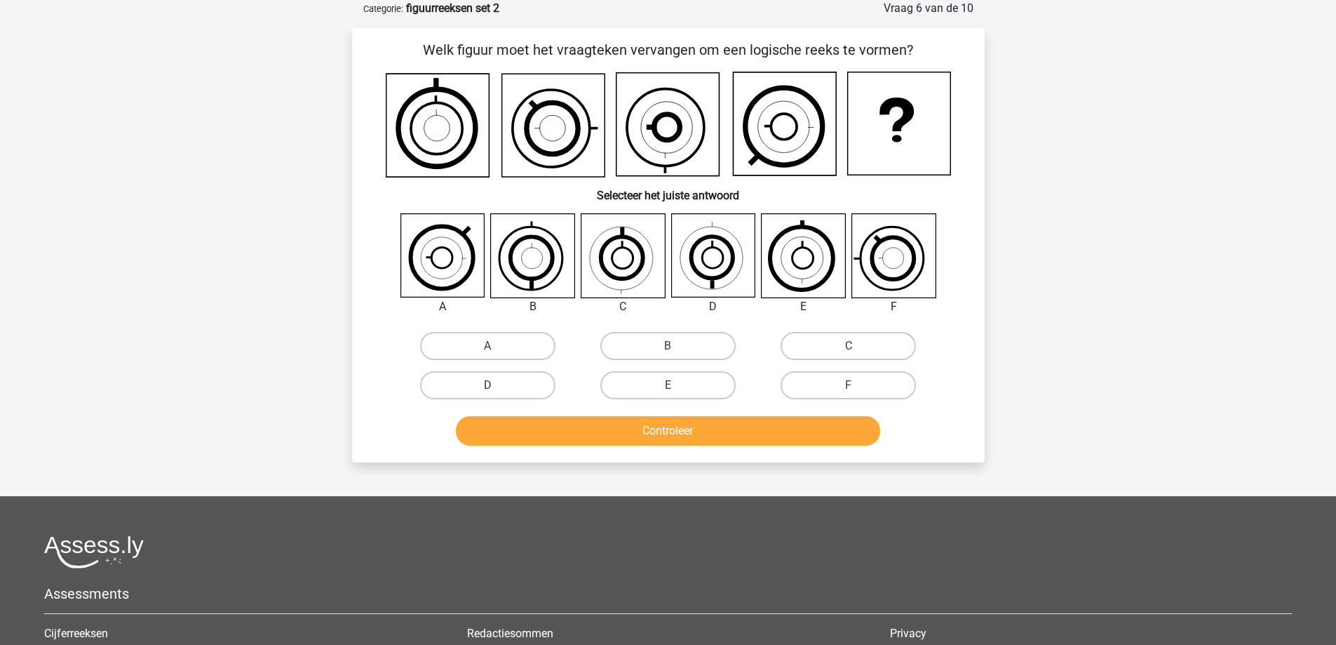
drag, startPoint x: 473, startPoint y: 385, endPoint x: 528, endPoint y: 422, distance: 66.7
click at [478, 389] on label "D" at bounding box center [487, 385] width 135 height 28
click at [488, 389] on input "D" at bounding box center [492, 389] width 9 height 9
radio input "true"
click at [596, 432] on button "Controleer" at bounding box center [668, 430] width 424 height 29
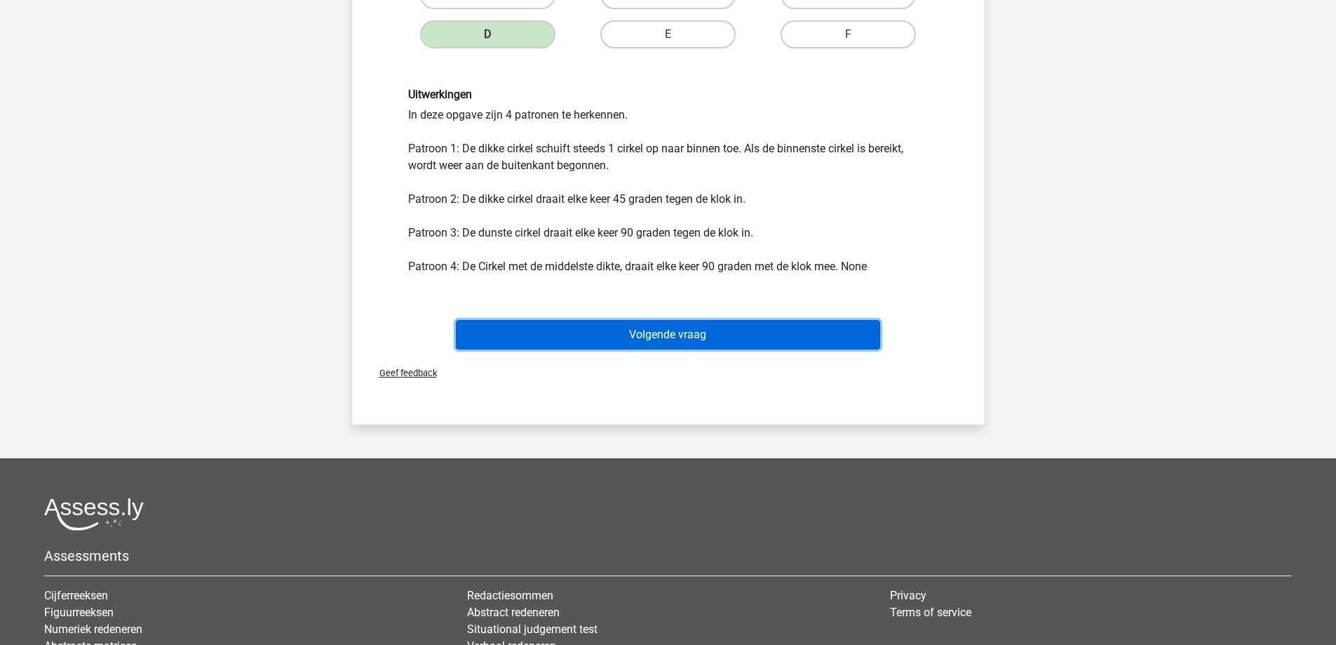
click at [638, 330] on button "Volgende vraag" at bounding box center [668, 334] width 424 height 29
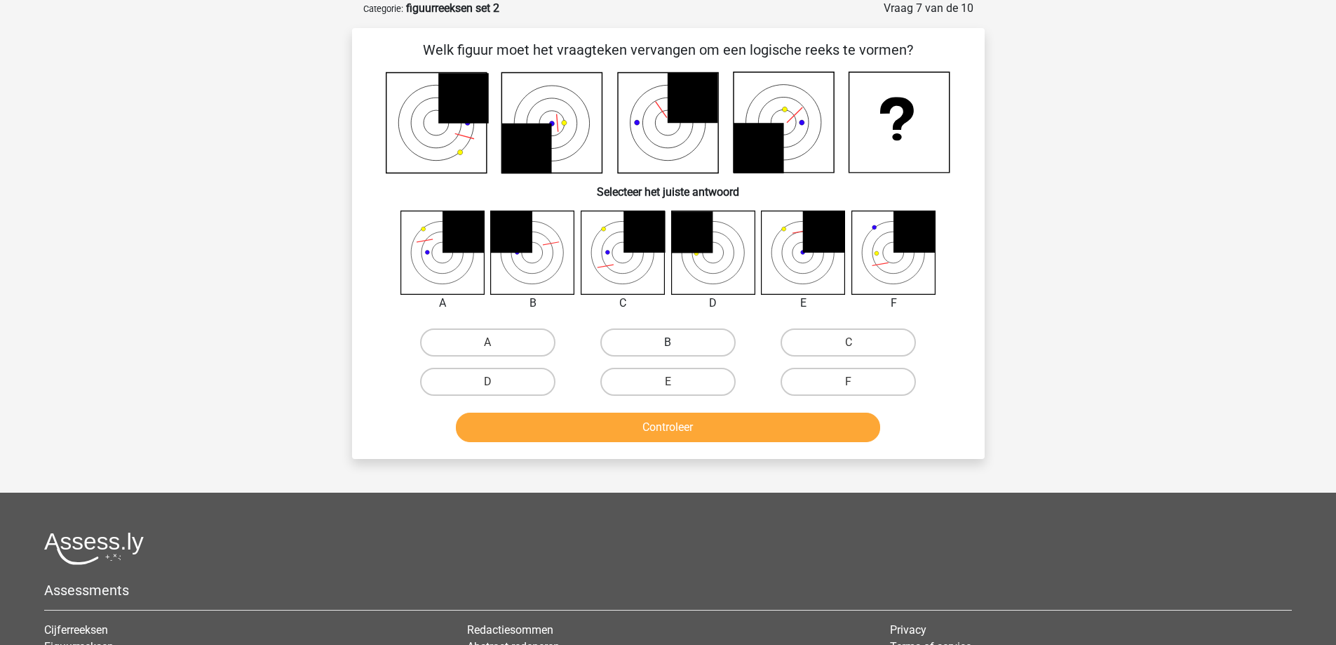
click at [650, 336] on label "B" at bounding box center [667, 342] width 135 height 28
click at [668, 342] on input "B" at bounding box center [672, 346] width 9 height 9
radio input "true"
click at [828, 338] on label "C" at bounding box center [848, 342] width 135 height 28
click at [849, 342] on input "C" at bounding box center [853, 346] width 9 height 9
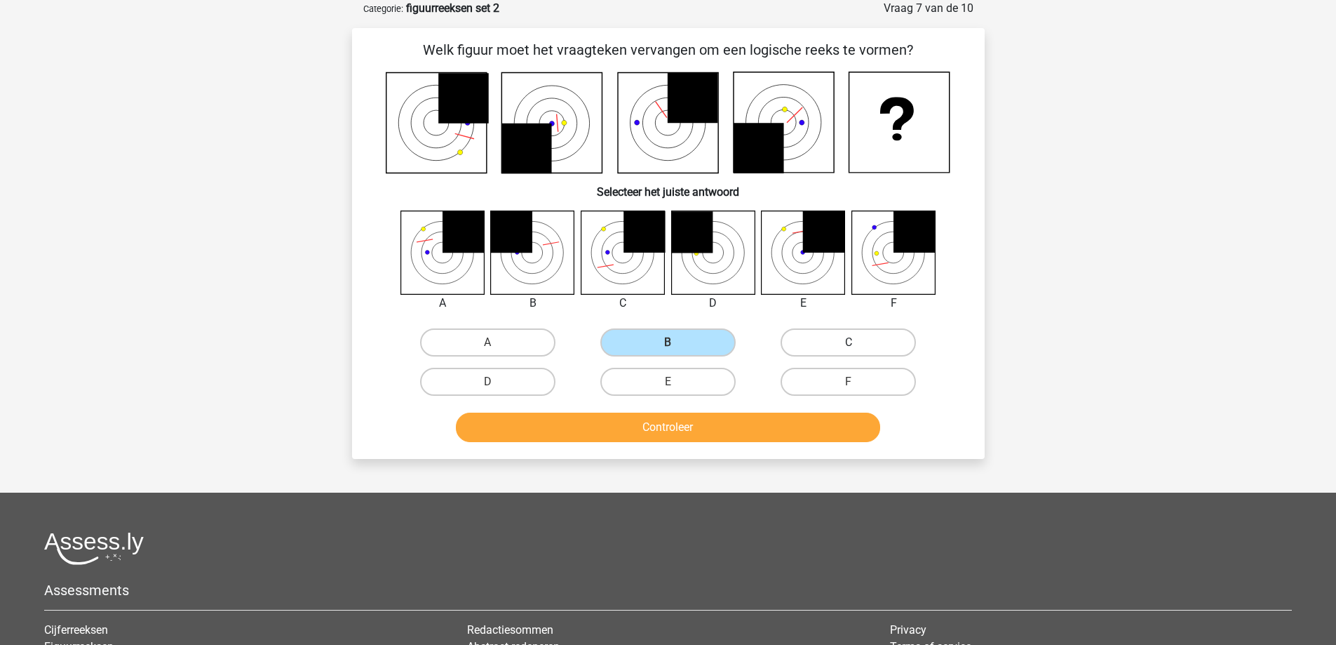
radio input "true"
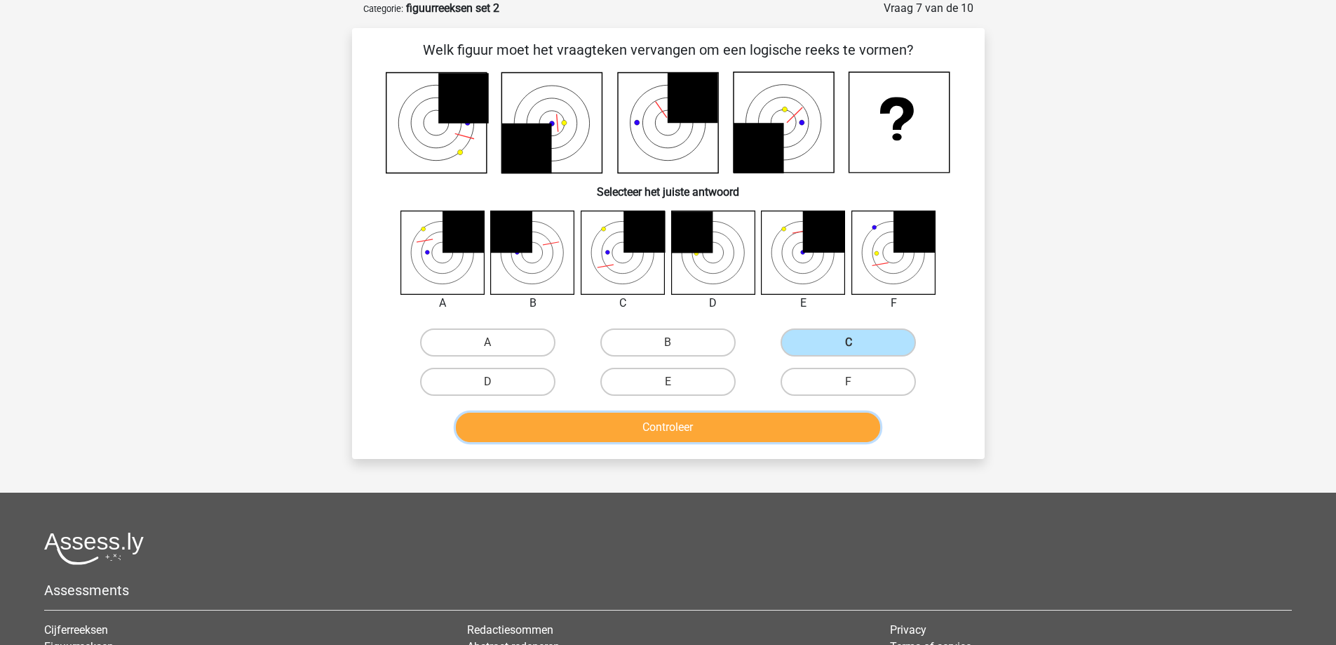
click at [677, 429] on button "Controleer" at bounding box center [668, 426] width 424 height 29
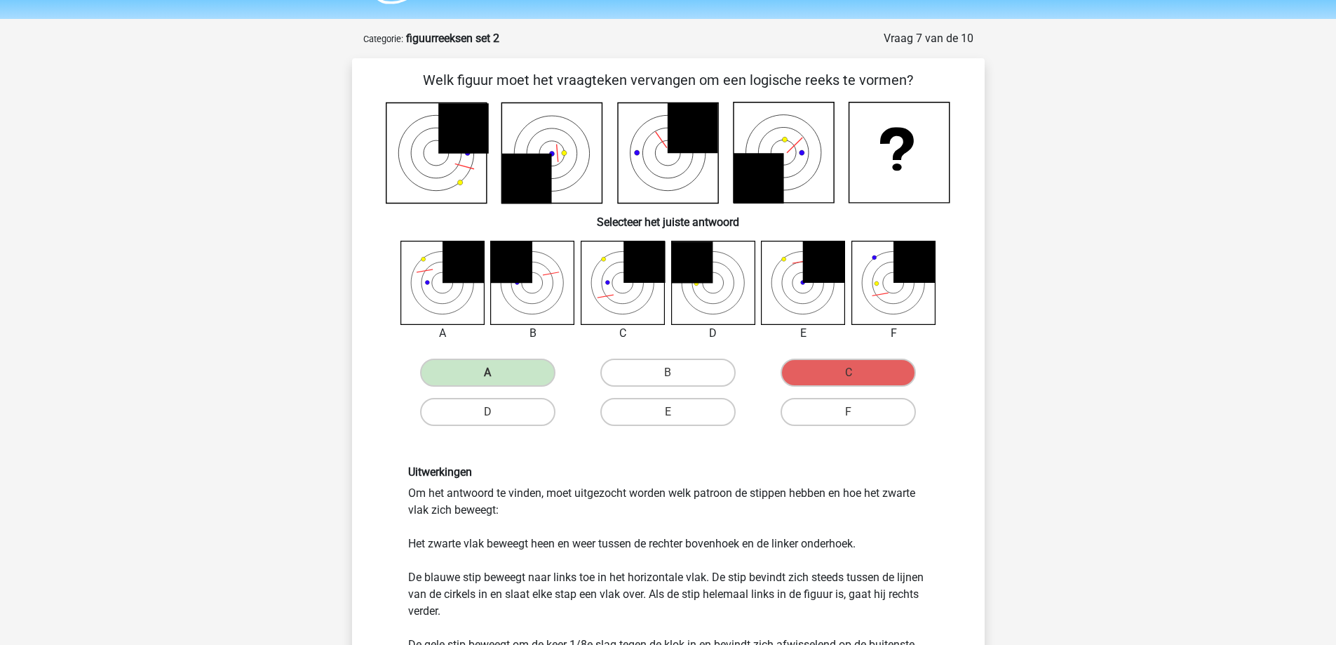
scroll to position [0, 0]
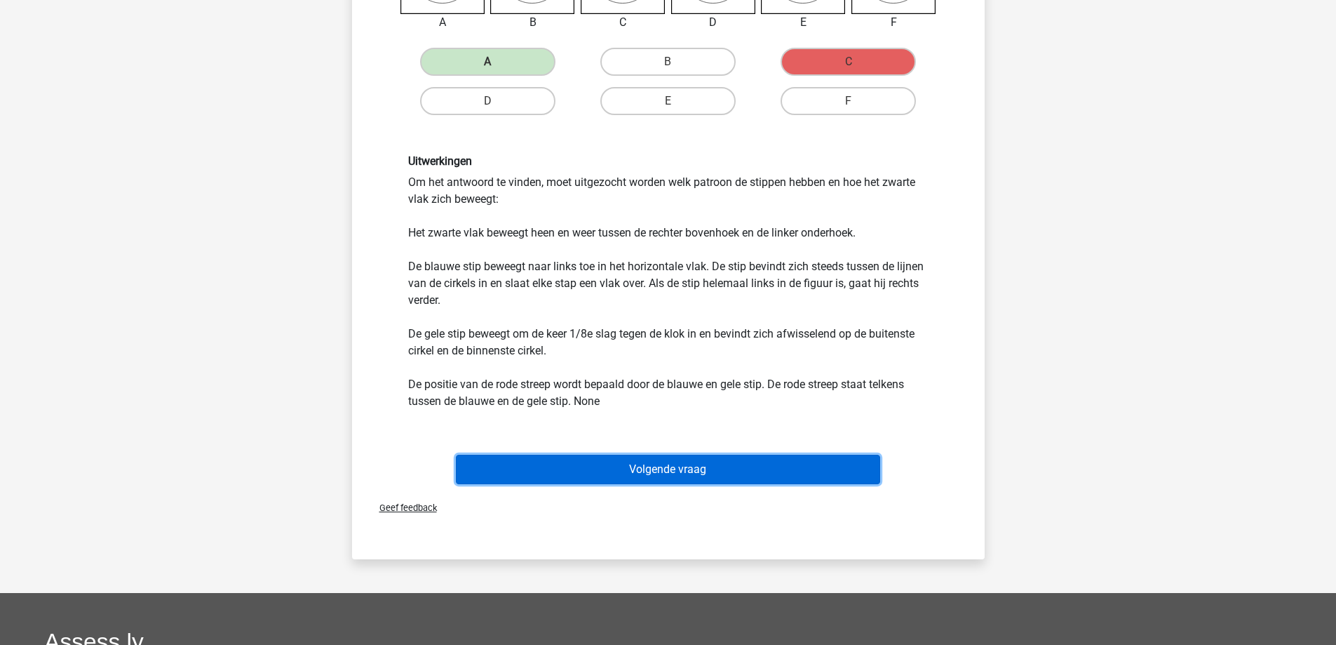
click at [633, 481] on button "Volgende vraag" at bounding box center [668, 469] width 424 height 29
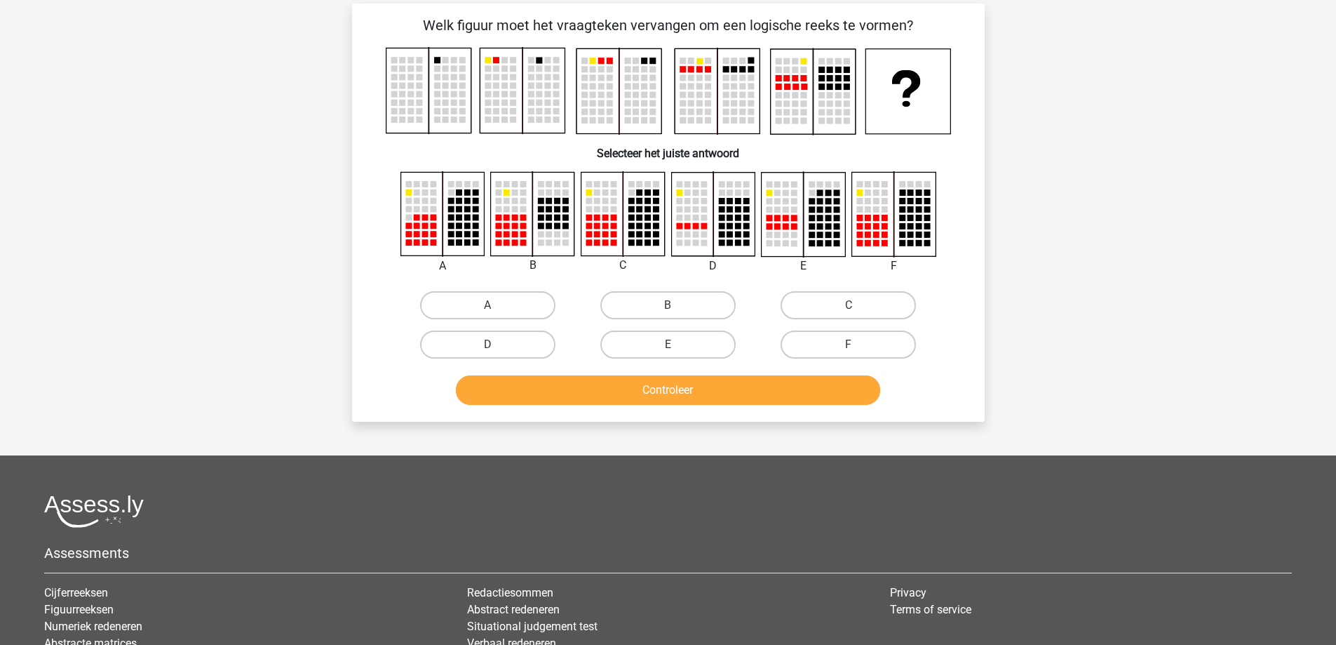
scroll to position [70, 0]
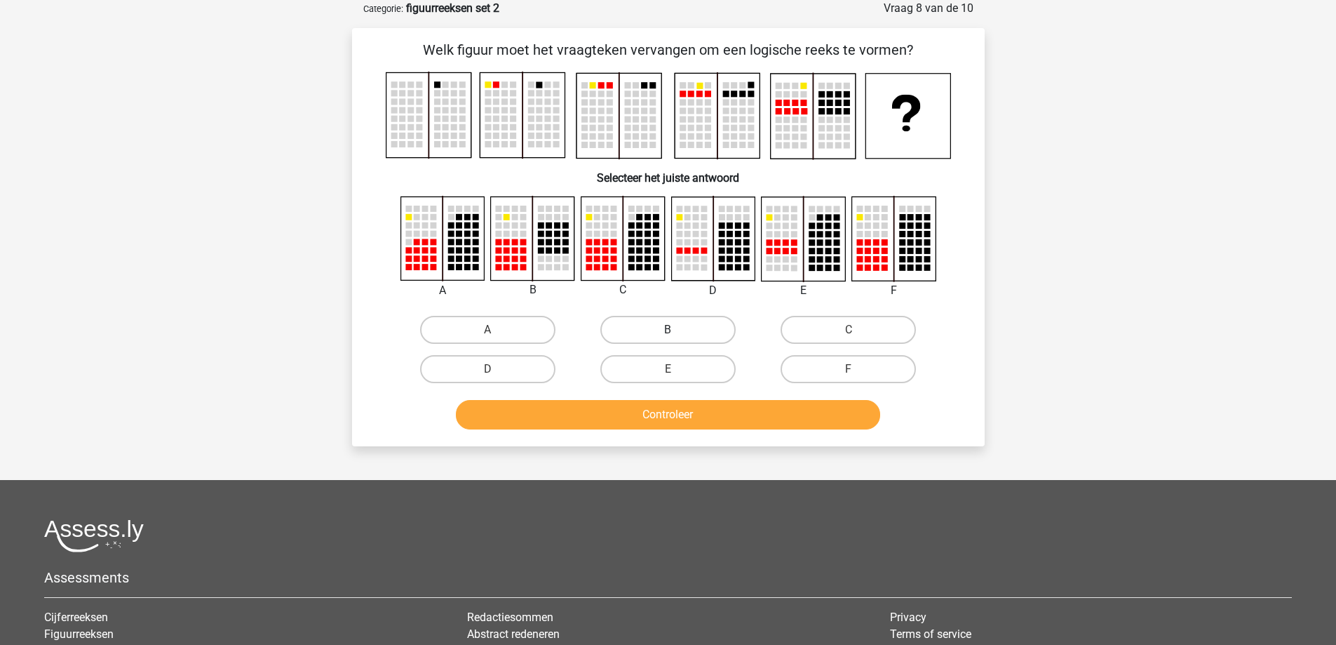
click at [659, 328] on label "B" at bounding box center [667, 330] width 135 height 28
click at [668, 330] on input "B" at bounding box center [672, 334] width 9 height 9
radio input "true"
click at [629, 429] on button "Controleer" at bounding box center [668, 414] width 424 height 29
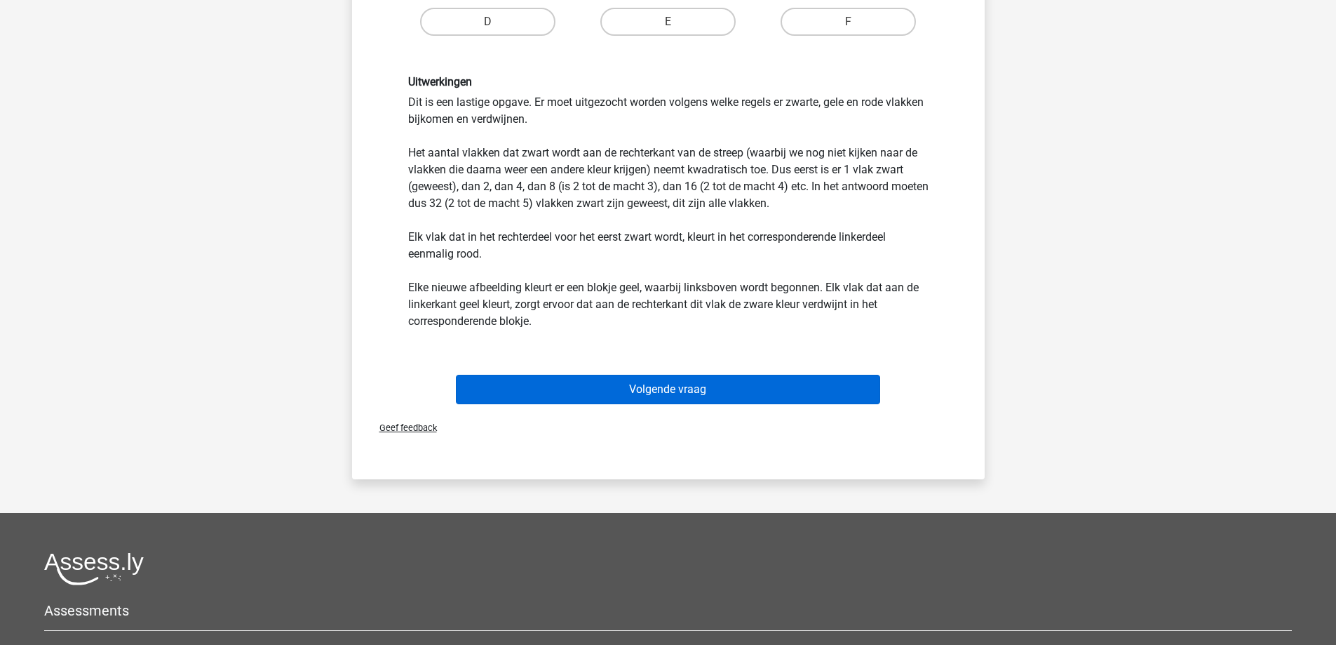
scroll to position [421, 0]
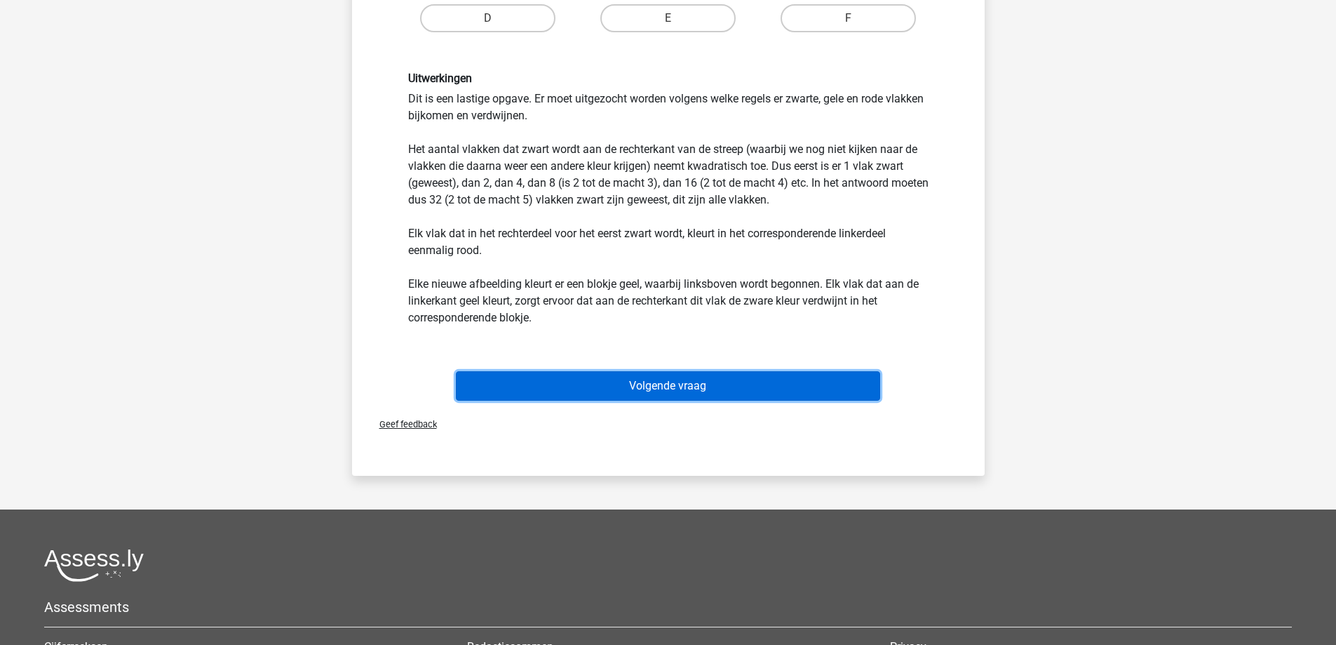
click at [651, 389] on button "Volgende vraag" at bounding box center [668, 385] width 424 height 29
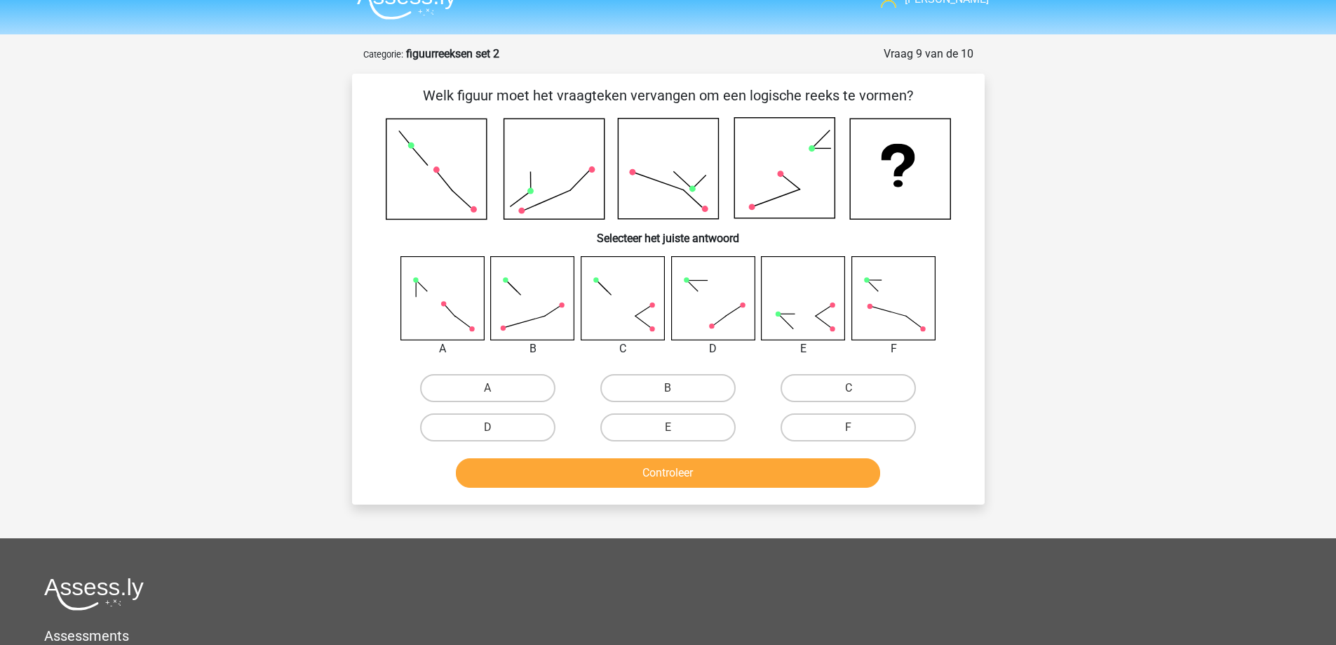
scroll to position [0, 0]
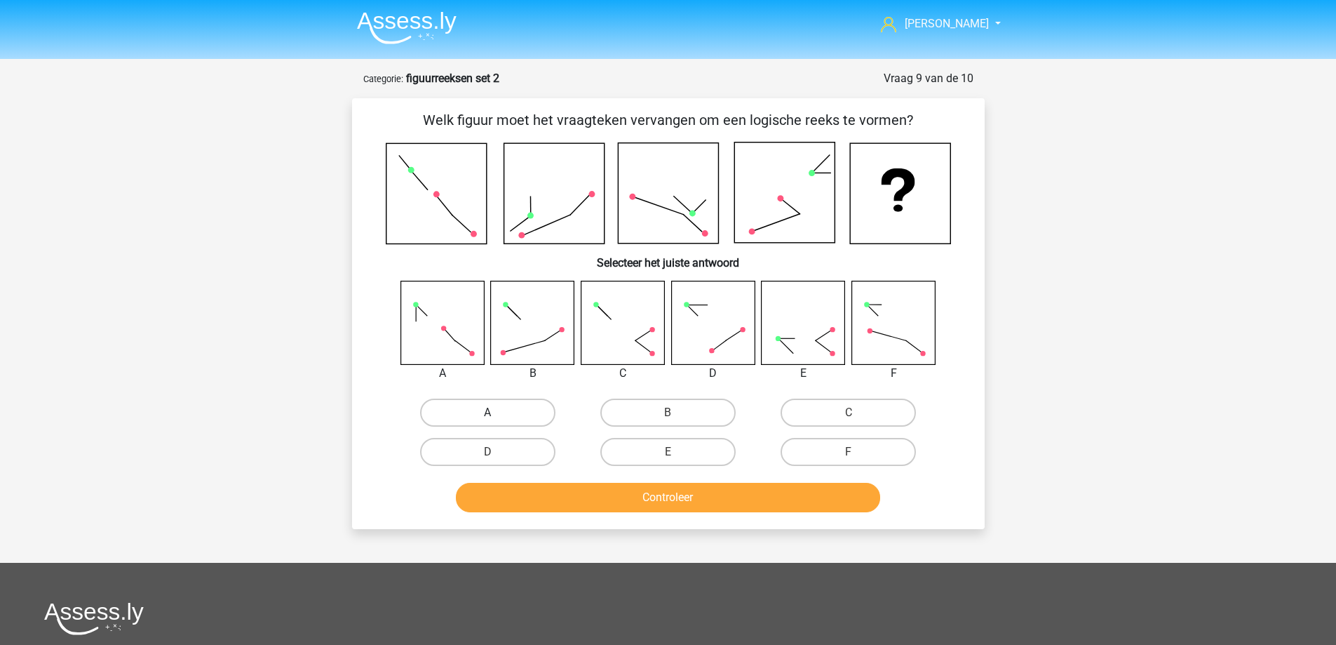
click at [479, 409] on label "A" at bounding box center [487, 412] width 135 height 28
click at [488, 412] on input "A" at bounding box center [492, 416] width 9 height 9
radio input "true"
click at [586, 499] on button "Controleer" at bounding box center [668, 497] width 424 height 29
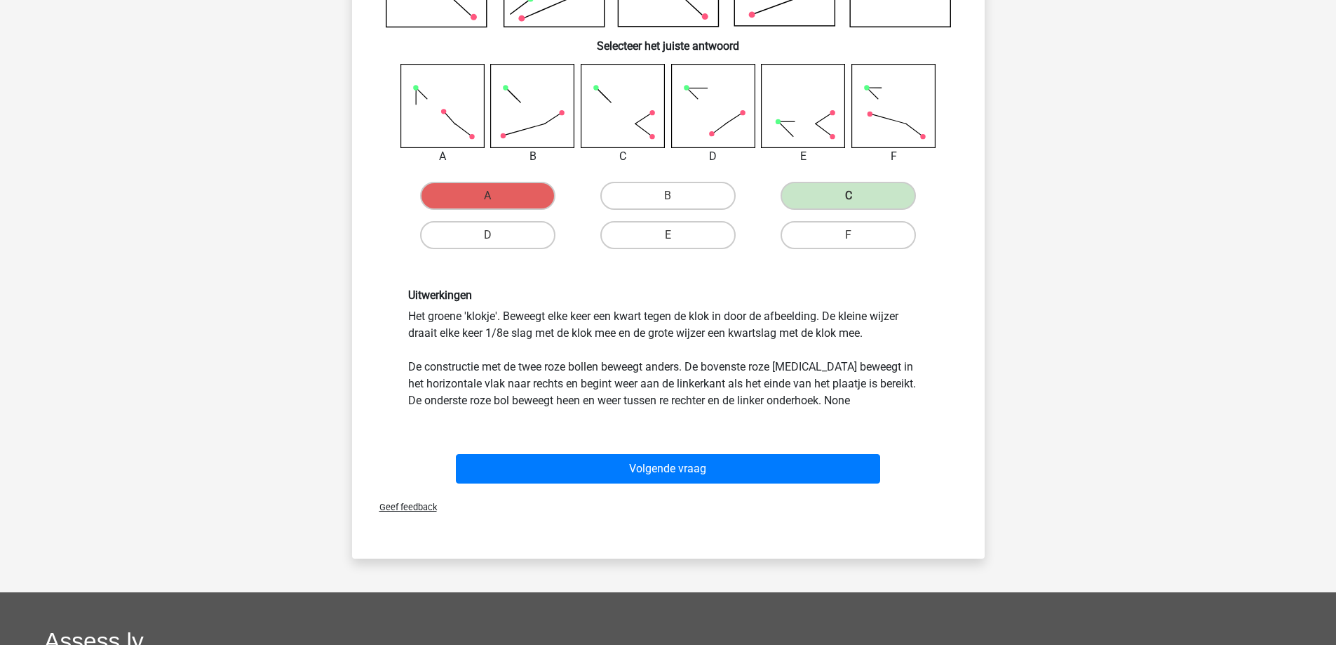
scroll to position [281, 0]
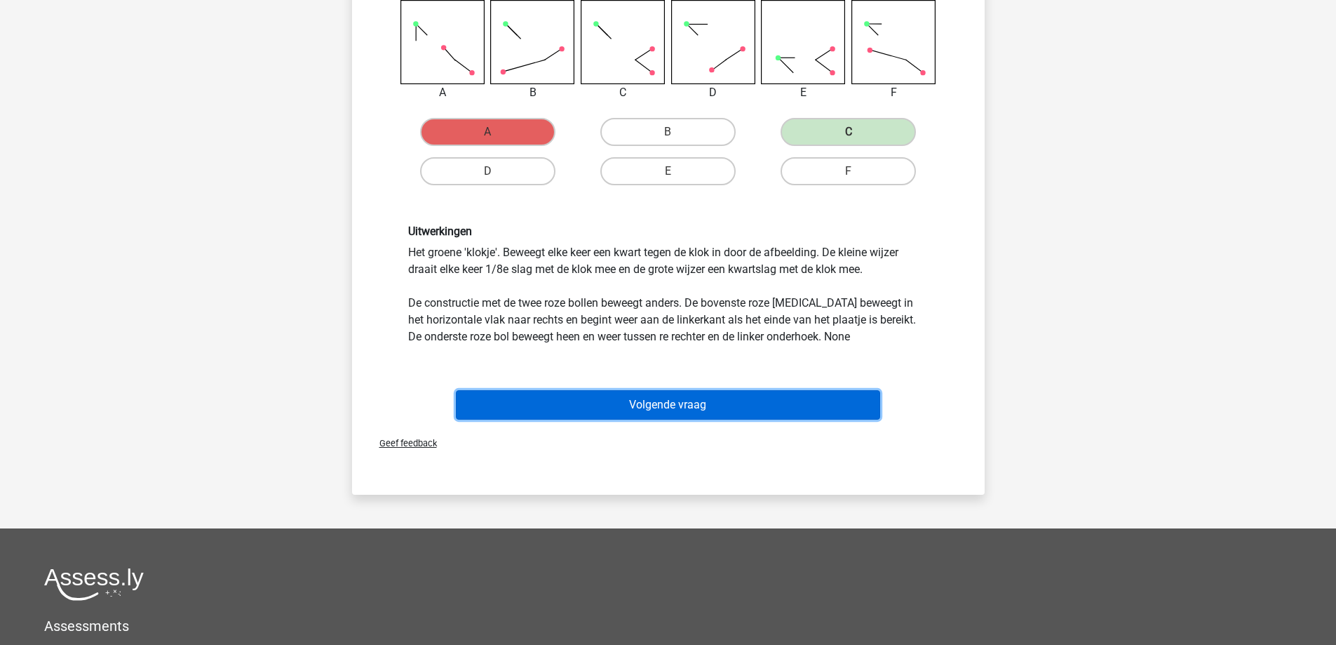
click at [646, 398] on button "Volgende vraag" at bounding box center [668, 404] width 424 height 29
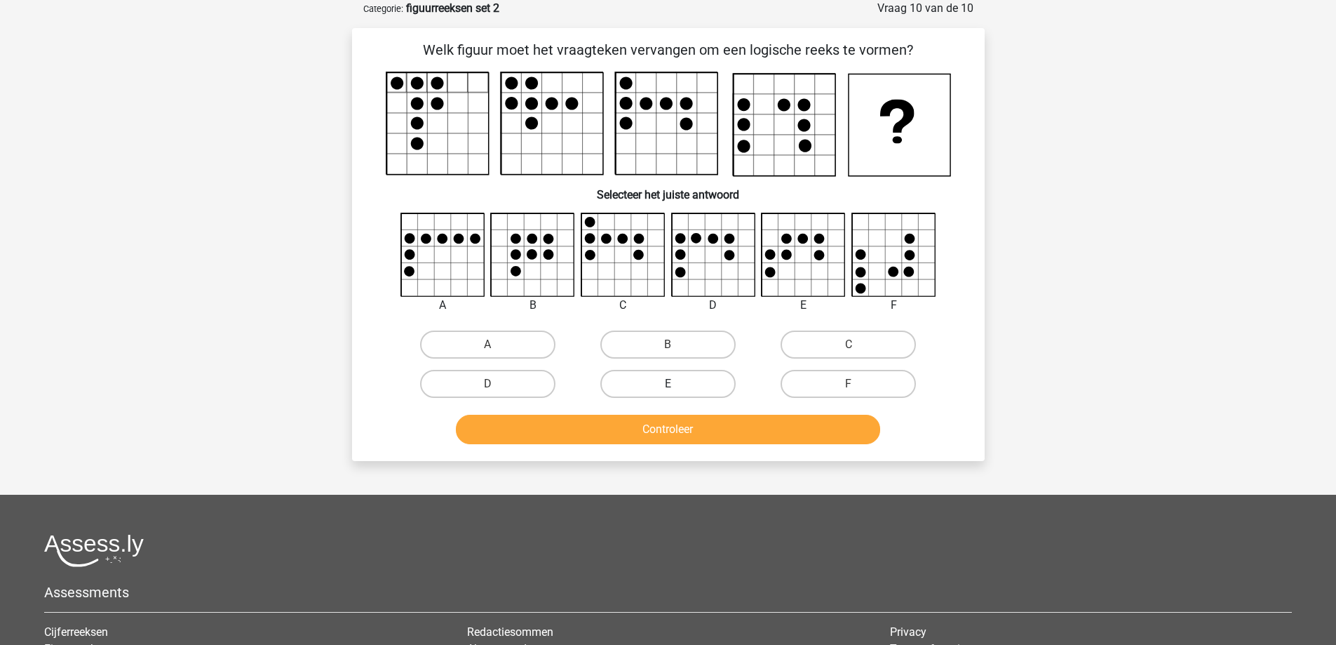
scroll to position [0, 0]
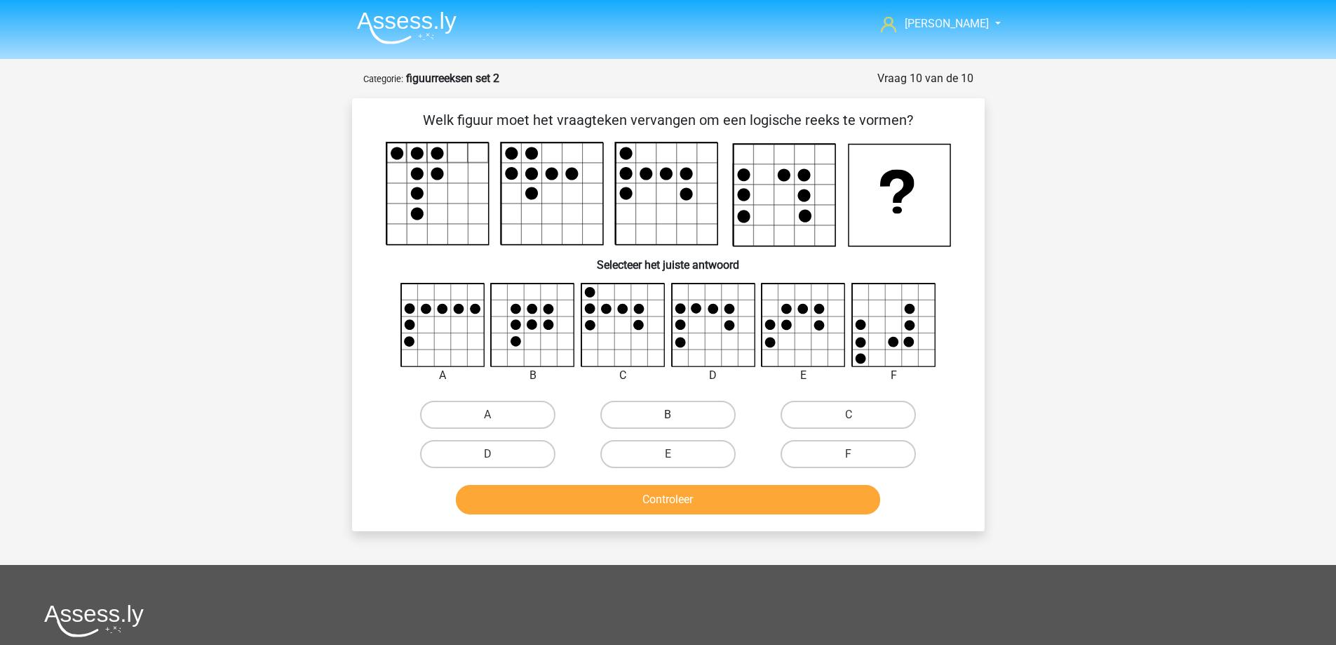
click at [660, 407] on label "B" at bounding box center [667, 415] width 135 height 28
click at [668, 415] on input "B" at bounding box center [672, 419] width 9 height 9
radio input "true"
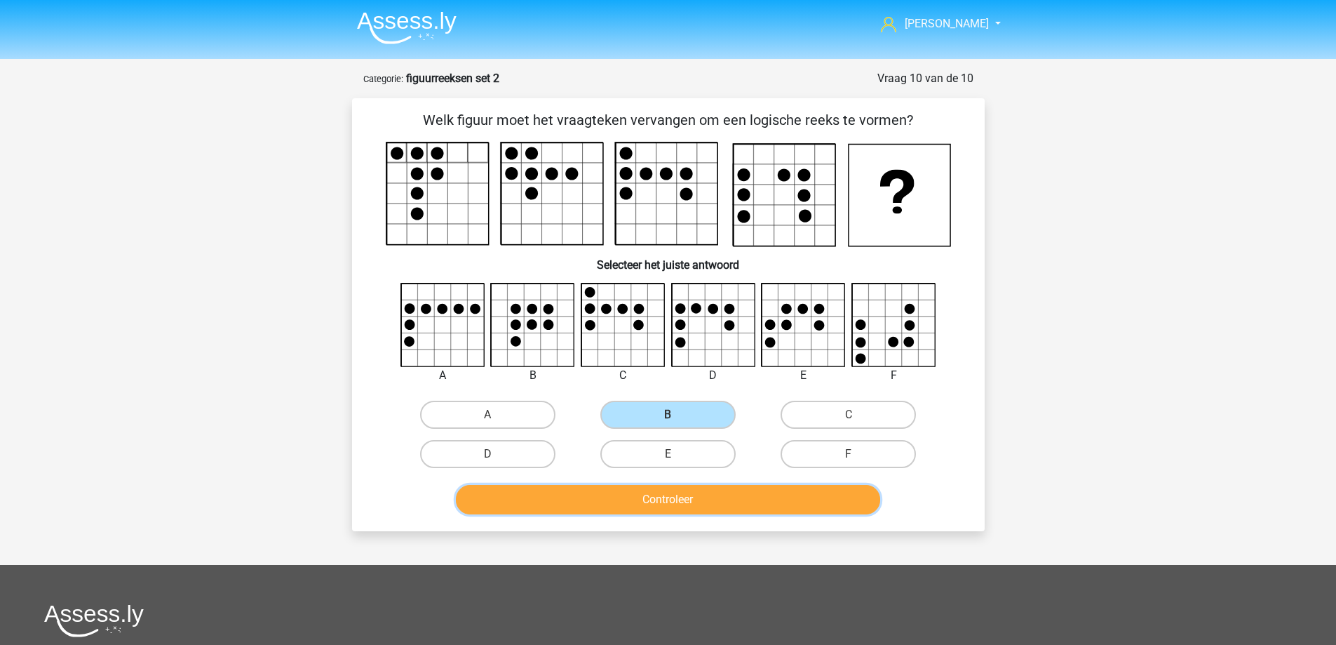
click at [651, 504] on button "Controleer" at bounding box center [668, 499] width 424 height 29
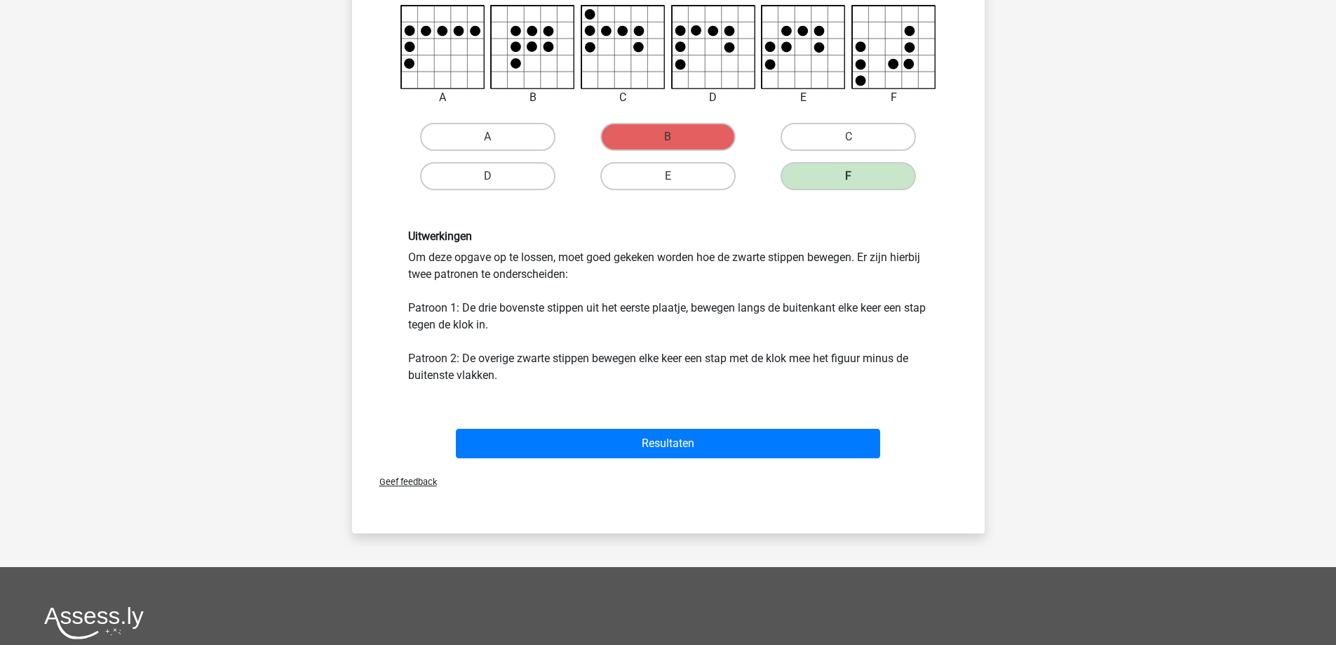
scroll to position [281, 0]
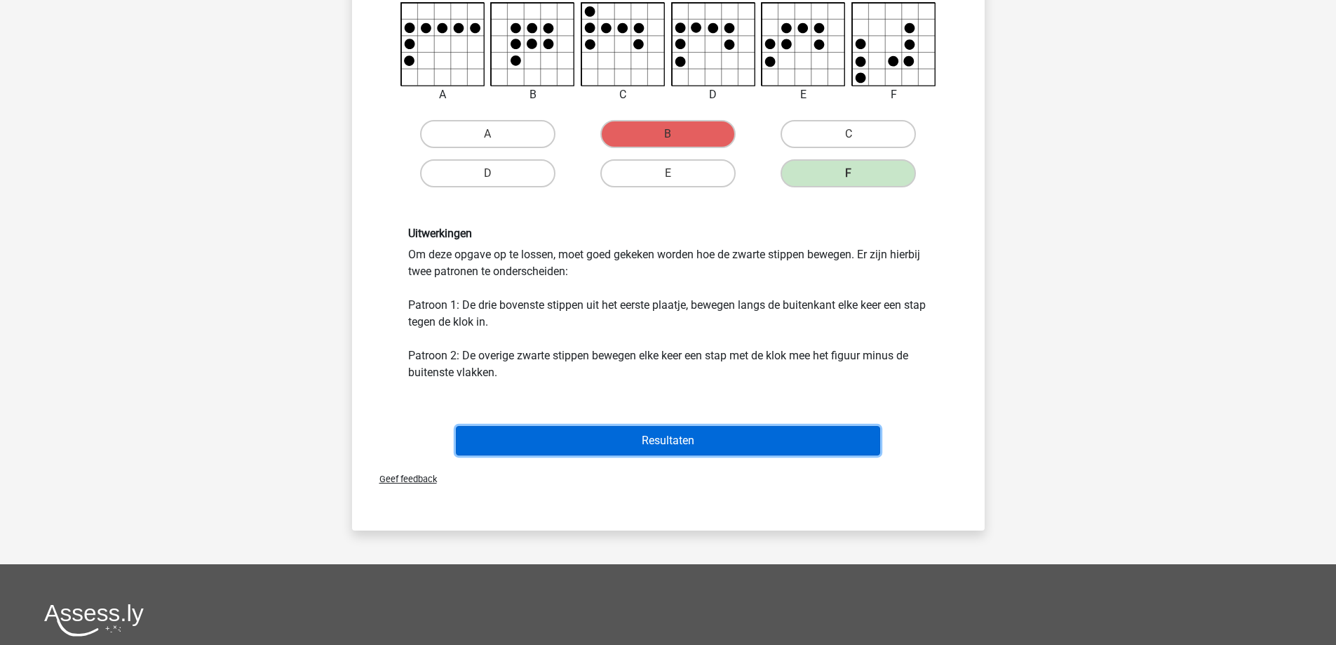
click at [687, 431] on button "Resultaten" at bounding box center [668, 440] width 424 height 29
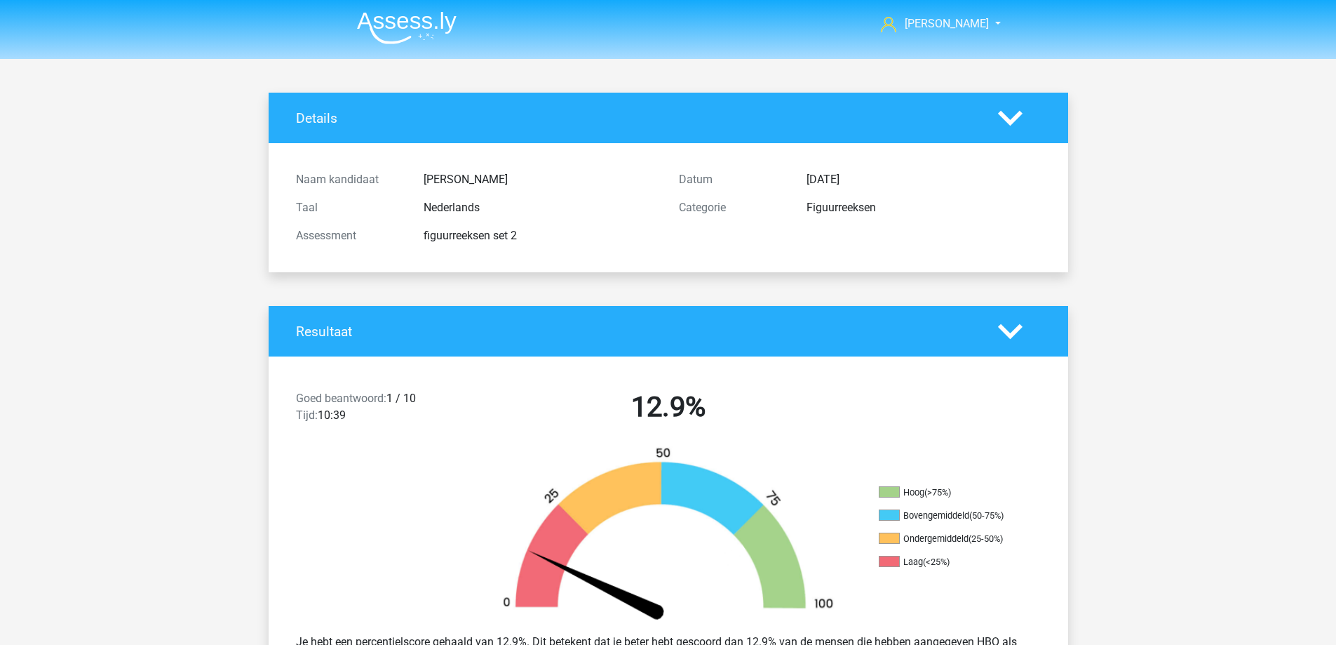
click at [432, 27] on img at bounding box center [407, 27] width 100 height 33
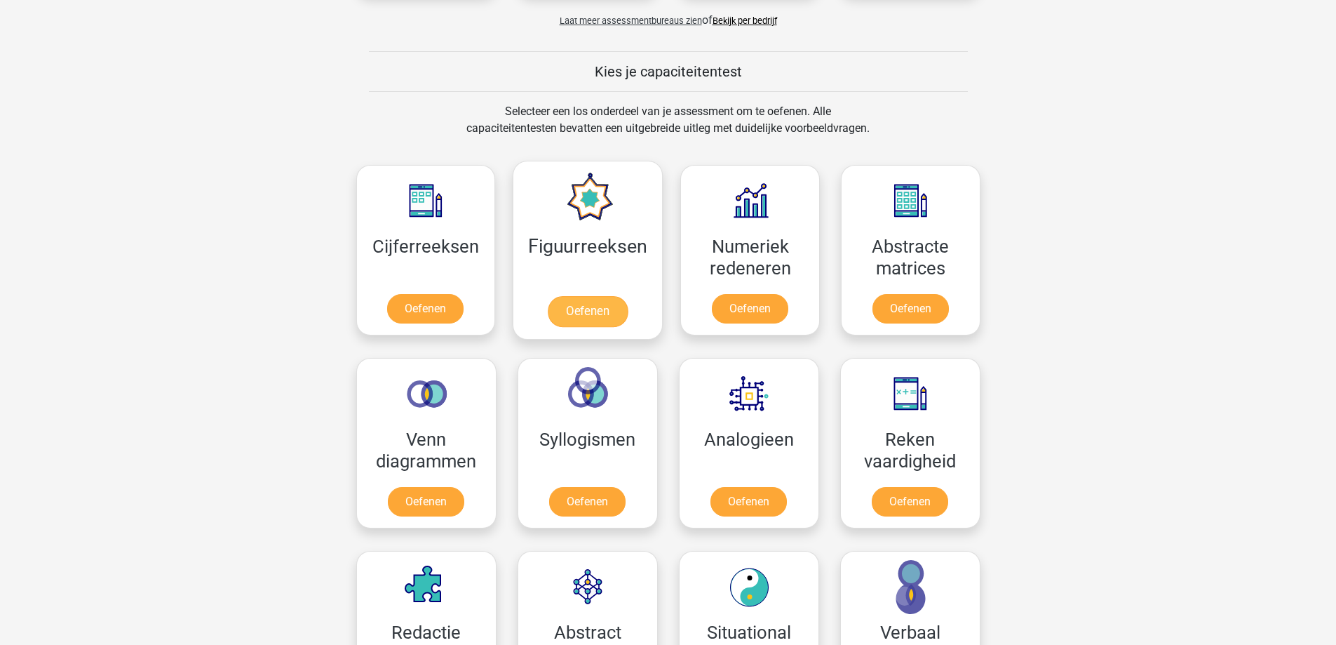
scroll to position [491, 0]
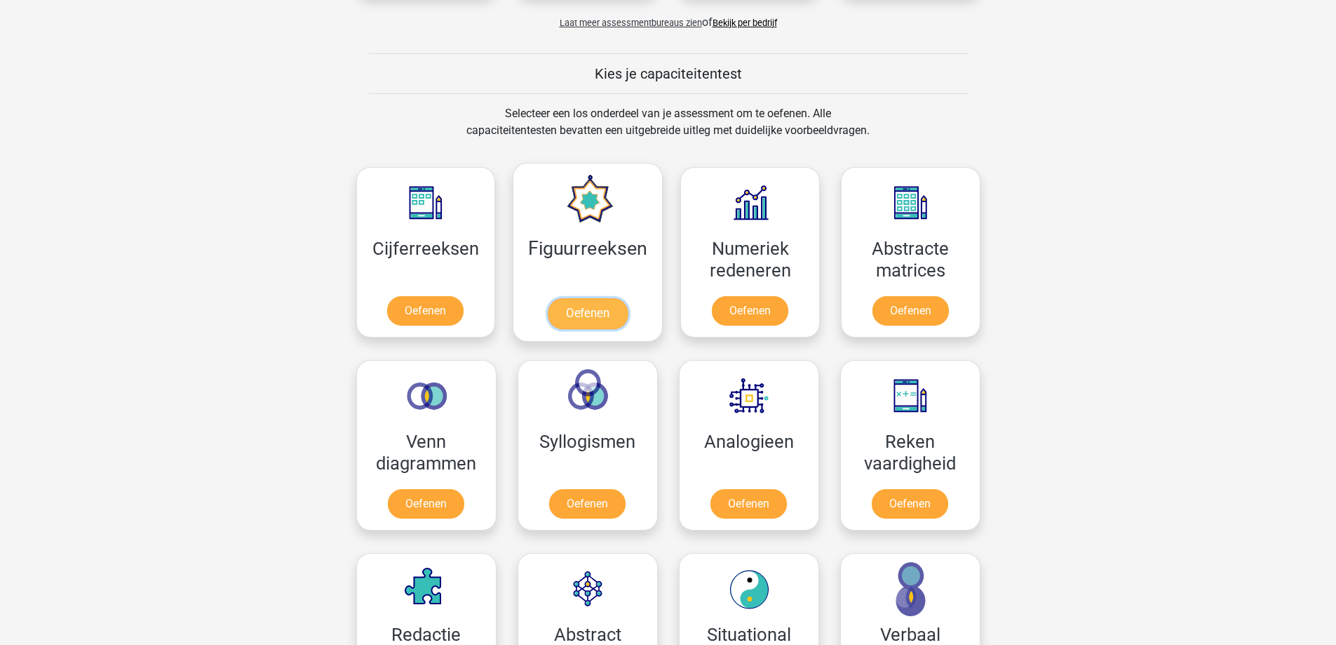
click at [624, 307] on link "Oefenen" at bounding box center [588, 313] width 80 height 31
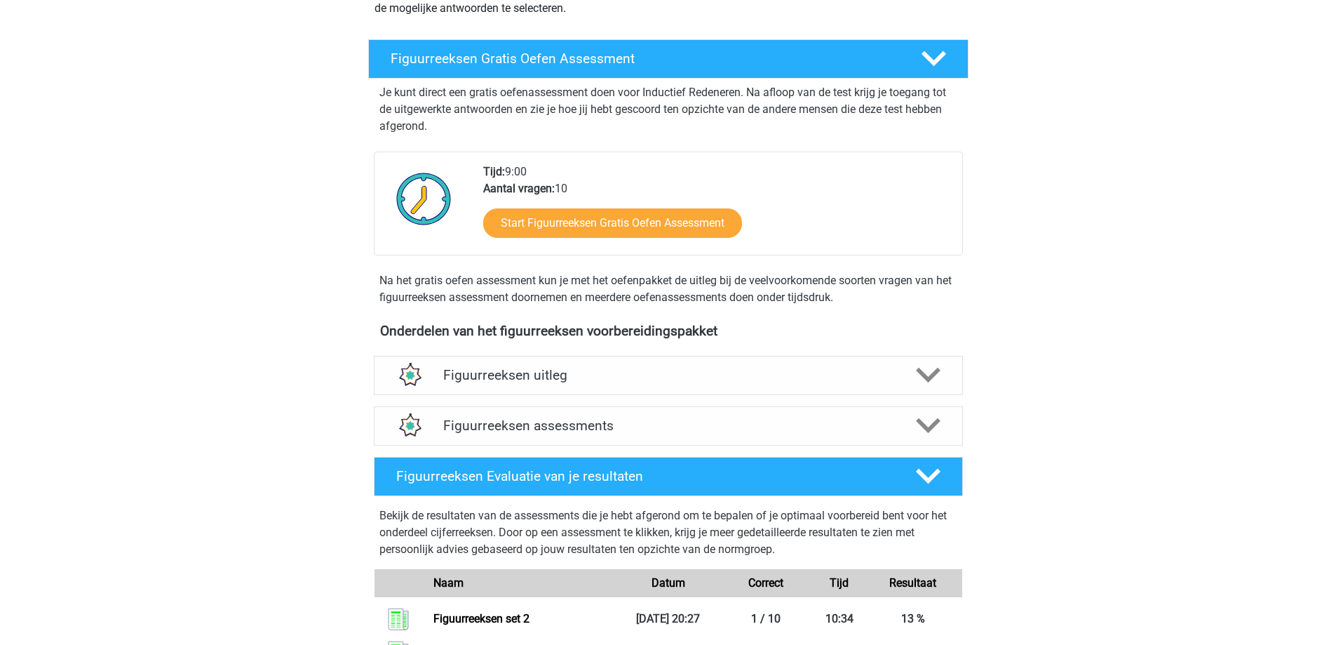
scroll to position [210, 0]
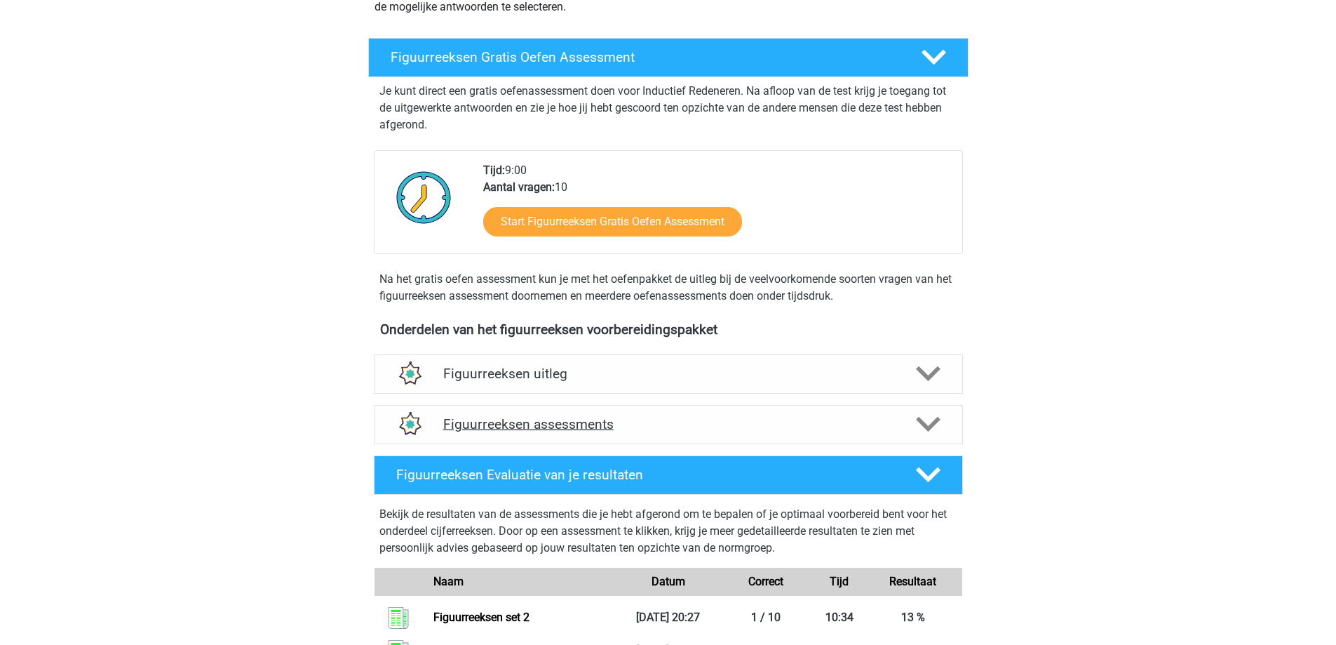
click at [678, 434] on div "Figuurreeksen assessments" at bounding box center [668, 424] width 589 height 39
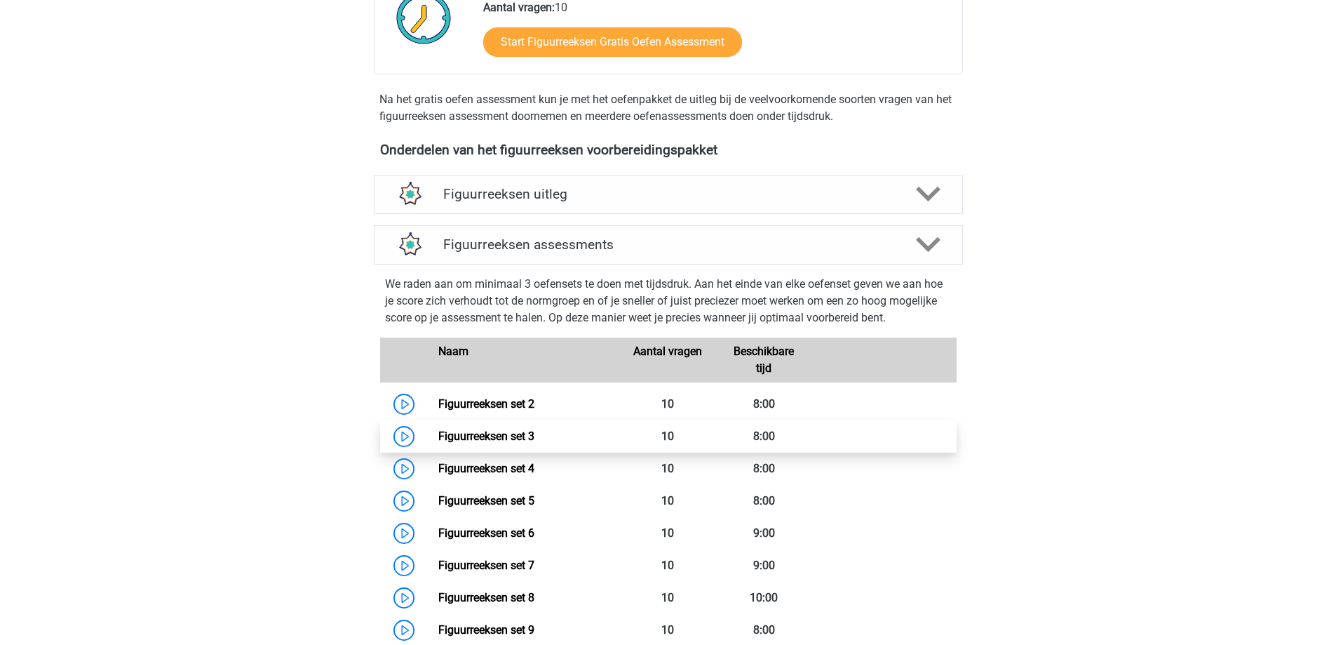
scroll to position [421, 0]
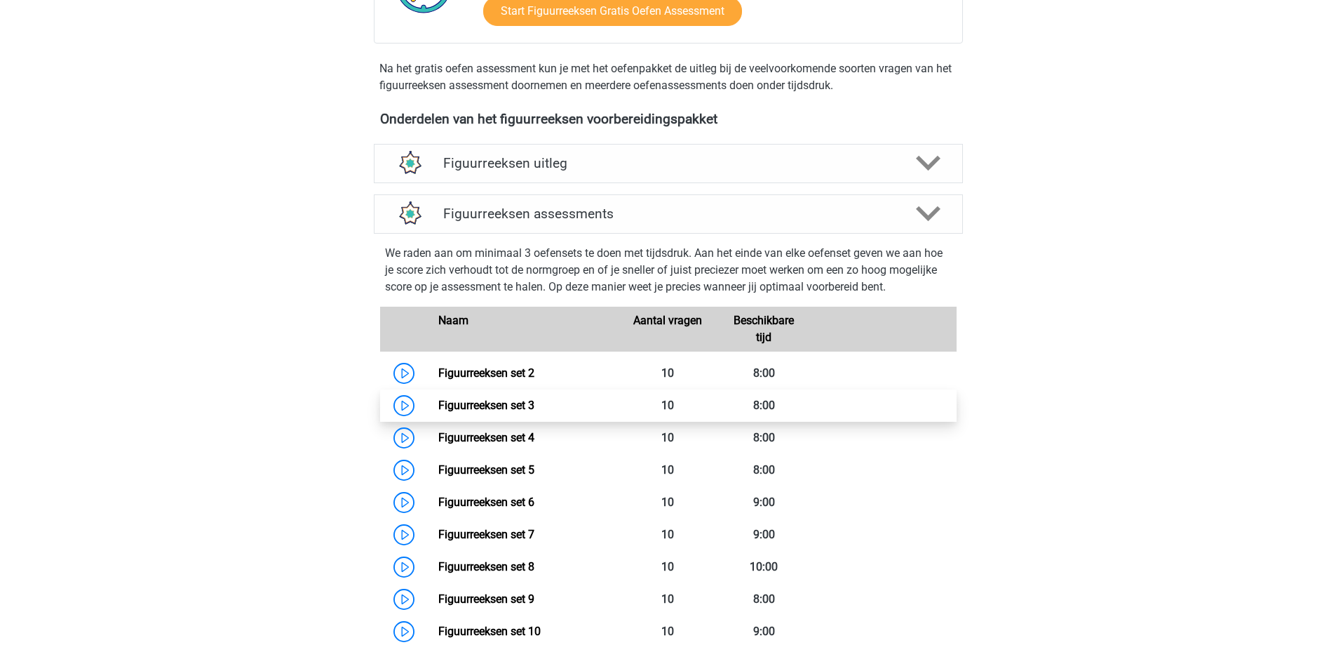
click at [535, 409] on link "Figuurreeksen set 3" at bounding box center [486, 404] width 96 height 13
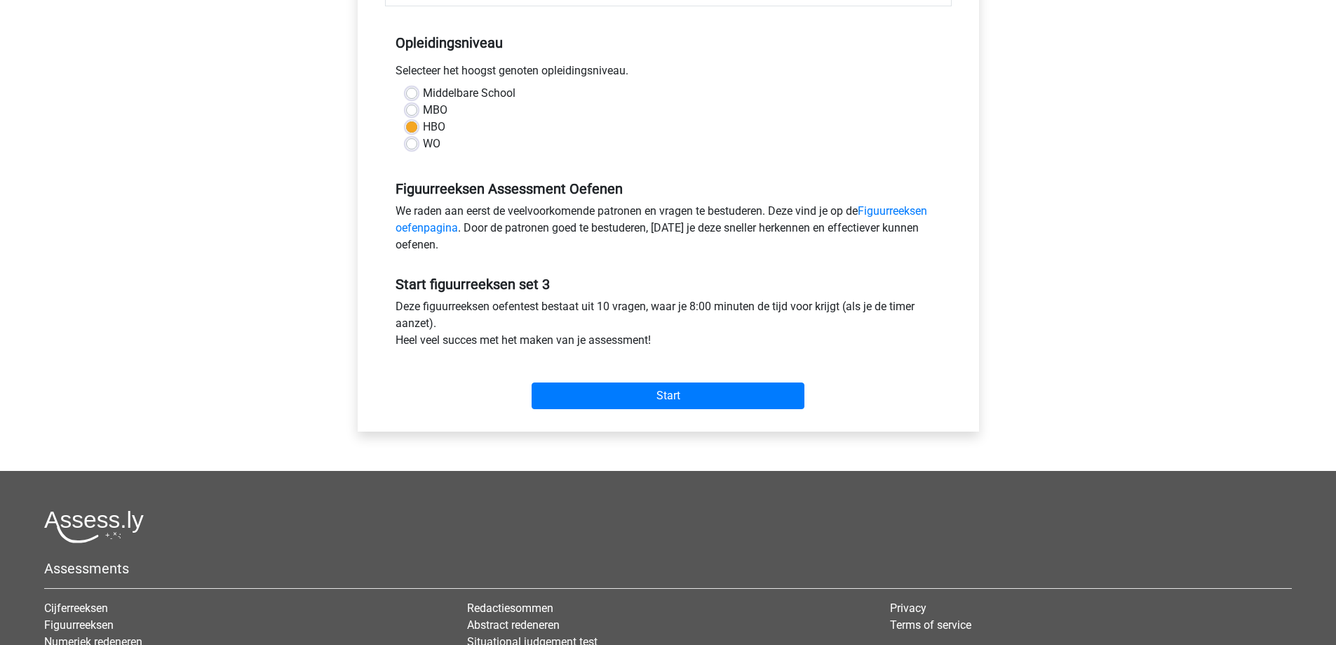
scroll to position [281, 0]
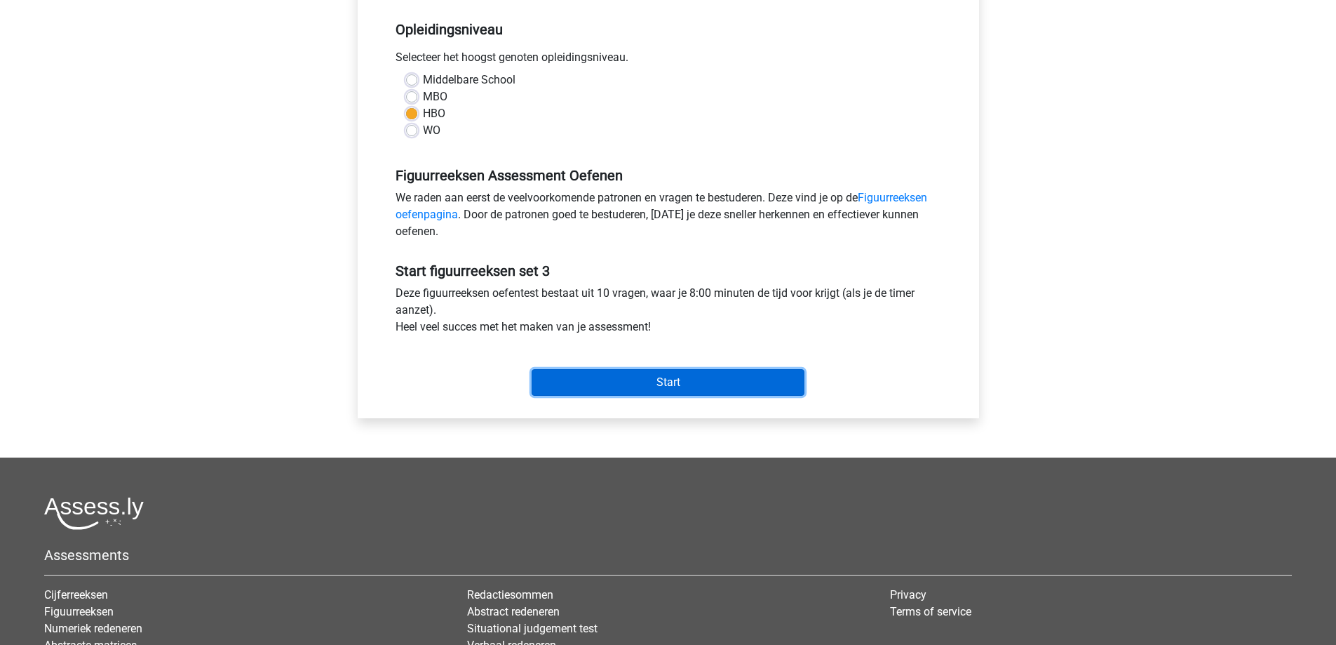
click at [661, 387] on input "Start" at bounding box center [668, 382] width 273 height 27
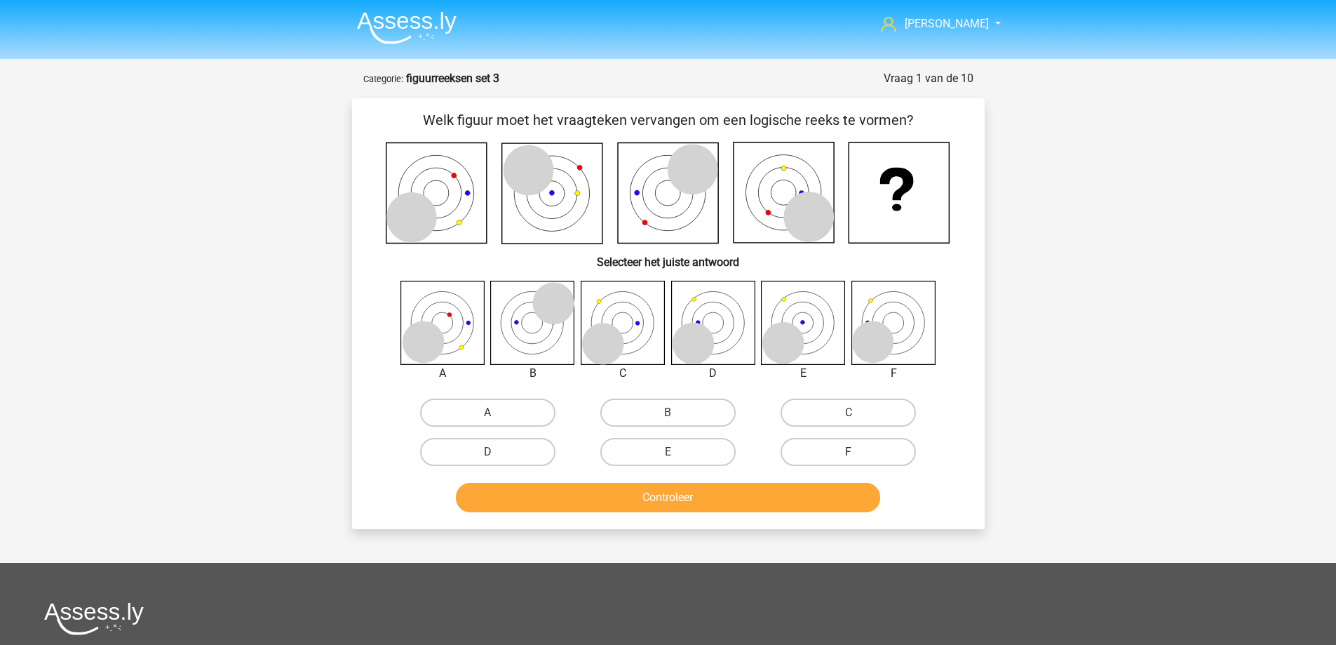
click at [859, 448] on label "F" at bounding box center [848, 452] width 135 height 28
click at [858, 452] on input "F" at bounding box center [853, 456] width 9 height 9
radio input "true"
click at [454, 453] on label "D" at bounding box center [487, 452] width 135 height 28
click at [488, 453] on input "D" at bounding box center [492, 456] width 9 height 9
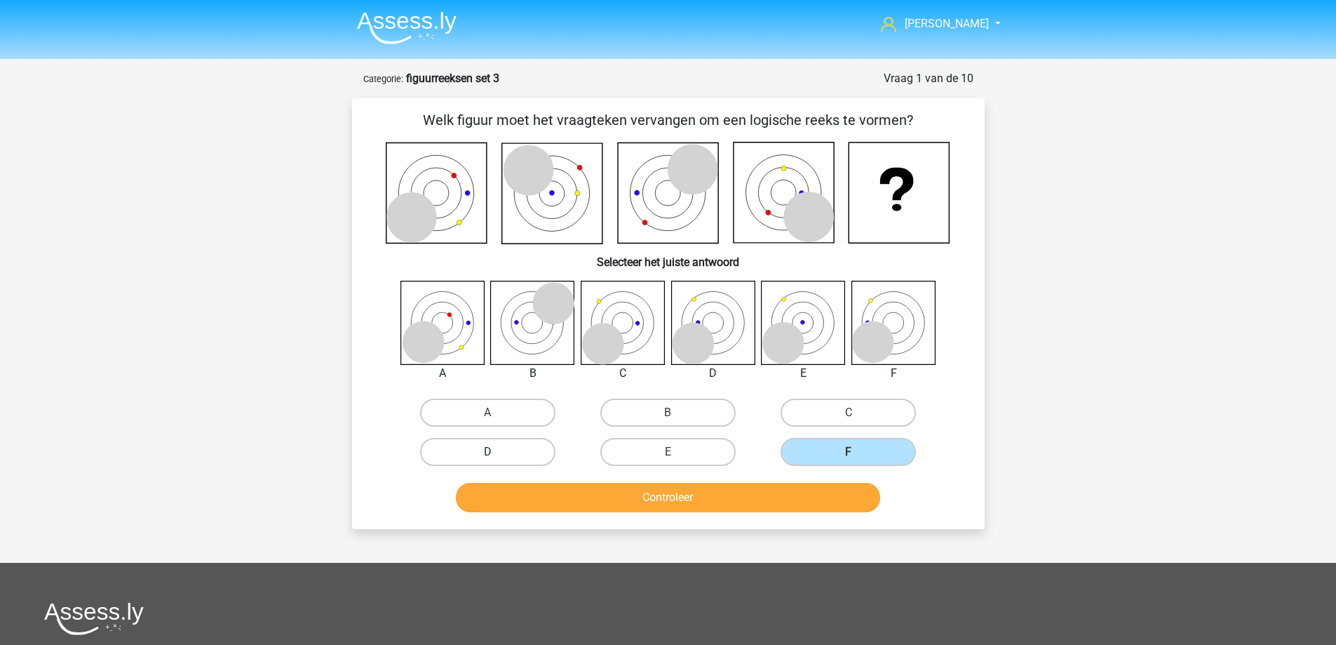
radio input "true"
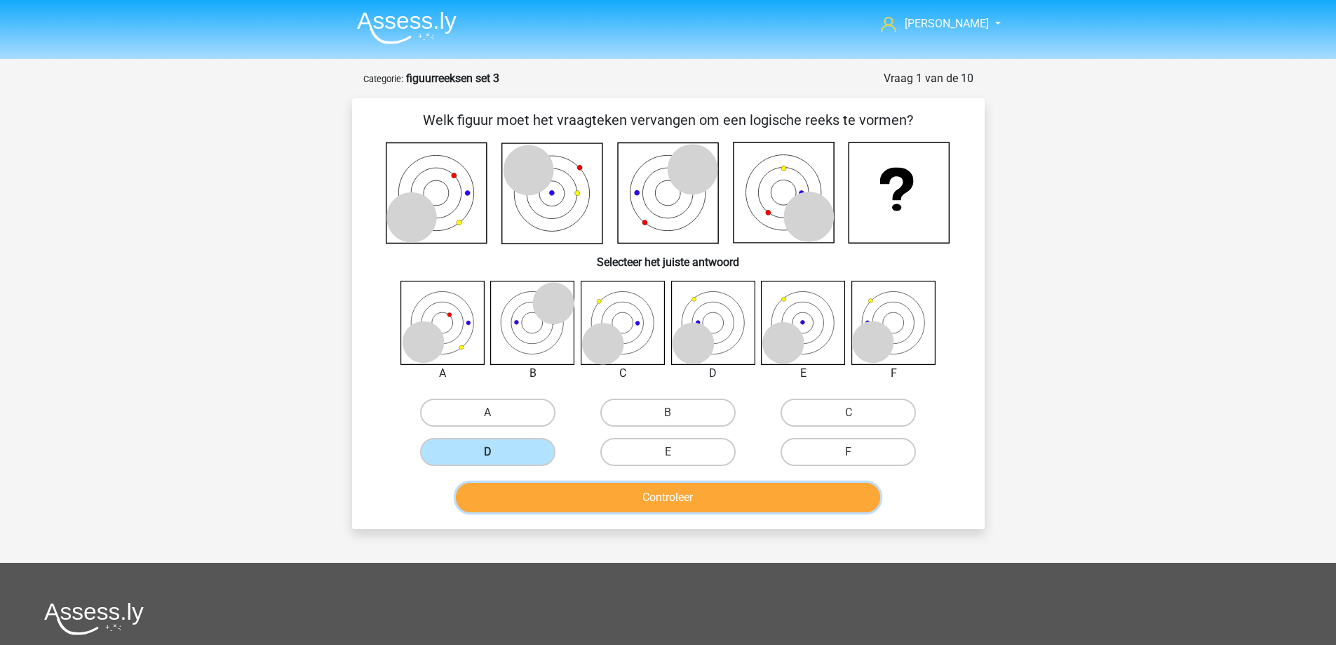
click at [708, 499] on button "Controleer" at bounding box center [668, 497] width 424 height 29
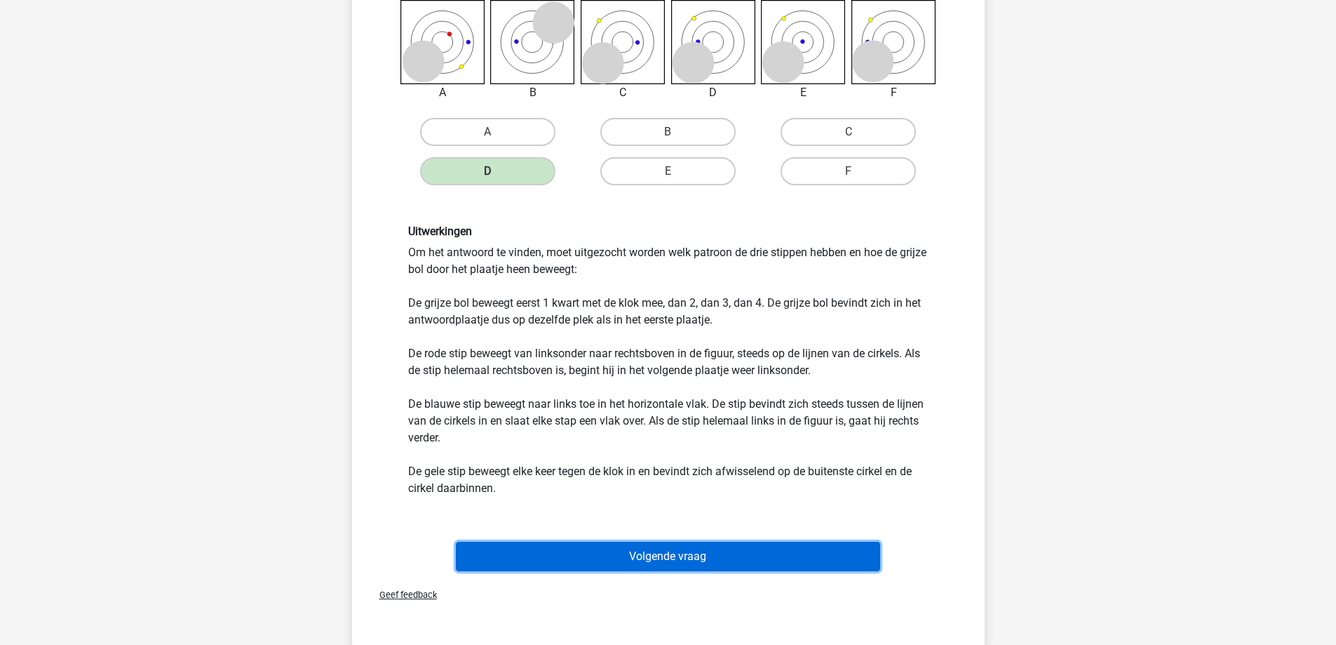
click at [670, 546] on button "Volgende vraag" at bounding box center [668, 556] width 424 height 29
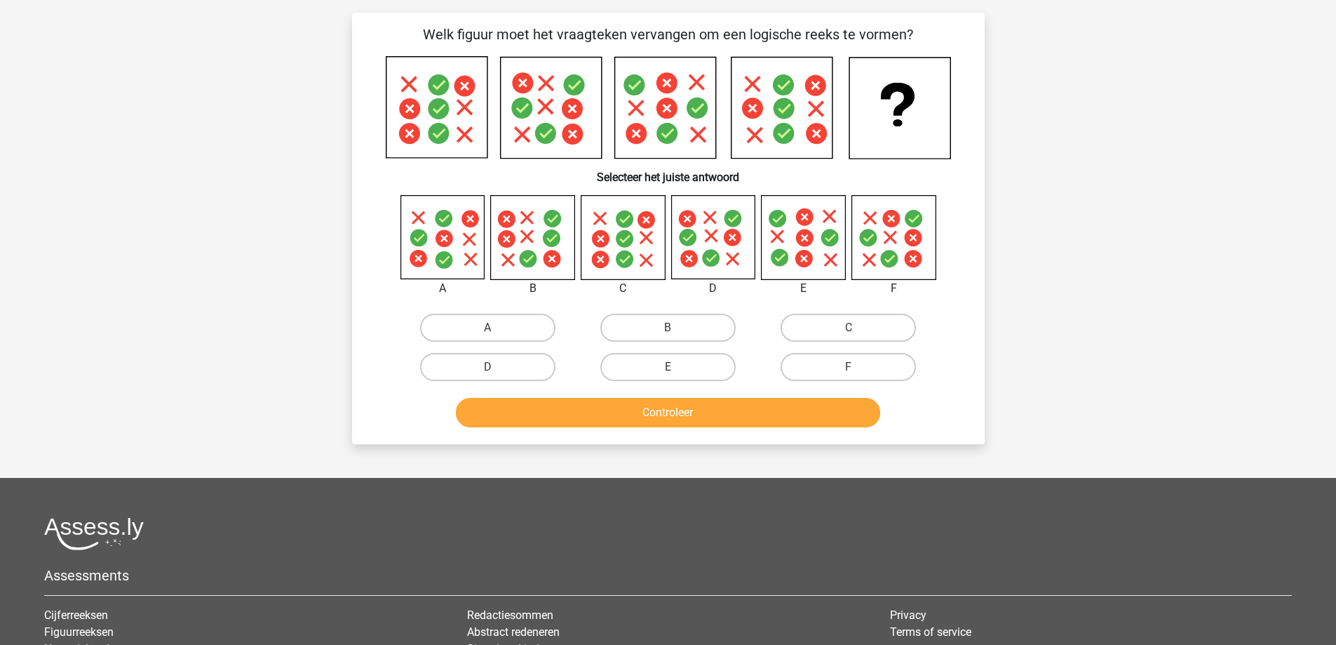
scroll to position [70, 0]
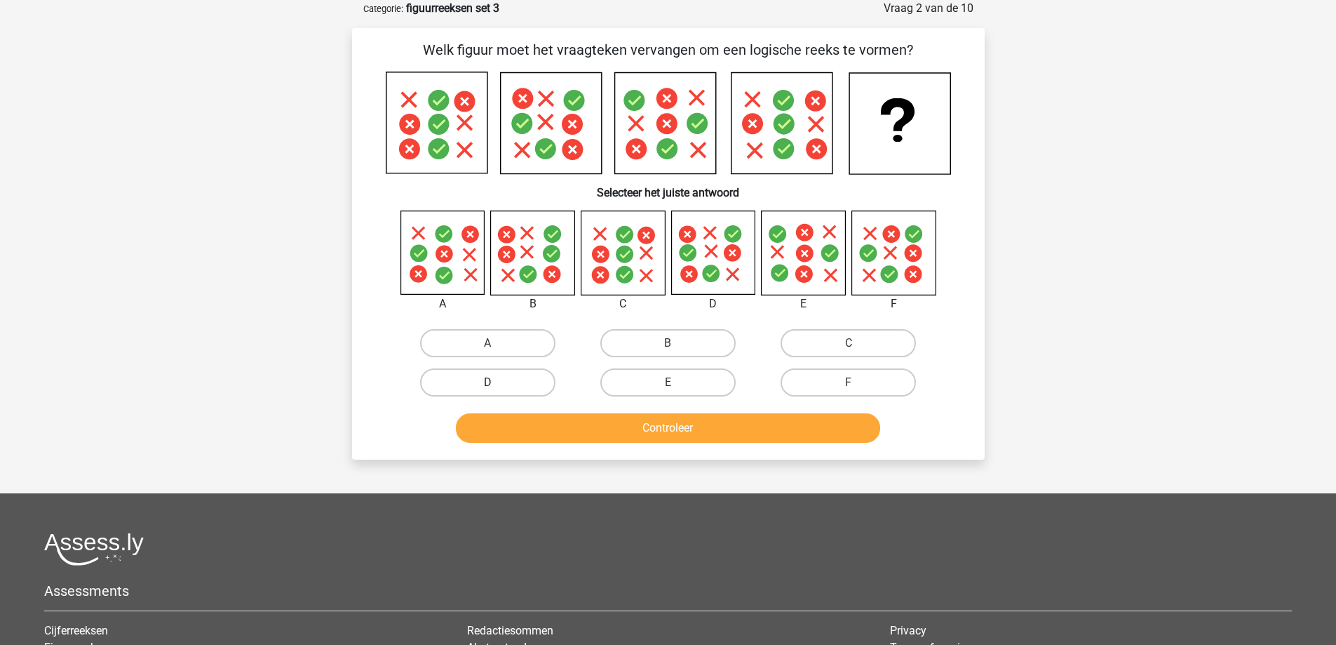
click at [533, 378] on label "D" at bounding box center [487, 382] width 135 height 28
click at [497, 382] on input "D" at bounding box center [492, 386] width 9 height 9
radio input "true"
click at [593, 425] on button "Controleer" at bounding box center [668, 427] width 424 height 29
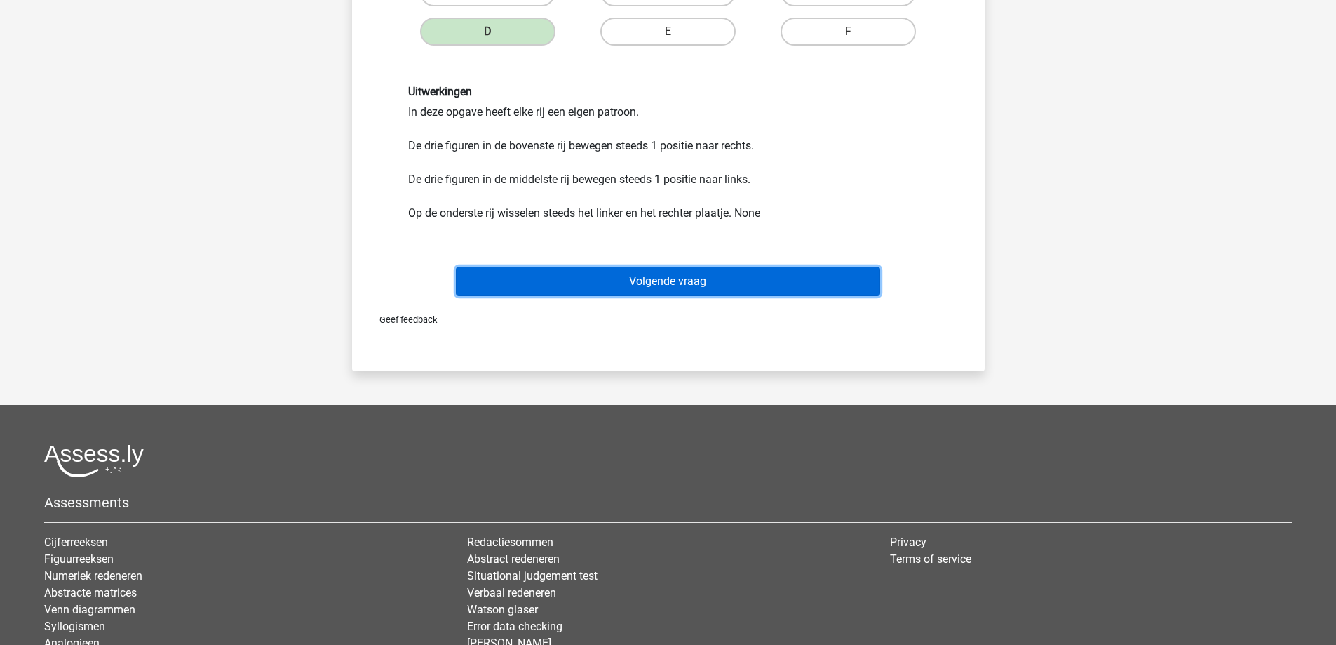
click at [638, 268] on button "Volgende vraag" at bounding box center [668, 281] width 424 height 29
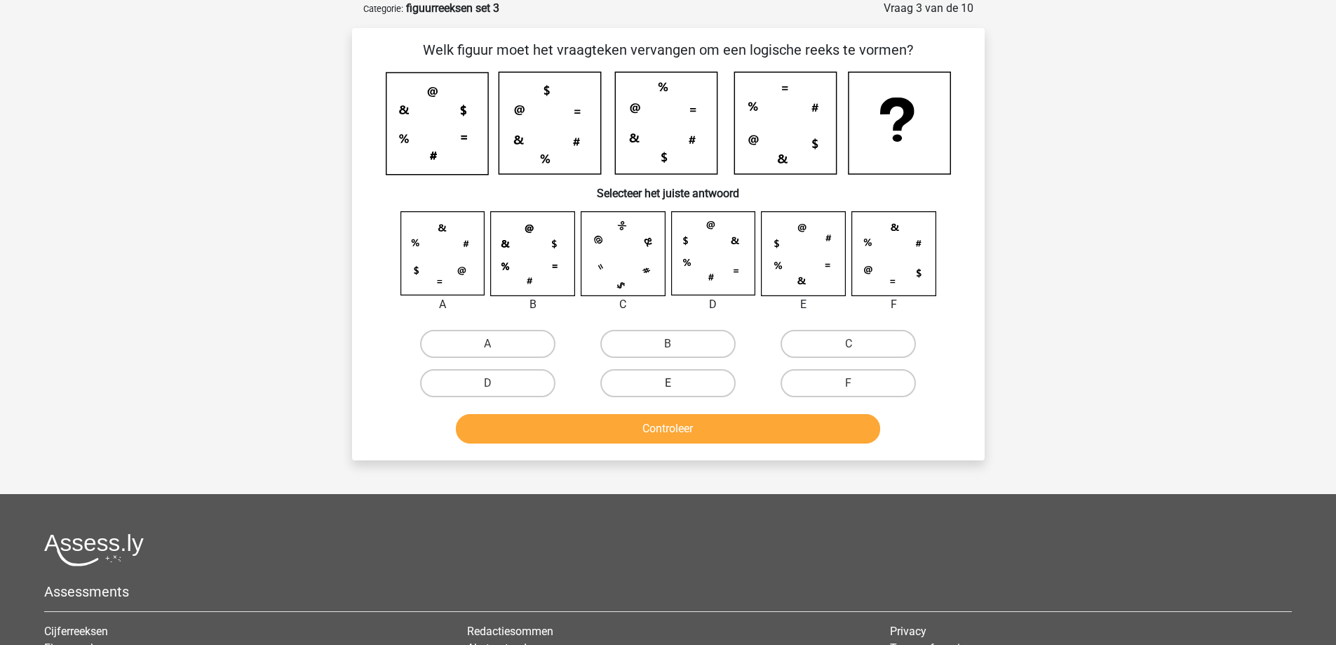
click at [709, 375] on label "E" at bounding box center [667, 383] width 135 height 28
click at [677, 383] on input "E" at bounding box center [672, 387] width 9 height 9
radio input "true"
click at [707, 436] on button "Controleer" at bounding box center [668, 428] width 424 height 29
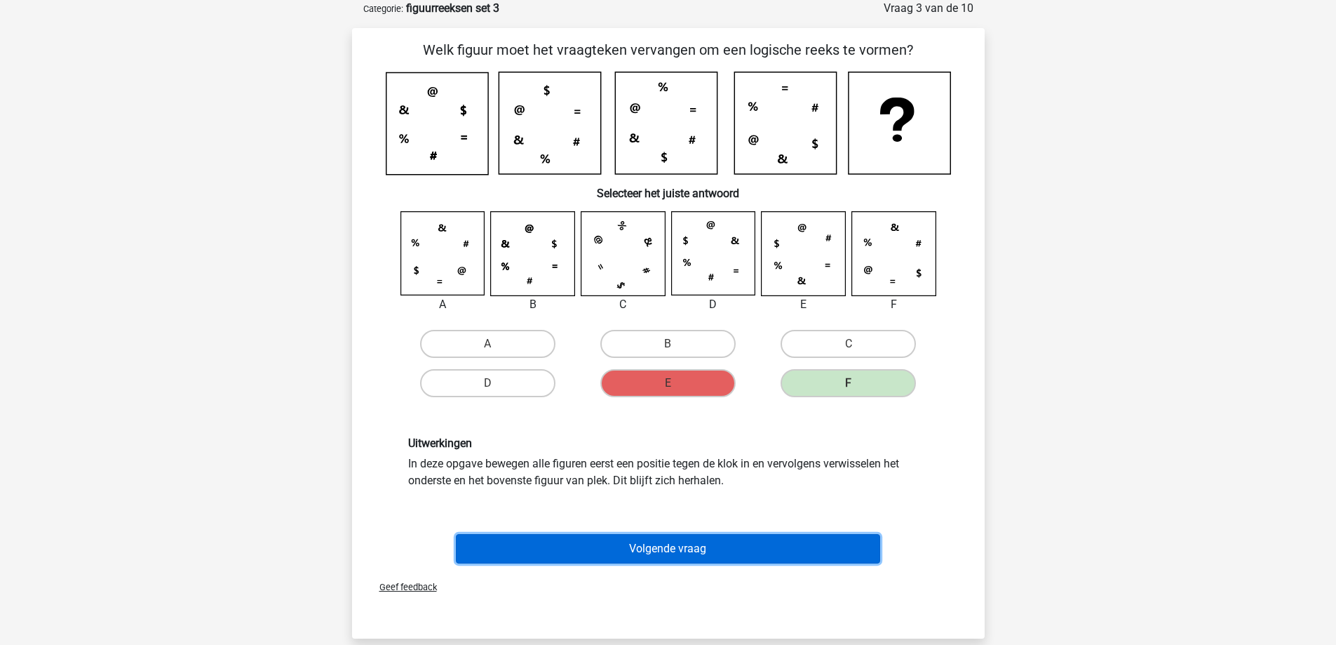
click at [695, 547] on button "Volgende vraag" at bounding box center [668, 548] width 424 height 29
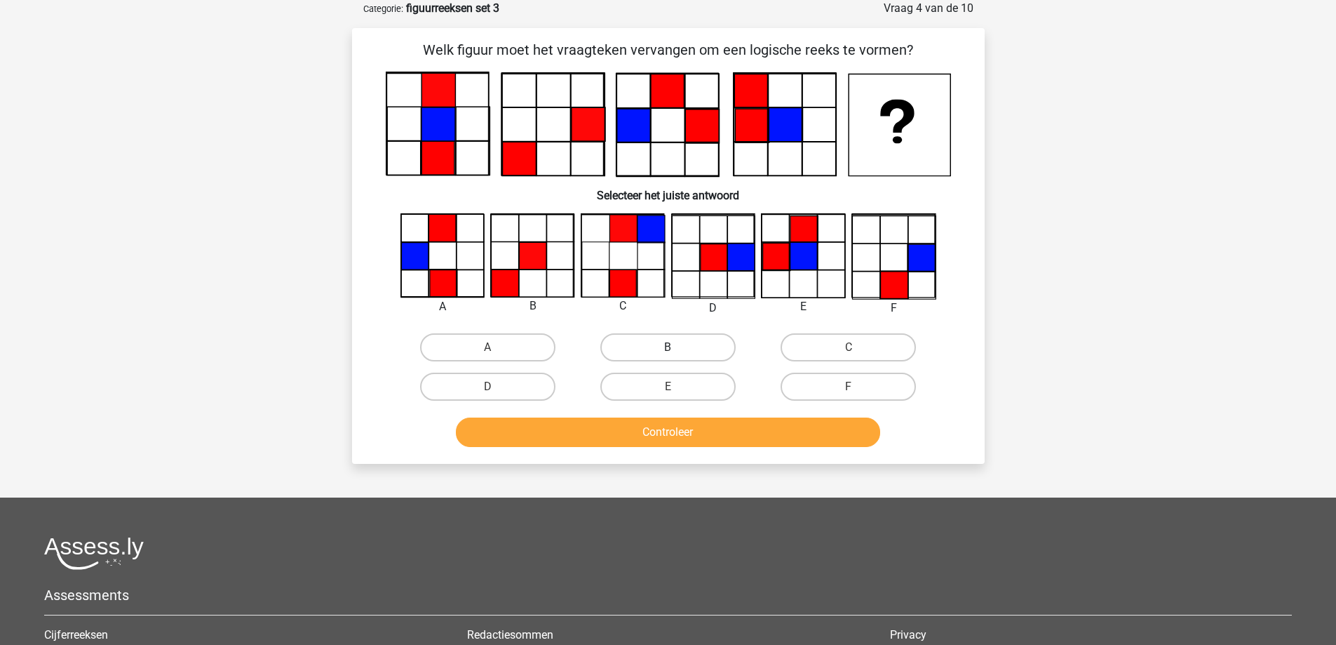
click at [680, 350] on label "B" at bounding box center [667, 347] width 135 height 28
click at [677, 350] on input "B" at bounding box center [672, 351] width 9 height 9
radio input "true"
click at [627, 439] on button "Controleer" at bounding box center [668, 431] width 424 height 29
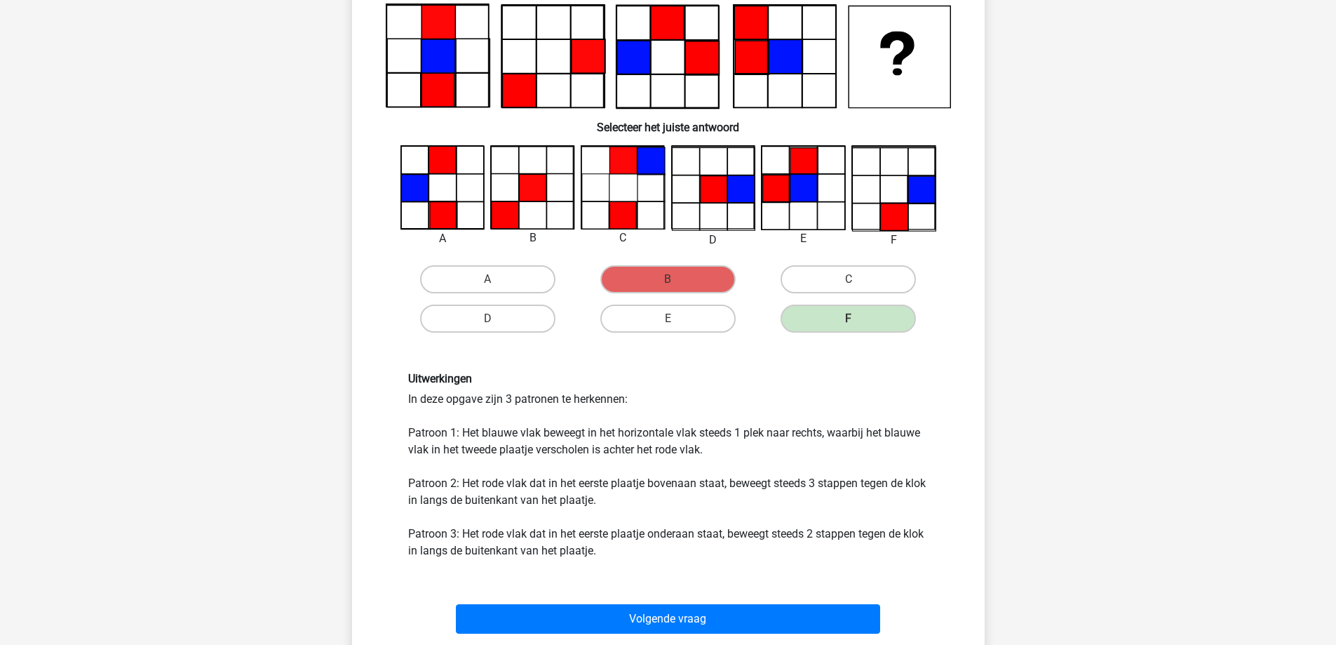
scroll to position [210, 0]
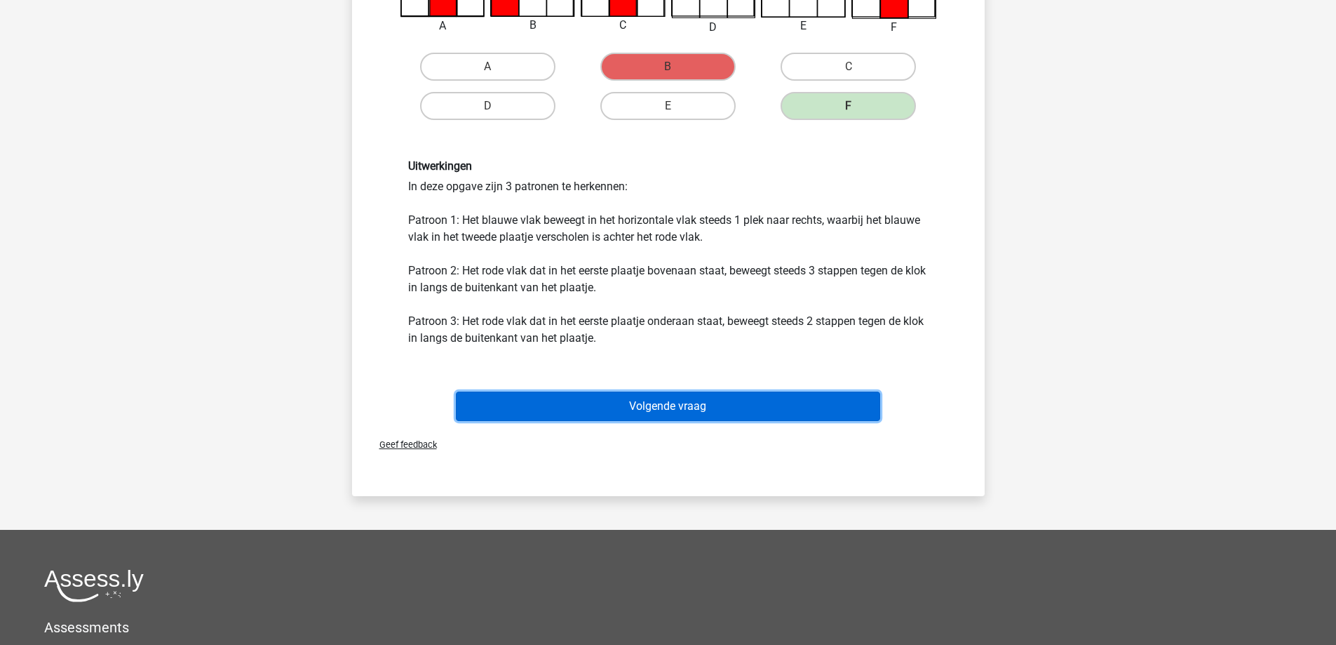
click at [556, 408] on button "Volgende vraag" at bounding box center [668, 405] width 424 height 29
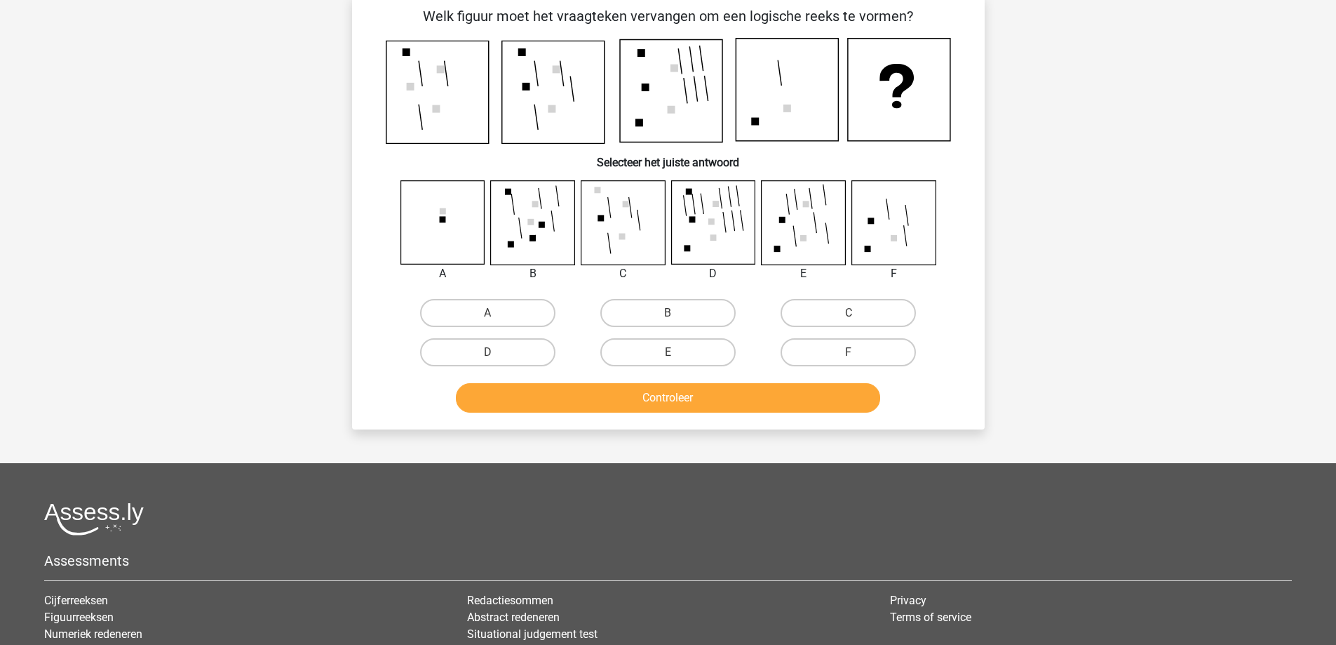
scroll to position [70, 0]
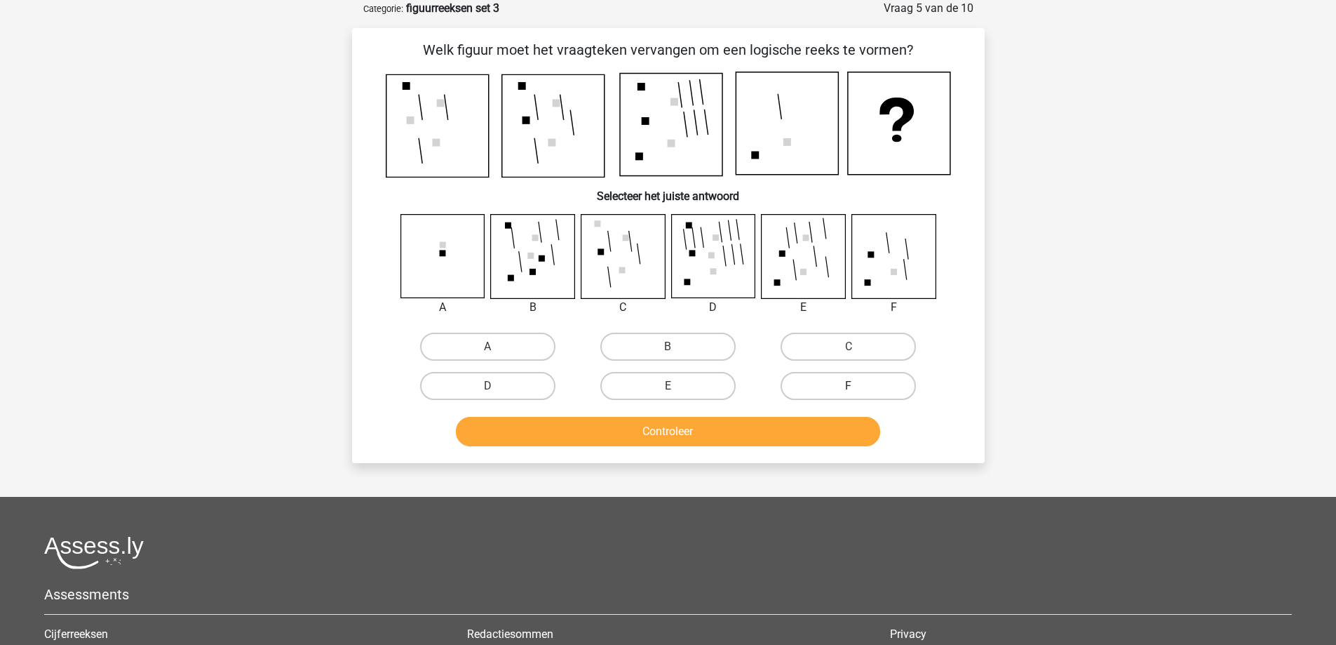
click at [849, 382] on label "F" at bounding box center [848, 386] width 135 height 28
click at [849, 386] on input "F" at bounding box center [853, 390] width 9 height 9
radio input "true"
click at [801, 436] on button "Controleer" at bounding box center [668, 431] width 424 height 29
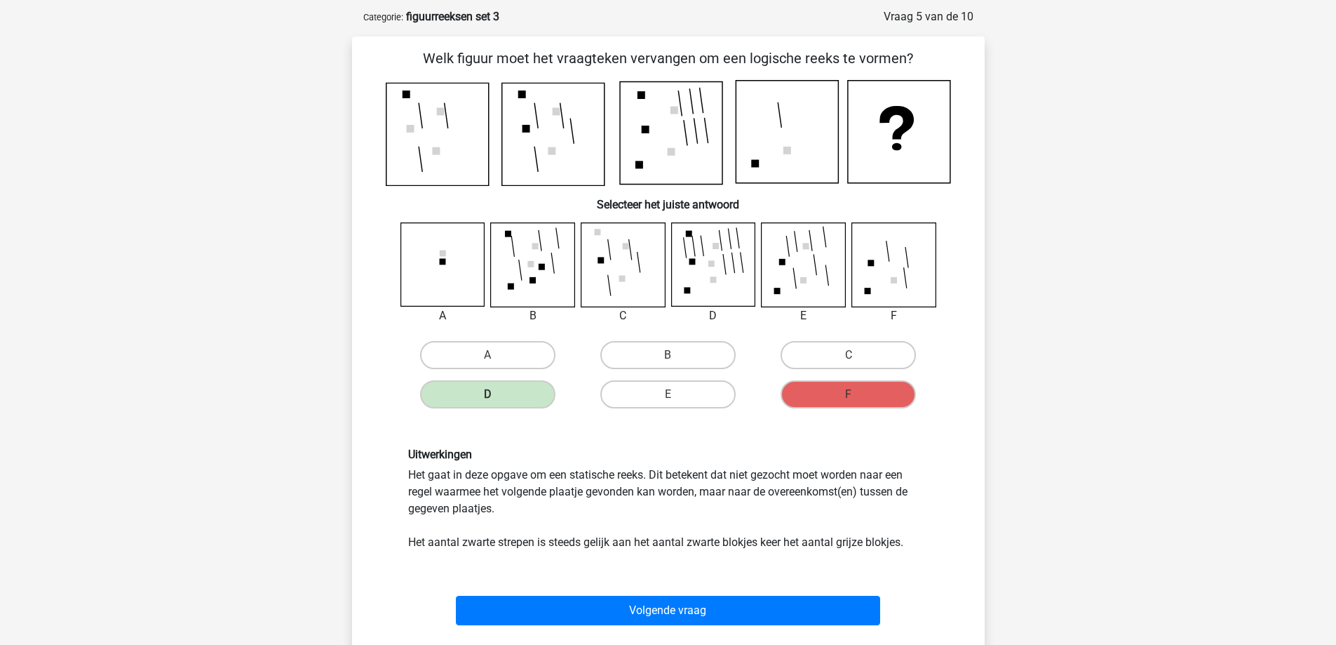
scroll to position [0, 0]
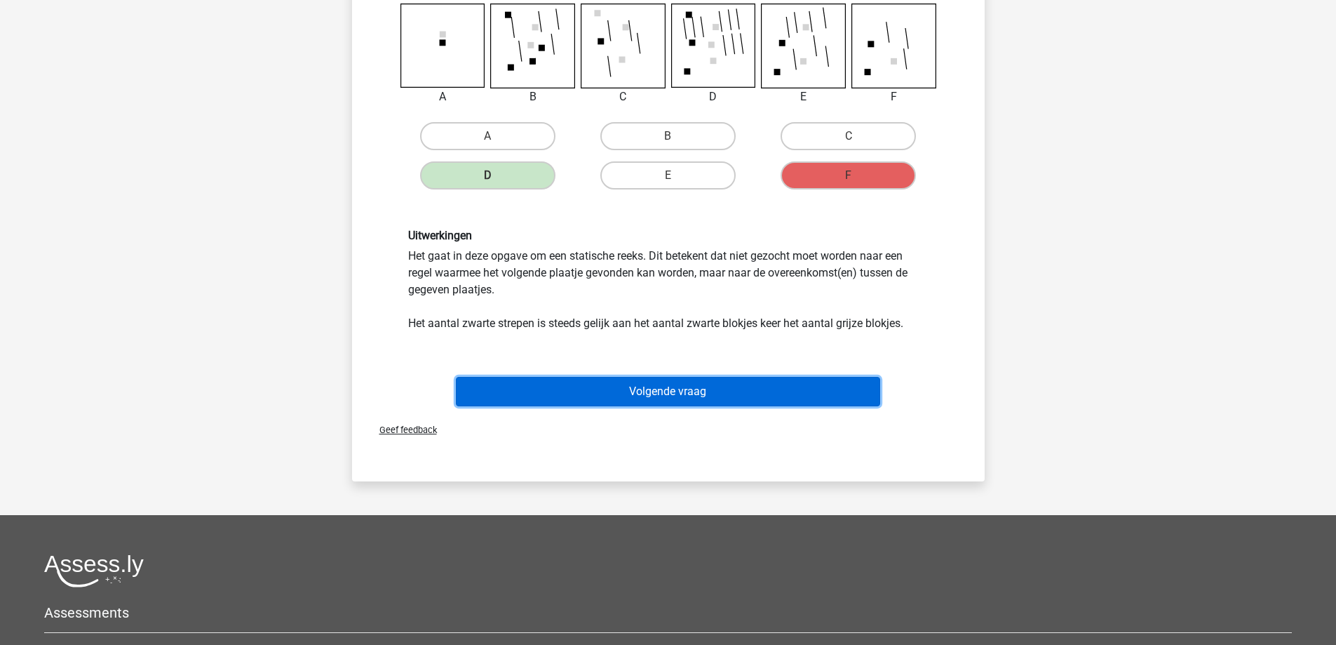
click at [673, 394] on button "Volgende vraag" at bounding box center [668, 391] width 424 height 29
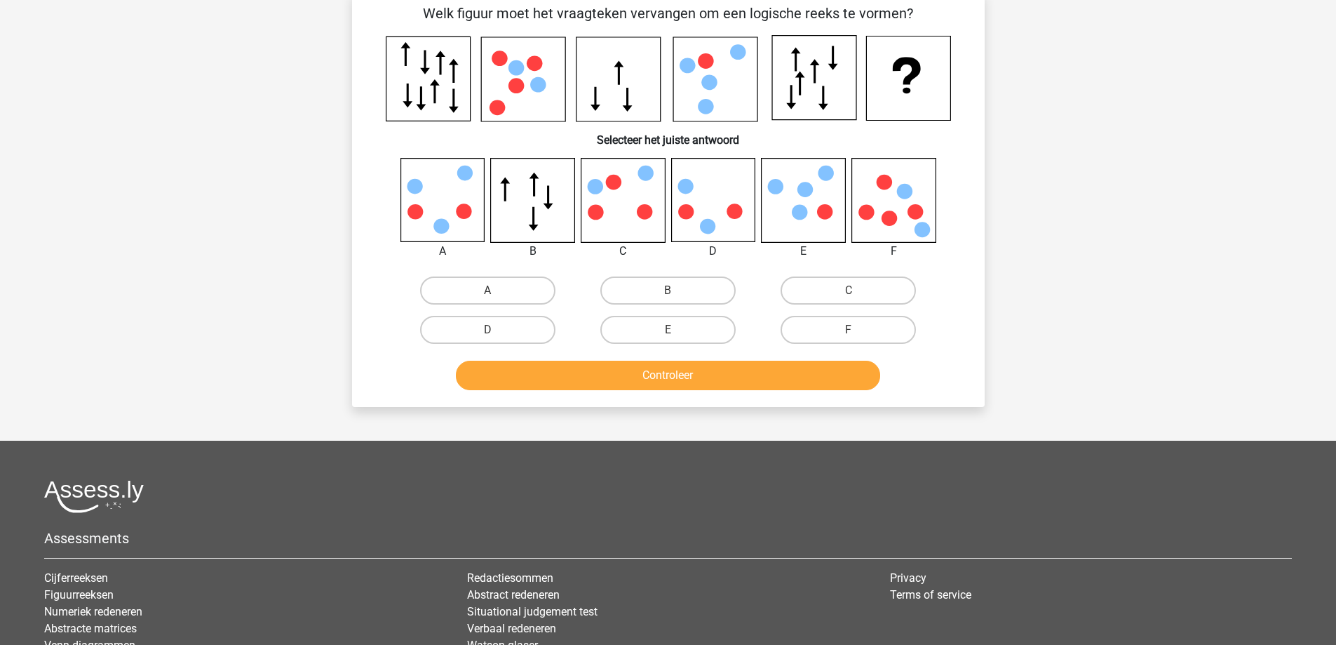
scroll to position [70, 0]
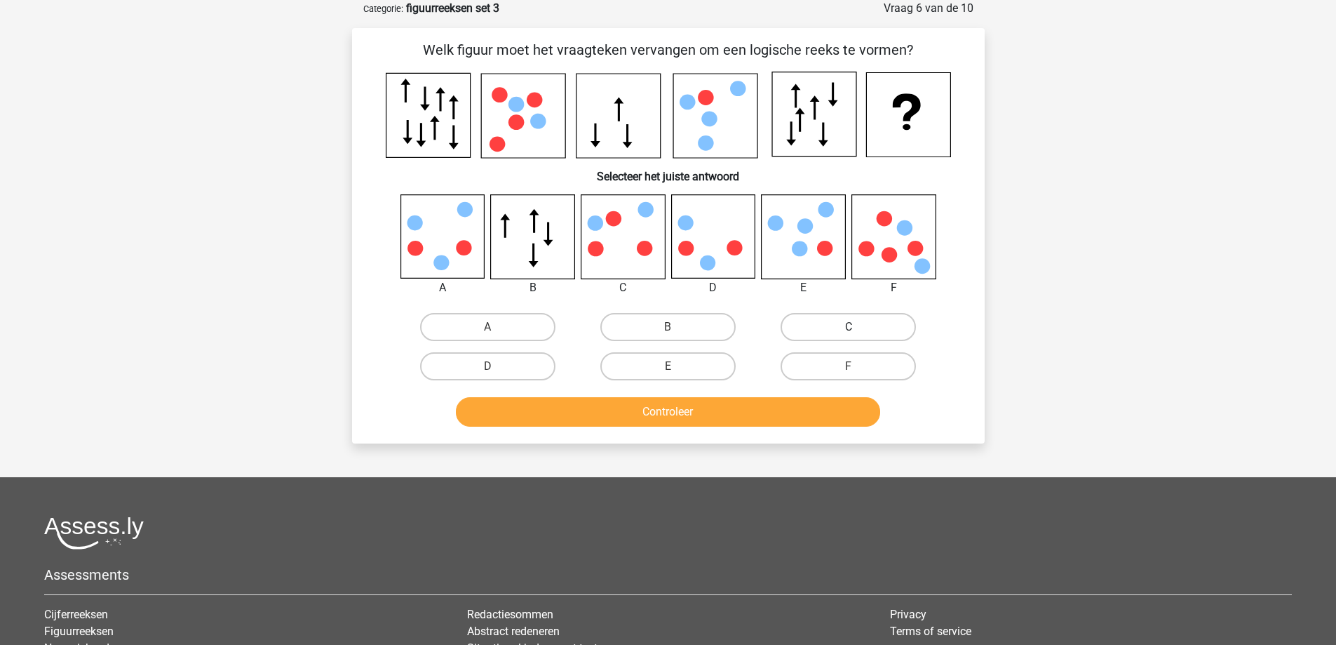
click at [894, 321] on label "C" at bounding box center [848, 327] width 135 height 28
click at [858, 327] on input "C" at bounding box center [853, 331] width 9 height 9
radio input "true"
click at [650, 414] on button "Controleer" at bounding box center [668, 411] width 424 height 29
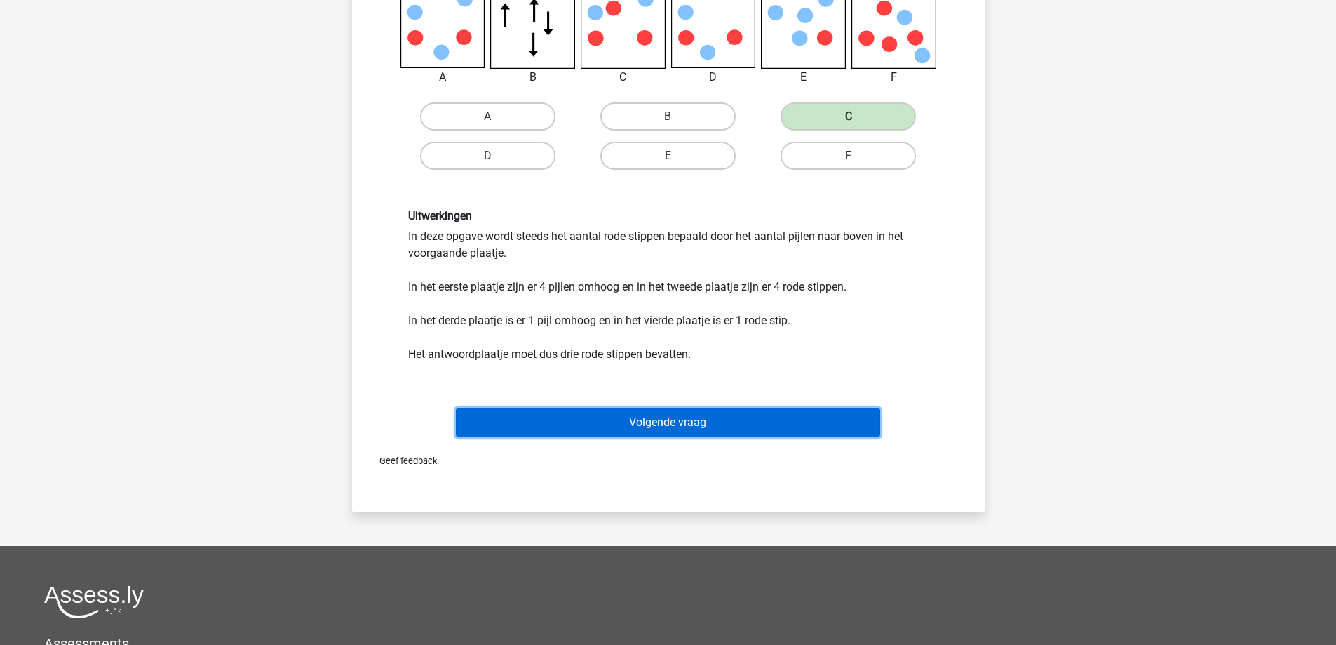
click at [665, 415] on button "Volgende vraag" at bounding box center [668, 422] width 424 height 29
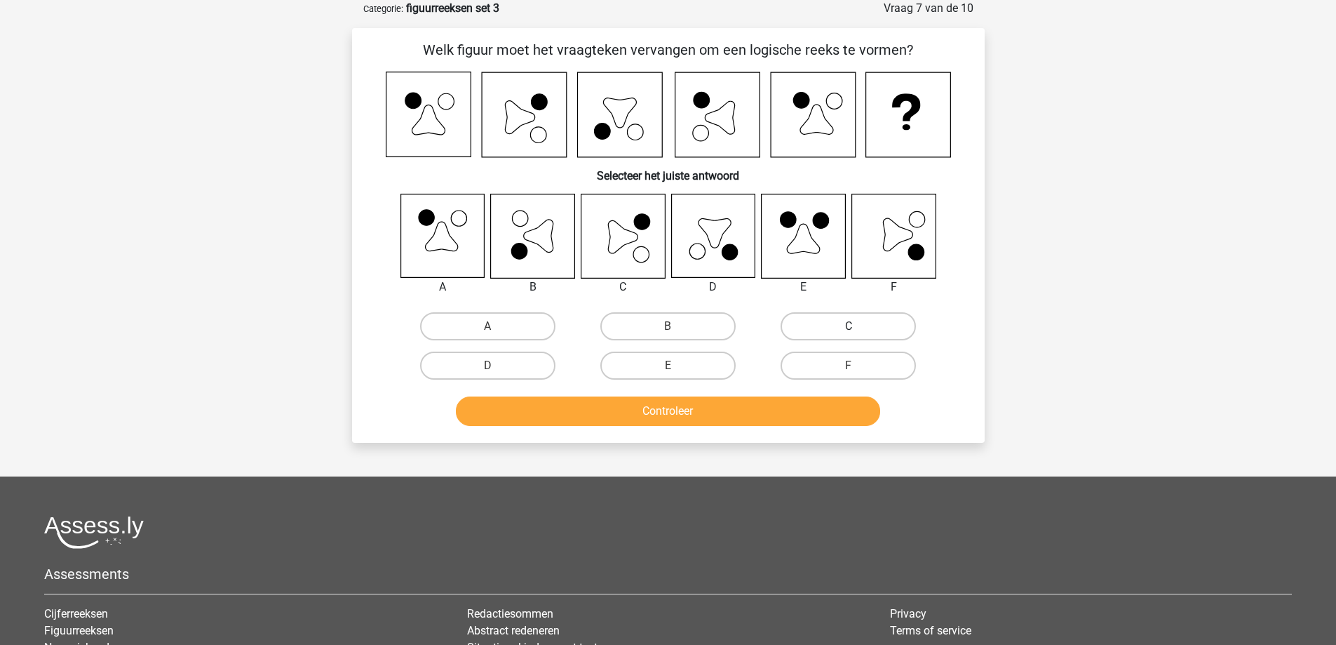
click at [883, 322] on label "C" at bounding box center [848, 326] width 135 height 28
click at [858, 326] on input "C" at bounding box center [853, 330] width 9 height 9
radio input "true"
click at [691, 420] on button "Controleer" at bounding box center [668, 410] width 424 height 29
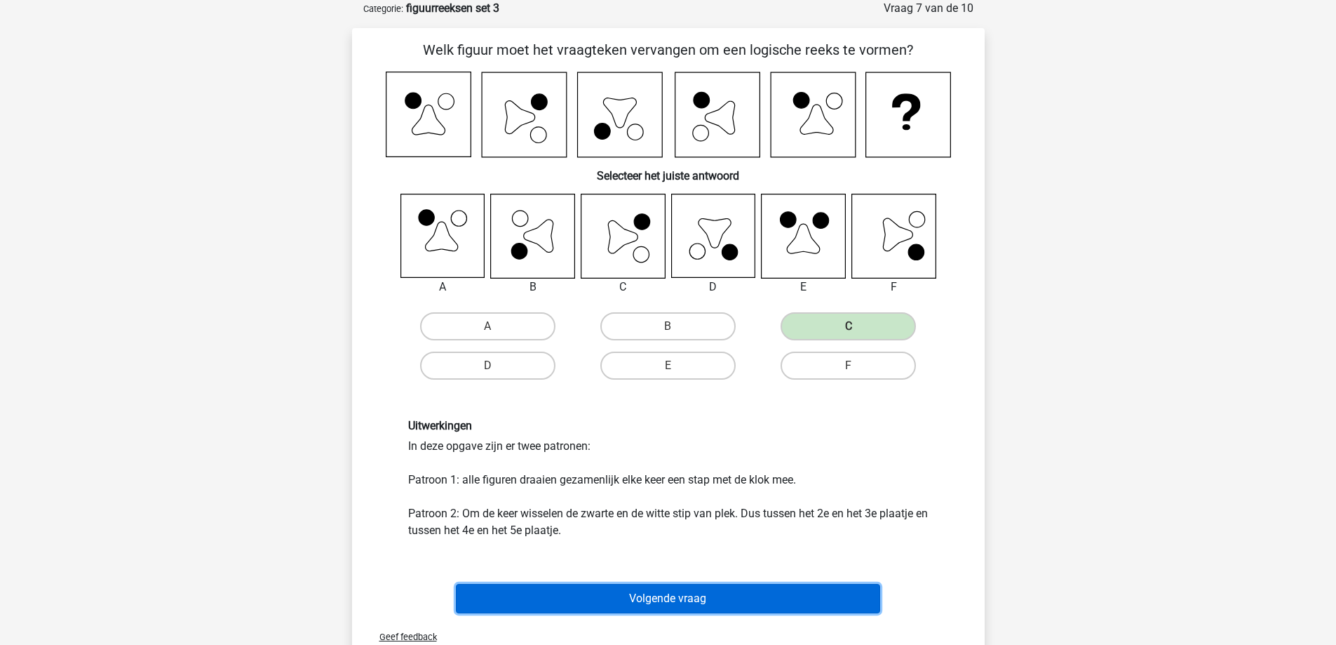
click at [704, 586] on button "Volgende vraag" at bounding box center [668, 598] width 424 height 29
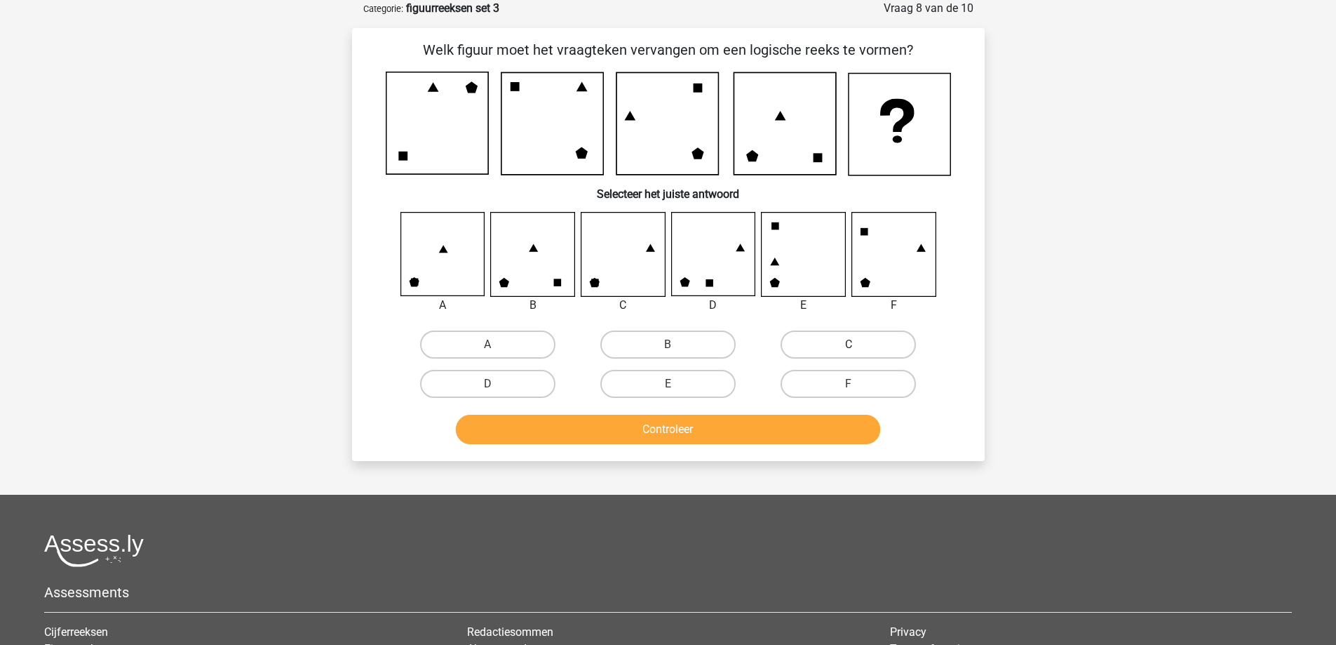
click at [821, 342] on label "C" at bounding box center [848, 344] width 135 height 28
click at [849, 344] on input "C" at bounding box center [853, 348] width 9 height 9
radio input "true"
click at [668, 431] on button "Controleer" at bounding box center [668, 429] width 424 height 29
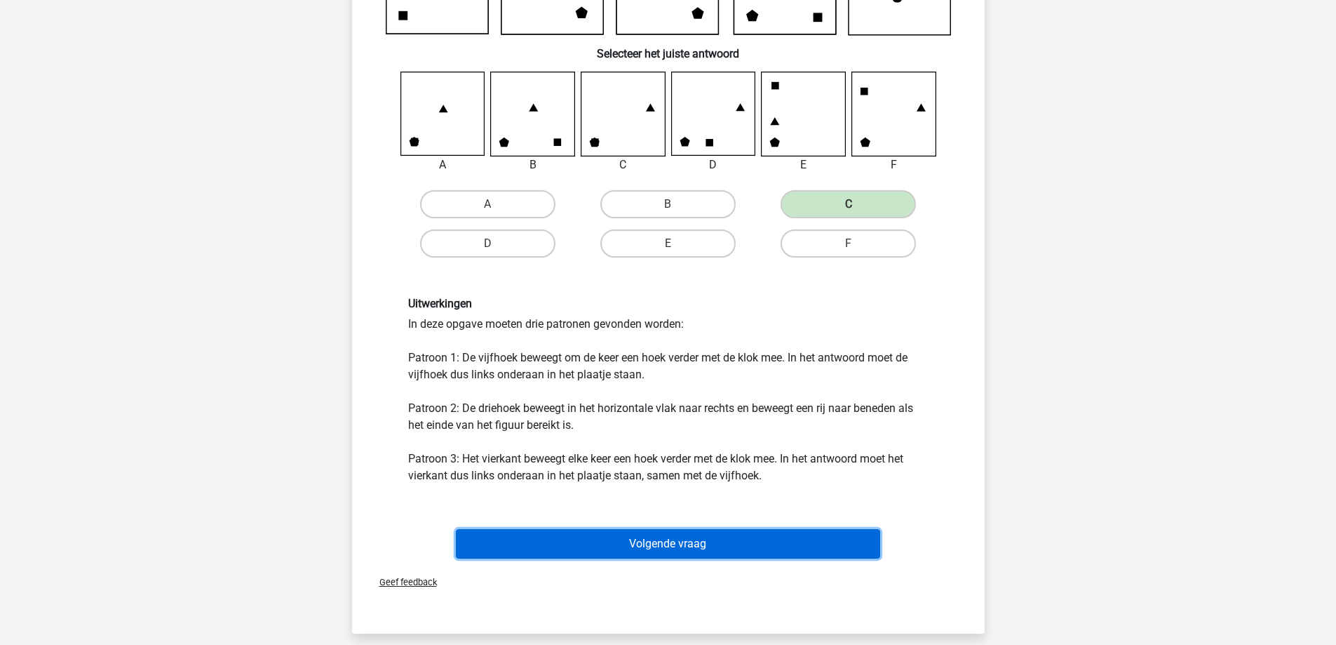
click at [612, 558] on button "Volgende vraag" at bounding box center [668, 543] width 424 height 29
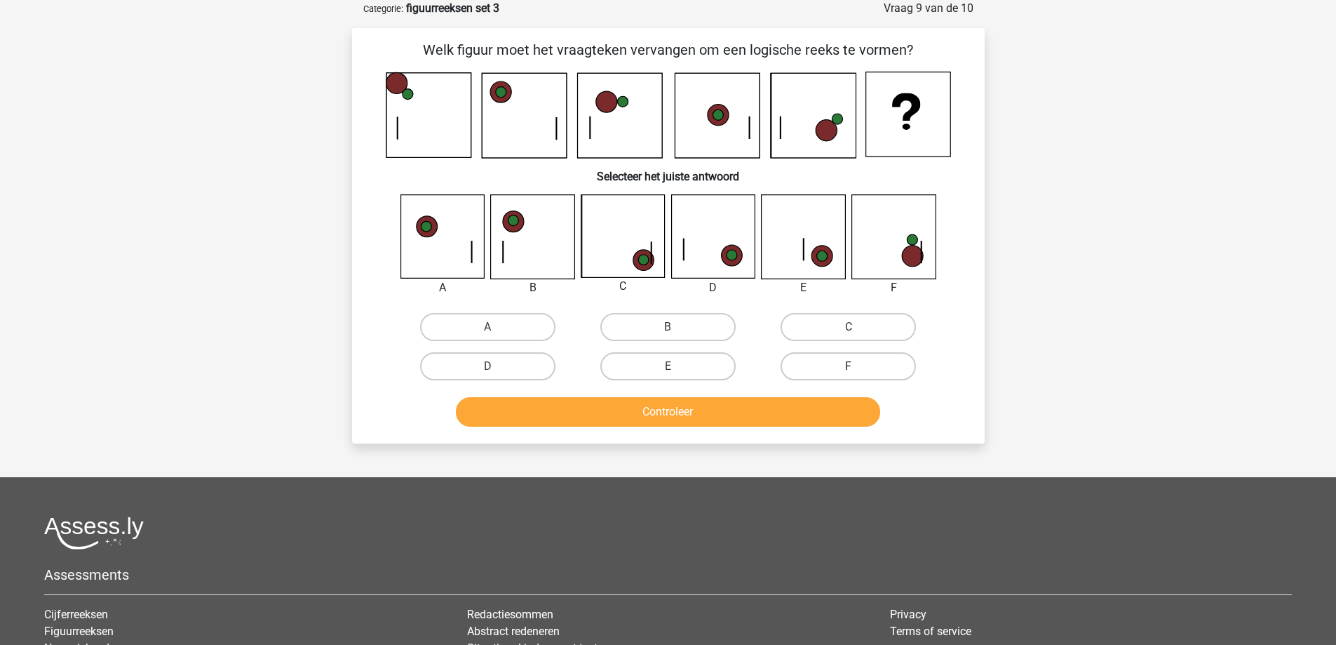
click at [833, 367] on label "F" at bounding box center [848, 366] width 135 height 28
click at [849, 367] on input "F" at bounding box center [853, 370] width 9 height 9
radio input "true"
click at [791, 410] on button "Controleer" at bounding box center [668, 411] width 424 height 29
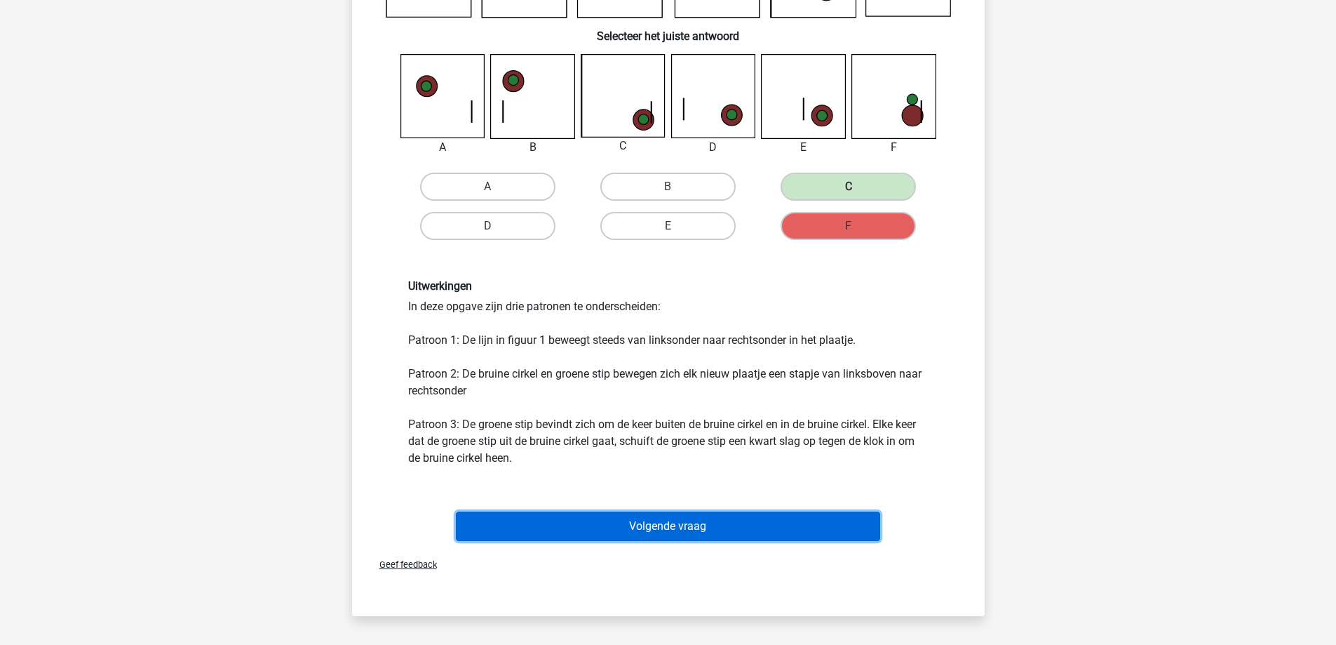
click at [688, 523] on button "Volgende vraag" at bounding box center [668, 525] width 424 height 29
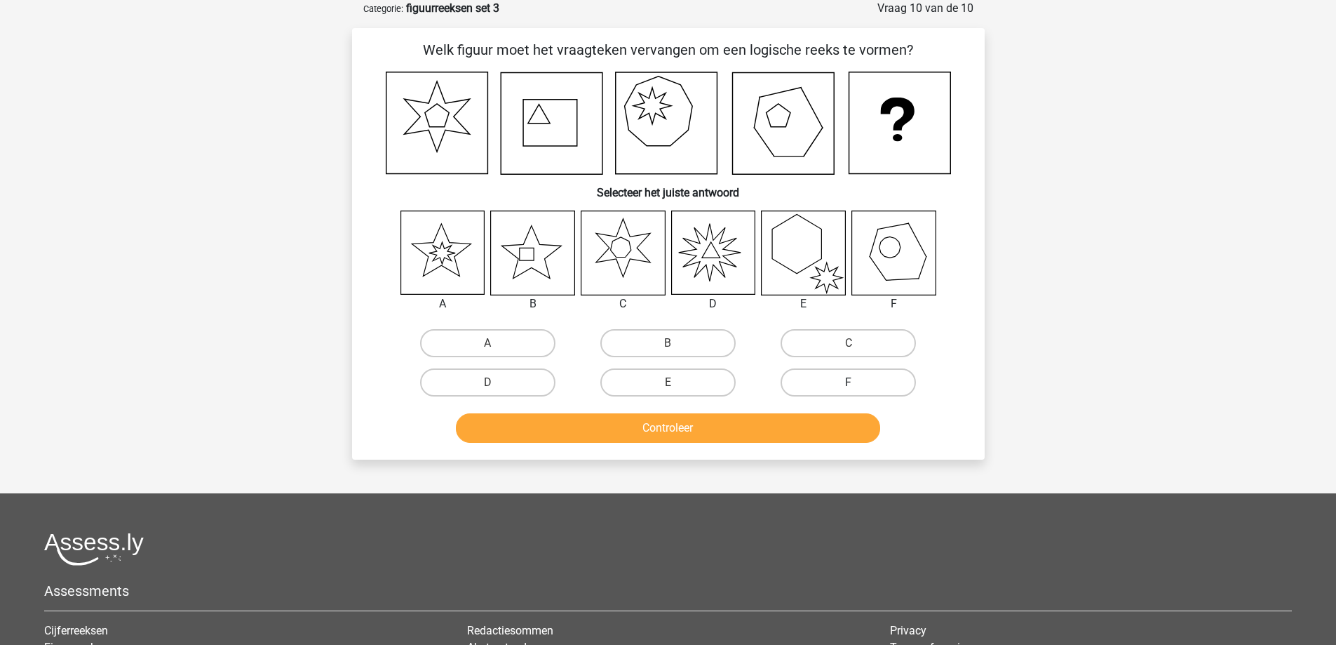
drag, startPoint x: 831, startPoint y: 370, endPoint x: 821, endPoint y: 392, distance: 23.9
click at [831, 370] on label "F" at bounding box center [848, 382] width 135 height 28
click at [849, 382] on input "F" at bounding box center [853, 386] width 9 height 9
radio input "true"
click at [777, 431] on button "Controleer" at bounding box center [668, 427] width 424 height 29
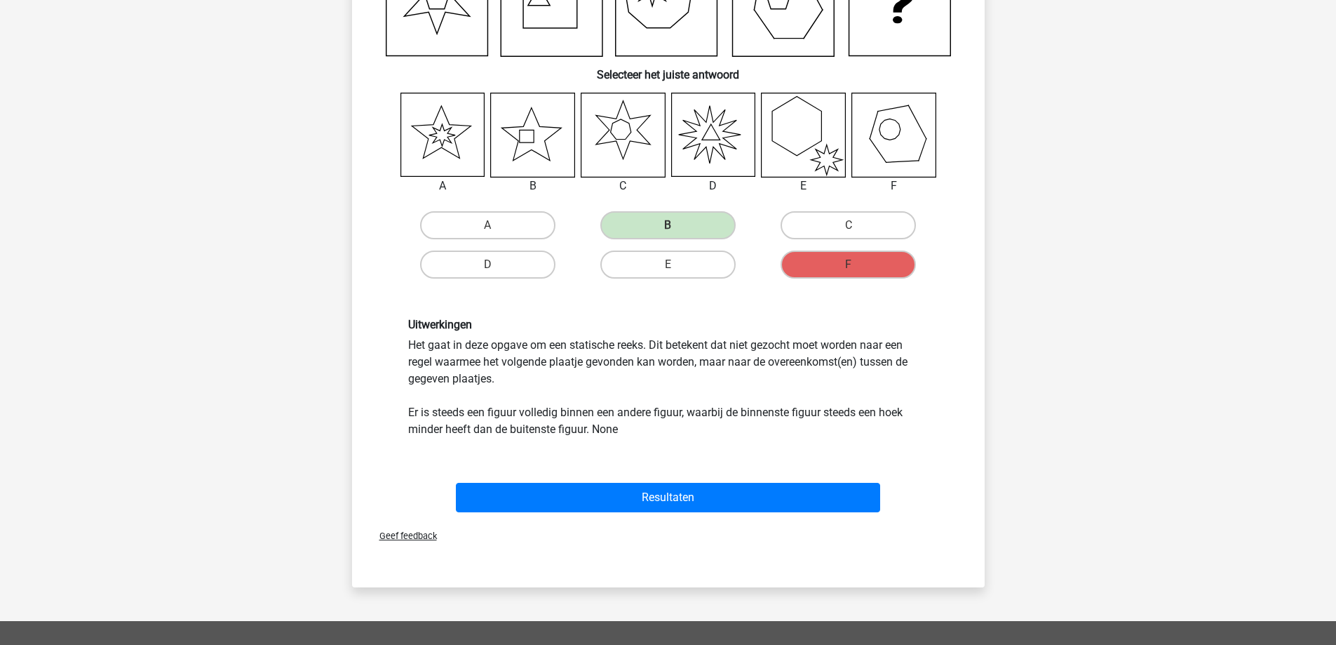
scroll to position [210, 0]
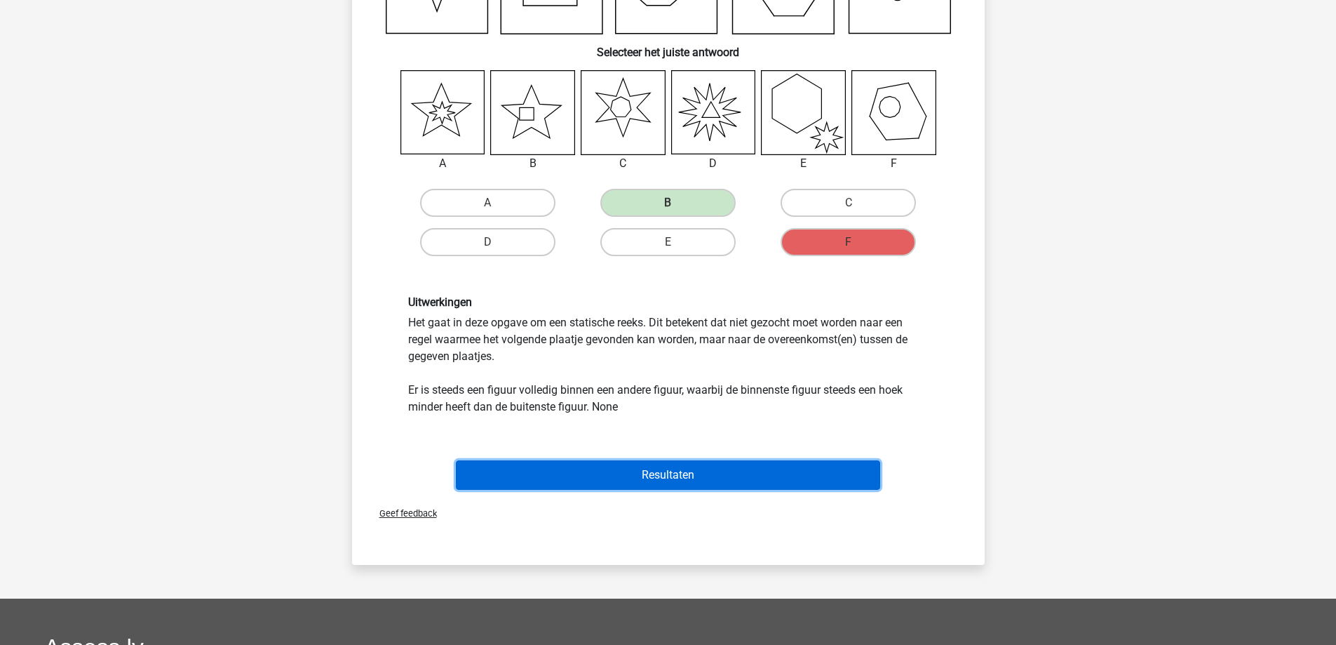
click at [588, 476] on button "Resultaten" at bounding box center [668, 474] width 424 height 29
click at [673, 475] on button "Resultaten" at bounding box center [668, 474] width 424 height 29
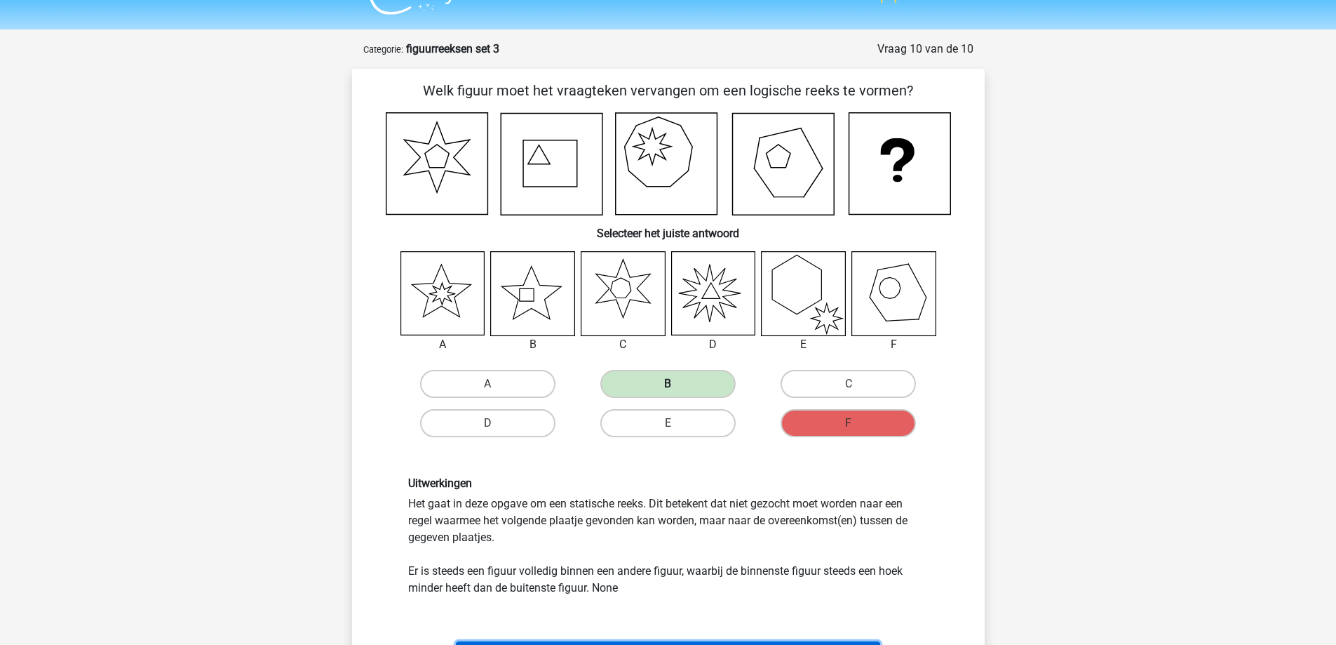
scroll to position [0, 0]
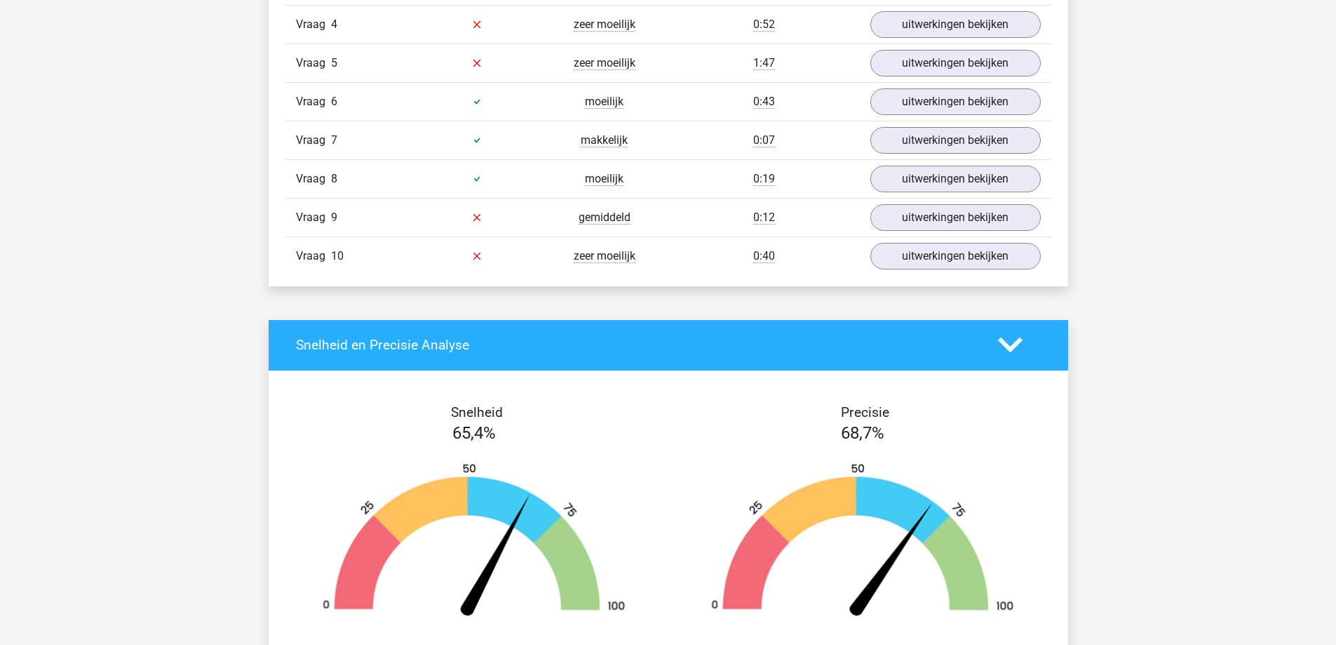
scroll to position [1122, 0]
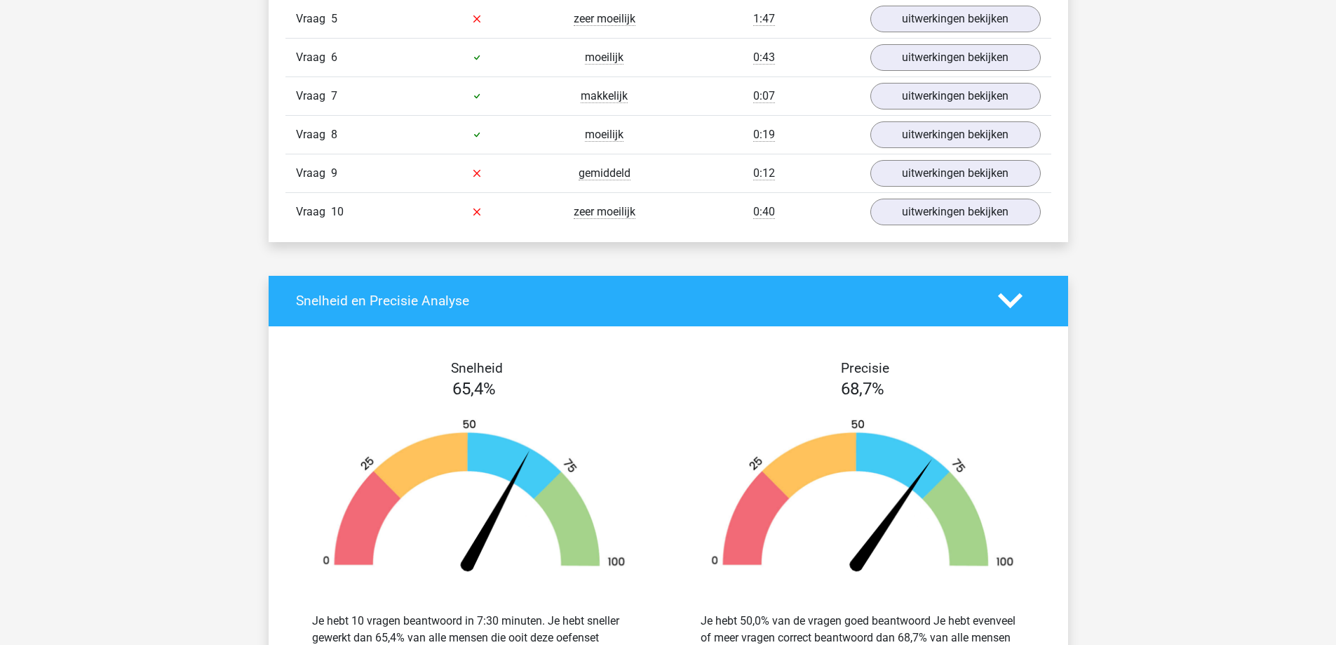
scroll to position [1122, 0]
